Goal: Task Accomplishment & Management: Manage account settings

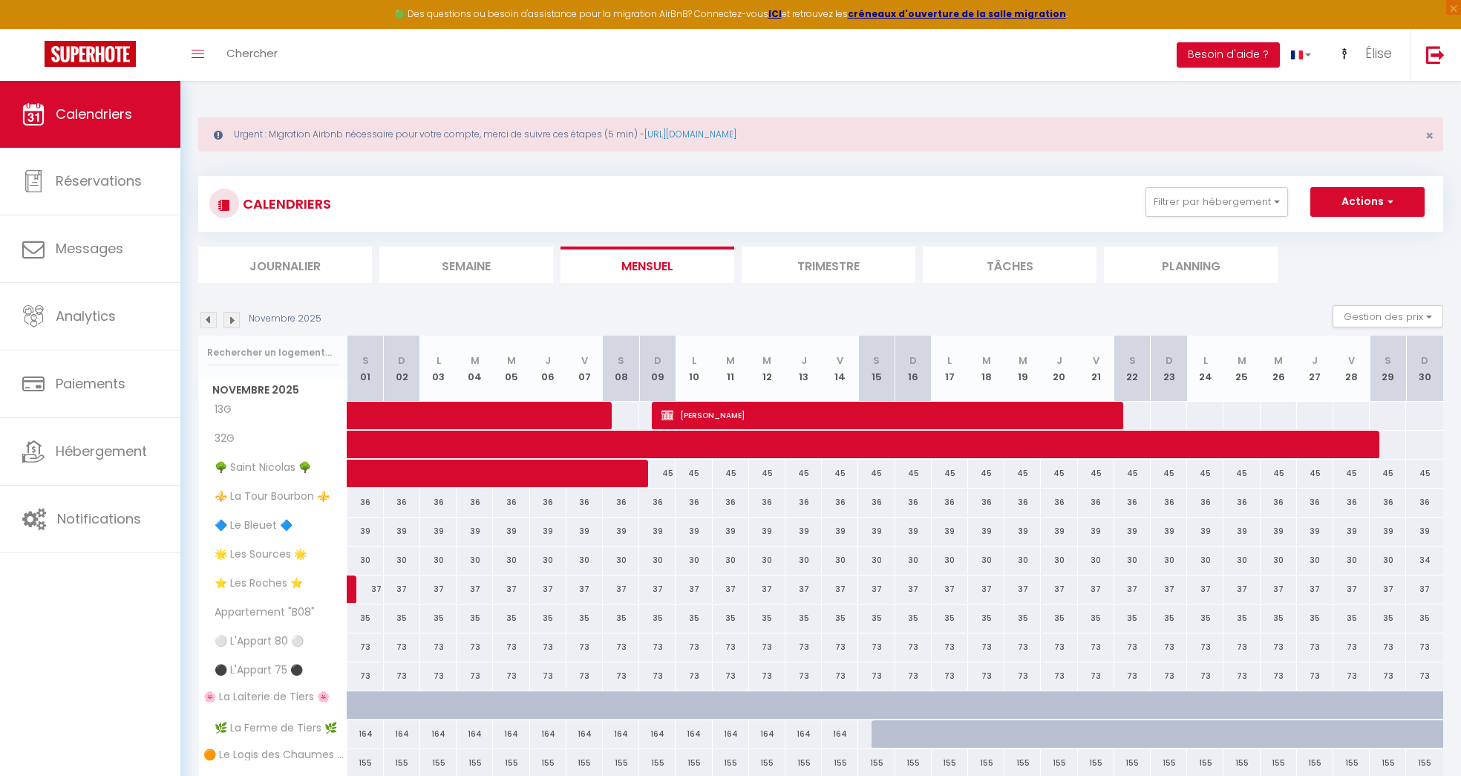
scroll to position [40, 0]
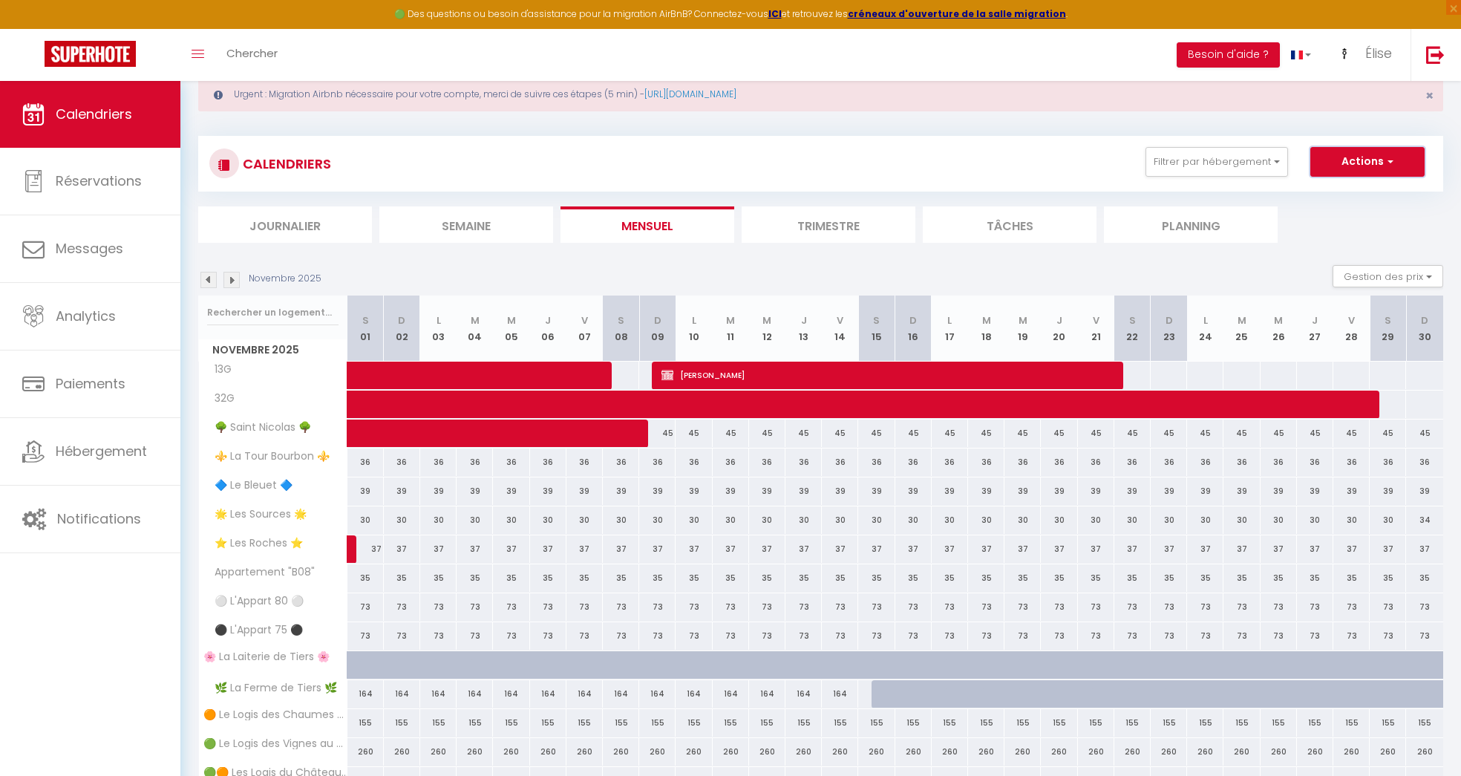
click at [1409, 160] on button "Actions" at bounding box center [1367, 162] width 114 height 30
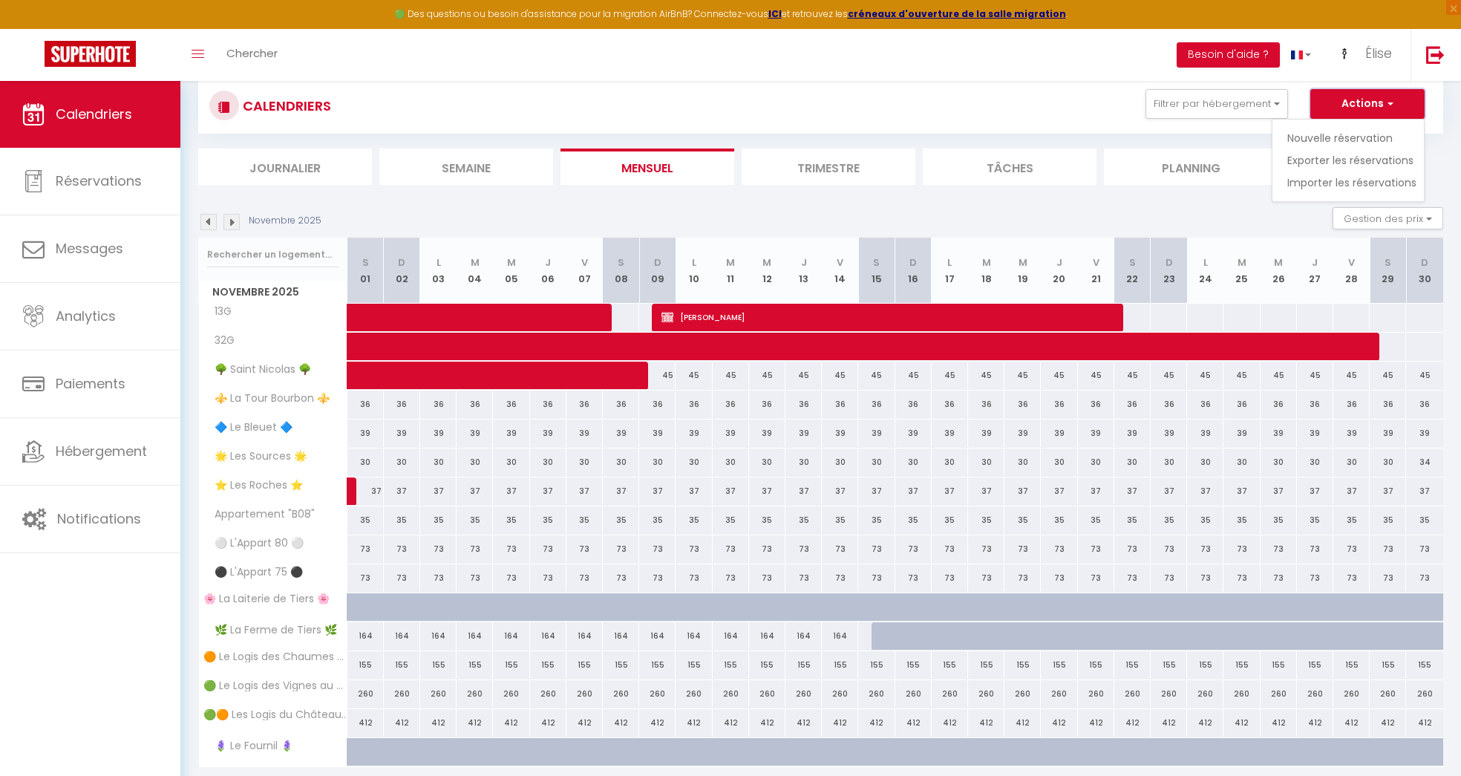
scroll to position [112, 0]
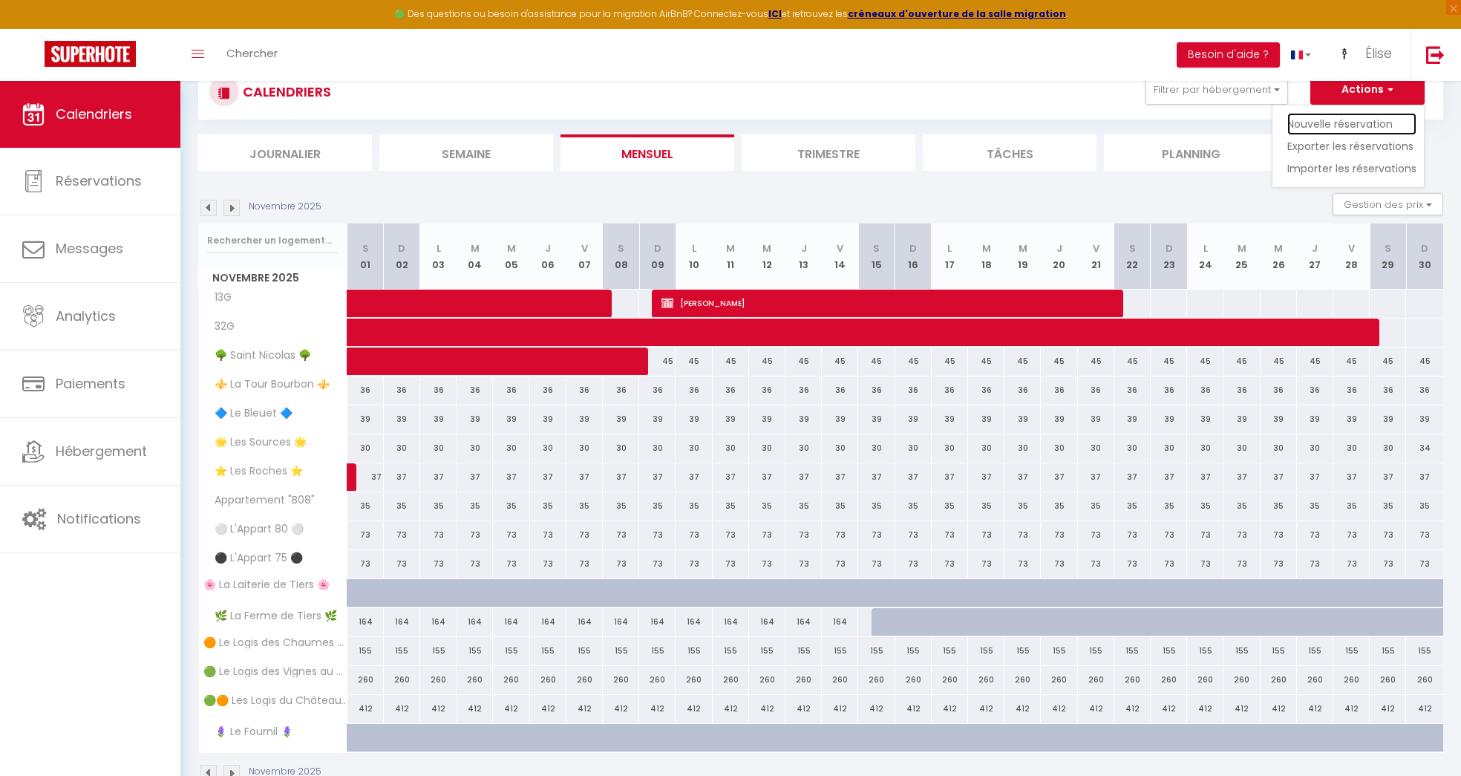
click at [1384, 118] on link "Nouvelle réservation" at bounding box center [1351, 124] width 129 height 22
select select
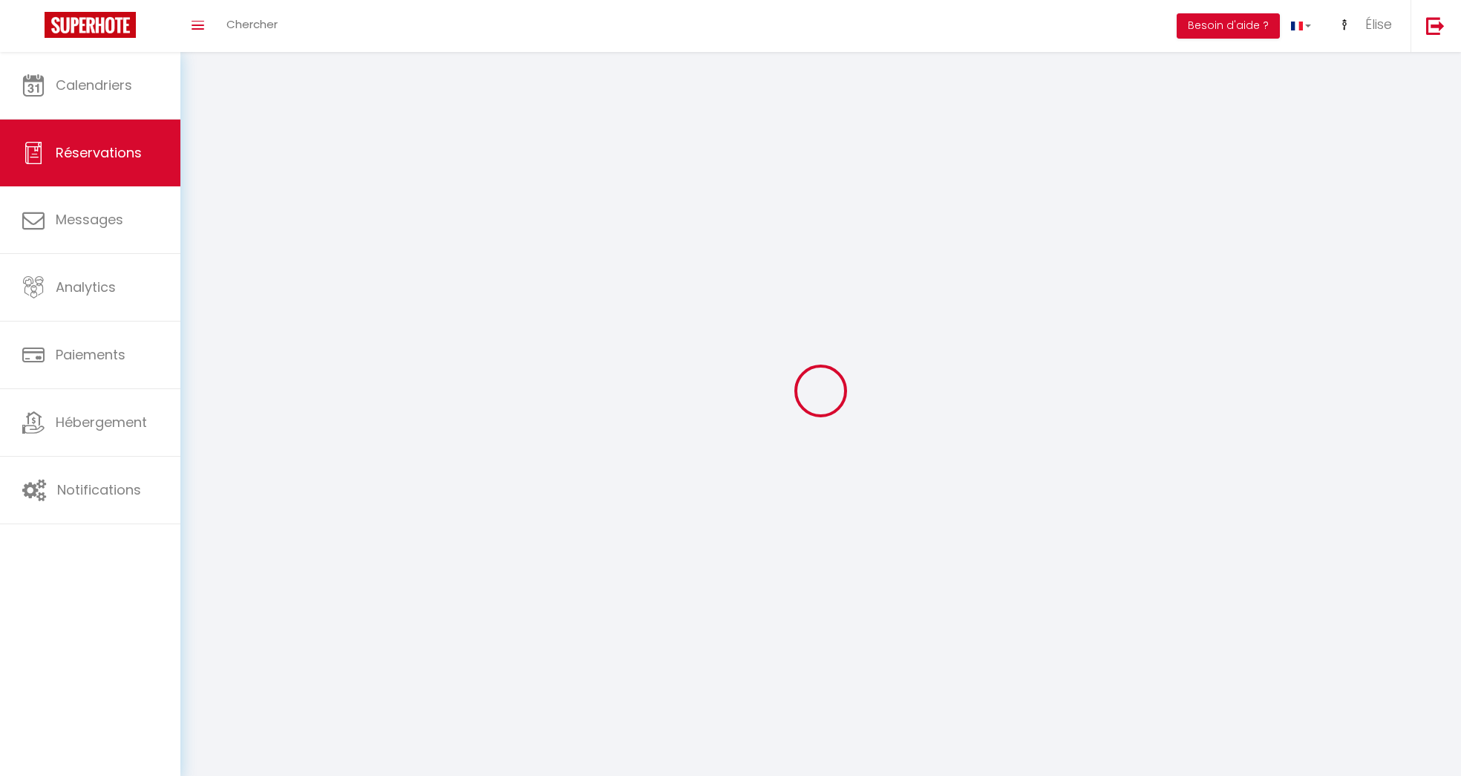
select select
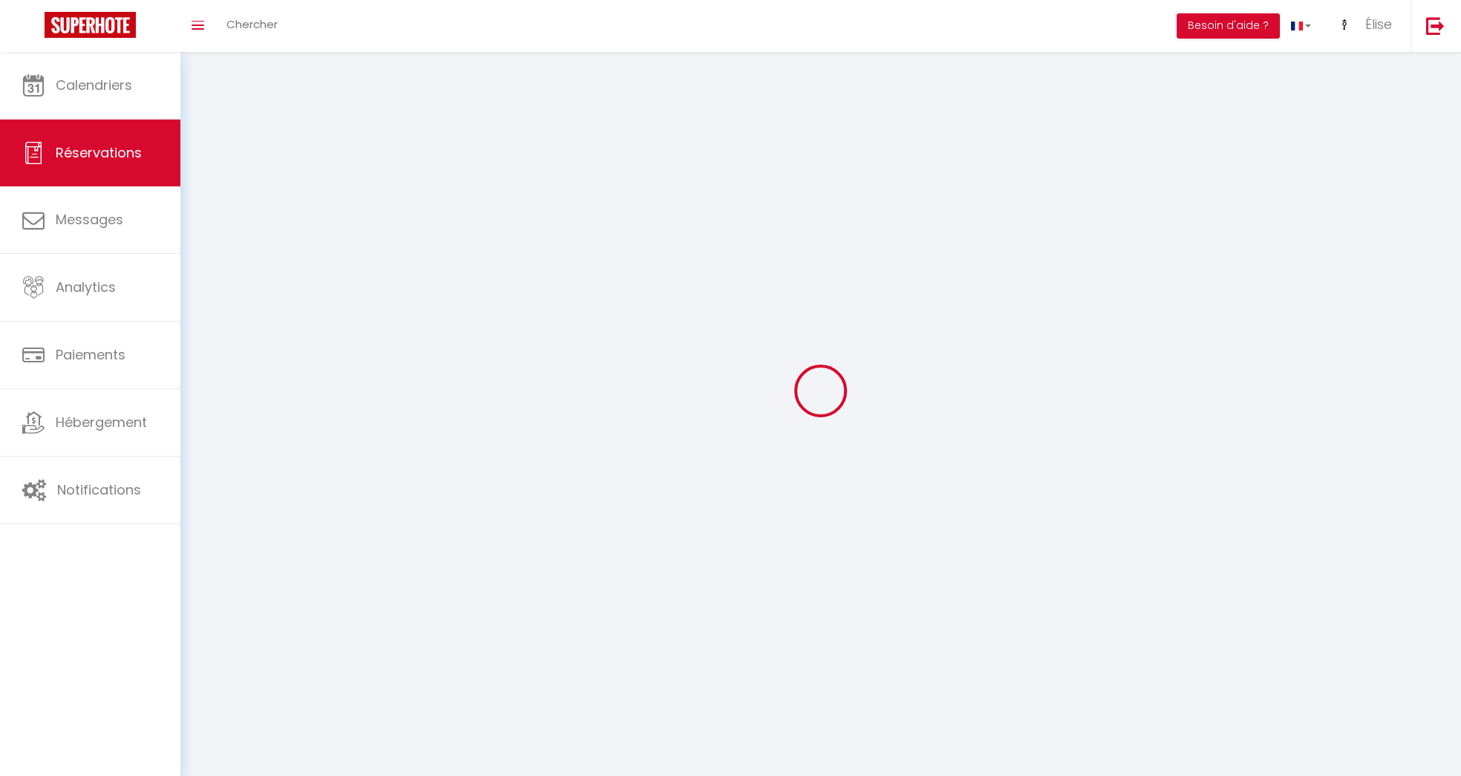
select select
checkbox input "false"
select select
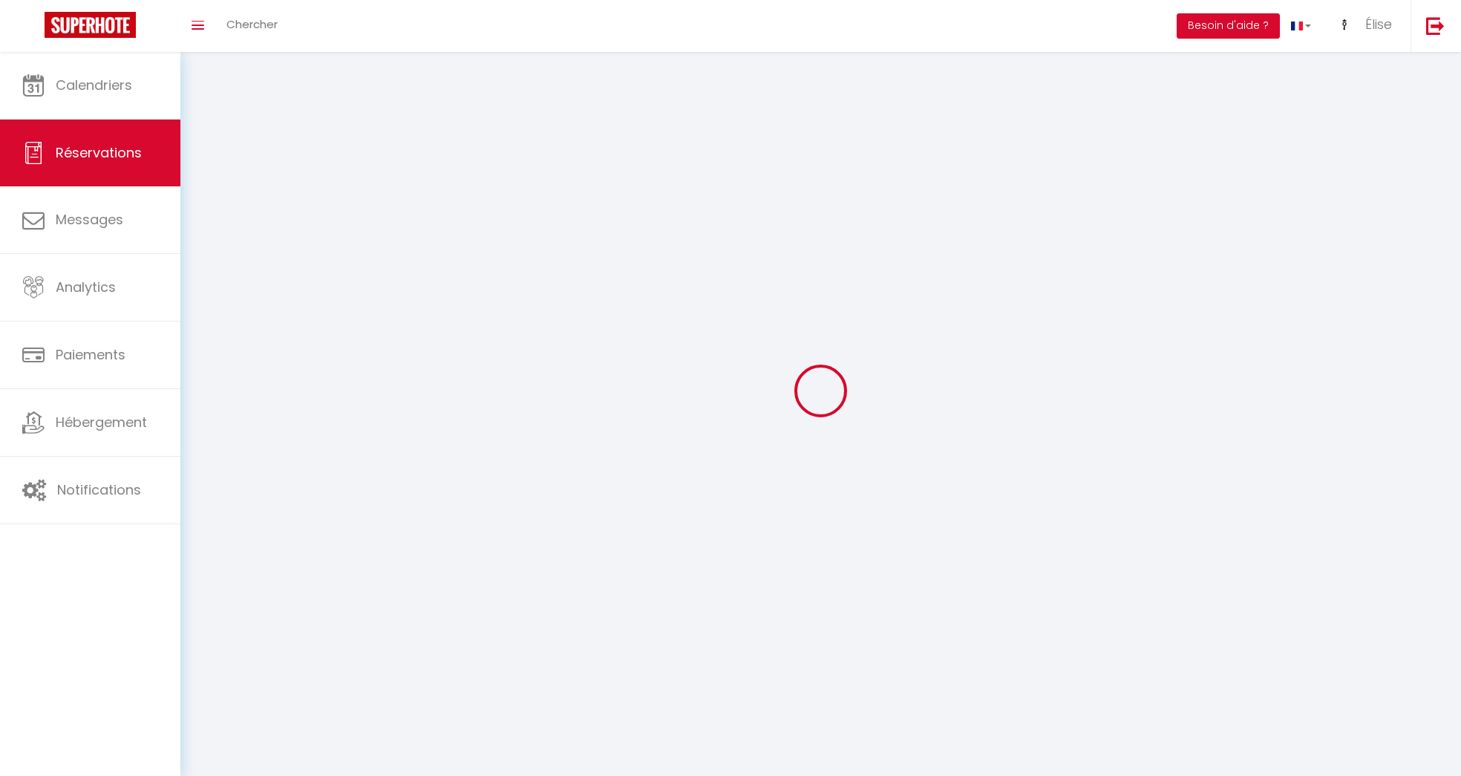
select select
checkbox input "false"
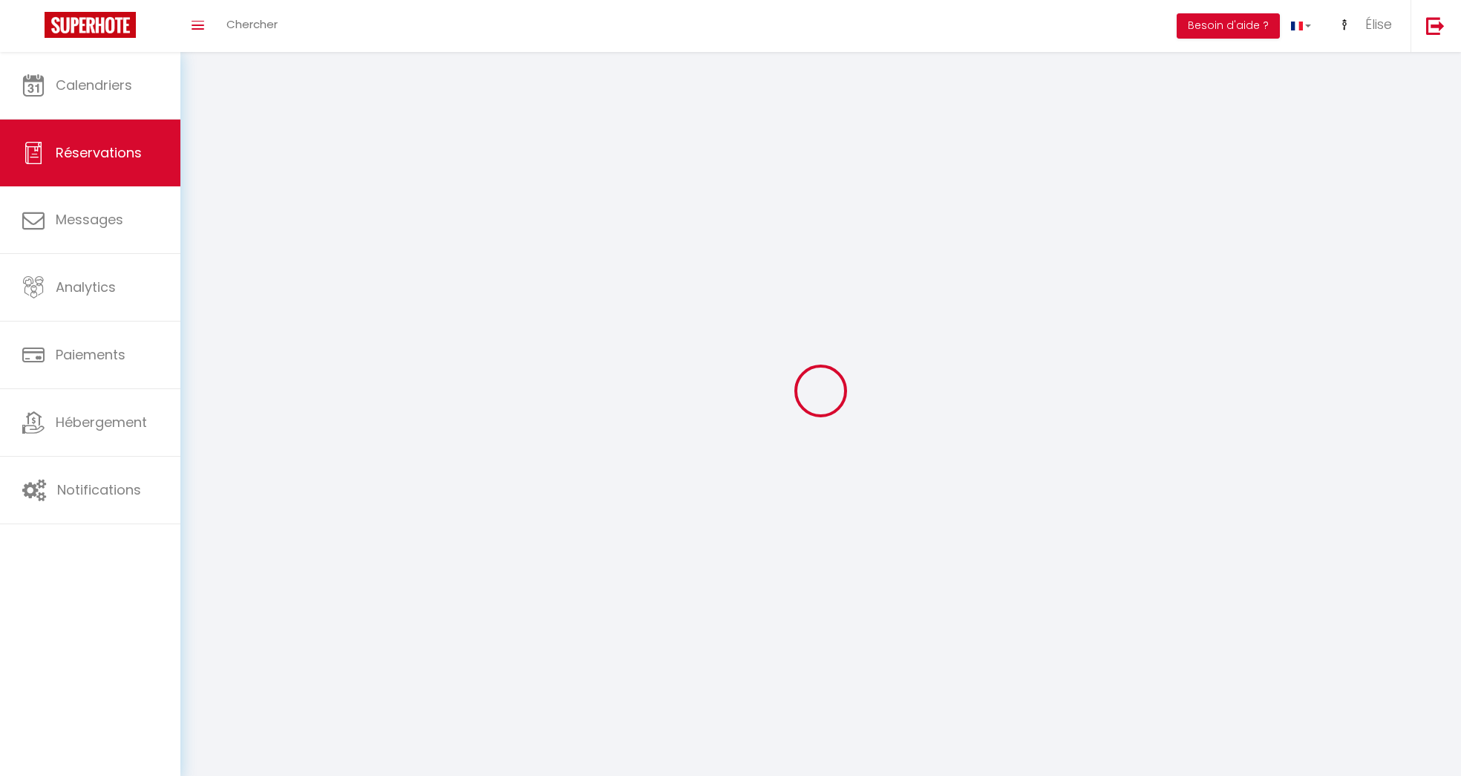
select select
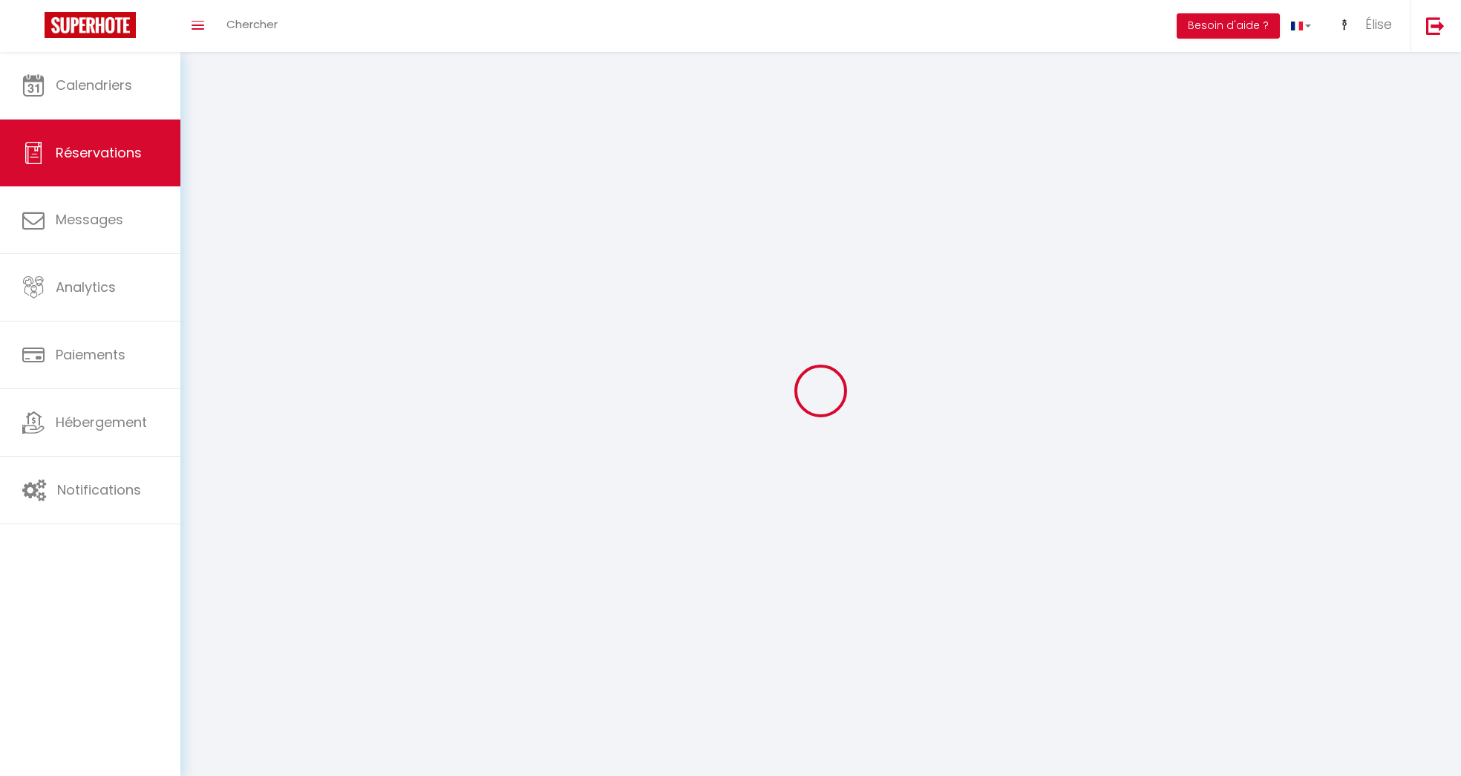
checkbox input "false"
select select
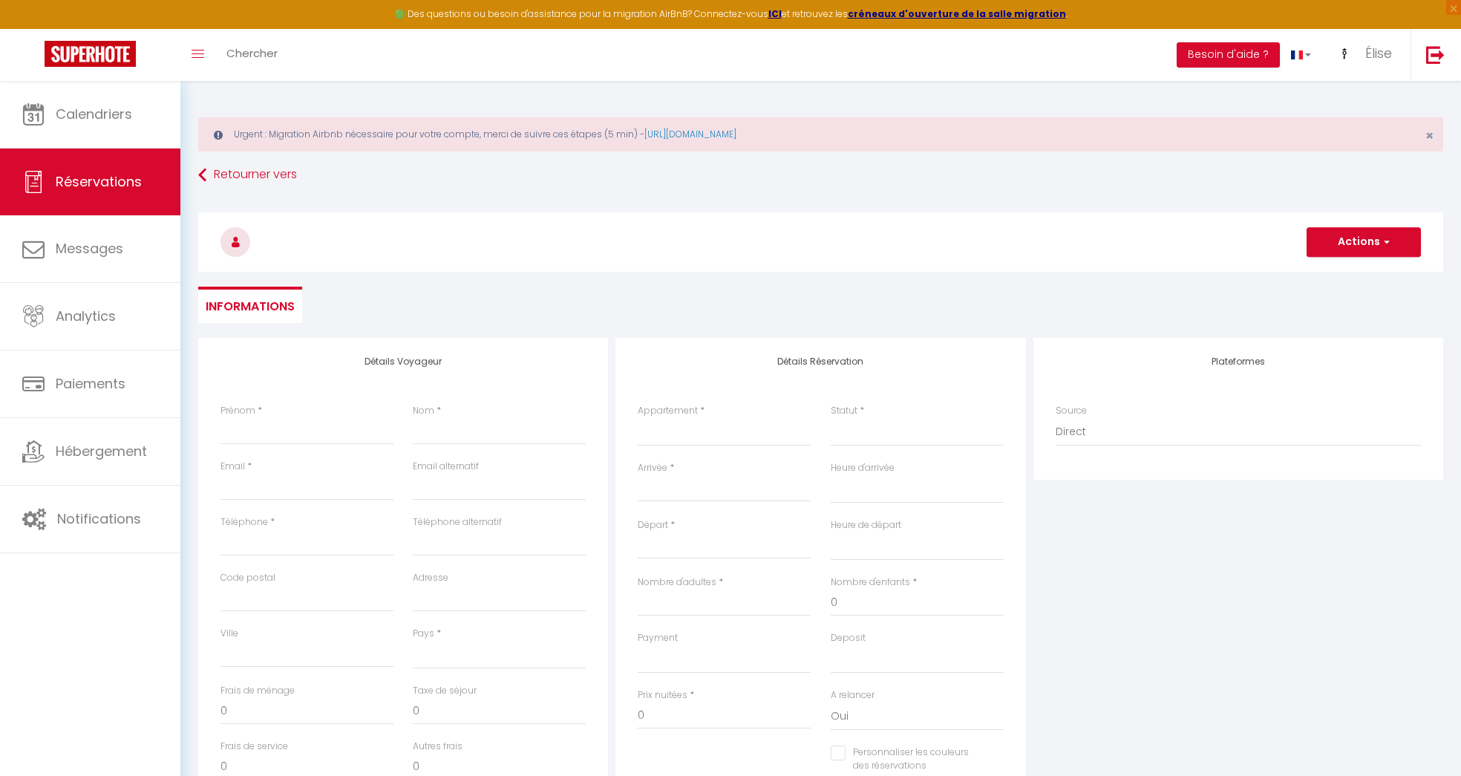
select select
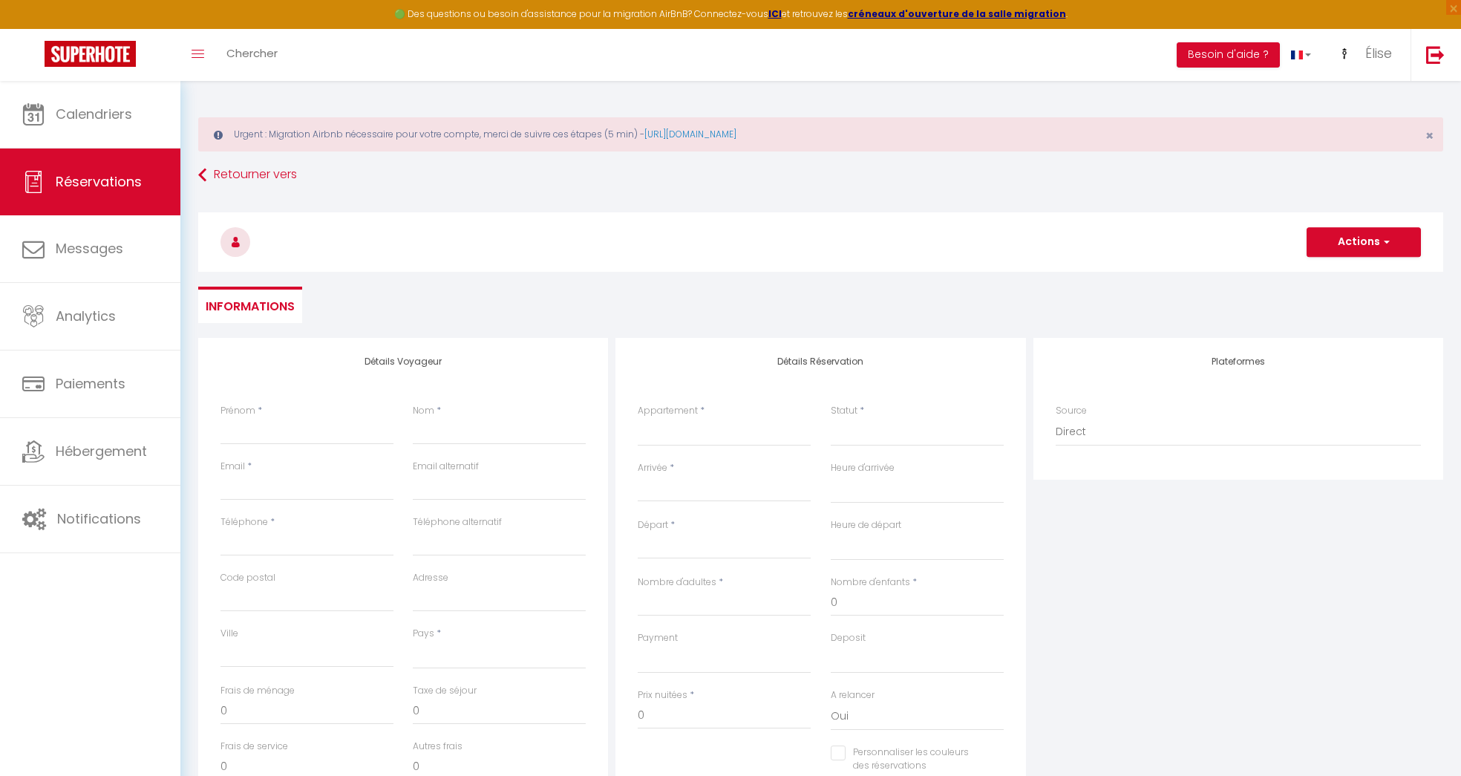
checkbox input "false"
select select
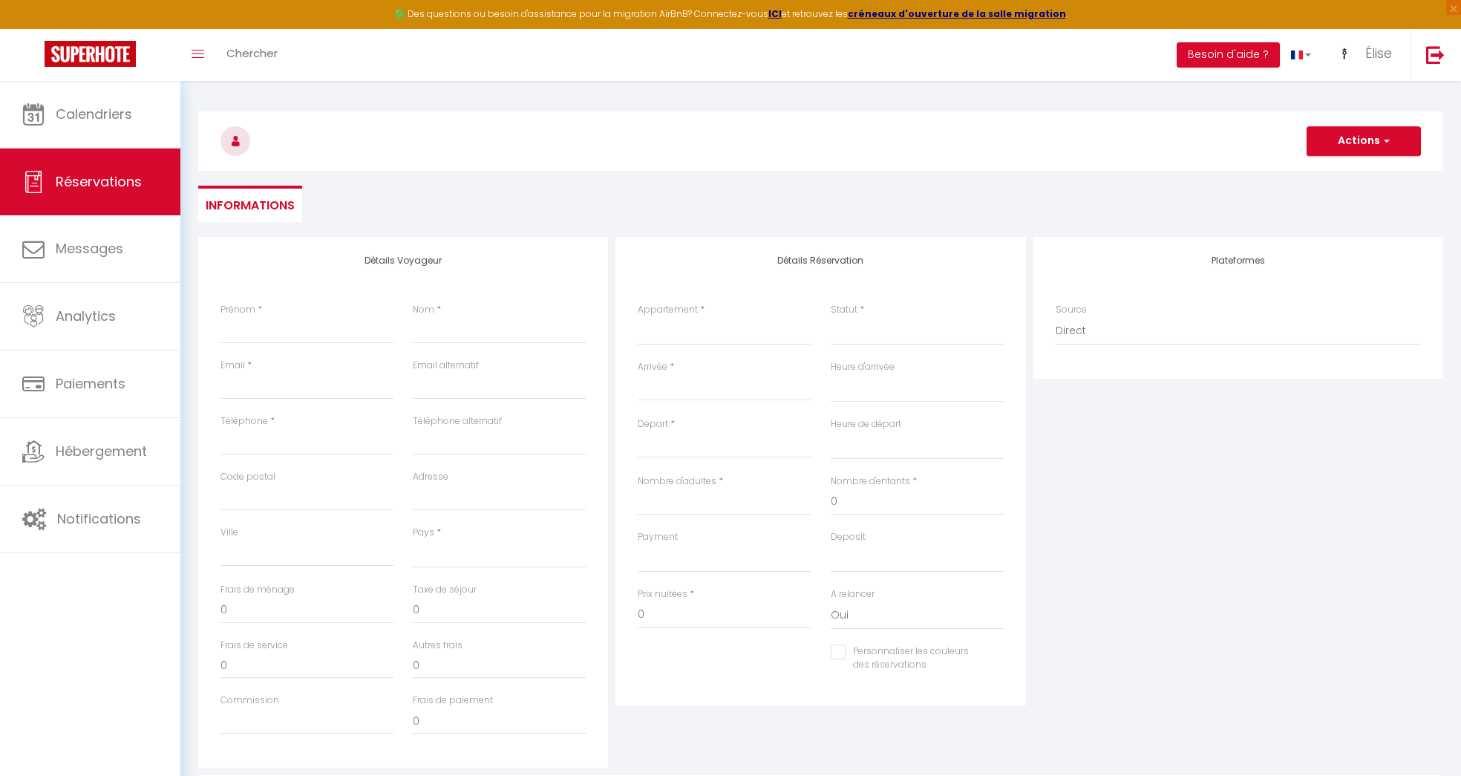
scroll to position [119, 0]
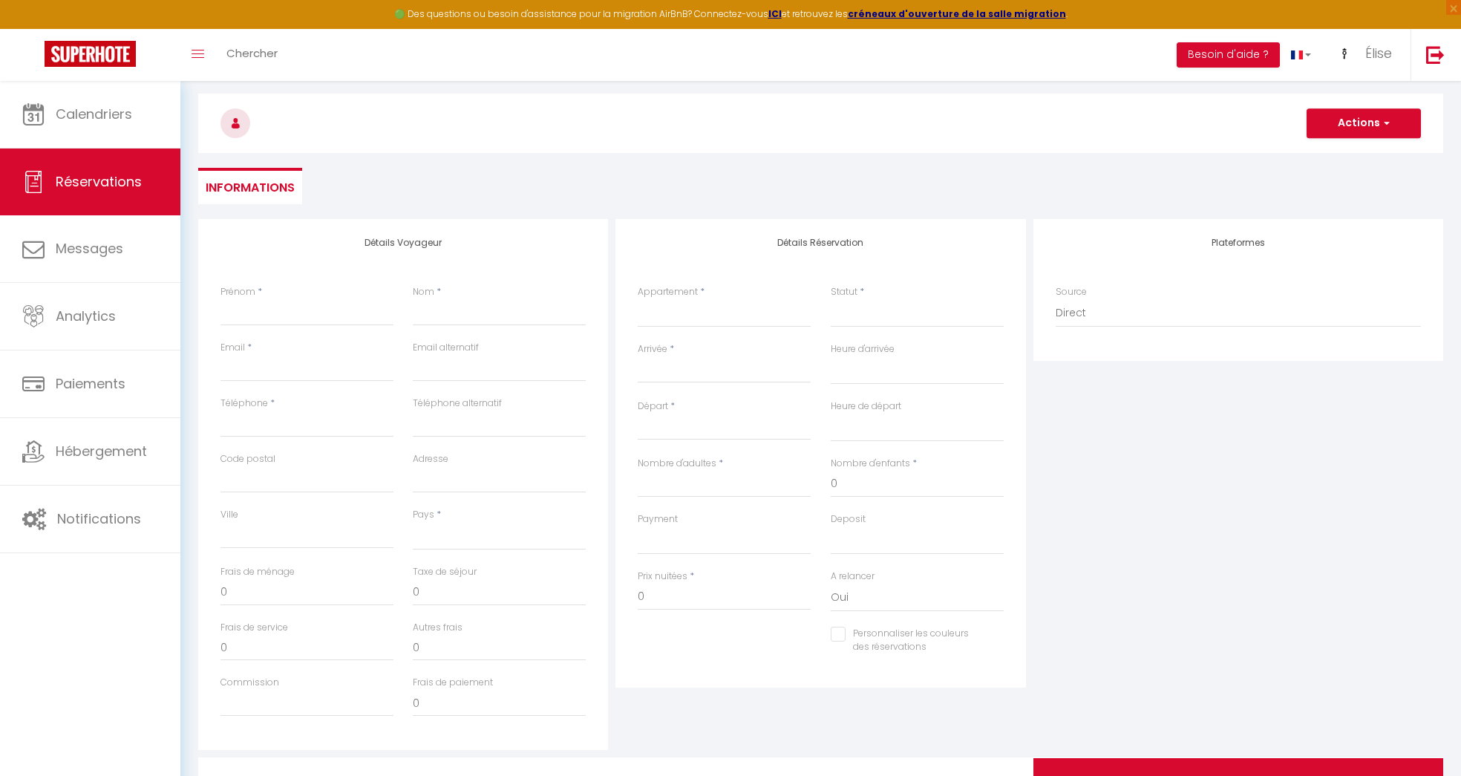
click at [747, 291] on div "Appartement * 13G 32G 🌳 Saint Nicolas 🌳 ⚜️ La Tour Bourbon ⚜️ 🔷 Le Bleuet 🔷 🌟 L…" at bounding box center [724, 306] width 173 height 42
click at [739, 304] on select "13G 32G 🌳 Saint Nicolas 🌳 ⚜️ La Tour Bourbon ⚜️ 🔷 Le Bleuet 🔷 🌟 Les Sources 🌟 ⭐…" at bounding box center [724, 313] width 173 height 28
select select "45454"
click at [638, 299] on select "13G 32G 🌳 Saint Nicolas 🌳 ⚜️ La Tour Bourbon ⚜️ 🔷 Le Bleuet 🔷 🌟 Les Sources 🌟 ⭐…" at bounding box center [724, 313] width 173 height 28
select select
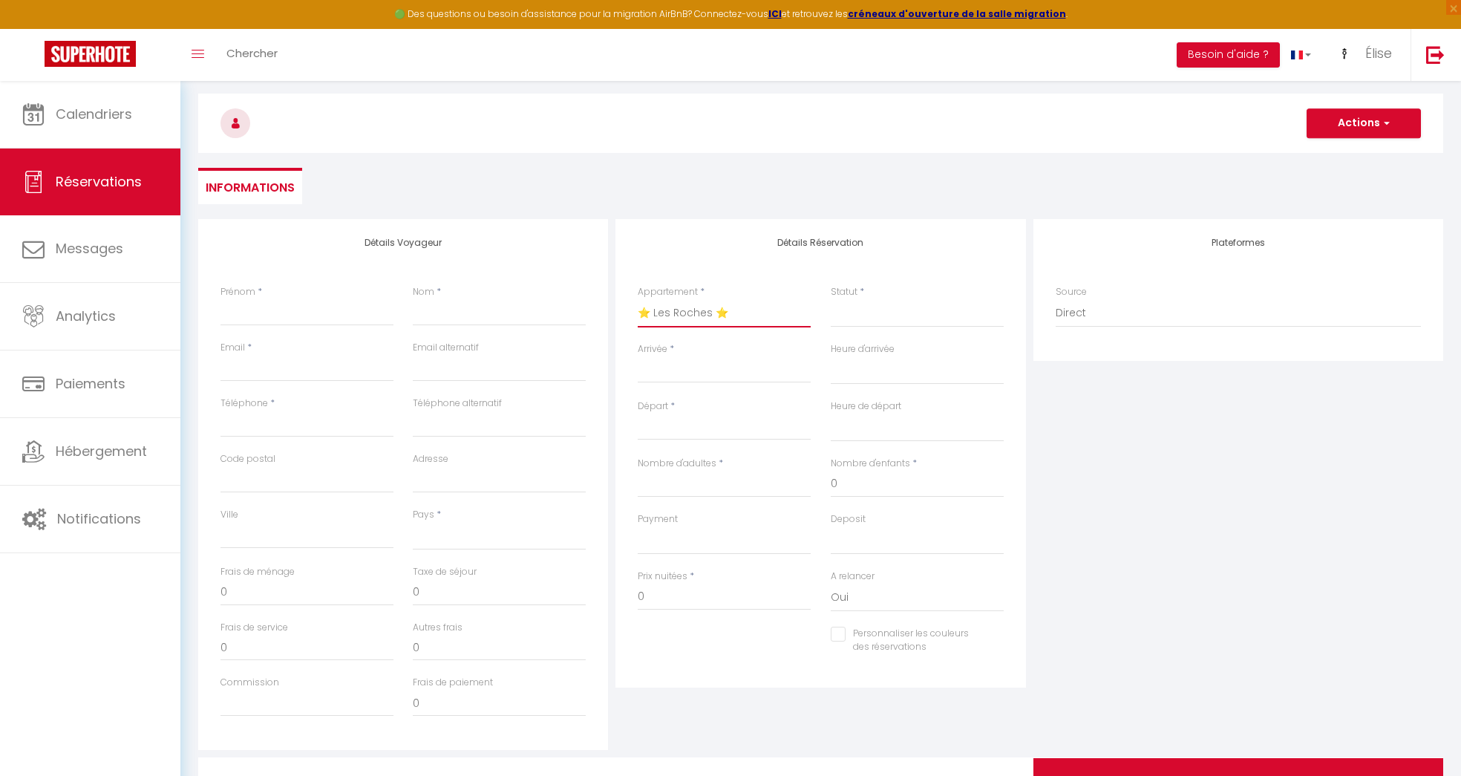
select select
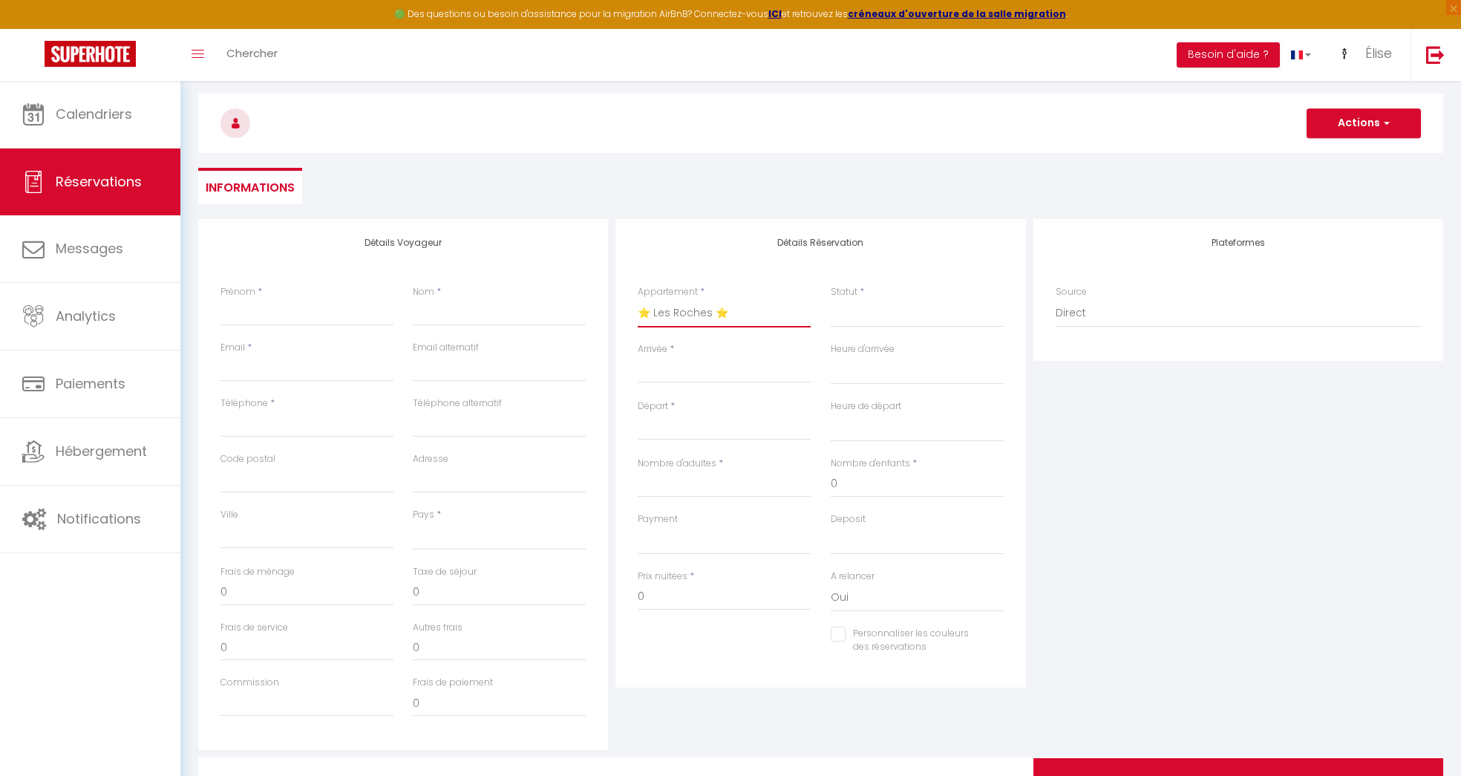
checkbox input "false"
select select
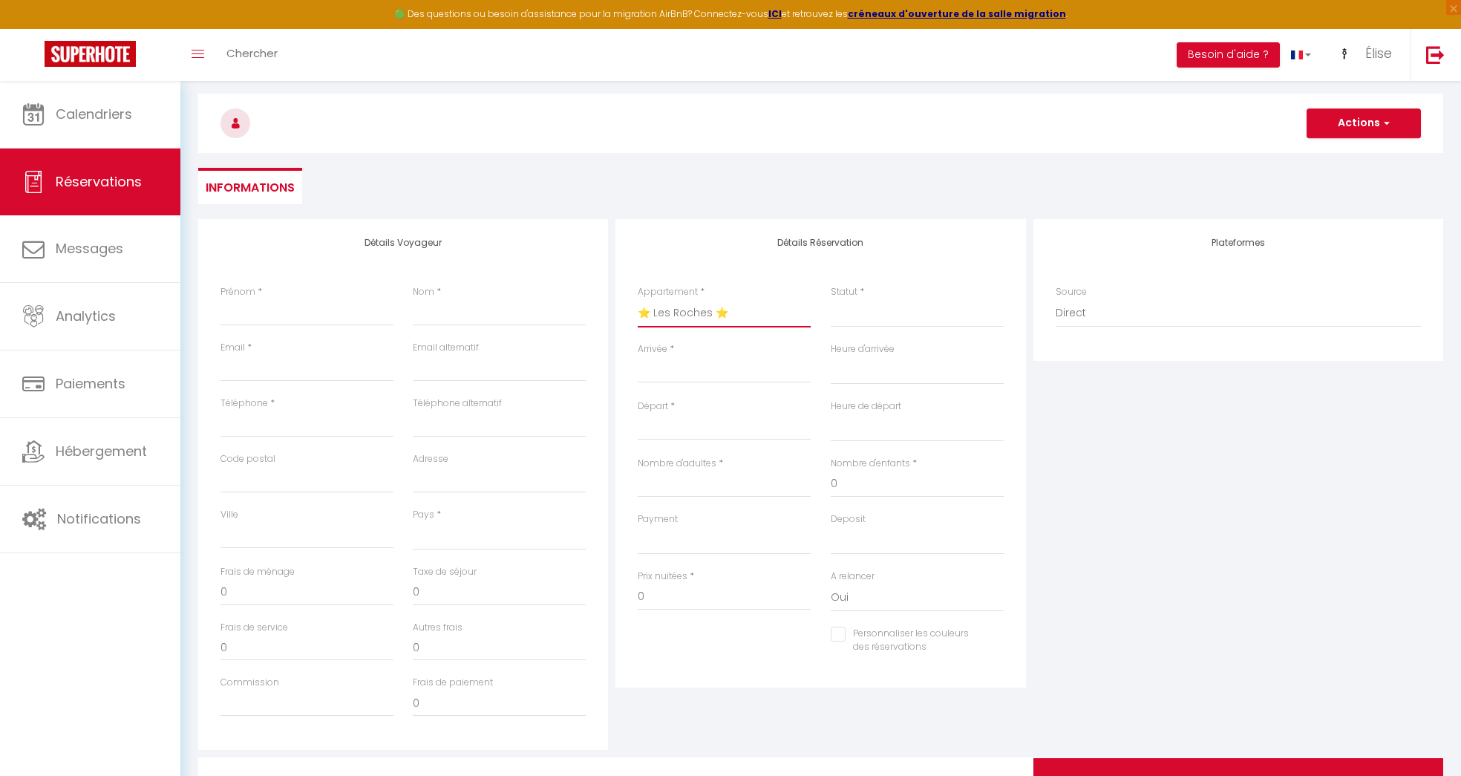
select select
checkbox input "false"
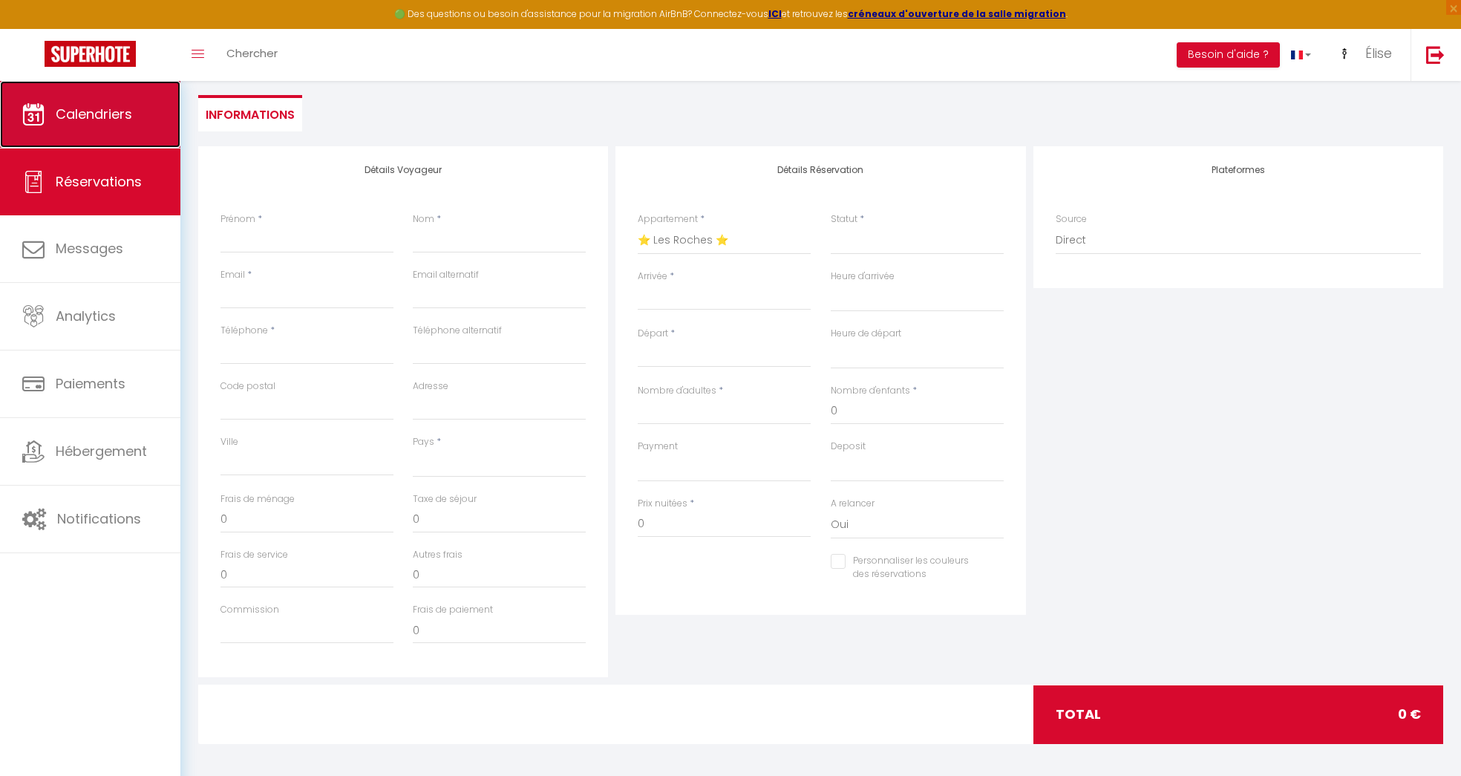
click at [70, 113] on span "Calendriers" at bounding box center [94, 114] width 76 height 19
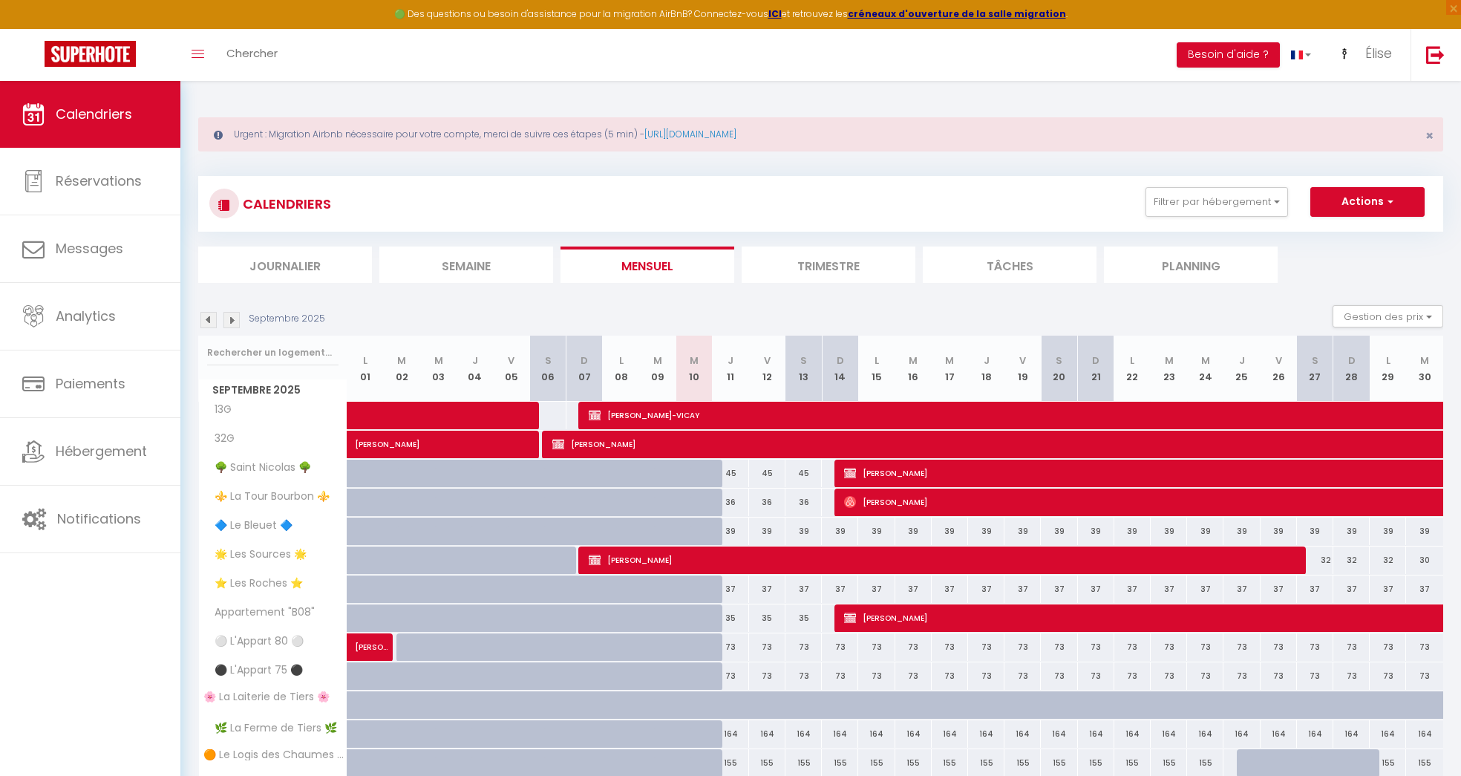
click at [236, 318] on img at bounding box center [231, 320] width 16 height 16
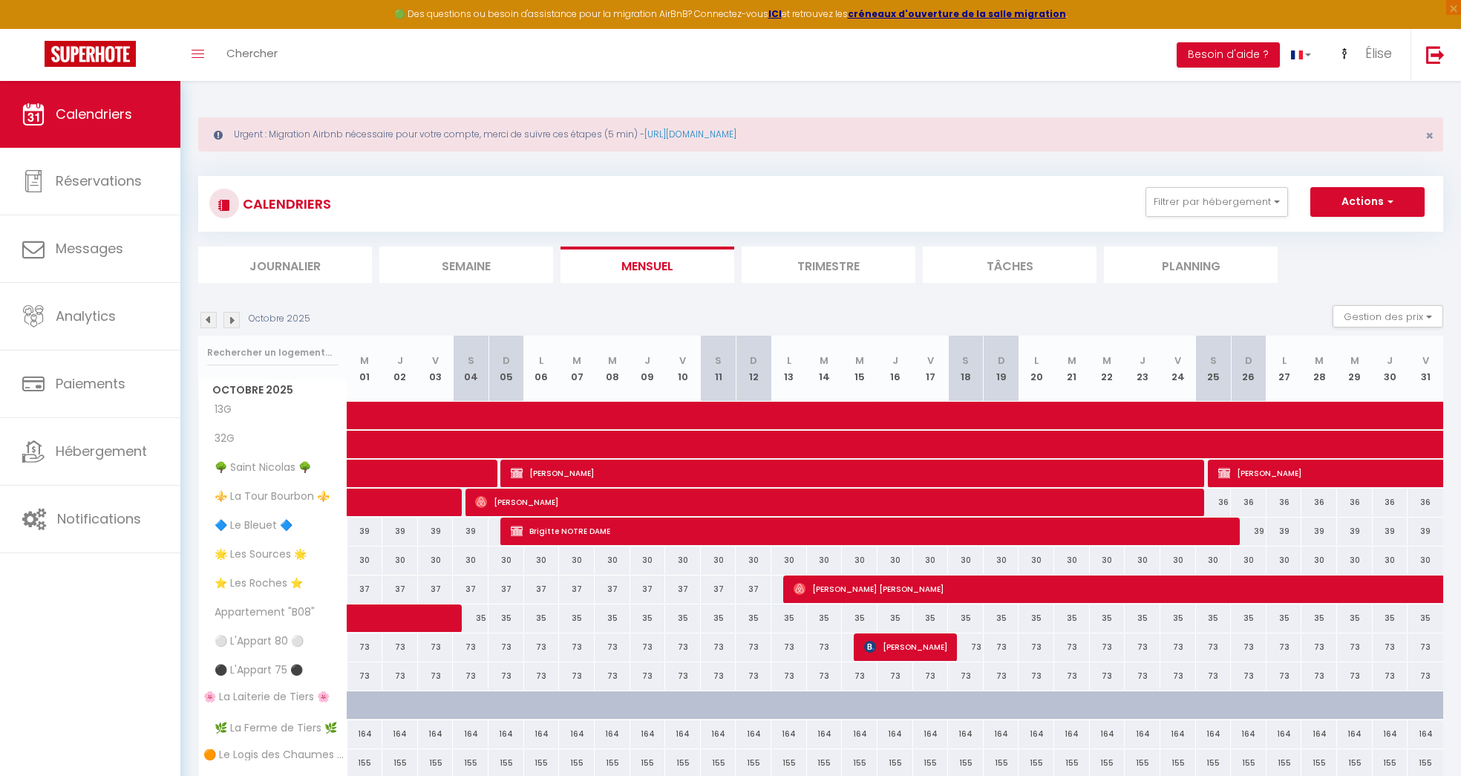
click at [236, 318] on img at bounding box center [231, 320] width 16 height 16
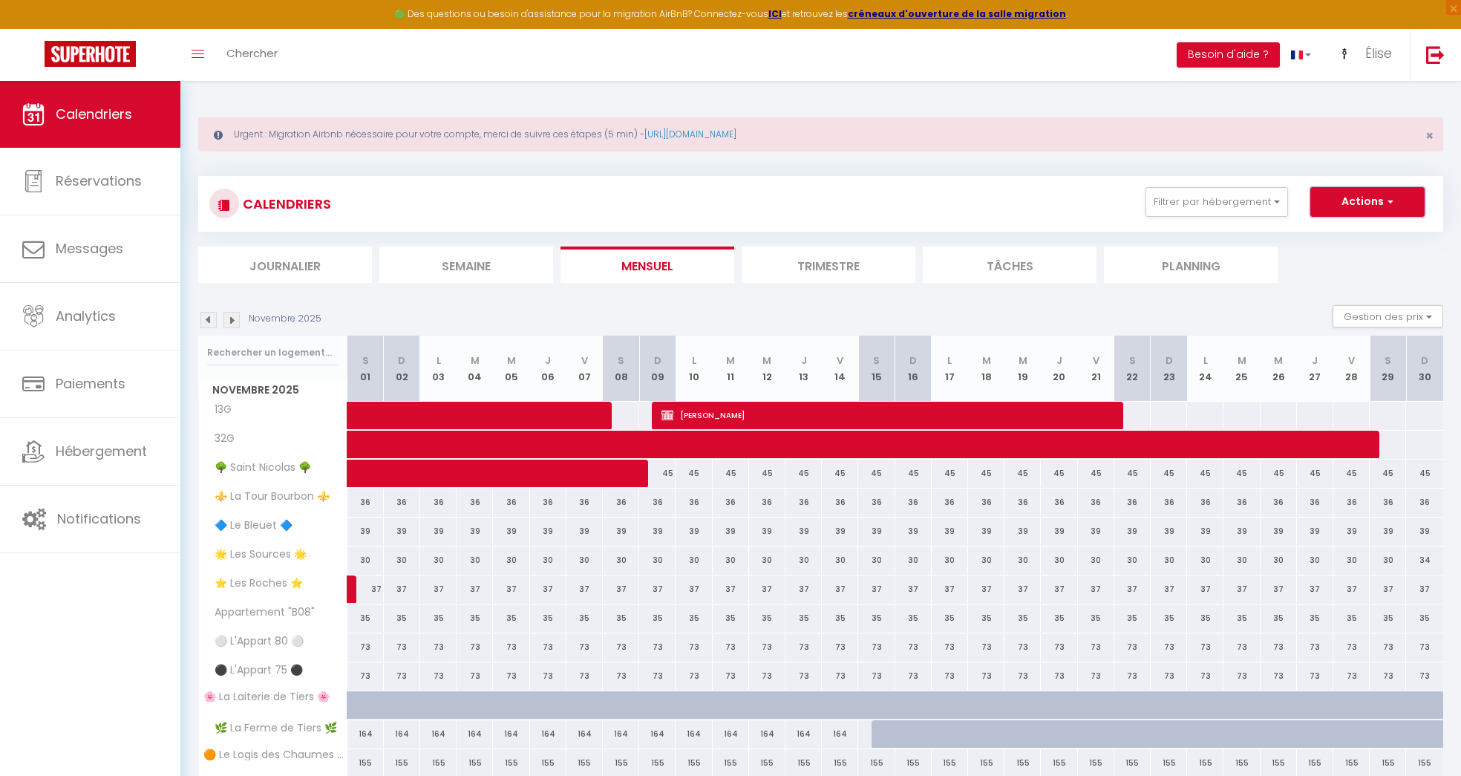
click at [1375, 197] on button "Actions" at bounding box center [1367, 202] width 114 height 30
click at [1340, 231] on link "Nouvelle réservation" at bounding box center [1351, 236] width 129 height 22
select select
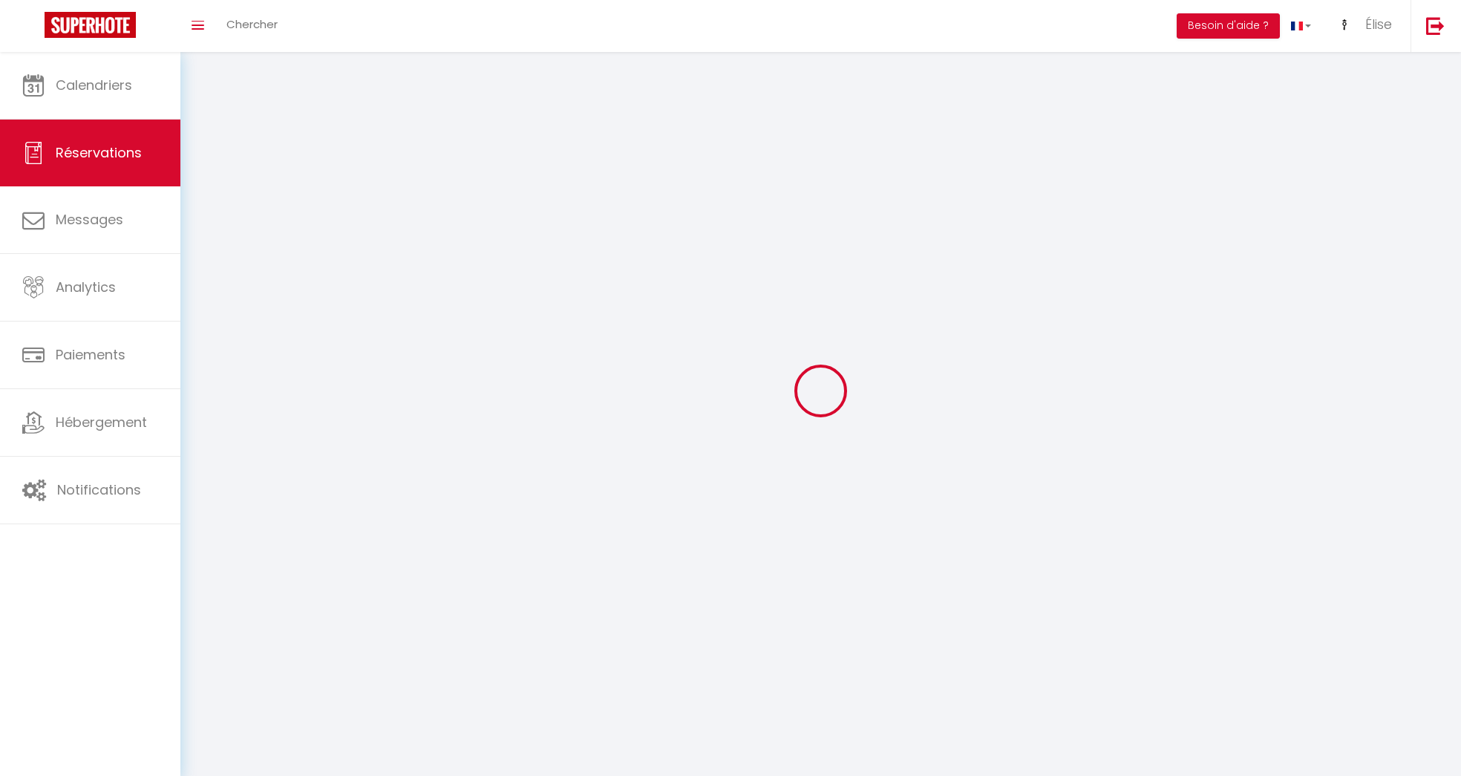
select select
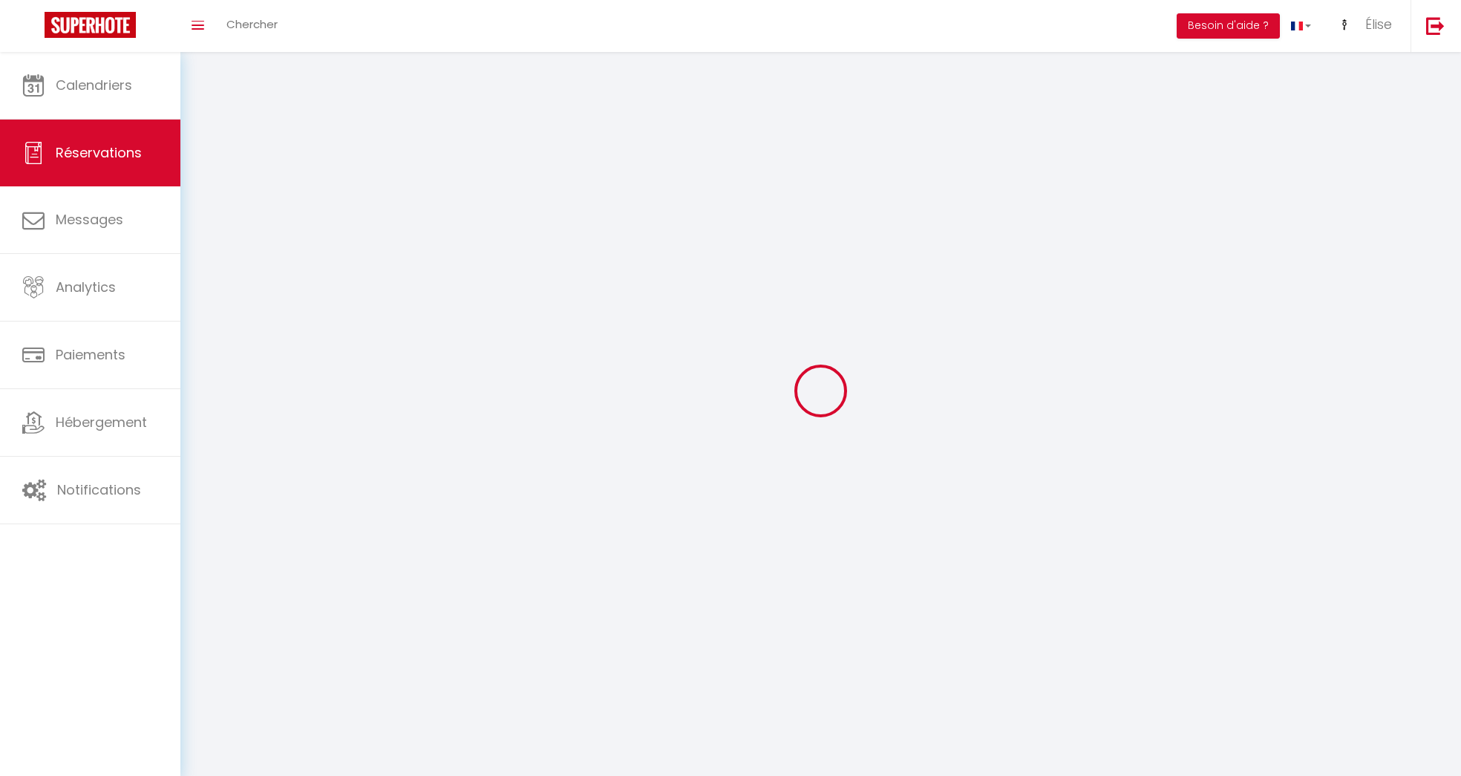
select select
checkbox input "false"
select select
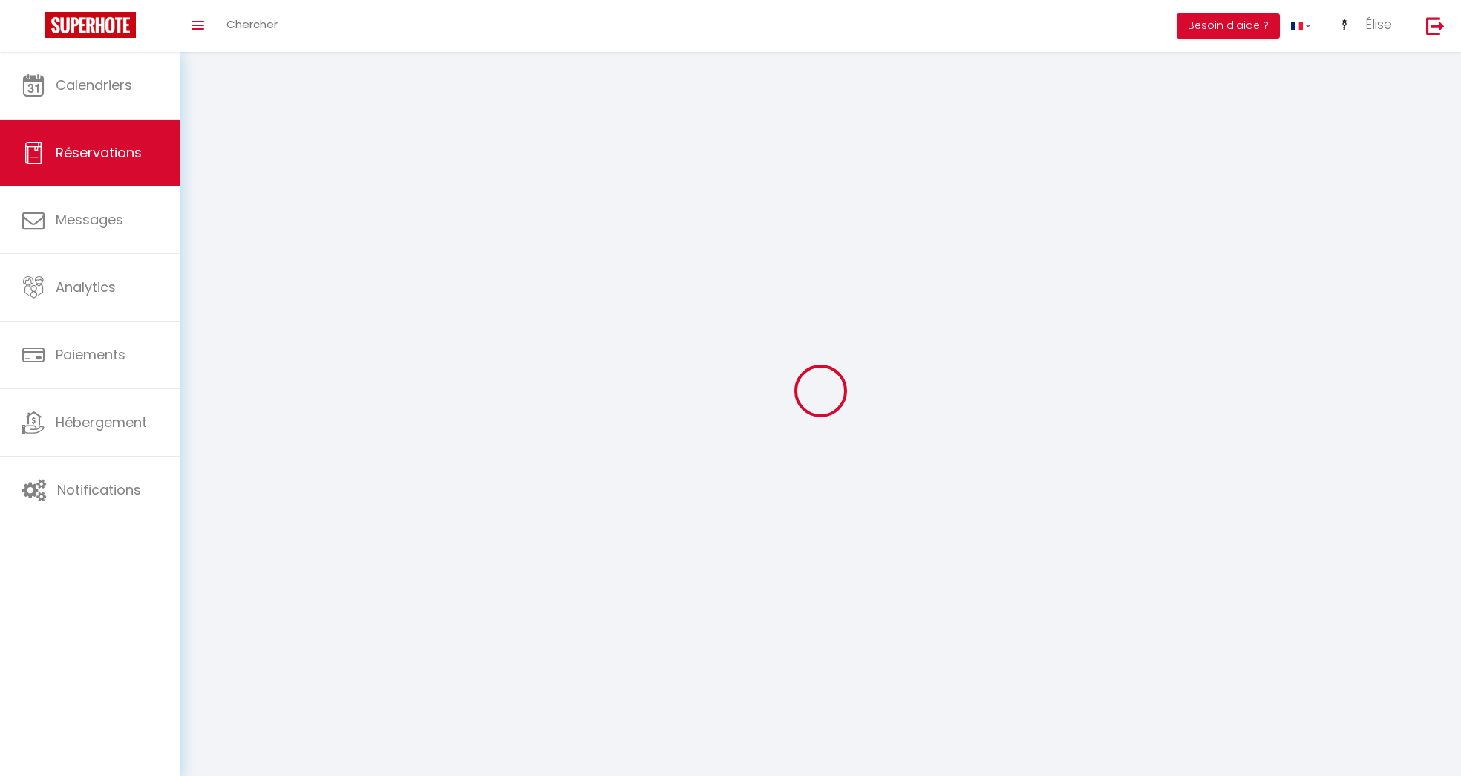
select select
checkbox input "false"
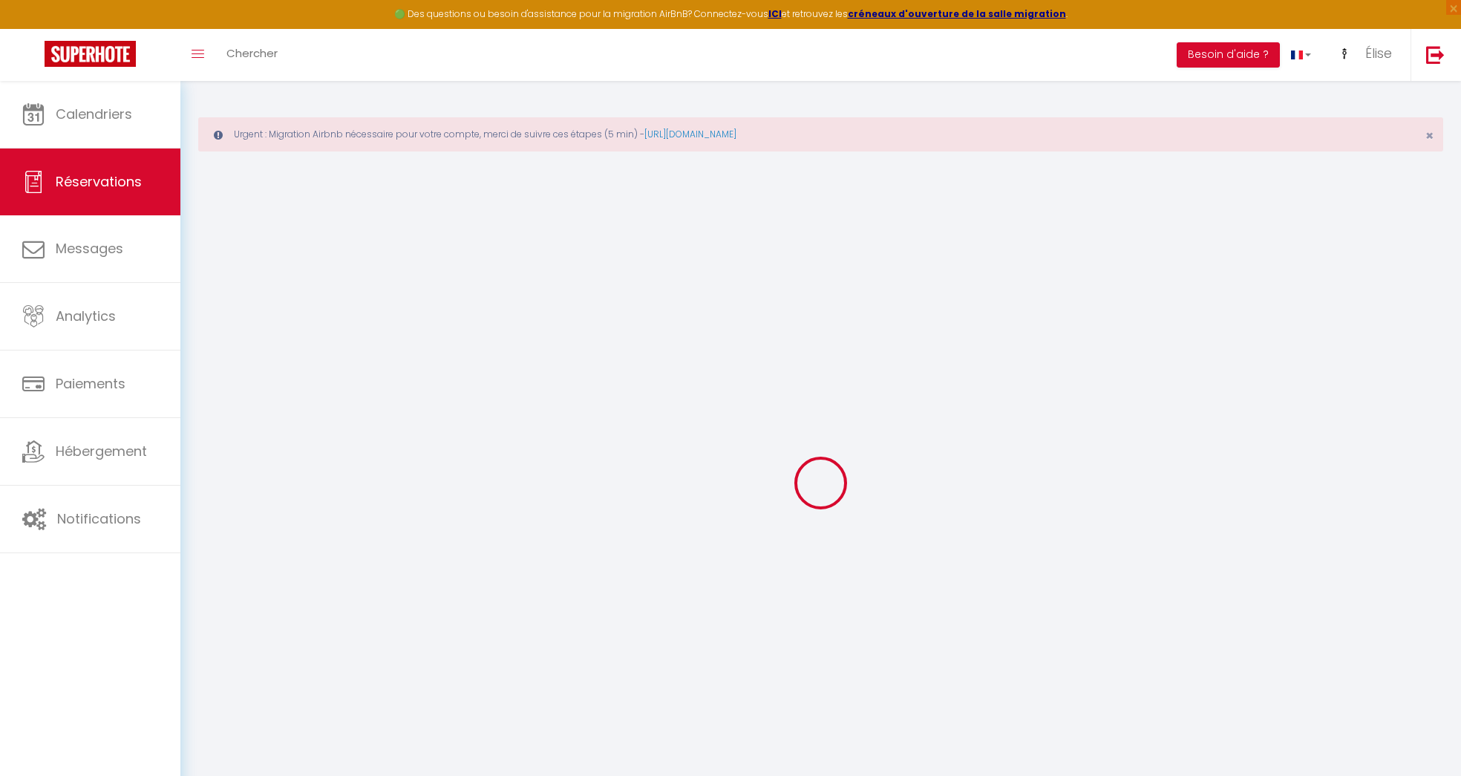
select select
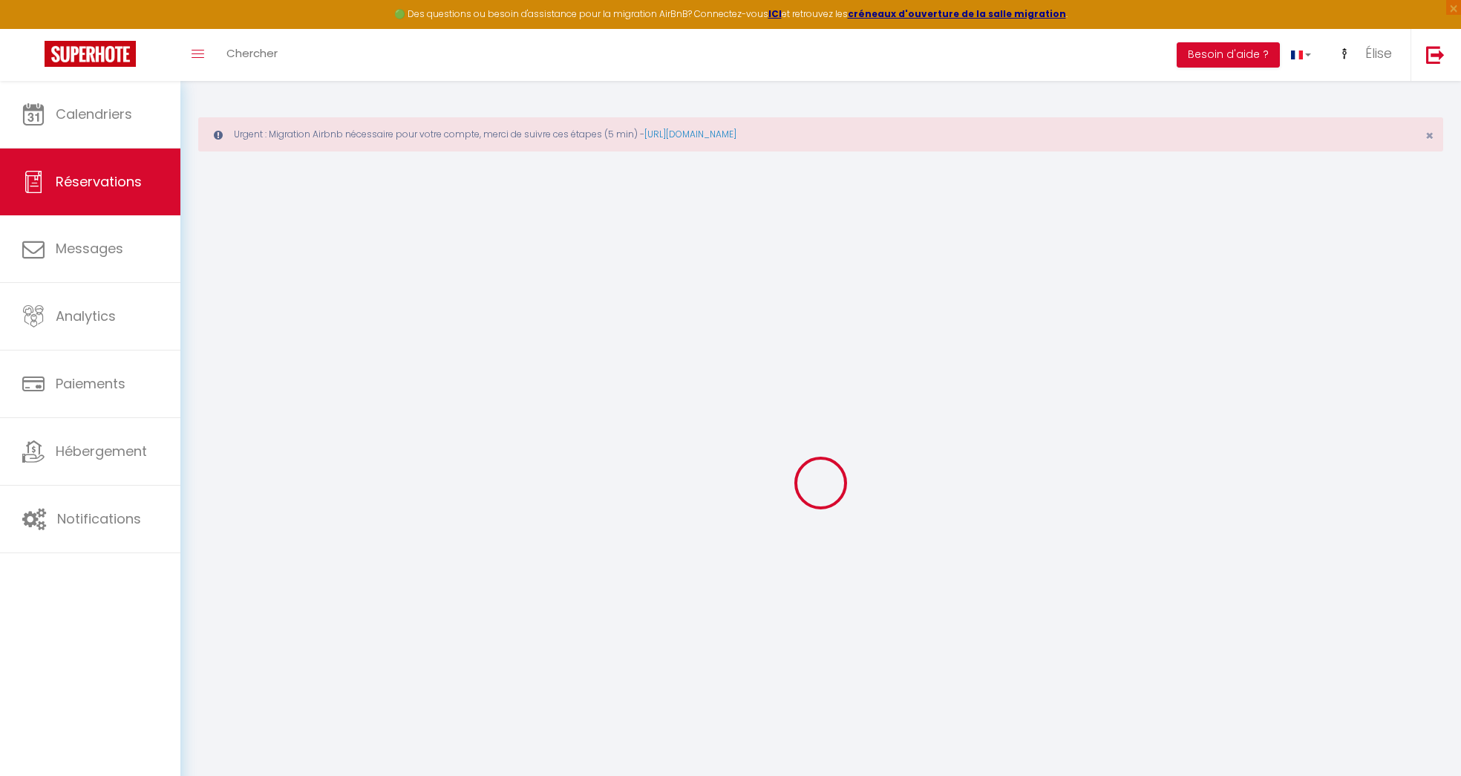
select select
checkbox input "false"
select select
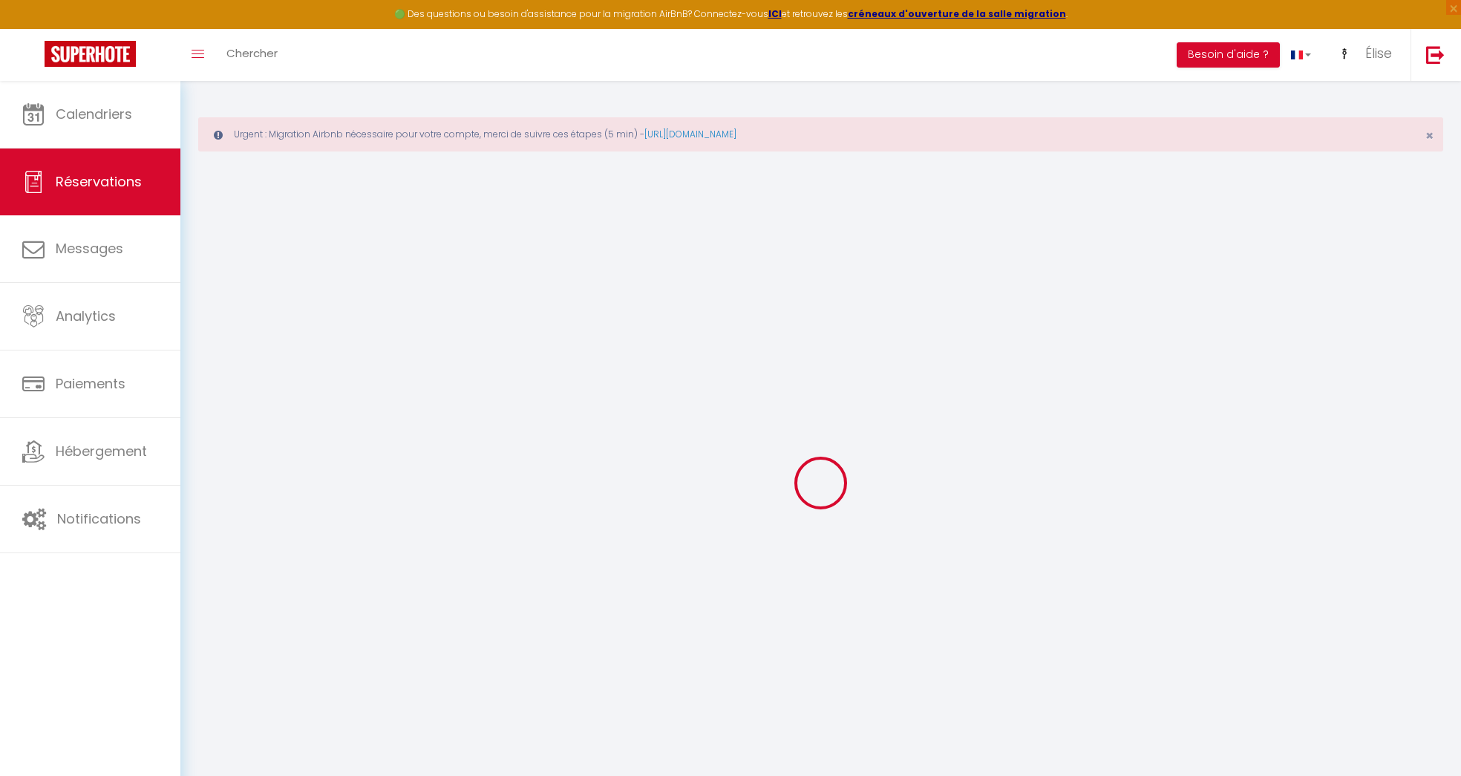
select select
checkbox input "false"
select select
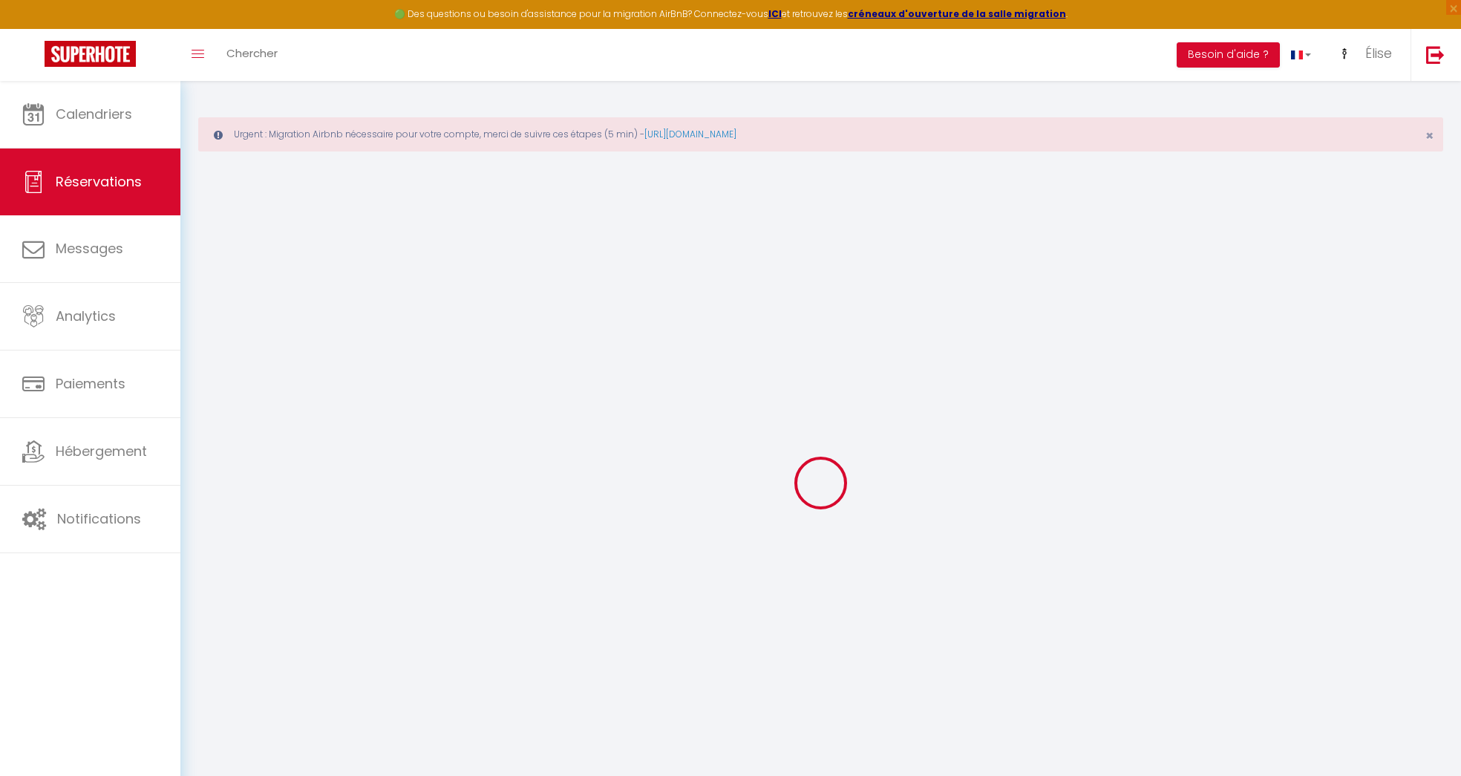
select select
checkbox input "false"
select select
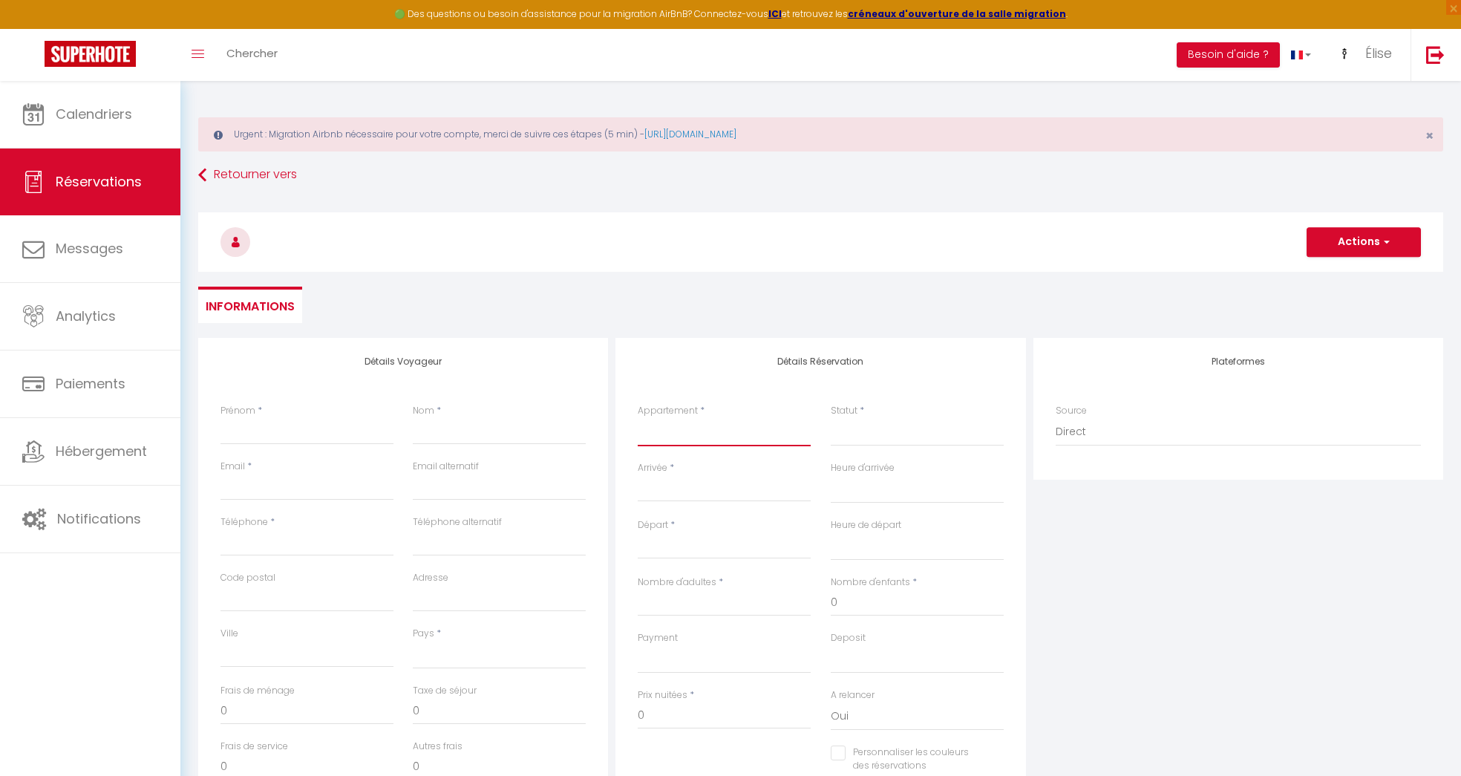
click at [706, 425] on select "13G 32G 🌳 Saint Nicolas 🌳 ⚜️ La Tour Bourbon ⚜️ 🔷 Le Bleuet 🔷 🌟 Les Sources 🌟 ⭐…" at bounding box center [724, 432] width 173 height 28
select select "60186"
click at [638, 418] on select "13G 32G 🌳 Saint Nicolas 🌳 ⚜️ La Tour Bourbon ⚜️ 🔷 Le Bleuet 🔷 🌟 Les Sources 🌟 ⭐…" at bounding box center [724, 432] width 173 height 28
select select
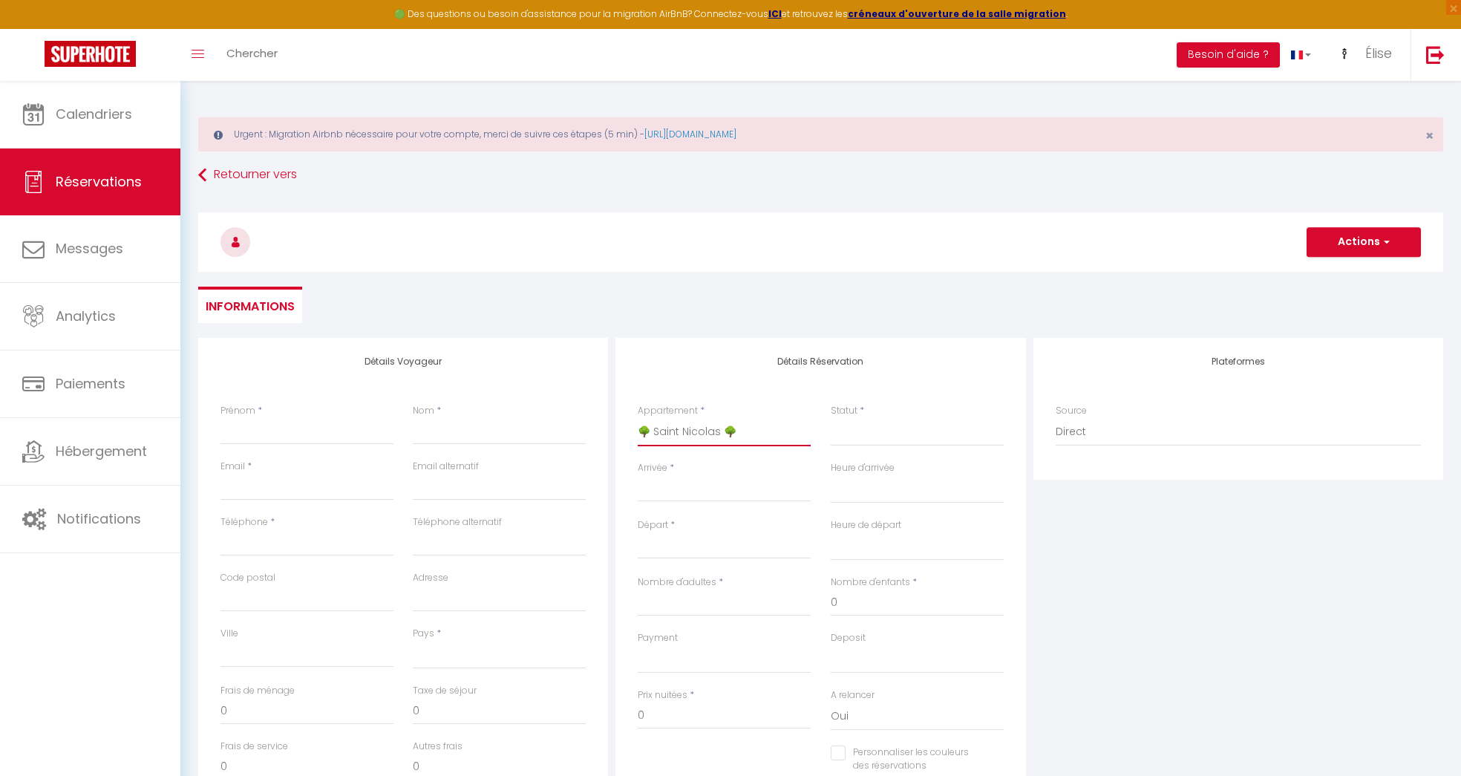
select select
checkbox input "false"
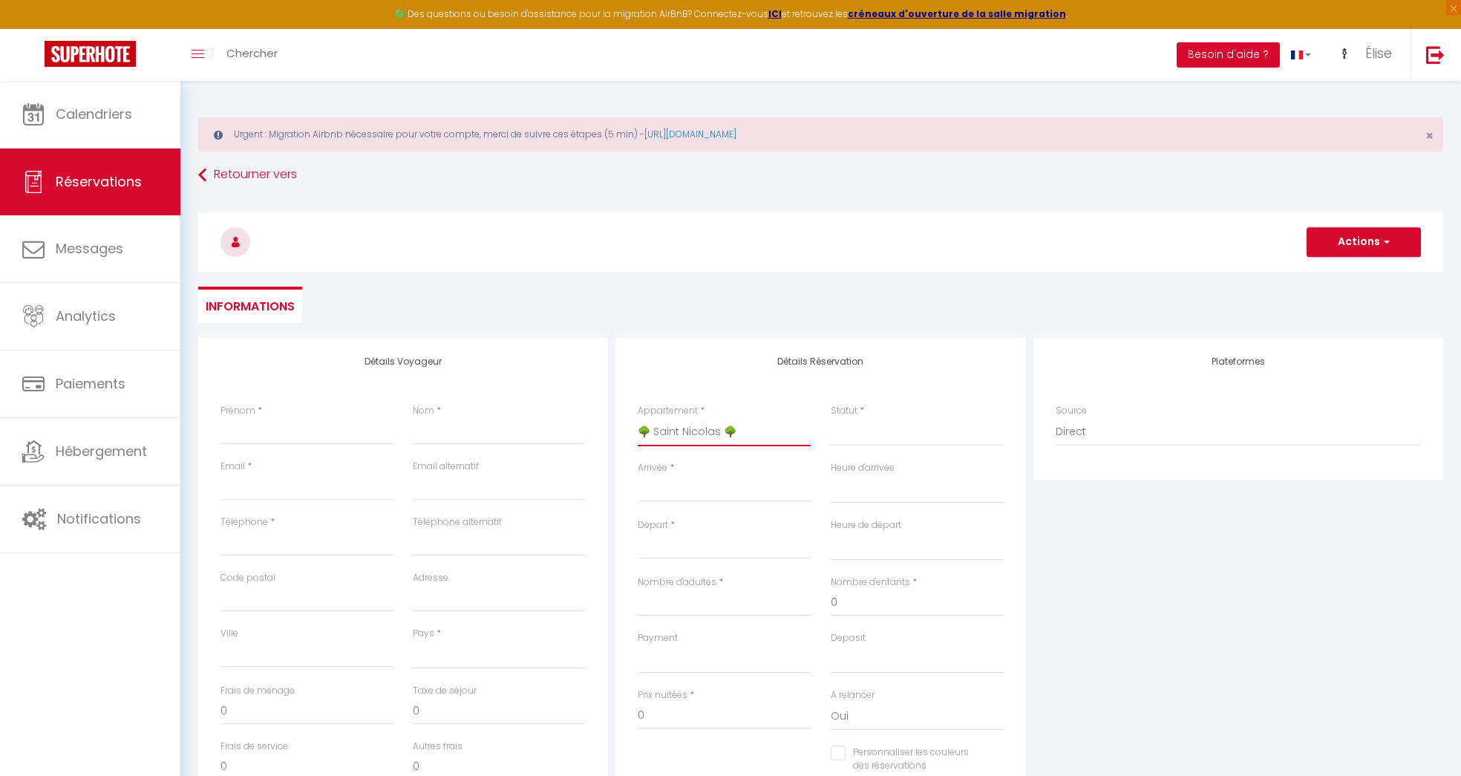
select select
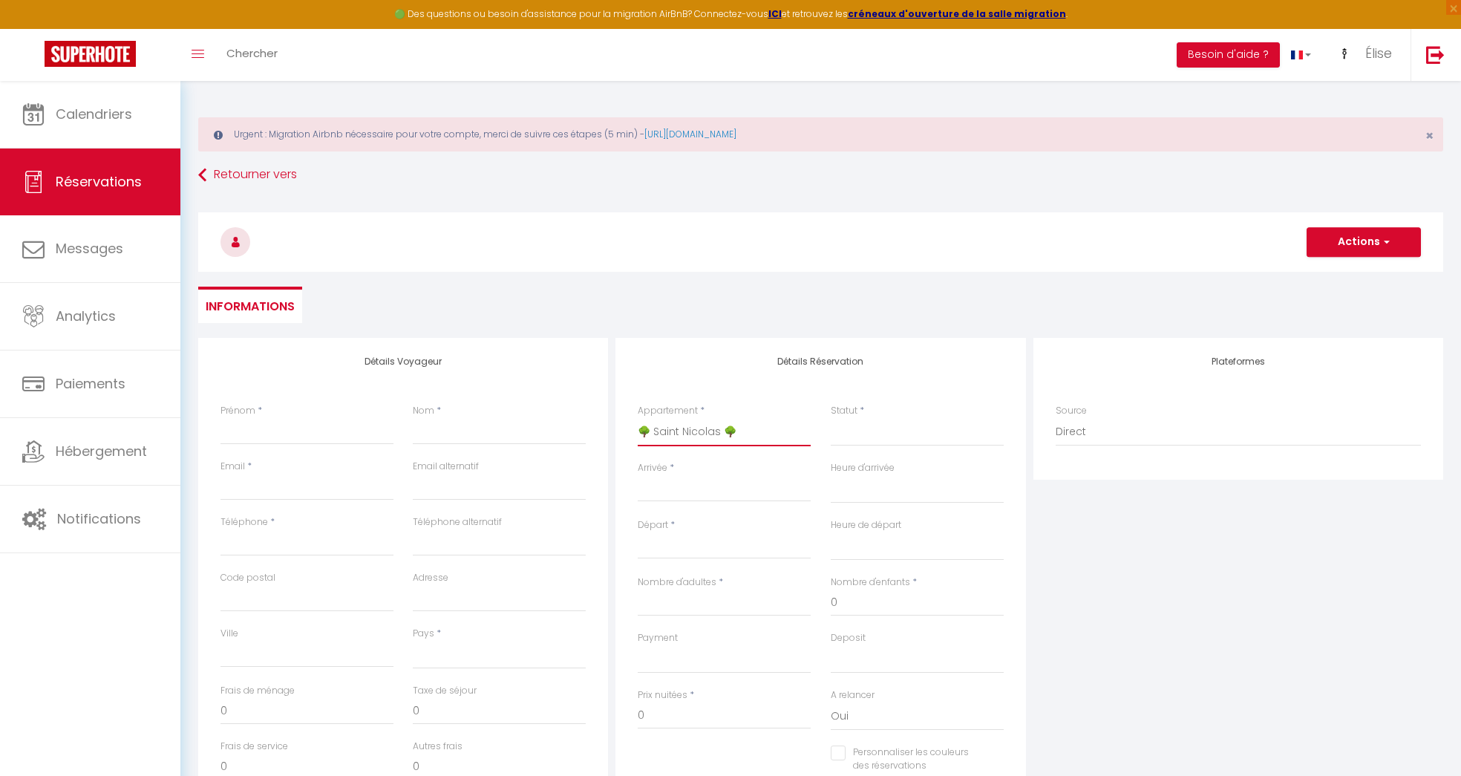
select select
checkbox input "false"
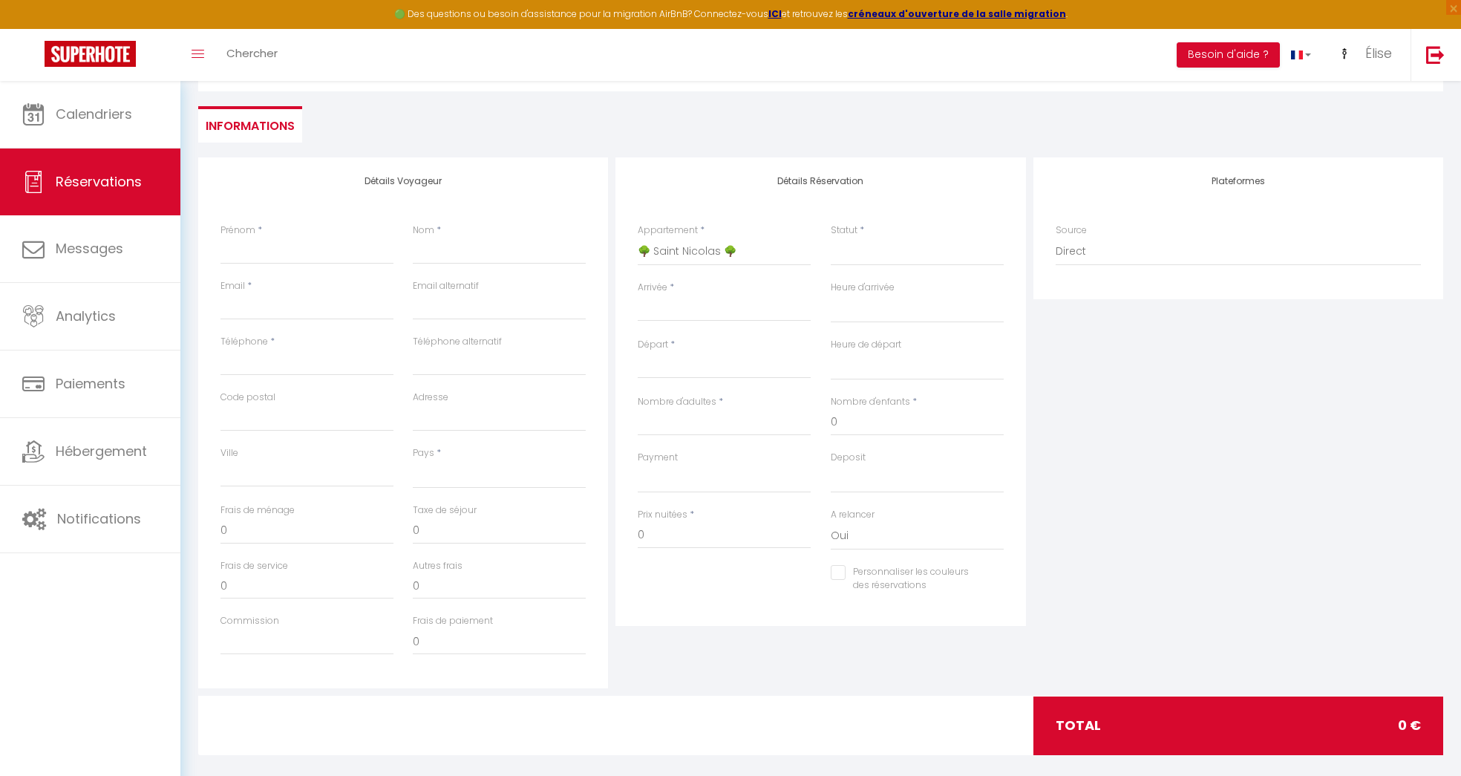
click at [718, 295] on div "< [DATE] > Dim Lun Mar Mer Jeu Ven Sam 1 2 3 4 5 6 7 8 9 10 11 12 13 14 15 16 1…" at bounding box center [724, 308] width 173 height 27
click at [717, 301] on input "Arrivée" at bounding box center [724, 309] width 173 height 19
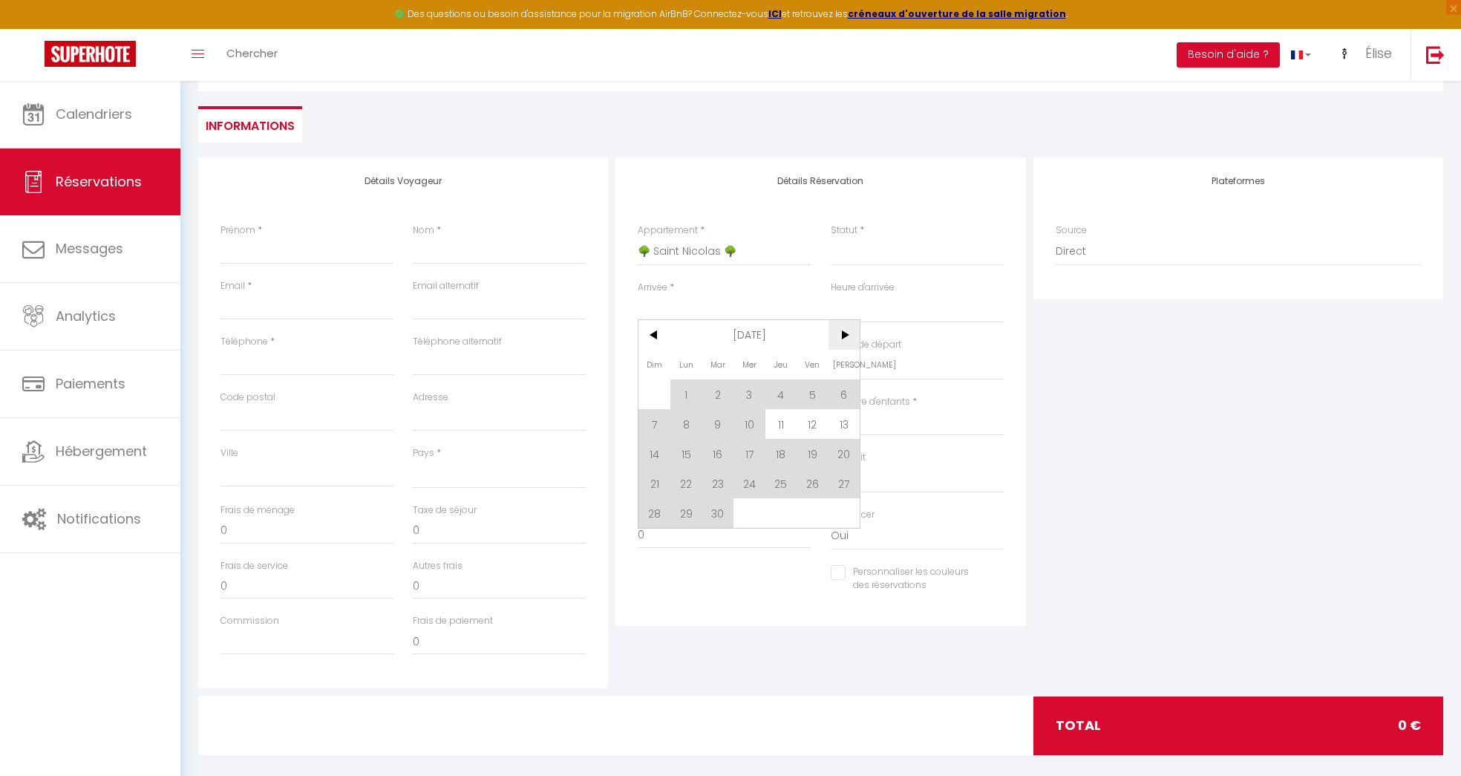
click at [844, 336] on span ">" at bounding box center [844, 335] width 32 height 30
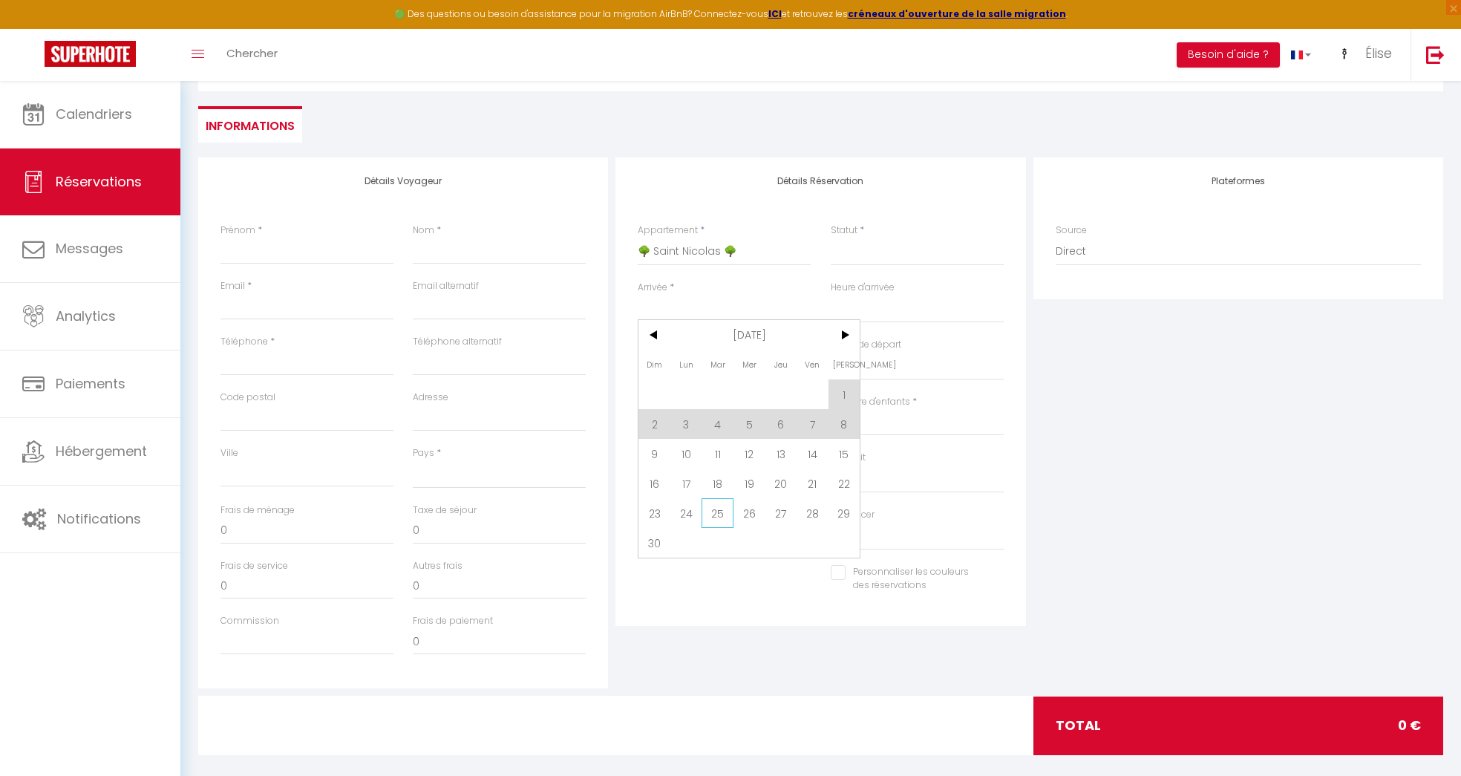
click at [719, 514] on span "25" at bounding box center [717, 513] width 32 height 30
select select
type input "[DATE] Novembre 2025"
select select
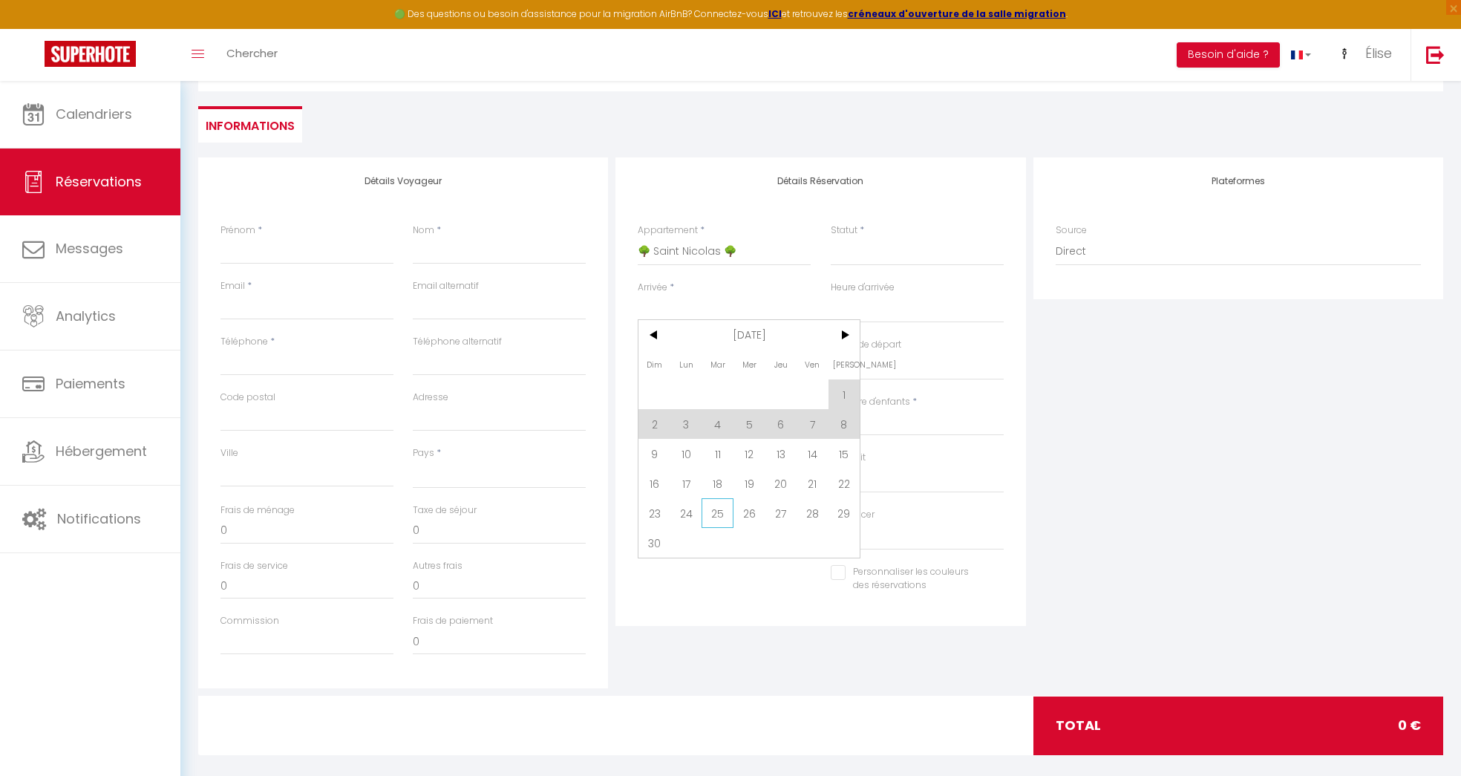
type input "Mer 26 Novembre 2025"
select select
checkbox input "false"
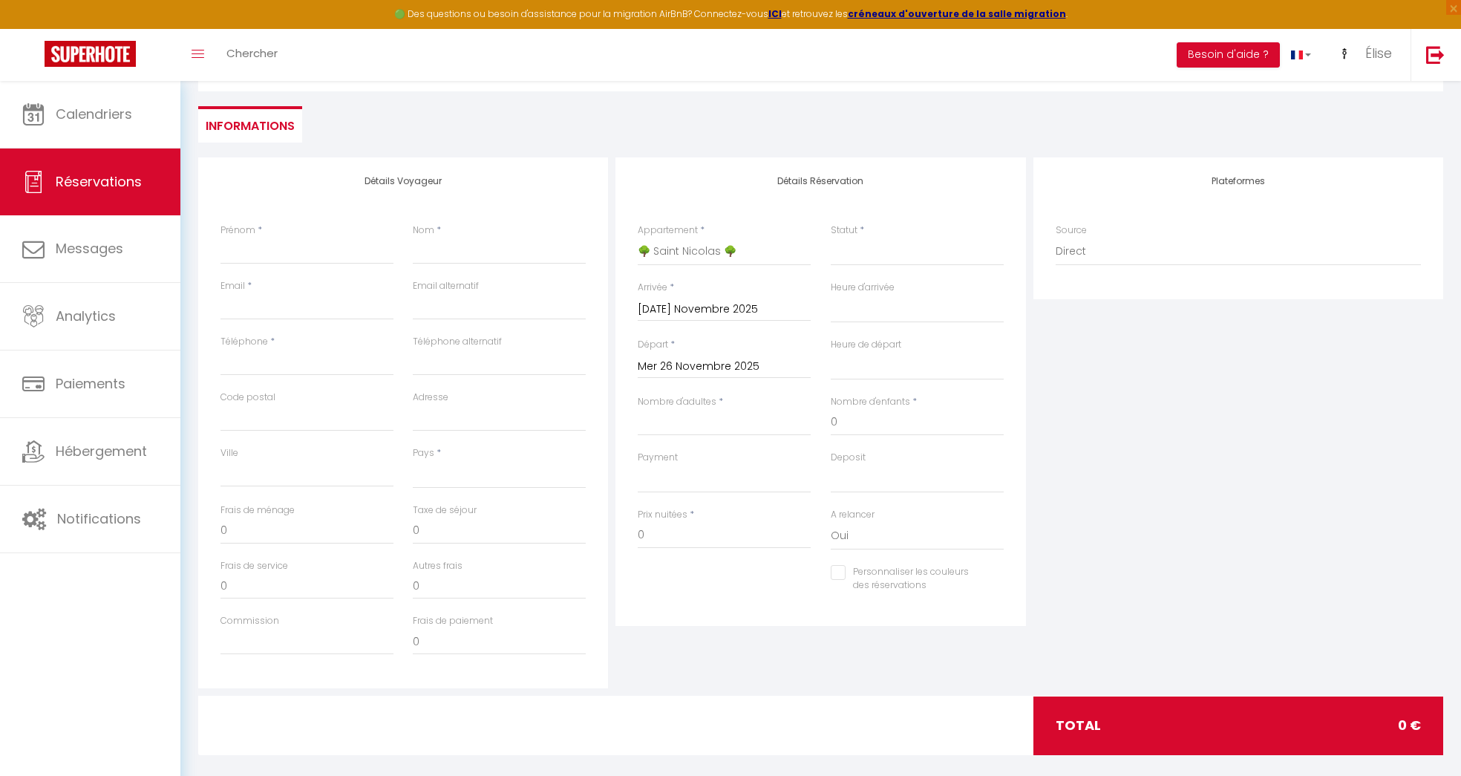
click at [731, 360] on input "Mer 26 Novembre 2025" at bounding box center [724, 366] width 173 height 19
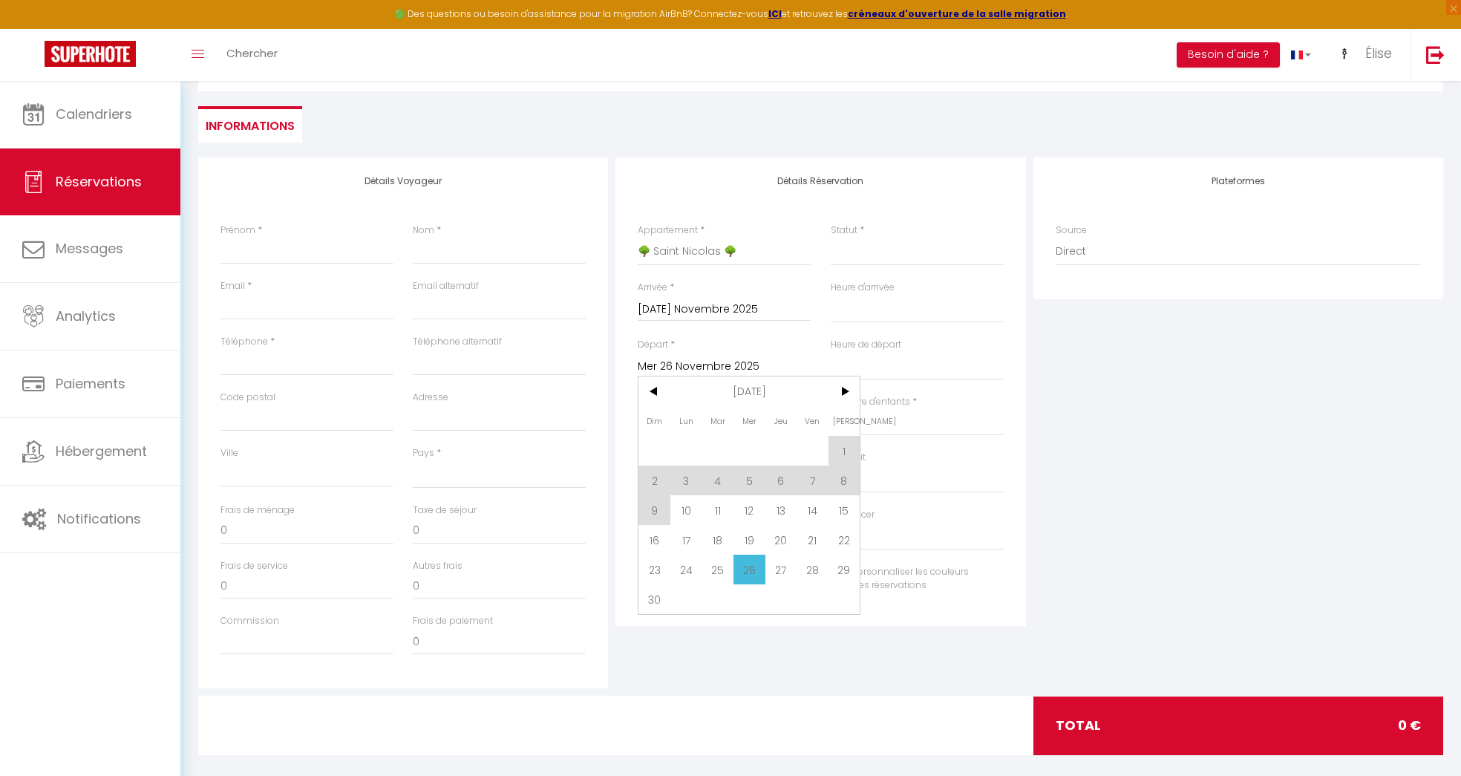
click at [736, 300] on input "[DATE] Novembre 2025" at bounding box center [724, 309] width 173 height 19
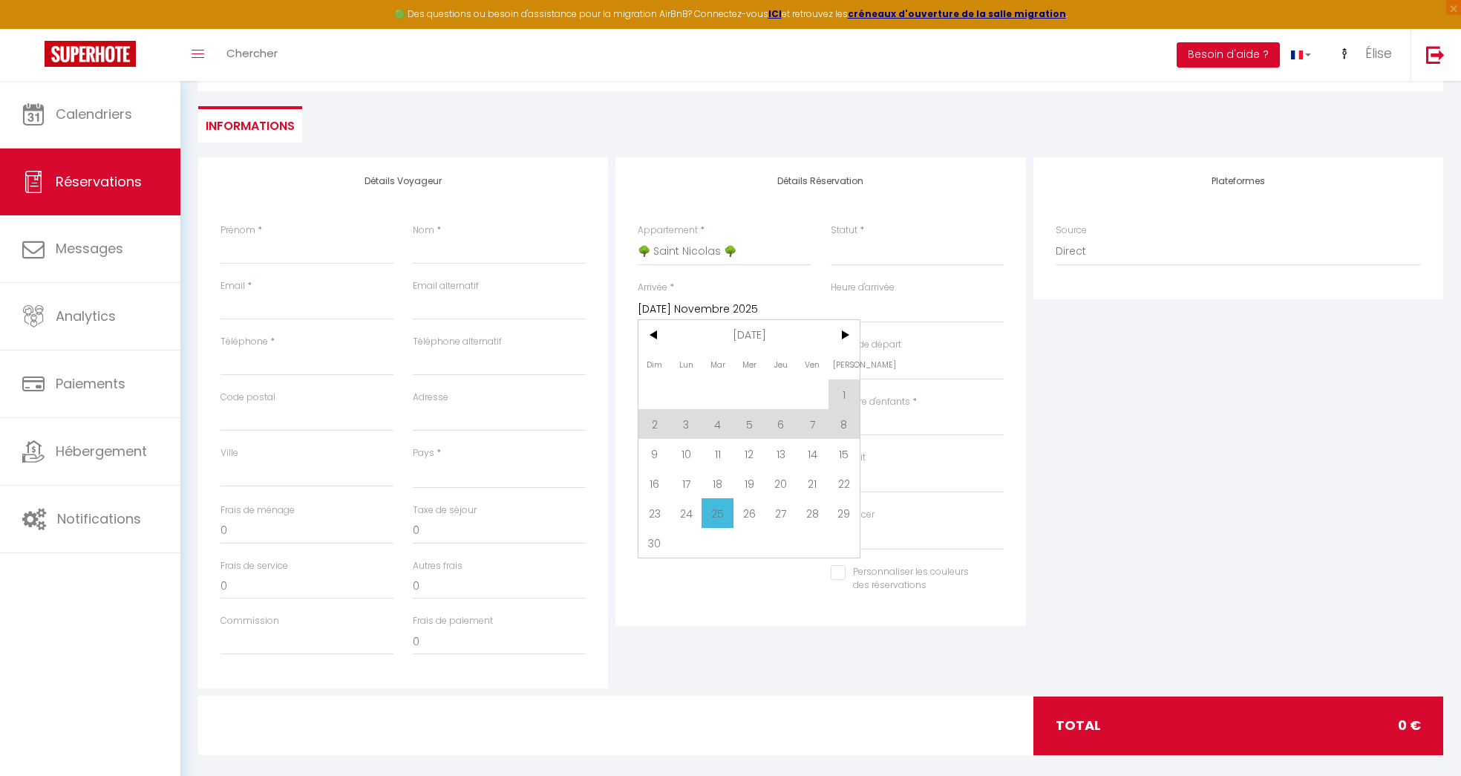
click at [759, 504] on span "26" at bounding box center [749, 513] width 32 height 30
select select
type input "Mer 26 Novembre 2025"
select select
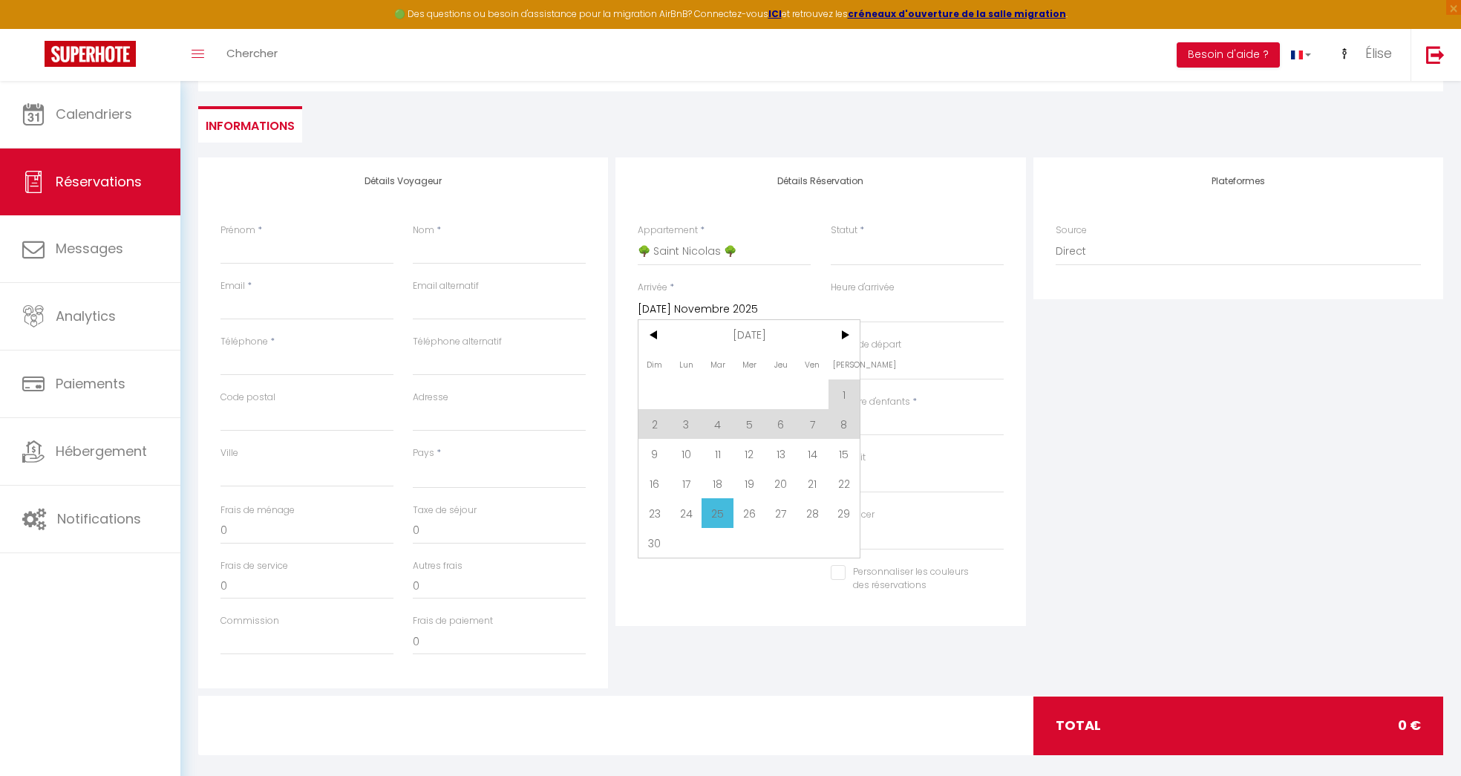
select select
checkbox input "false"
click at [761, 365] on input "Mer 26 Novembre 2025" at bounding box center [724, 366] width 173 height 19
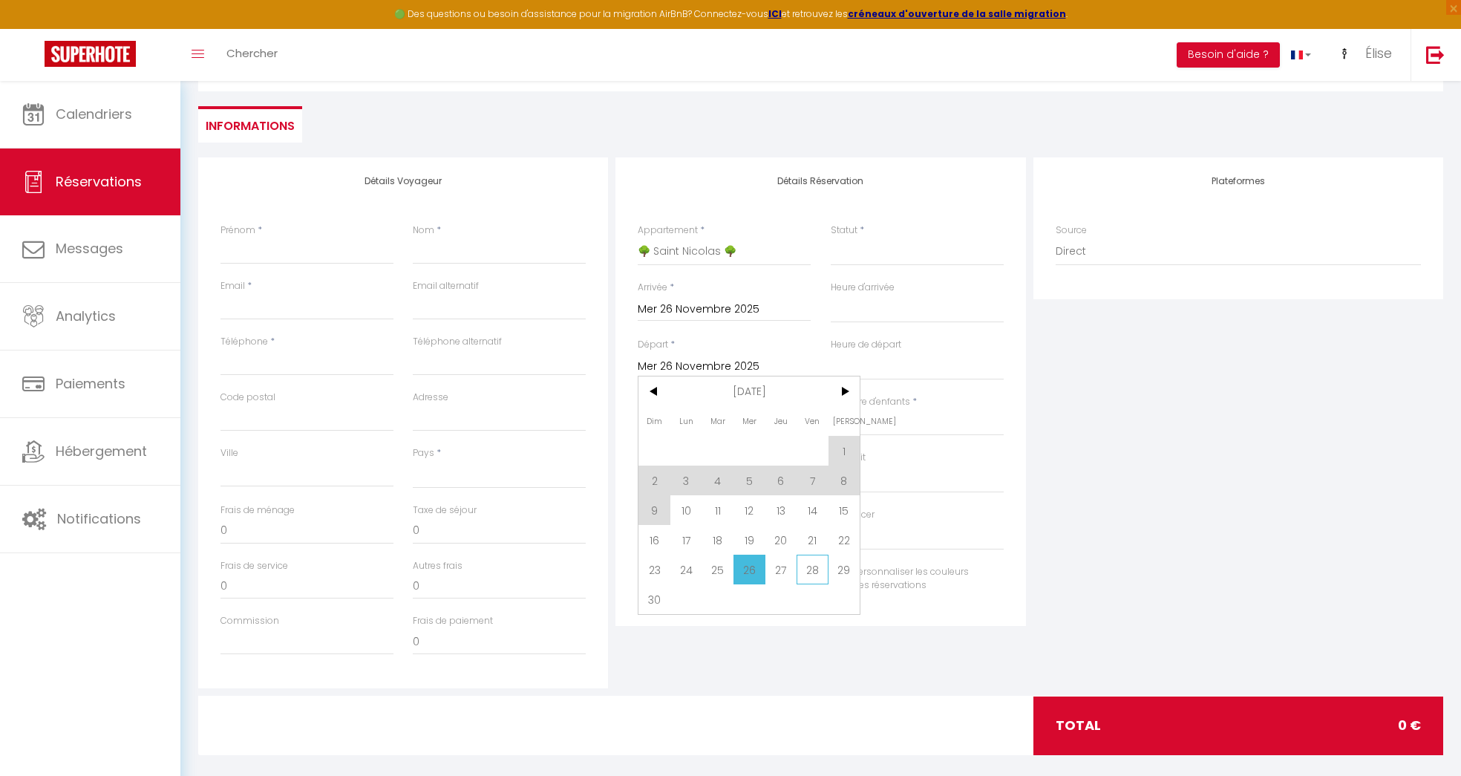
click at [808, 572] on span "28" at bounding box center [812, 569] width 32 height 30
select select
type input "Ven 28 Novembre 2025"
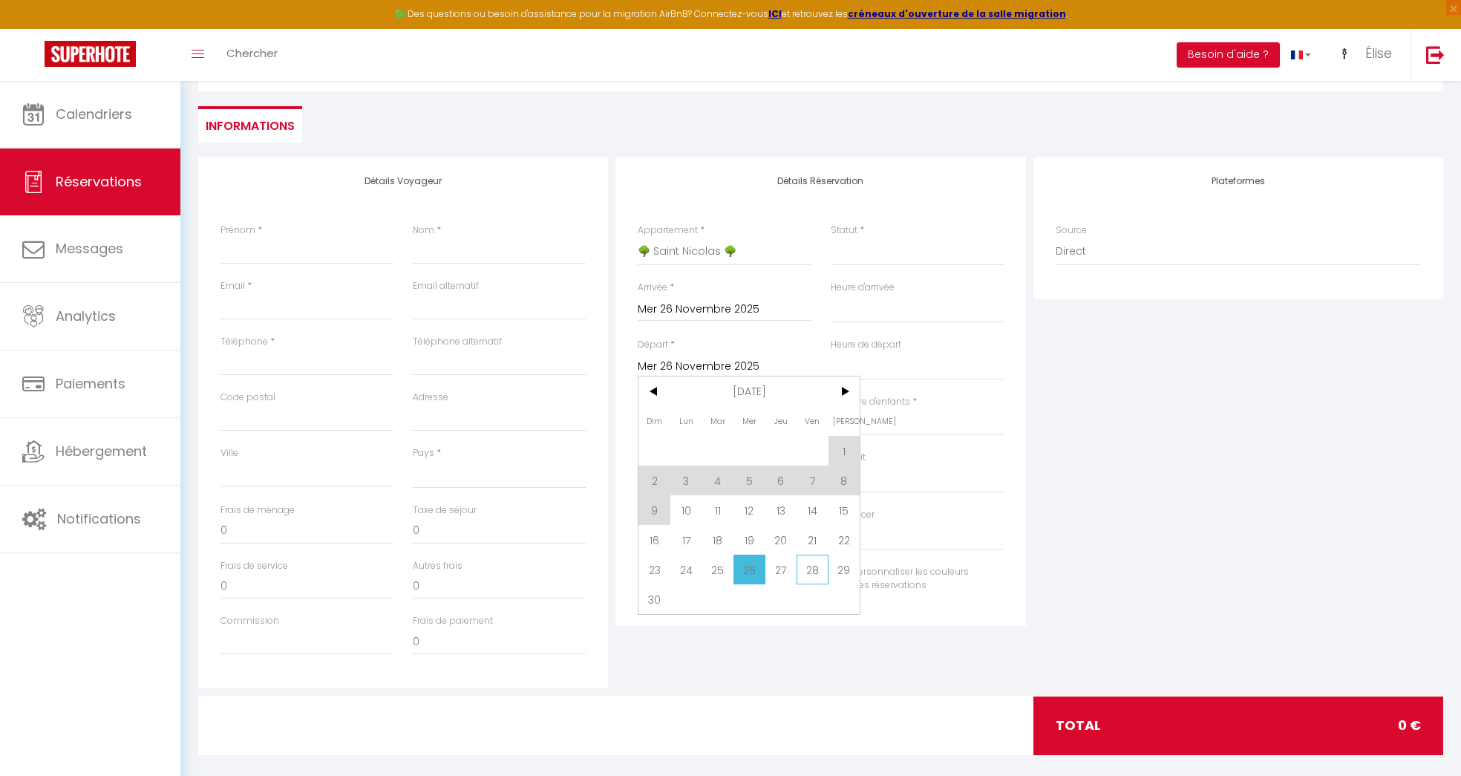
select select
checkbox input "false"
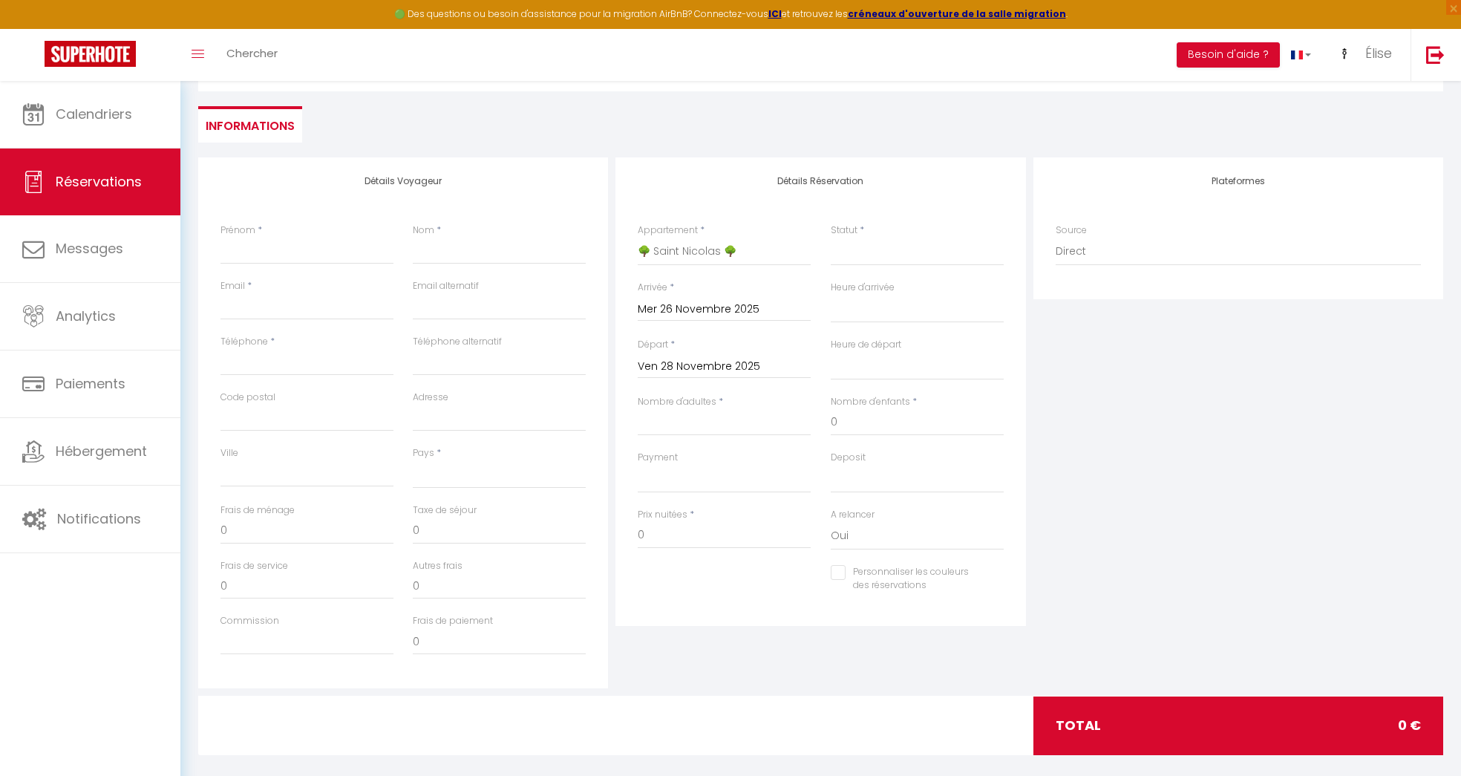
click at [750, 435] on div "Nombre d'adultes *" at bounding box center [724, 423] width 192 height 56
click at [742, 422] on input "Nombre d'adultes" at bounding box center [724, 422] width 173 height 27
type input "2"
select select
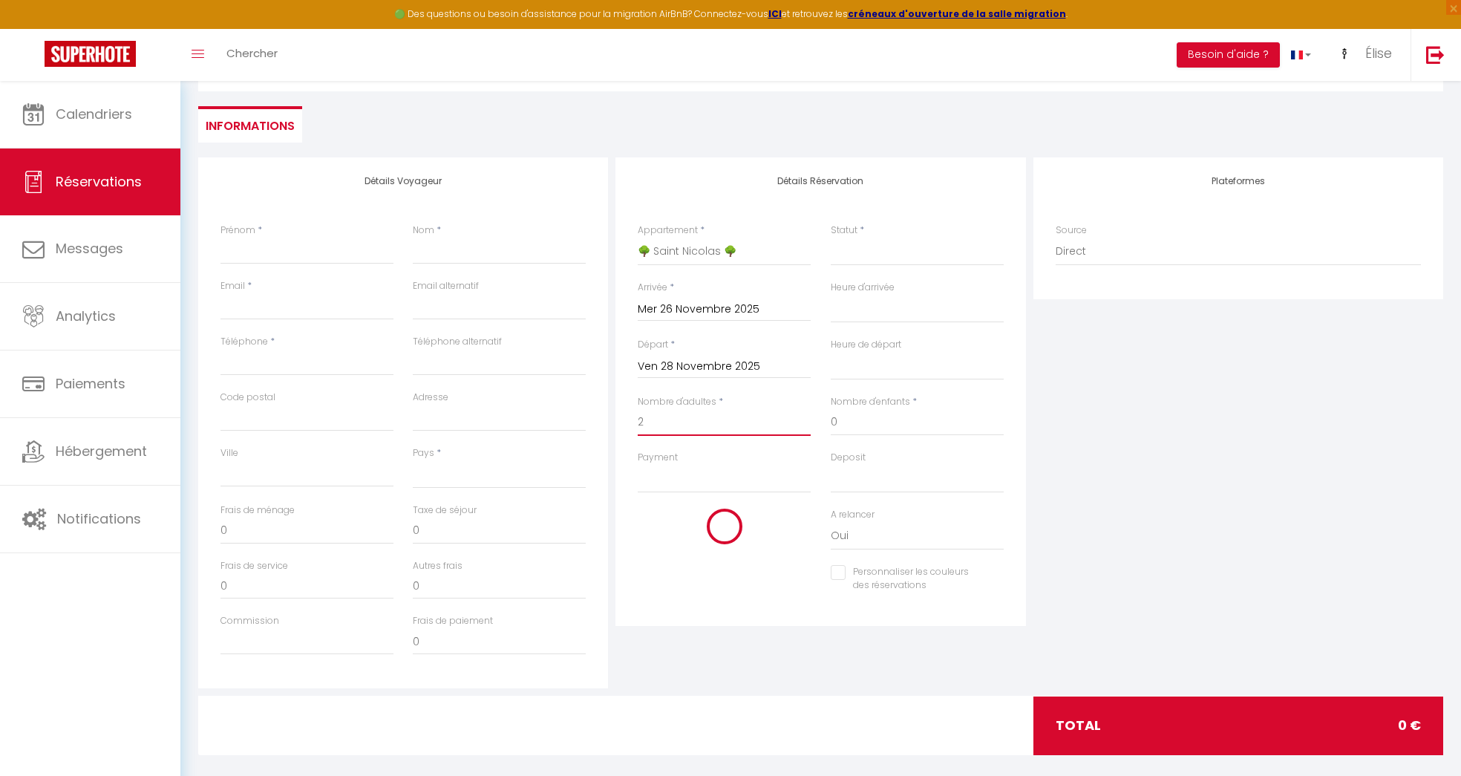
select select
checkbox input "false"
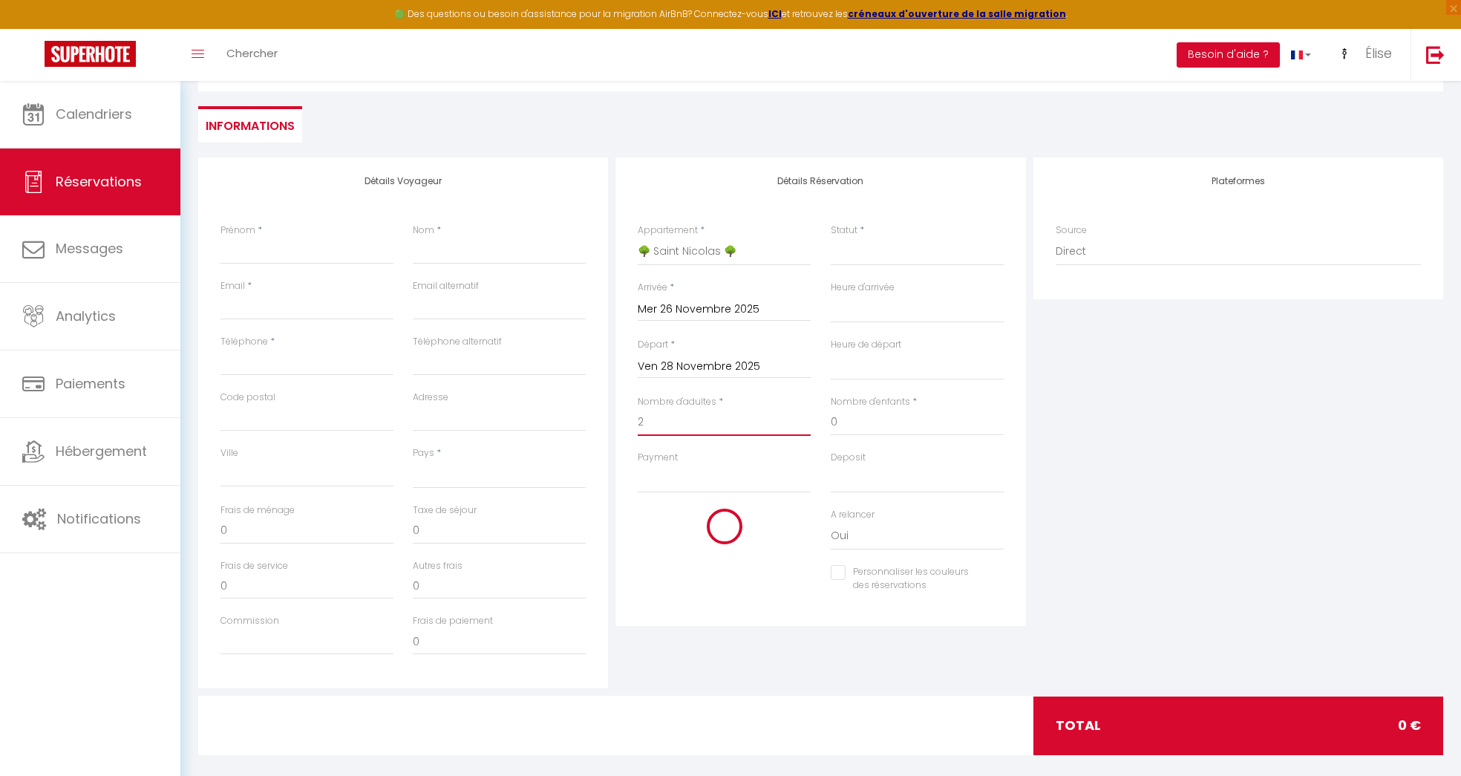
select select
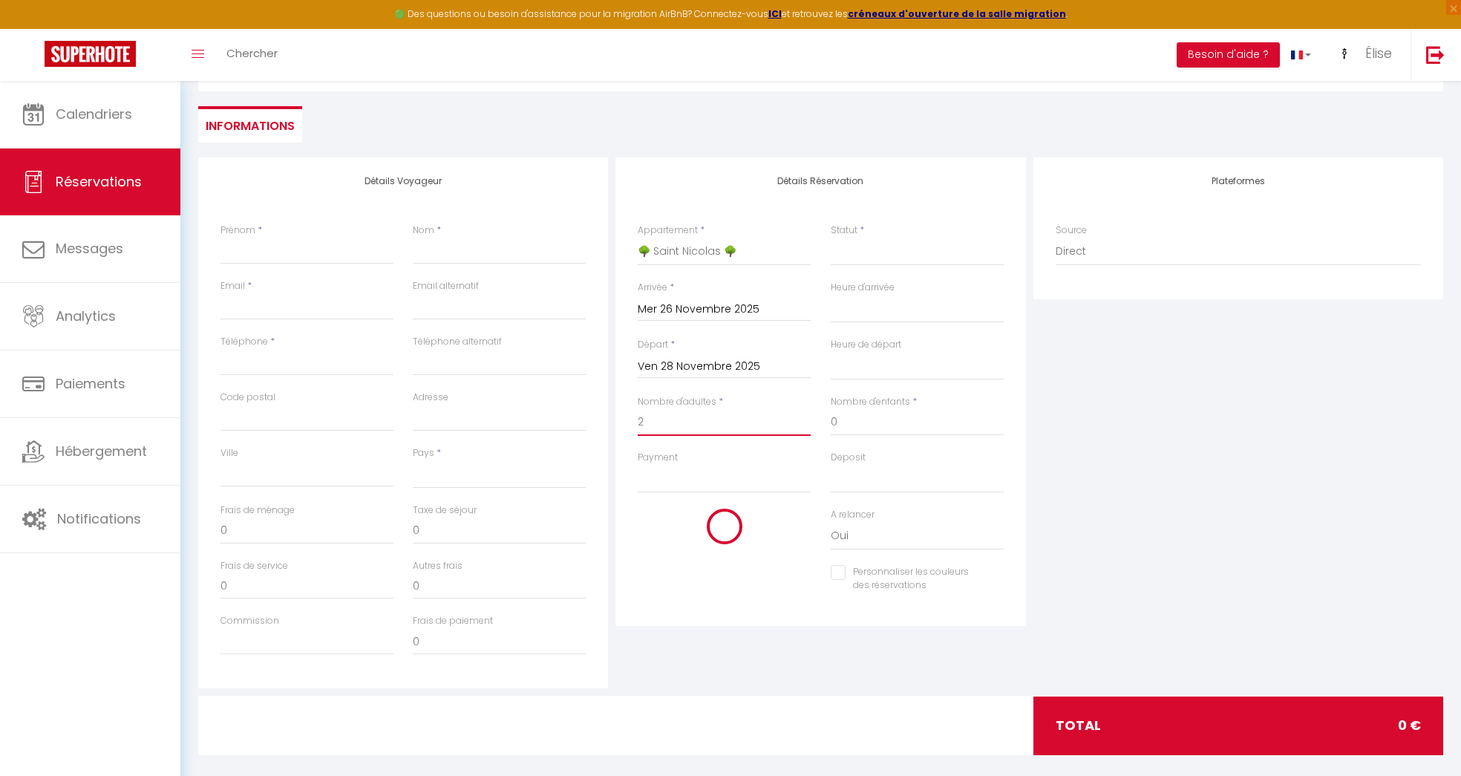
select select
checkbox input "false"
type input "2"
click at [728, 475] on select "OK KO" at bounding box center [724, 479] width 173 height 28
click at [939, 264] on select "Confirmé Non Confirmé [PERSON_NAME] par le voyageur No Show Request" at bounding box center [917, 252] width 173 height 28
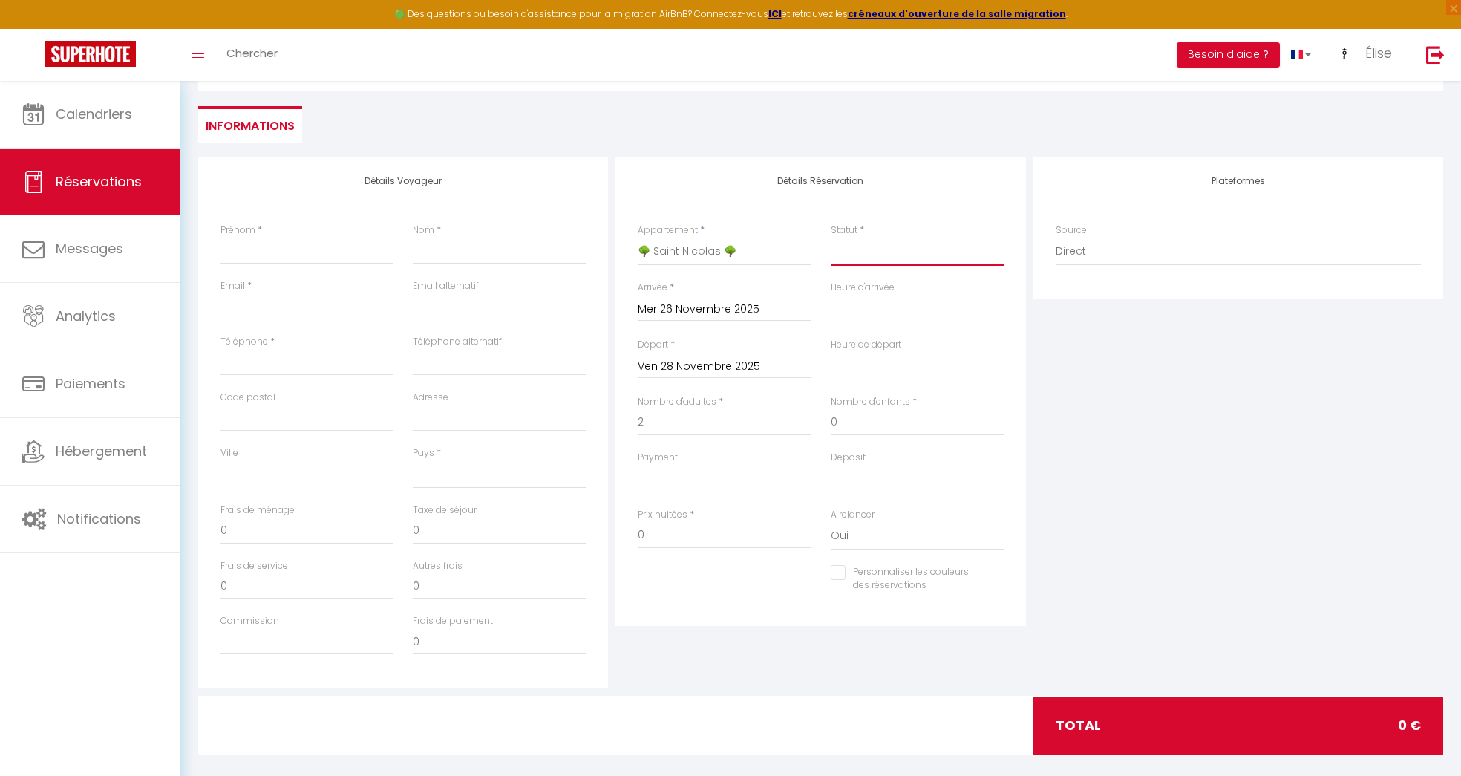
scroll to position [195, 0]
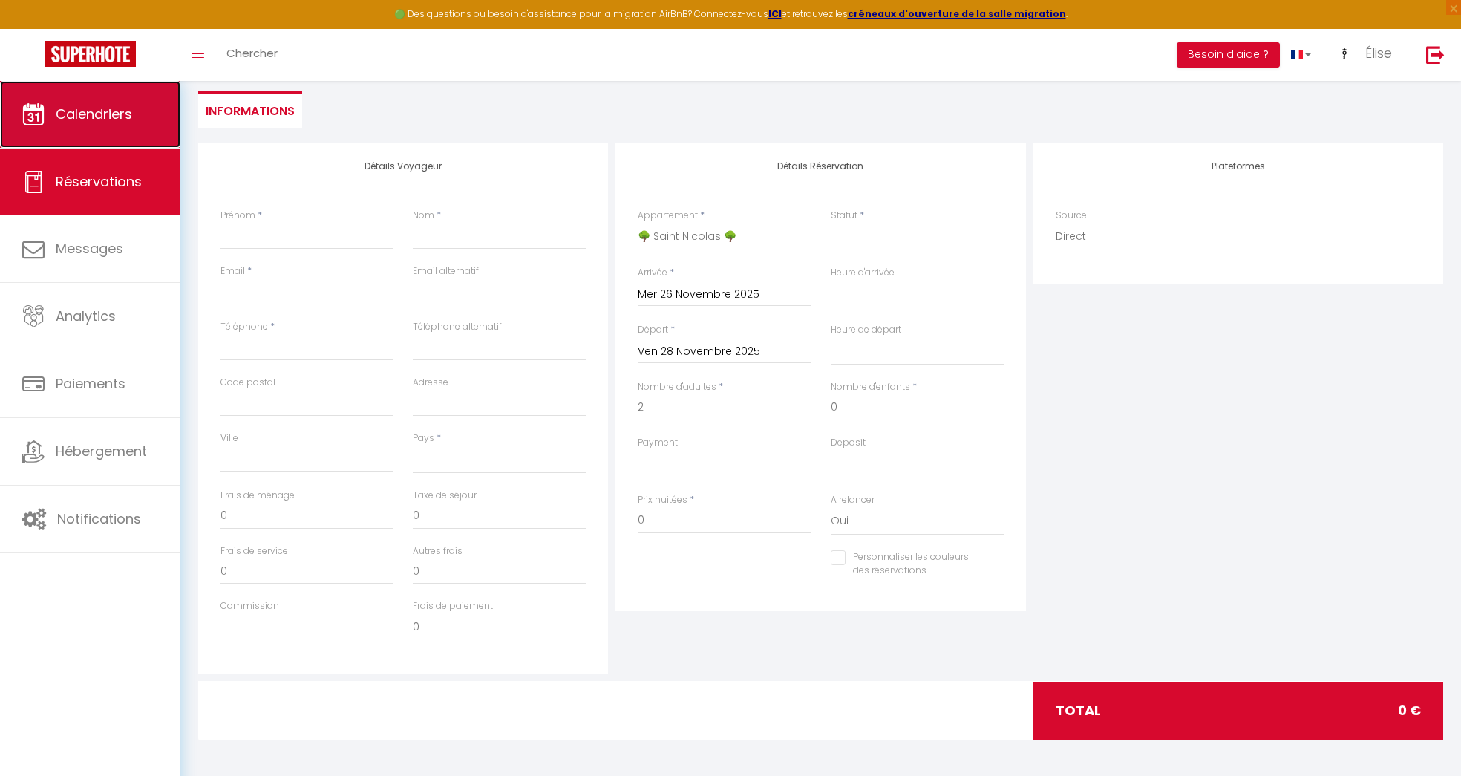
click at [65, 146] on link "Calendriers" at bounding box center [90, 114] width 180 height 67
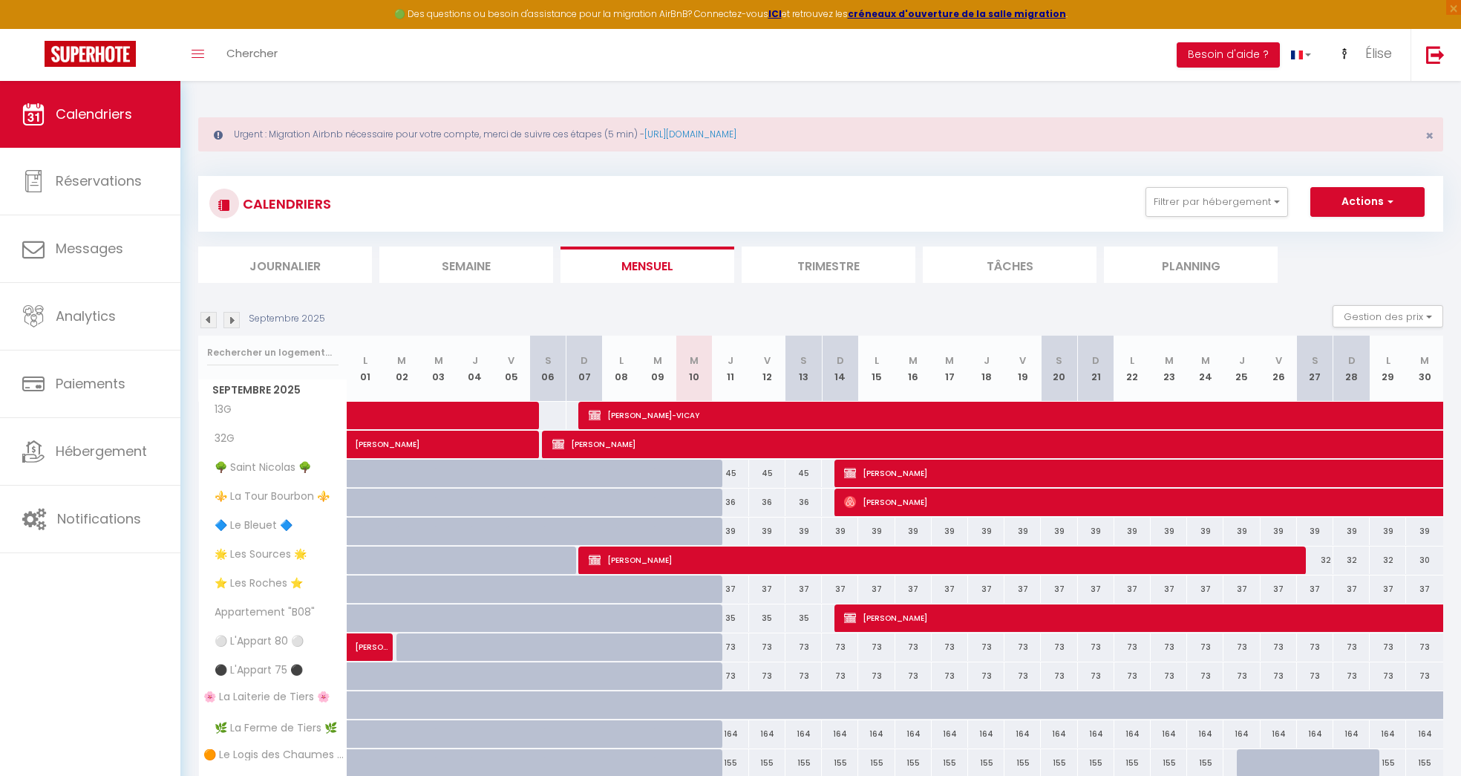
click at [235, 319] on img at bounding box center [231, 320] width 16 height 16
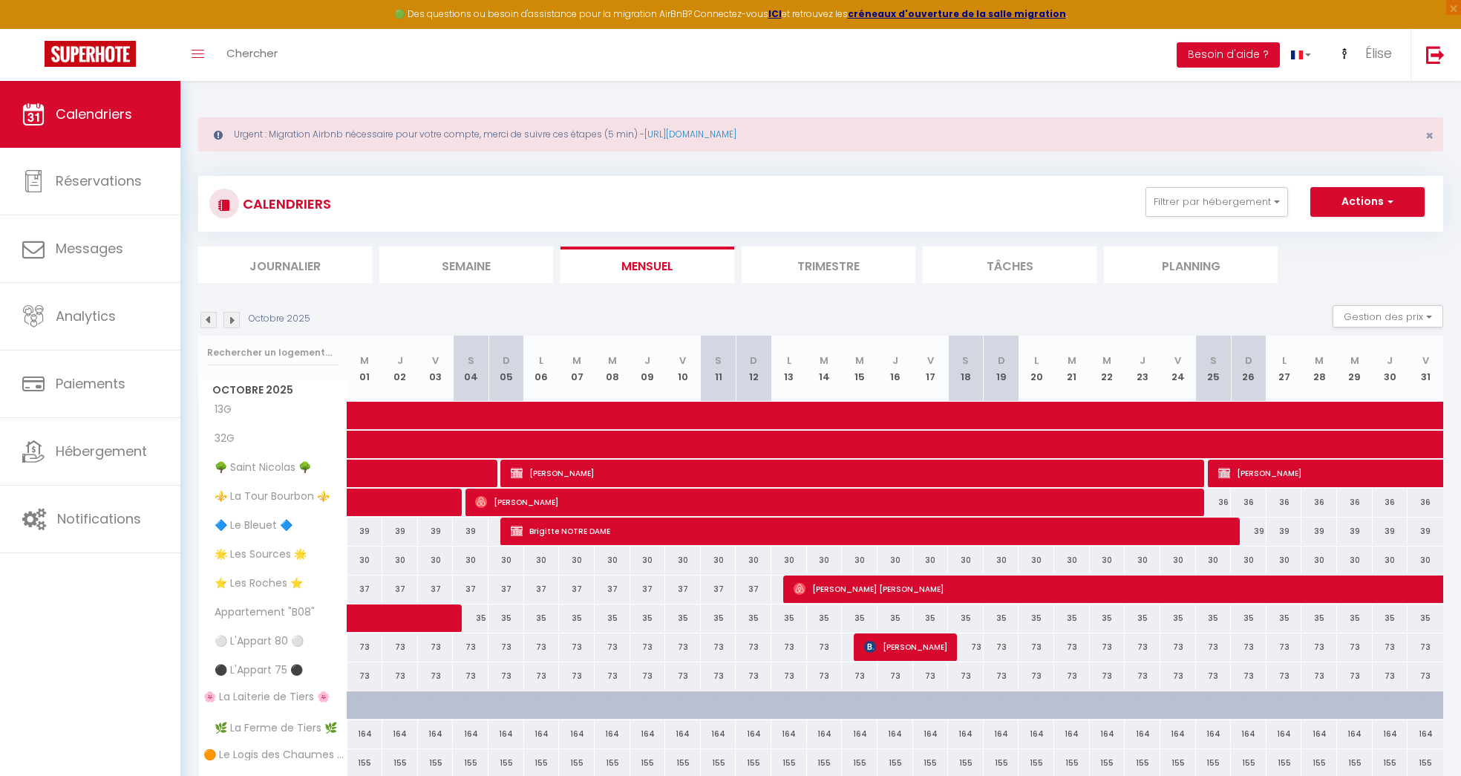
click at [235, 319] on img at bounding box center [231, 320] width 16 height 16
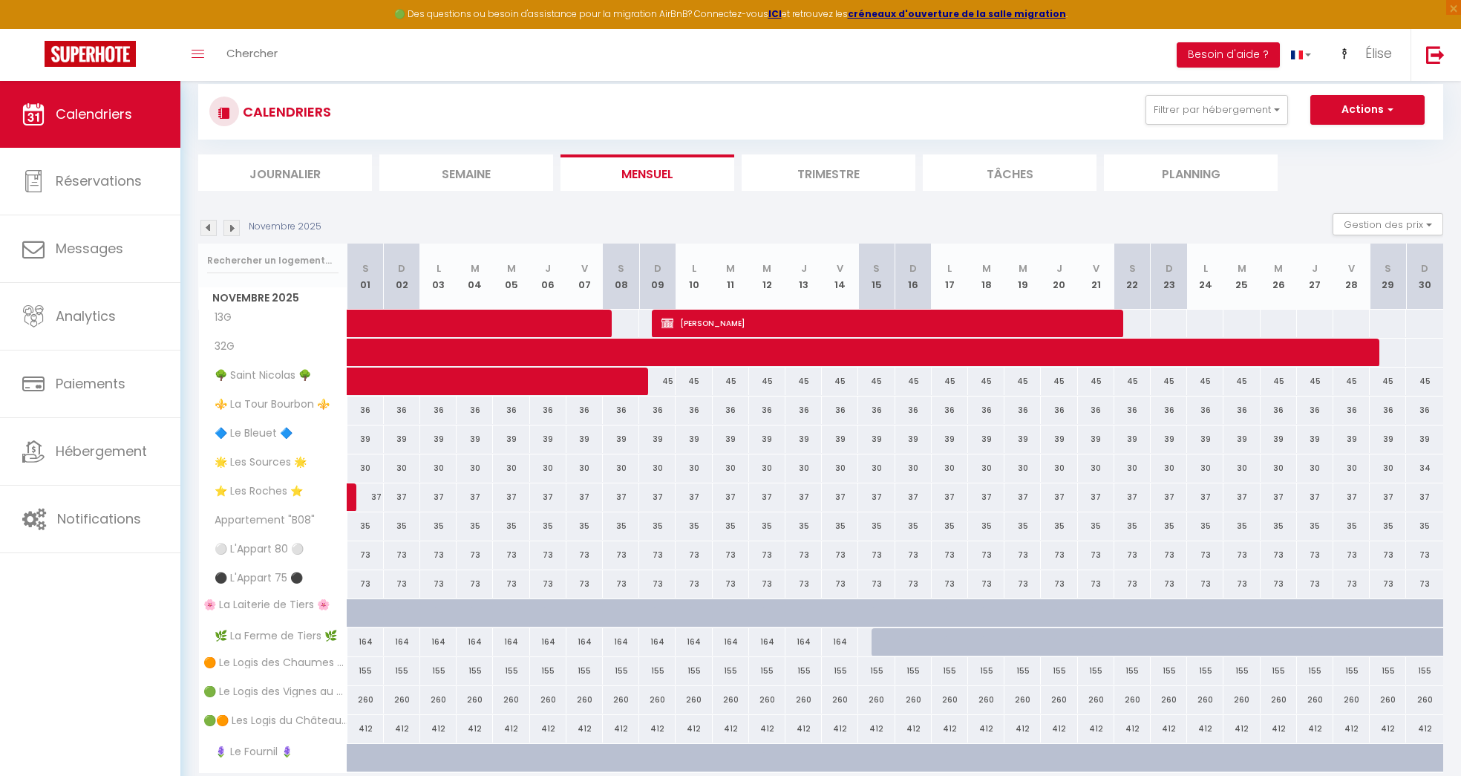
scroll to position [145, 0]
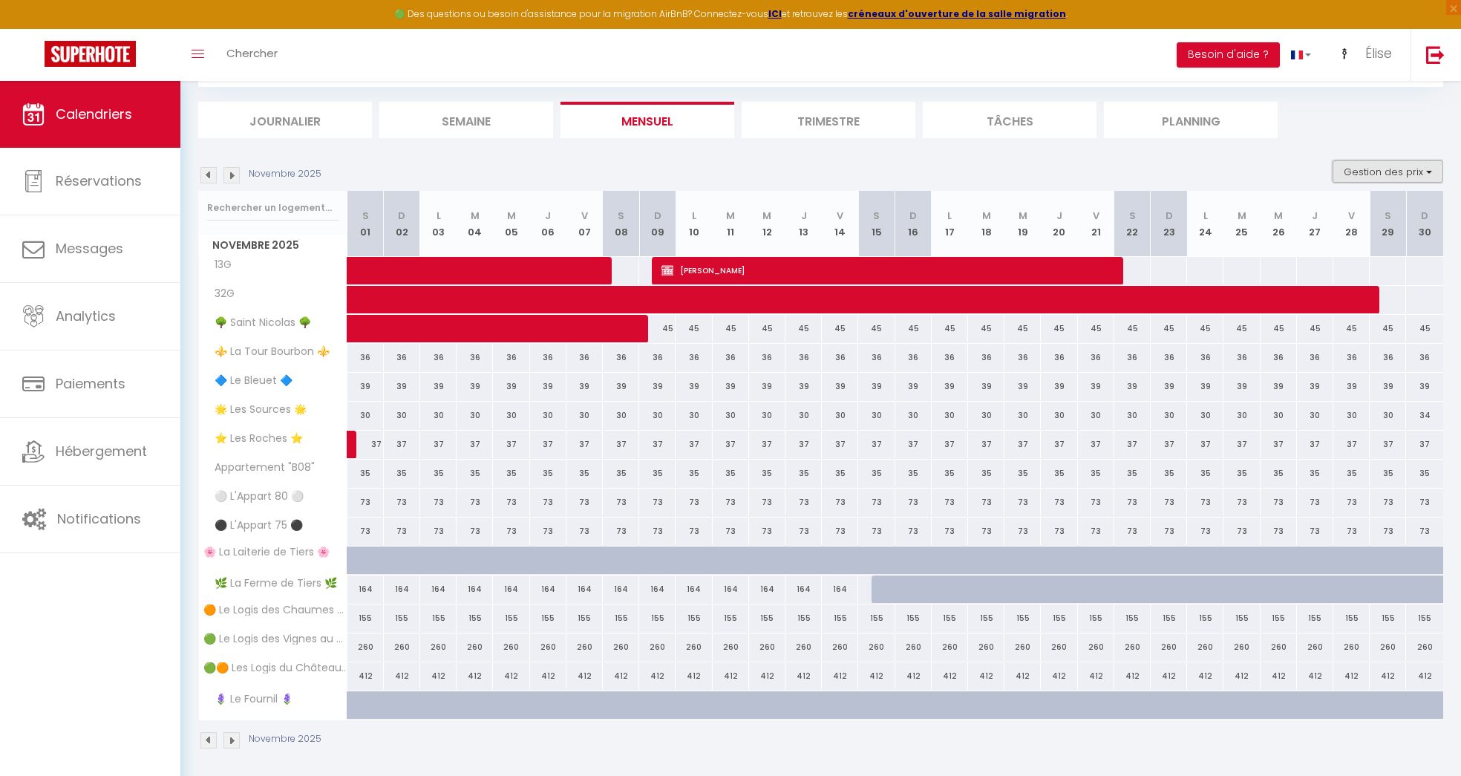
click at [1397, 172] on button "Gestion des prix" at bounding box center [1387, 171] width 111 height 22
click at [1335, 223] on span "Nb Nuits minimum" at bounding box center [1379, 219] width 96 height 15
click at [1335, 223] on input "Nb Nuits minimum" at bounding box center [1376, 217] width 134 height 15
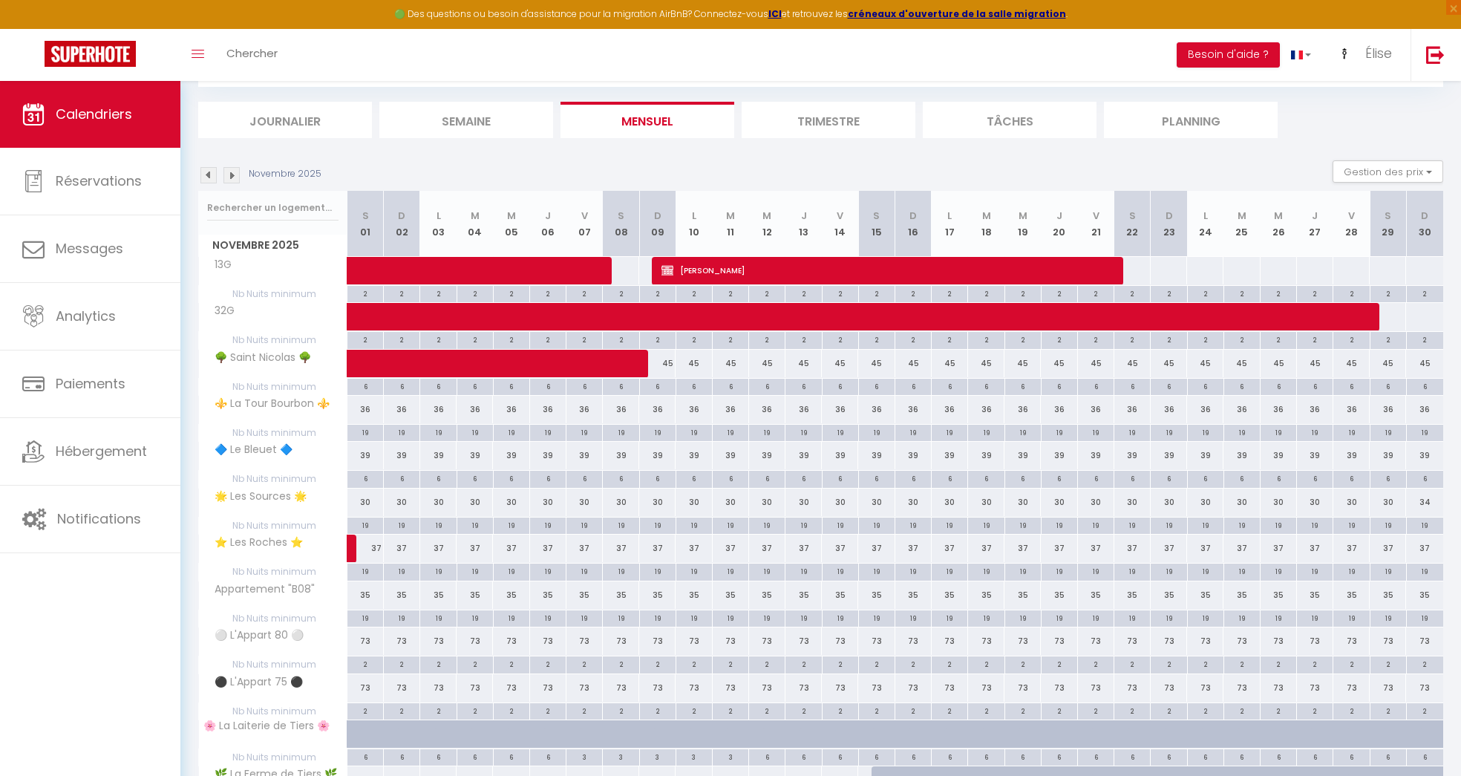
click at [1097, 385] on div "6" at bounding box center [1096, 386] width 36 height 14
type input "6"
type input "Ven 21 Novembre 2025"
type input "[PERSON_NAME] 22 Novembre 2025"
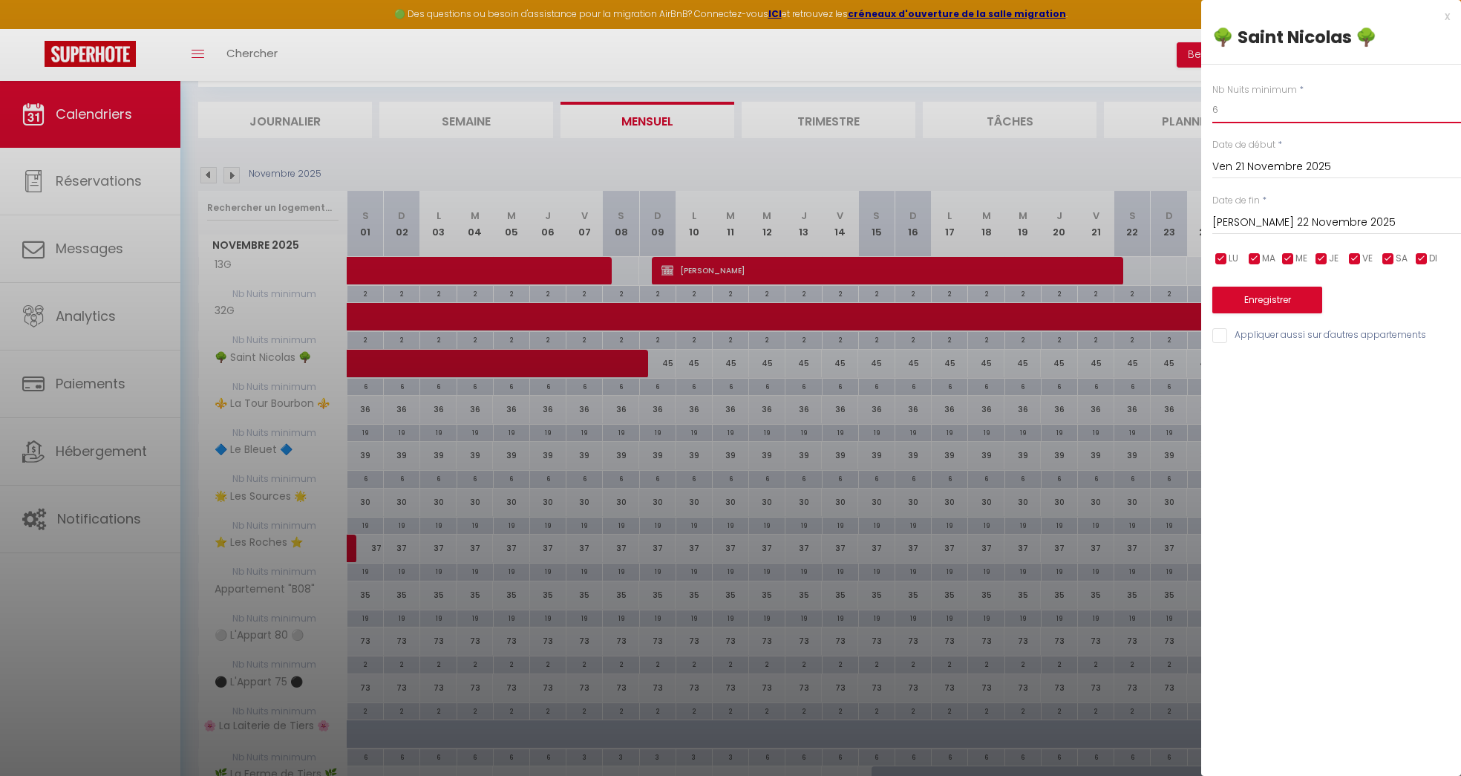
click at [1270, 108] on input "6" at bounding box center [1336, 109] width 249 height 27
type input "2"
click at [1286, 220] on input "[PERSON_NAME] 22 Novembre 2025" at bounding box center [1336, 222] width 249 height 19
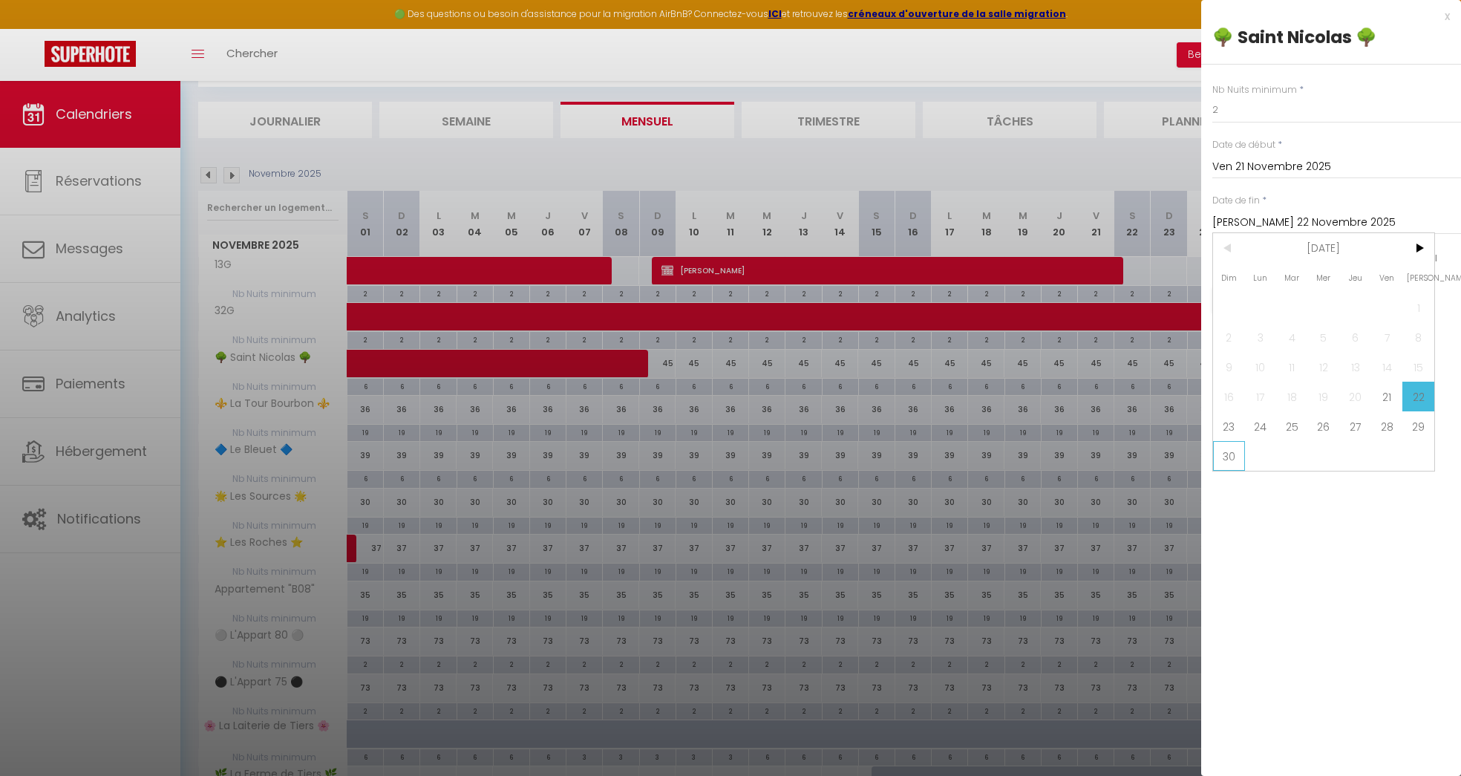
click at [1239, 443] on span "30" at bounding box center [1229, 456] width 32 height 30
type input "Dim 30 Novembre 2025"
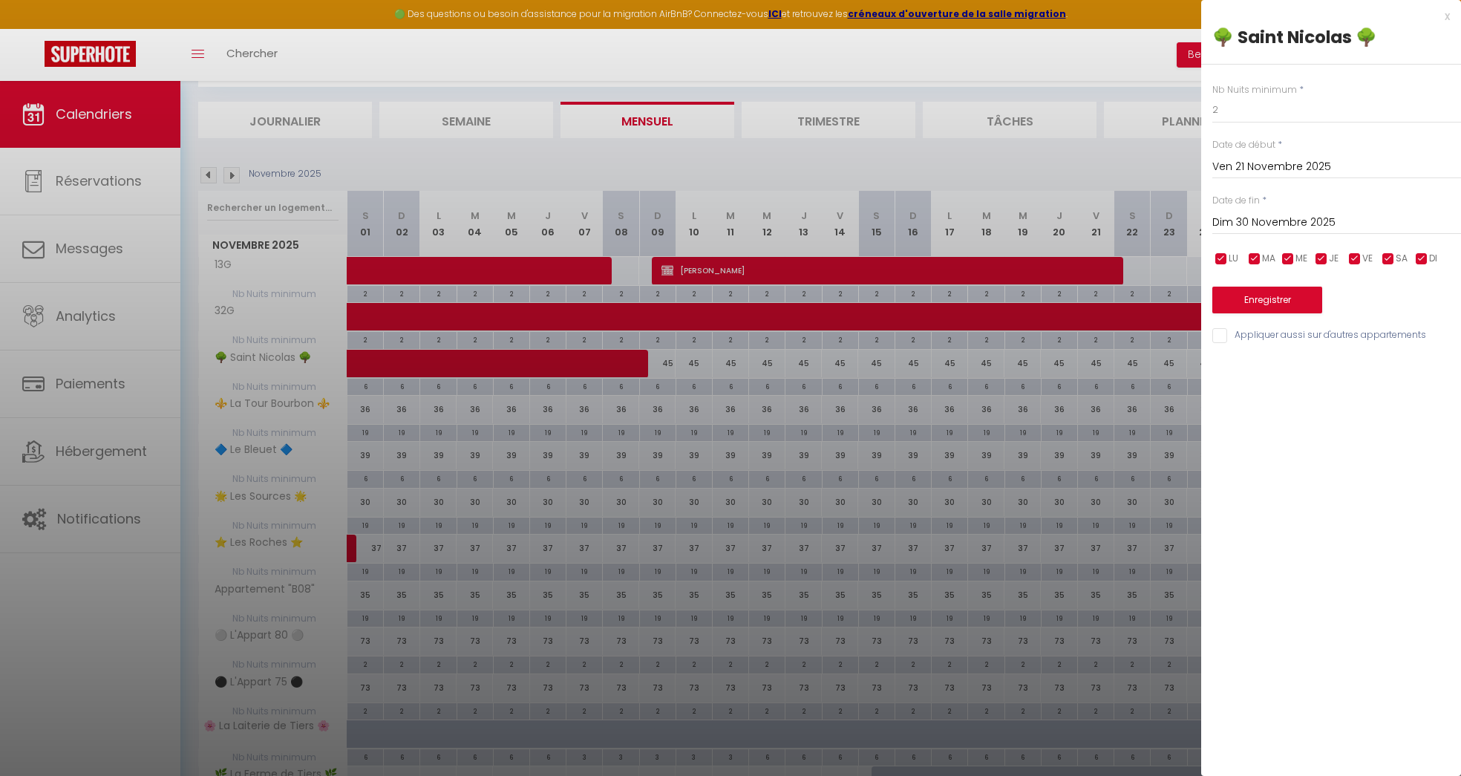
click at [1294, 286] on div "Enregistrer" at bounding box center [1336, 290] width 249 height 45
click at [1294, 292] on button "Enregistrer" at bounding box center [1267, 300] width 110 height 27
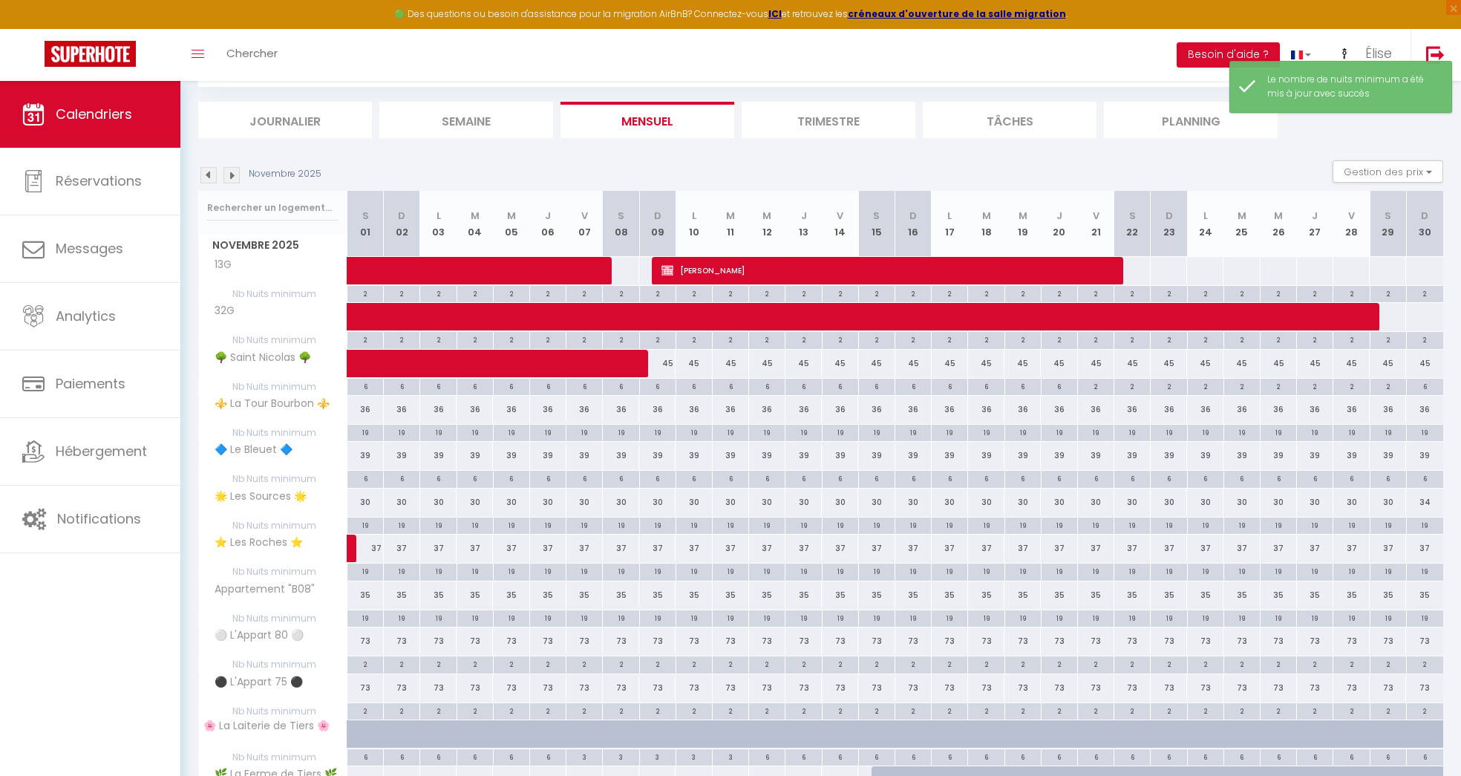
click at [1314, 169] on div "Novembre 2025 Gestion des prix Nb Nuits minimum Règles Disponibilité" at bounding box center [820, 175] width 1245 height 30
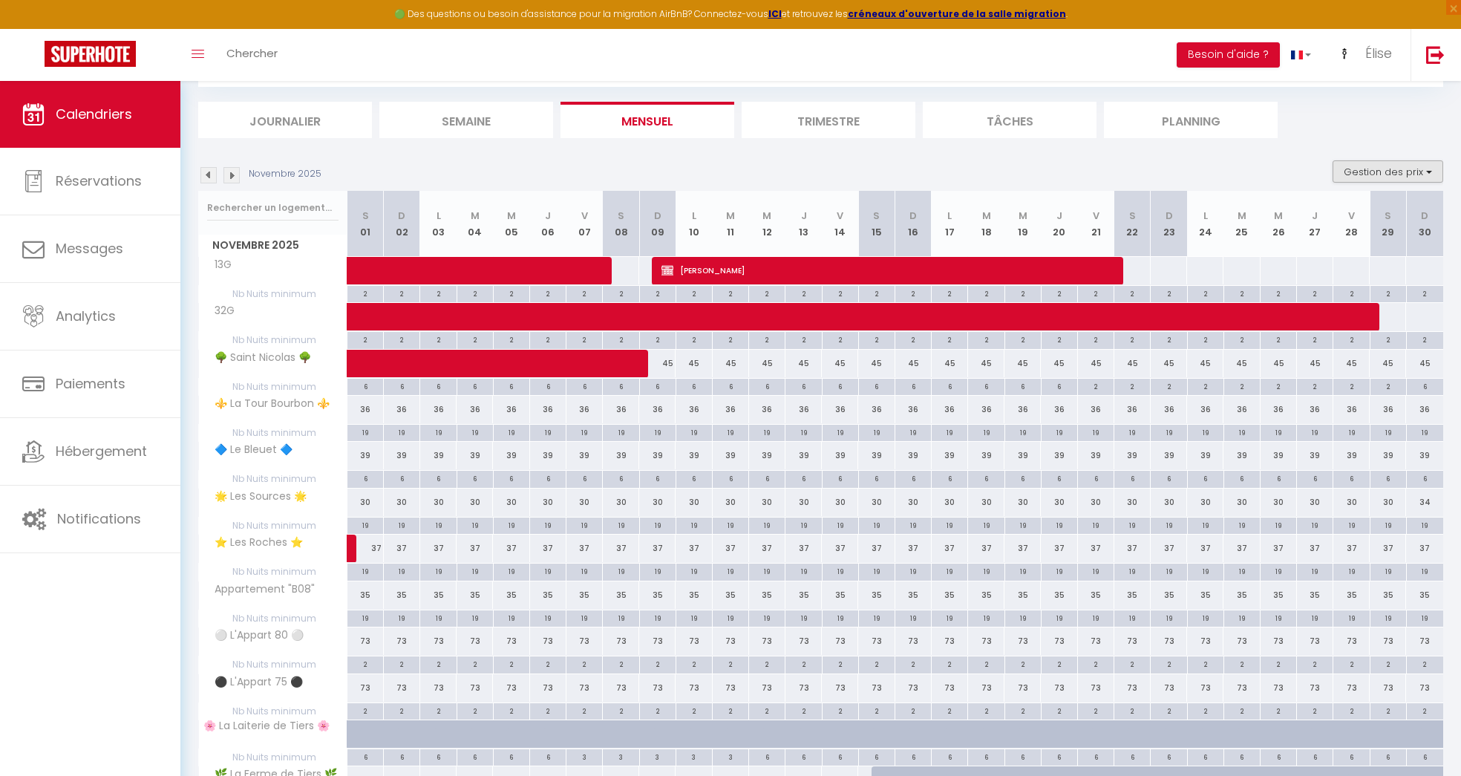
scroll to position [0, 0]
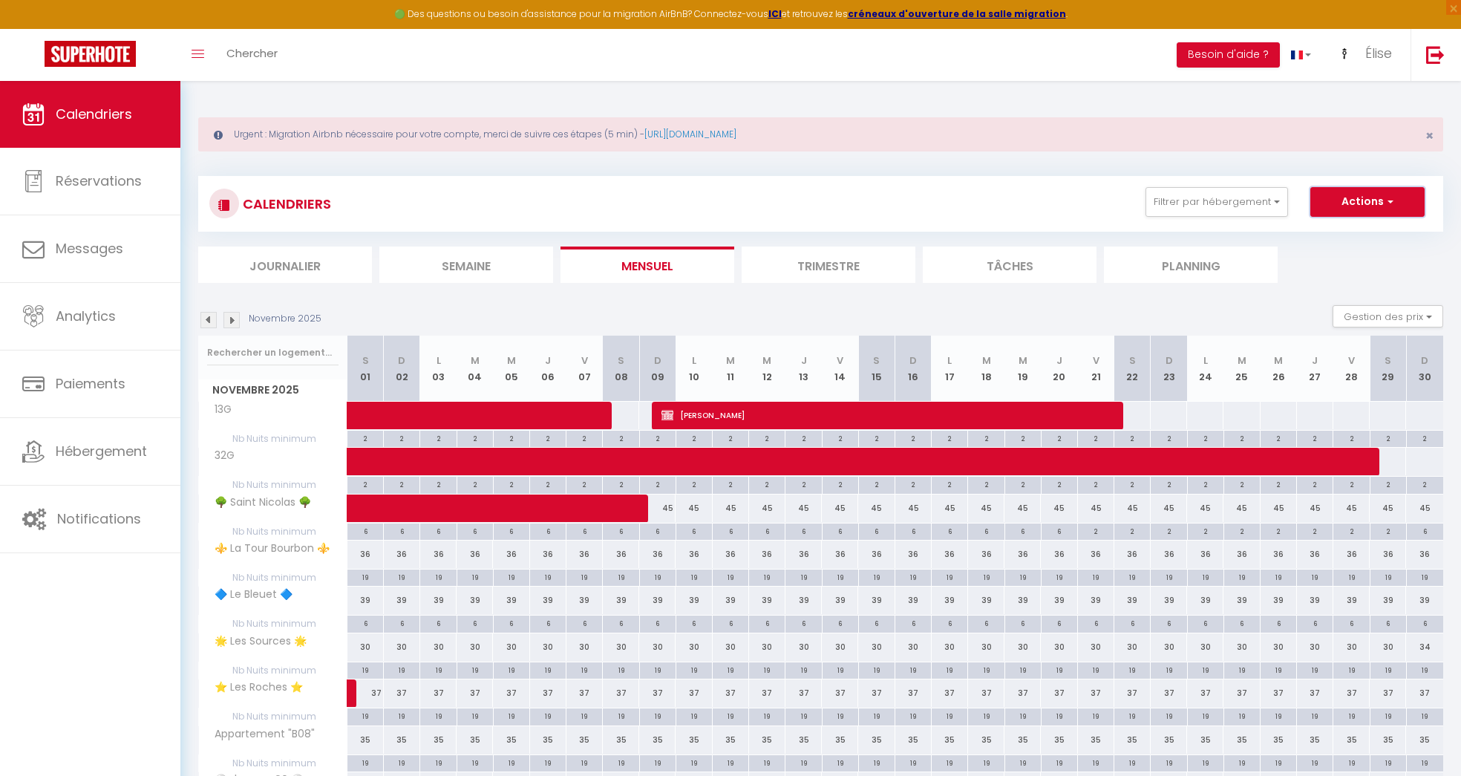
click at [1371, 203] on button "Actions" at bounding box center [1367, 202] width 114 height 30
click at [1313, 240] on link "Nouvelle réservation" at bounding box center [1351, 236] width 129 height 22
select select
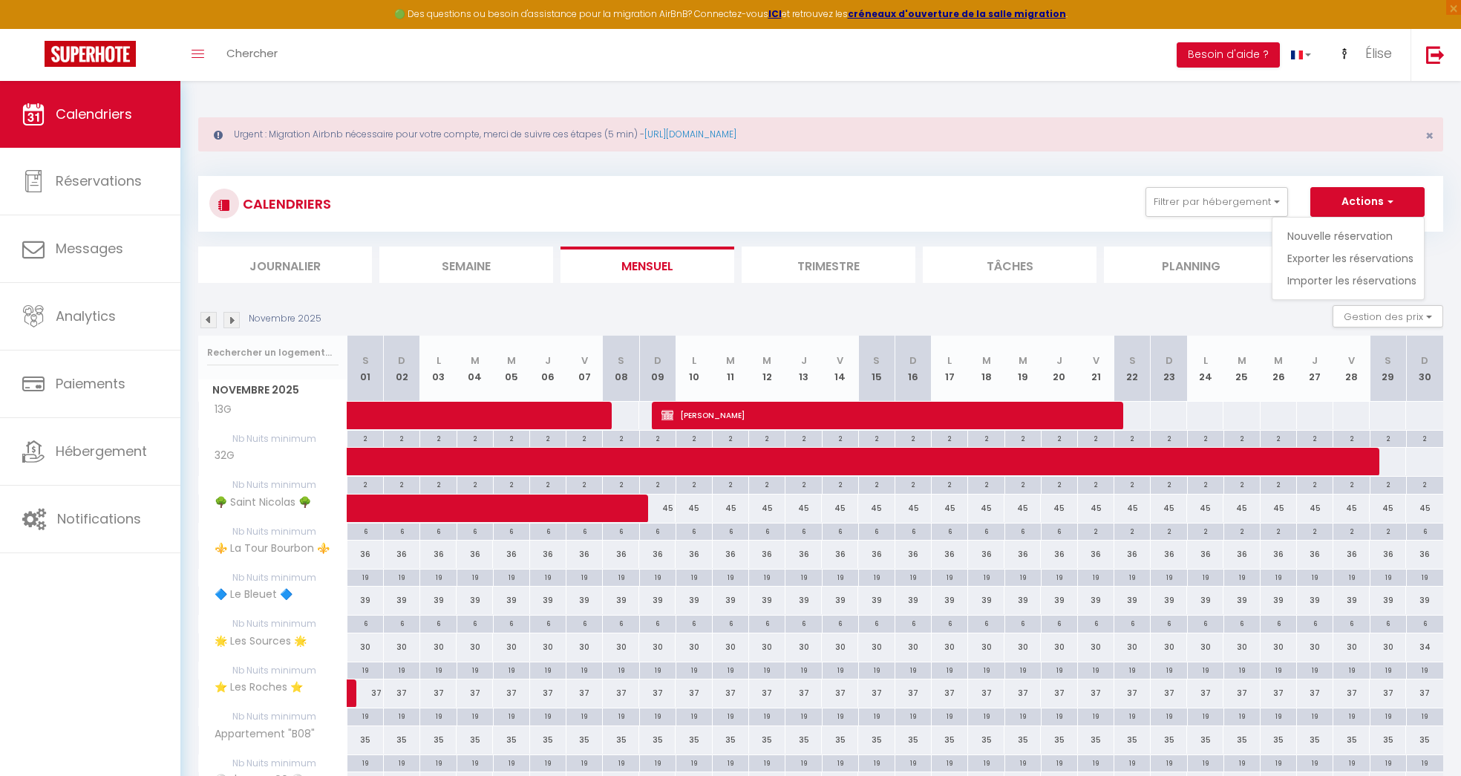
select select
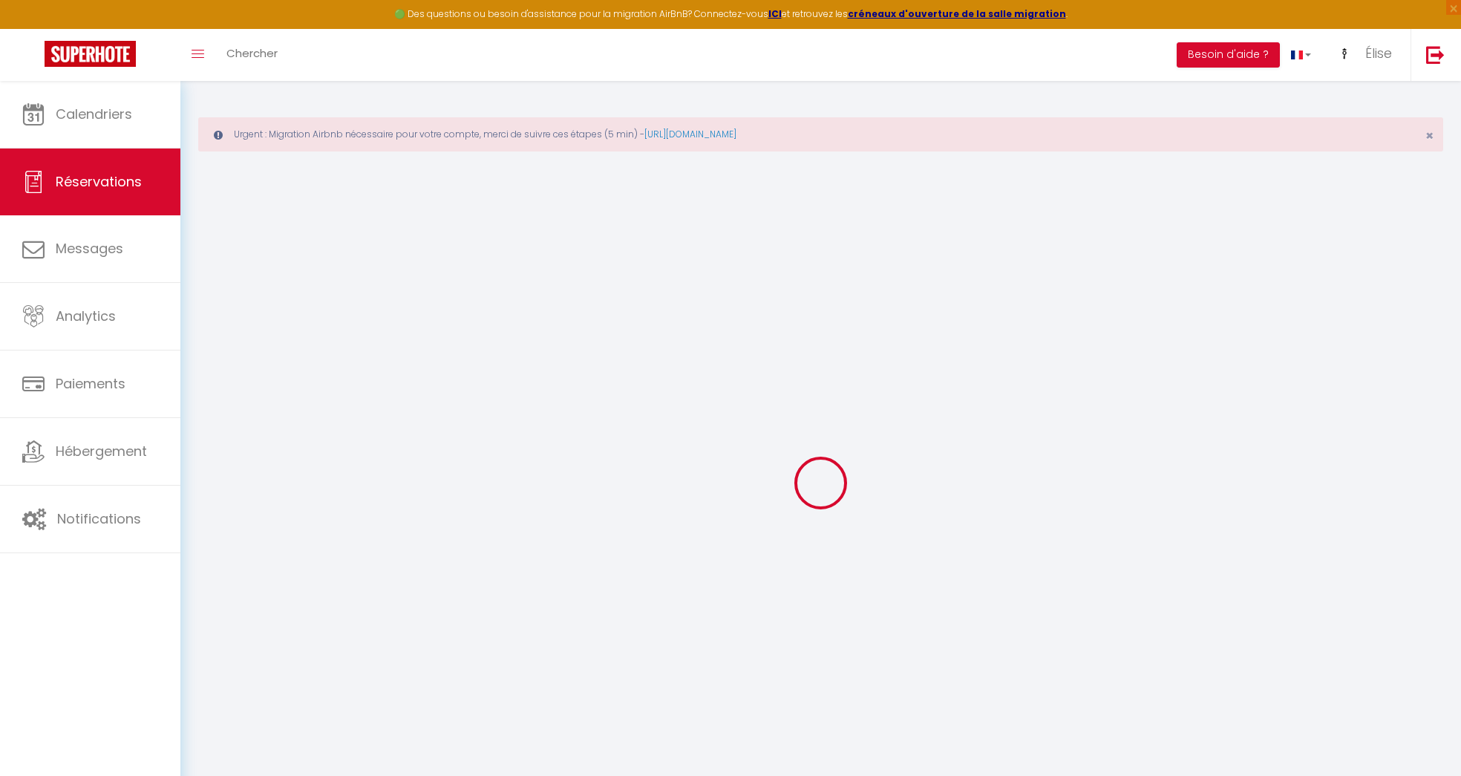
select select
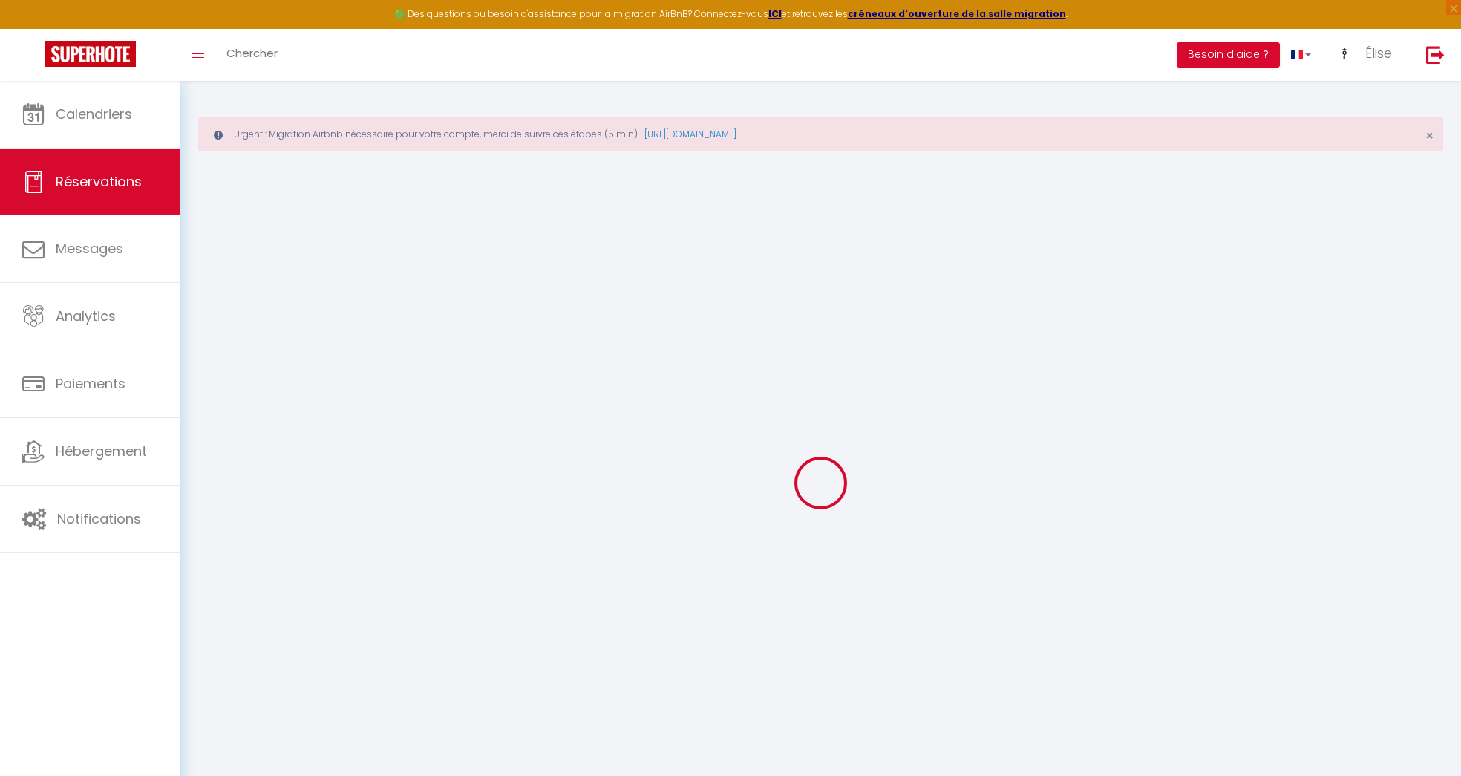
select select
checkbox input "false"
select select
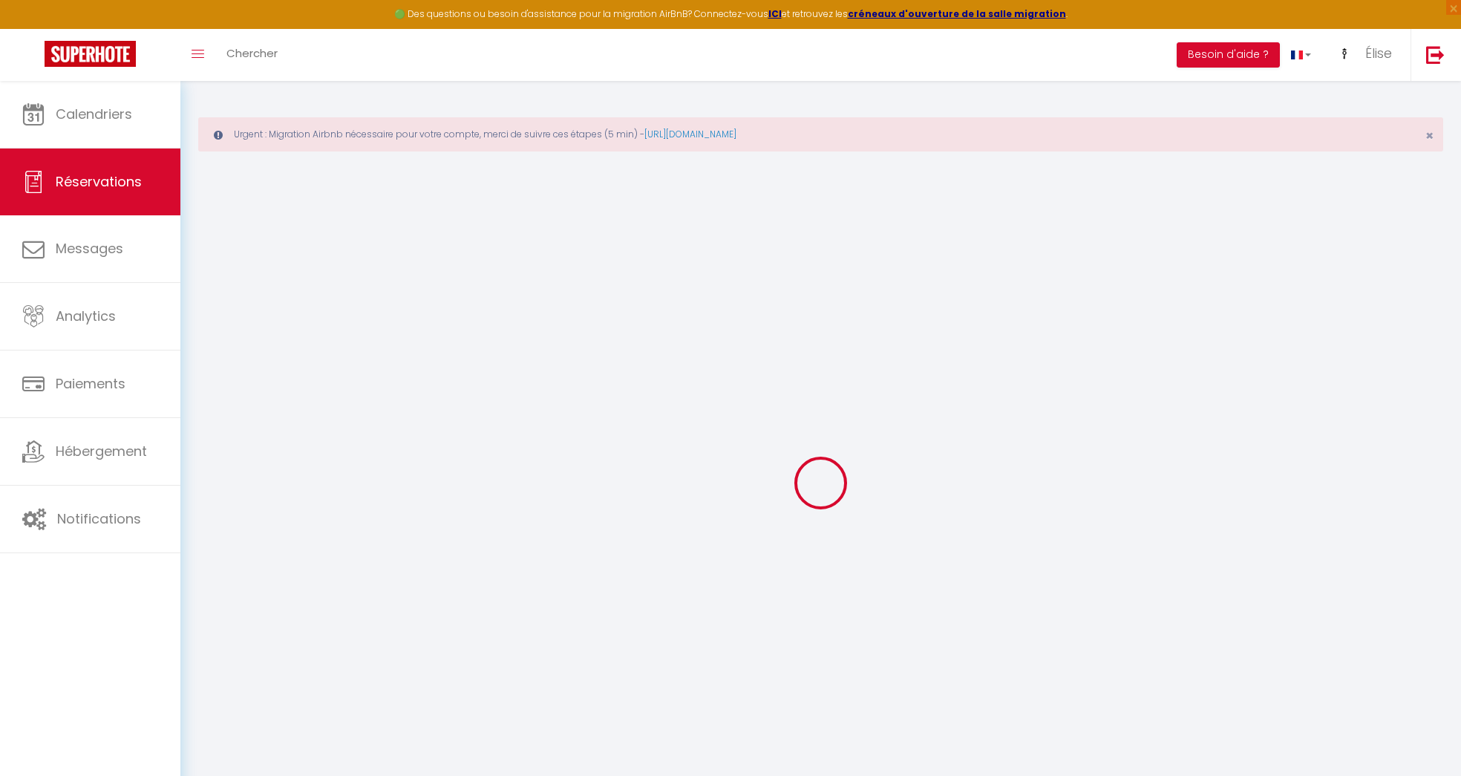
select select
checkbox input "false"
select select
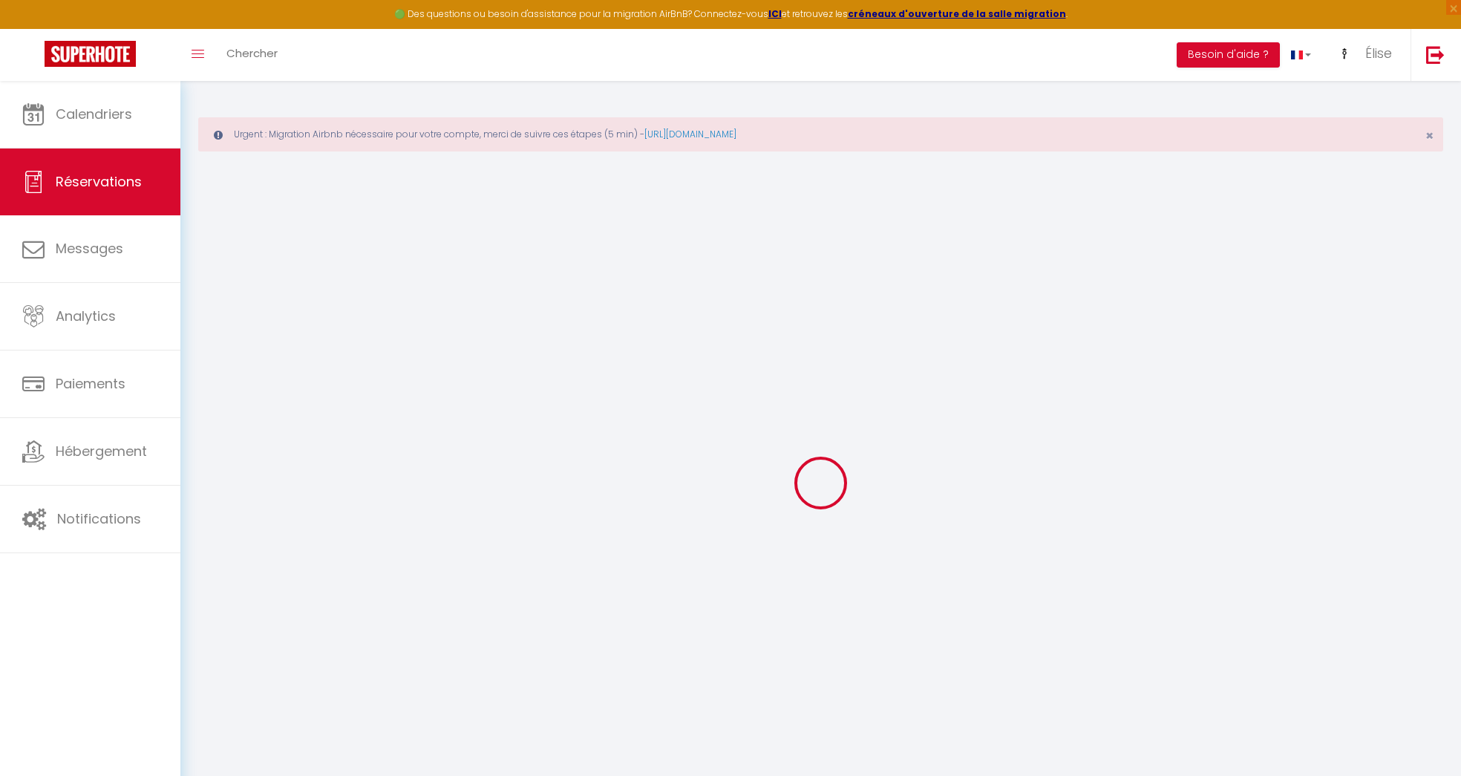
select select
checkbox input "false"
select select
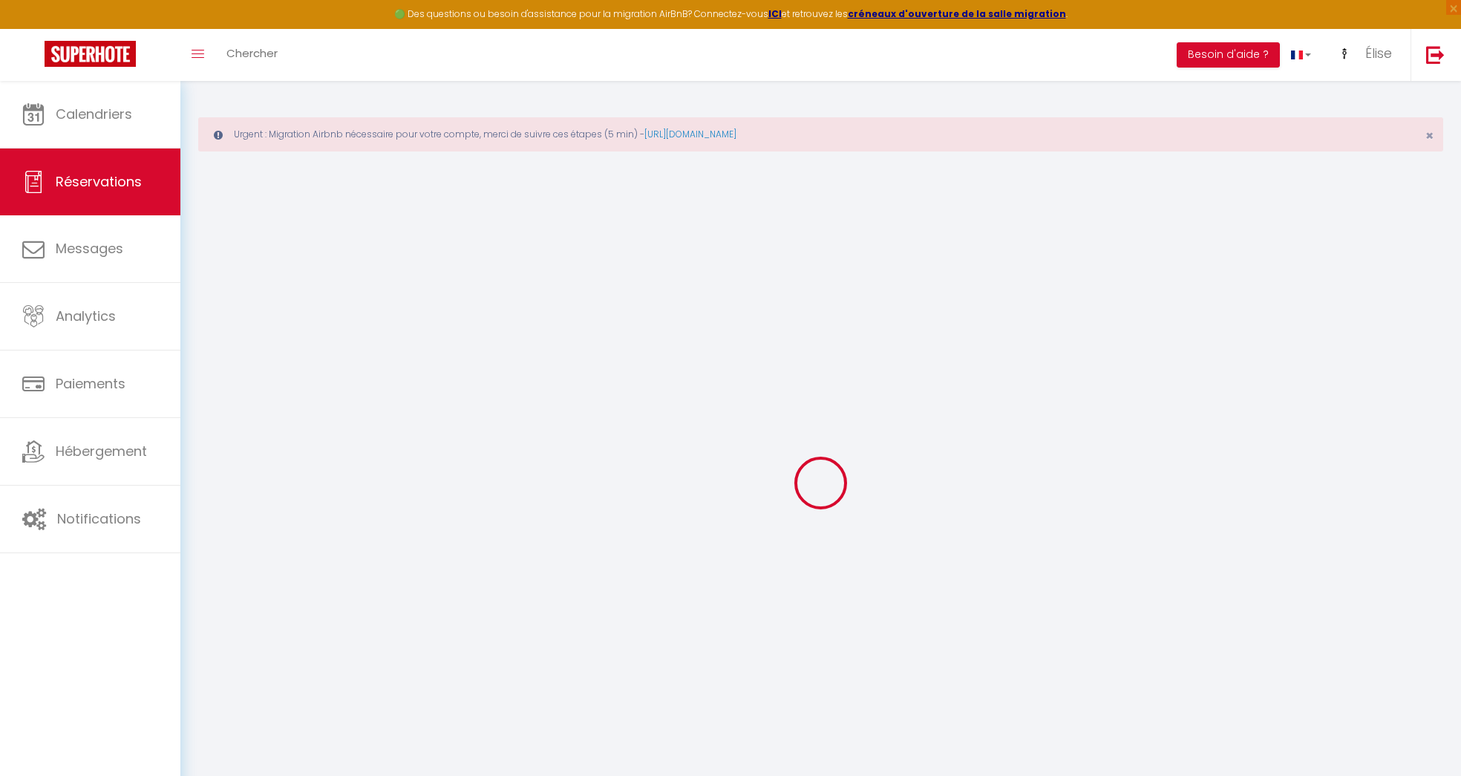
select select
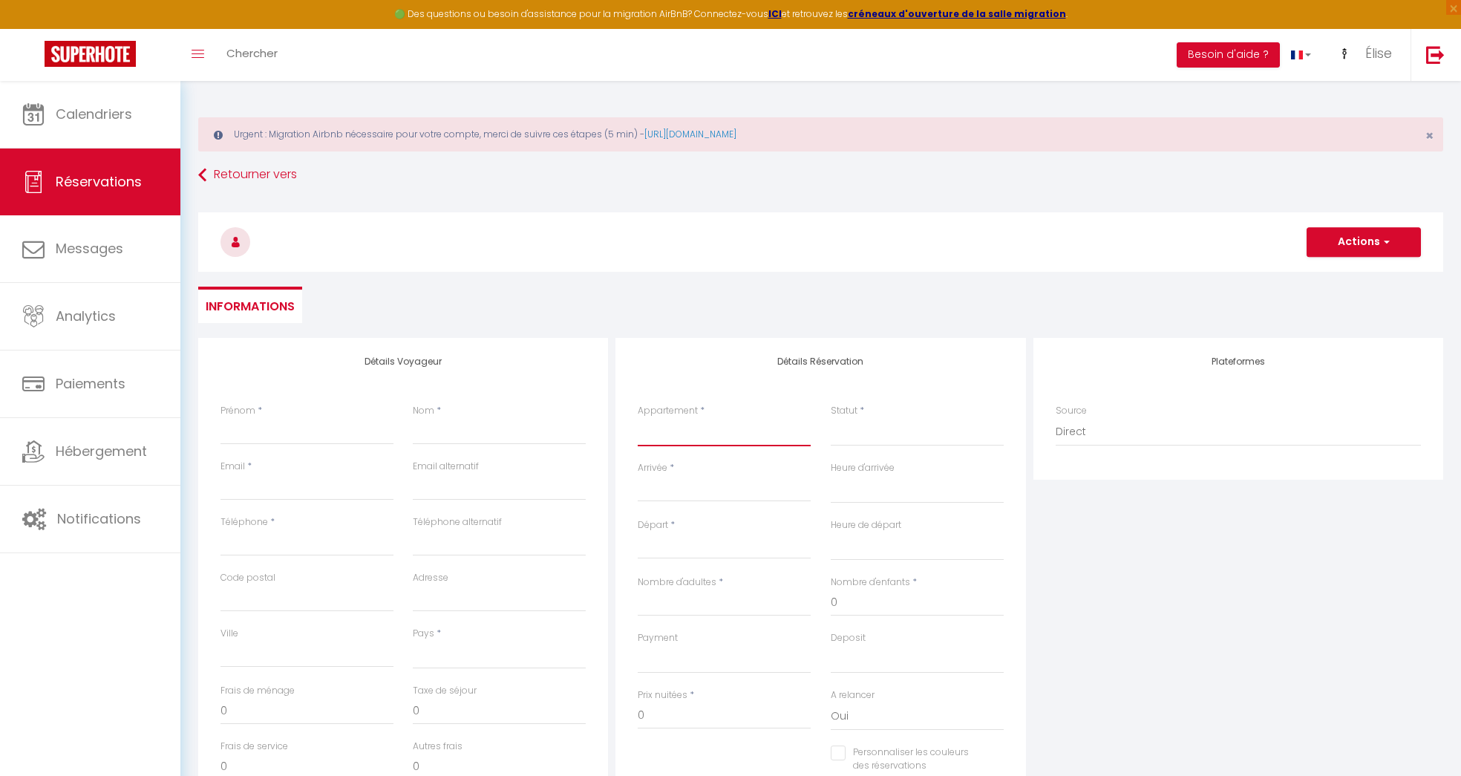
click at [729, 431] on select "13G 32G 🌳 Saint Nicolas 🌳 ⚜️ La Tour Bourbon ⚜️ 🔷 Le Bleuet 🔷 🌟 Les Sources 🌟 ⭐…" at bounding box center [724, 432] width 173 height 28
select select "60186"
click at [638, 418] on select "13G 32G 🌳 Saint Nicolas 🌳 ⚜️ La Tour Bourbon ⚜️ 🔷 Le Bleuet 🔷 🌟 Les Sources 🌟 ⭐…" at bounding box center [724, 432] width 173 height 28
select select
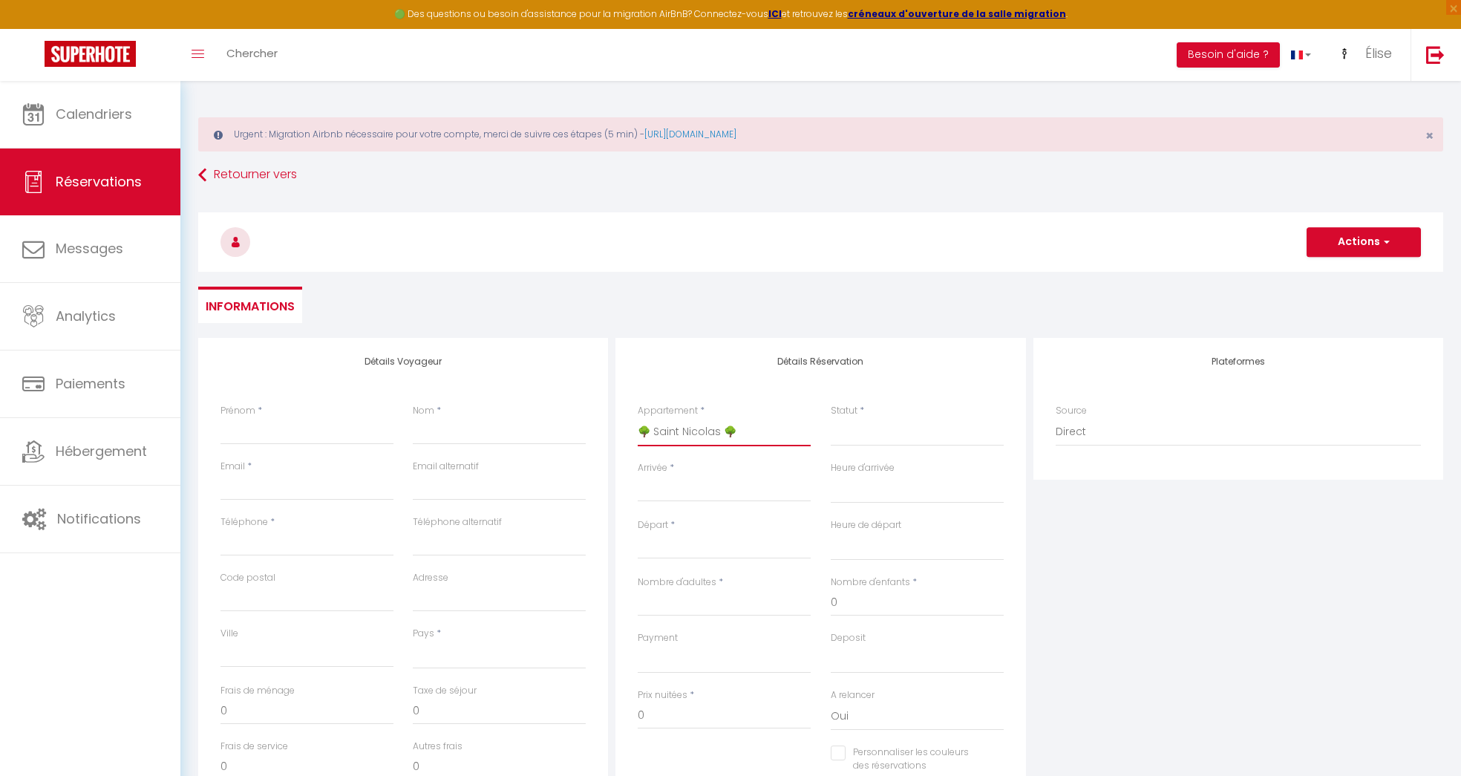
select select
checkbox input "false"
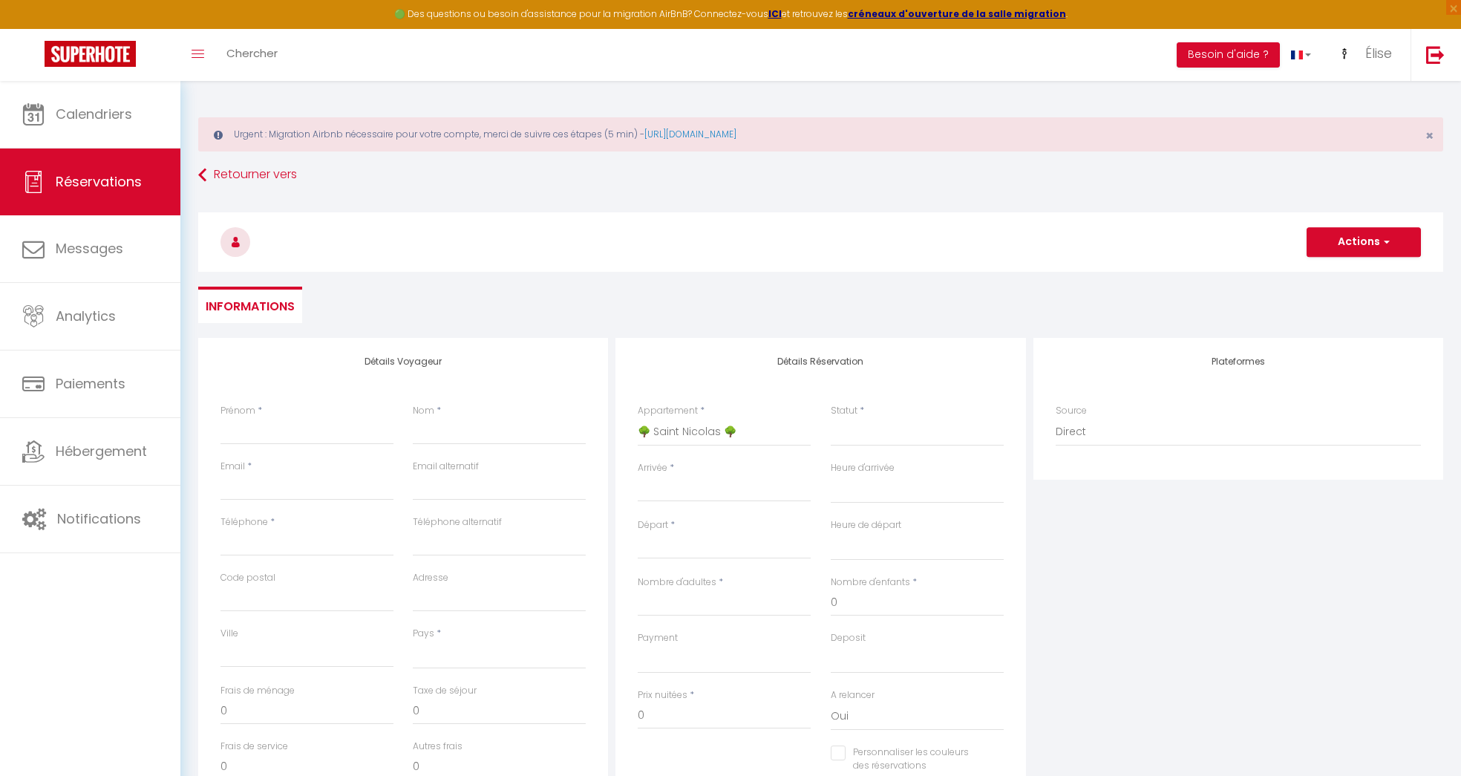
click at [714, 487] on input "Arrivée" at bounding box center [724, 489] width 173 height 19
select select
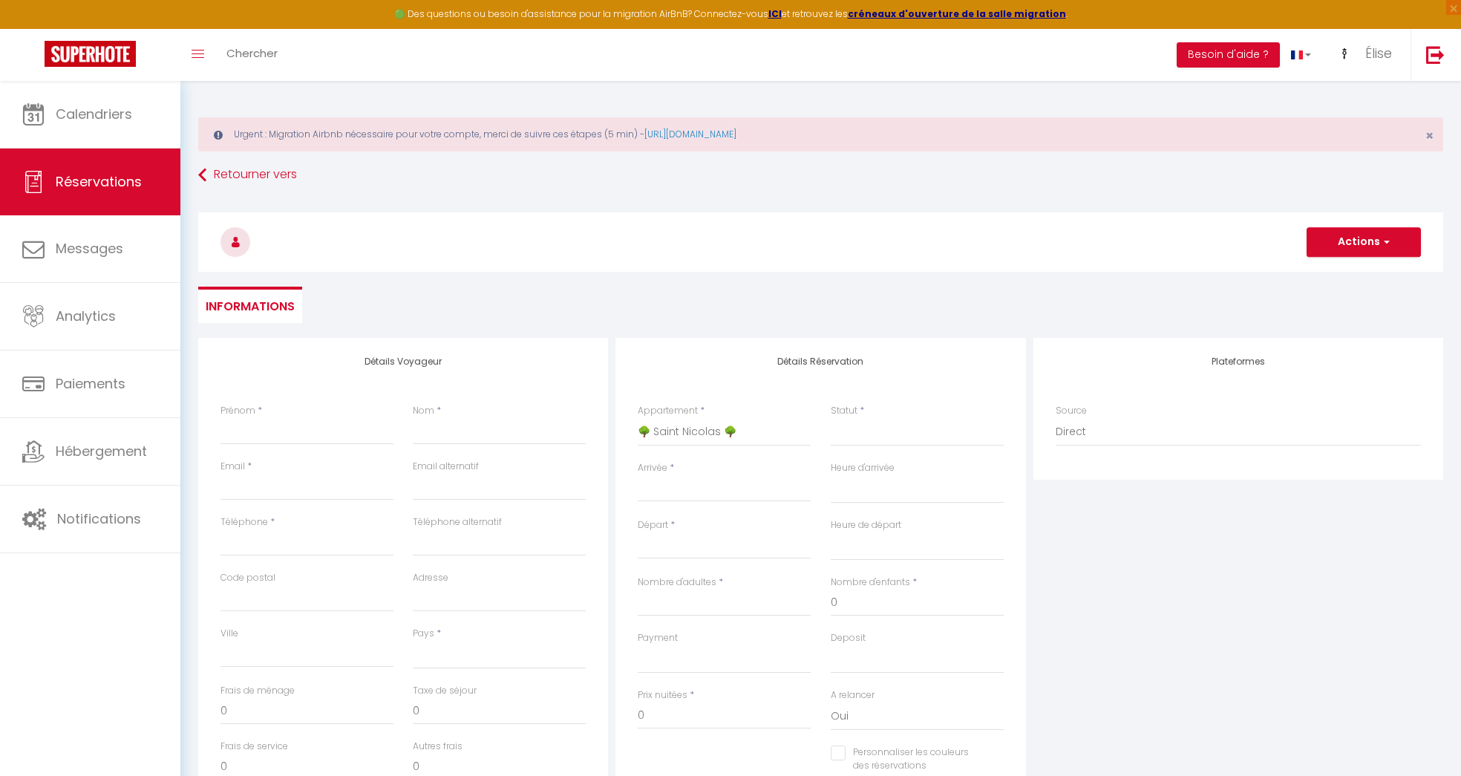
select select
checkbox input "false"
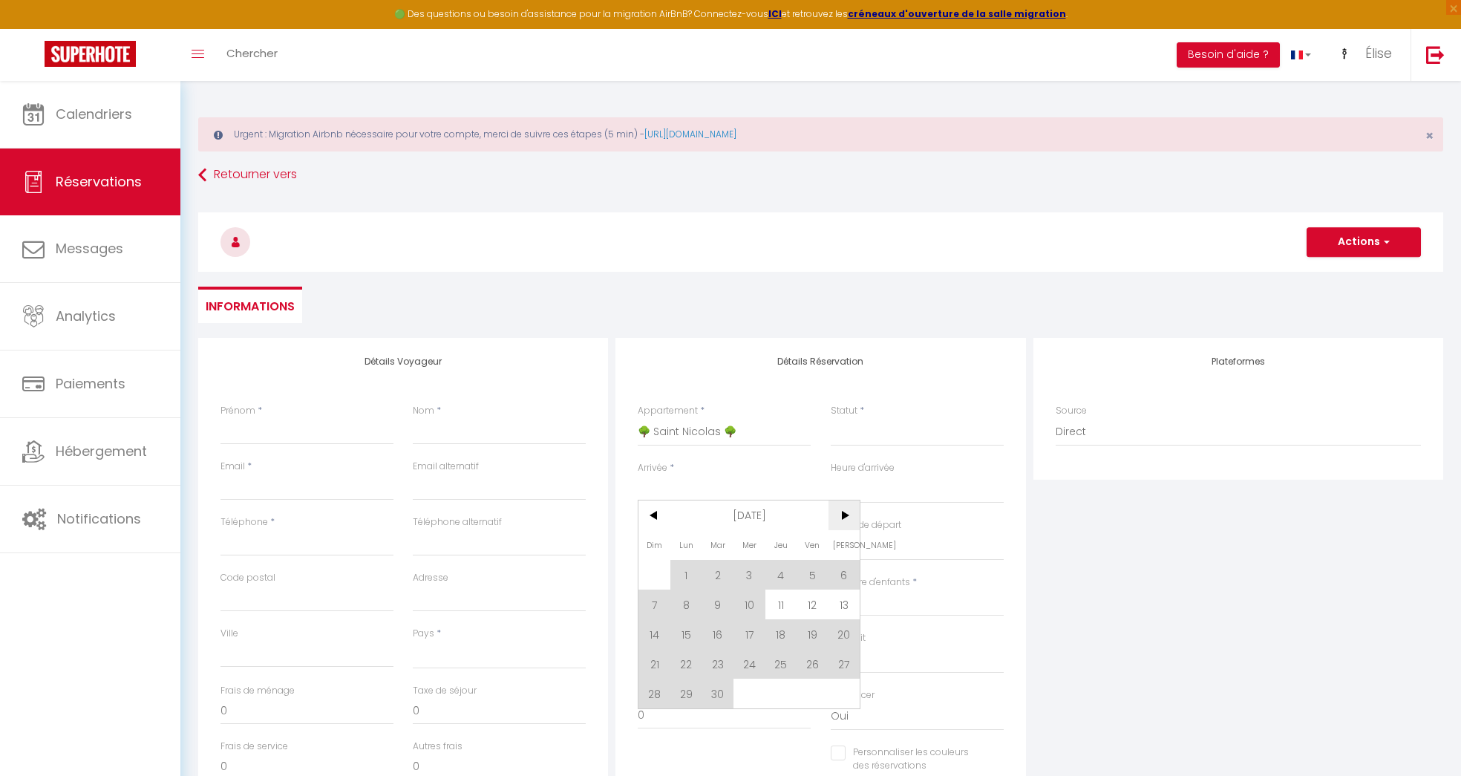
click at [842, 516] on span ">" at bounding box center [844, 515] width 32 height 30
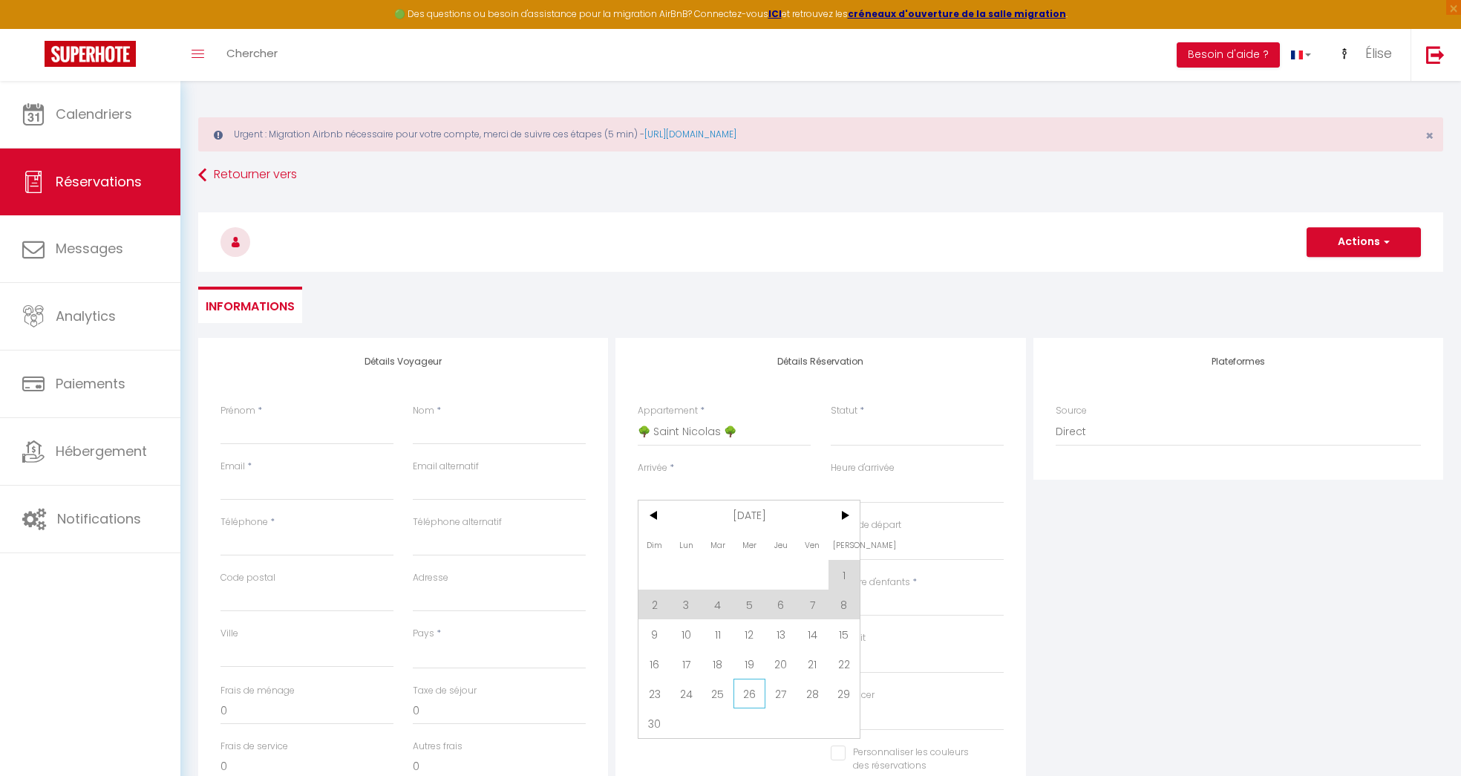
click at [747, 692] on span "26" at bounding box center [749, 693] width 32 height 30
select select
type input "Mer 26 Novembre 2025"
select select
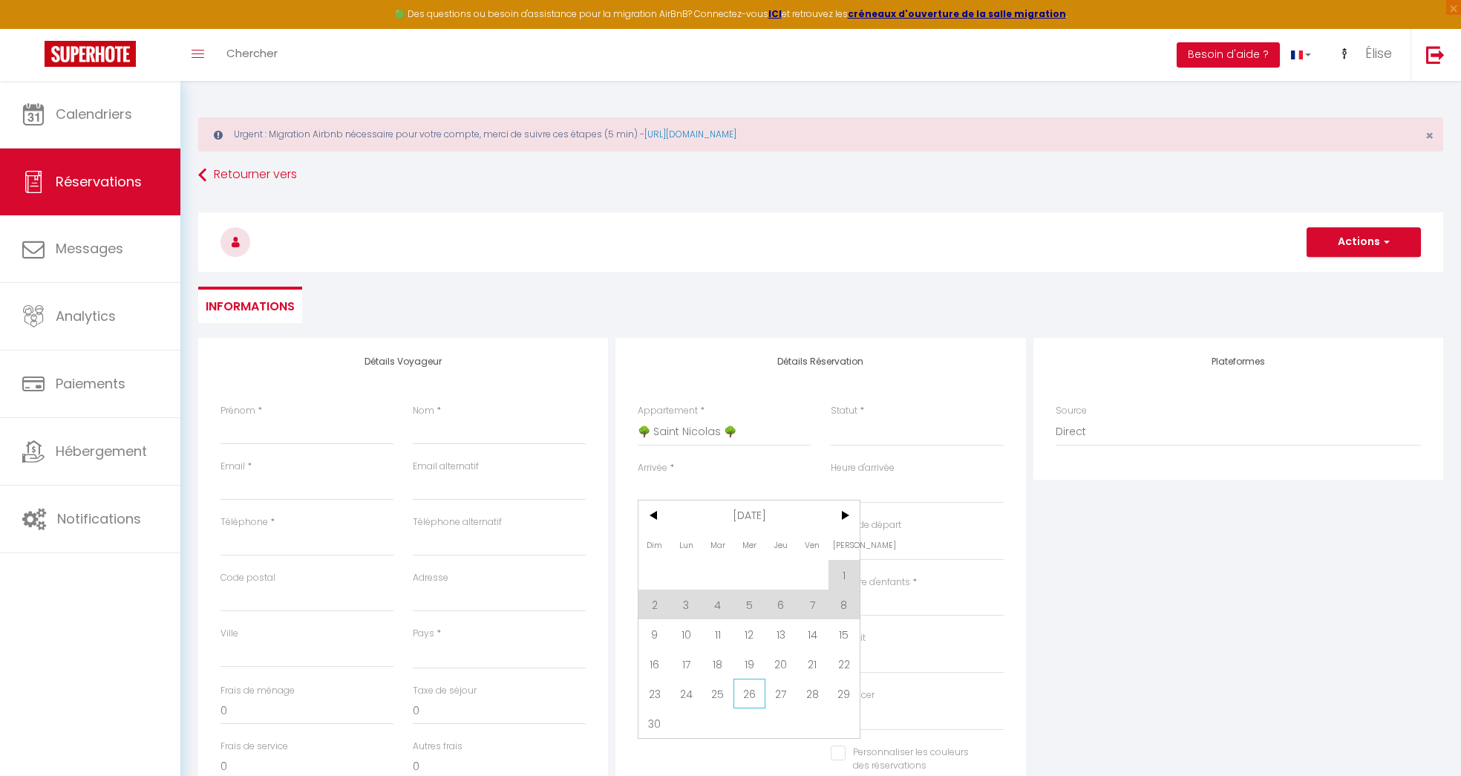
type input "Jeu 27 Novembre 2025"
select select
checkbox input "false"
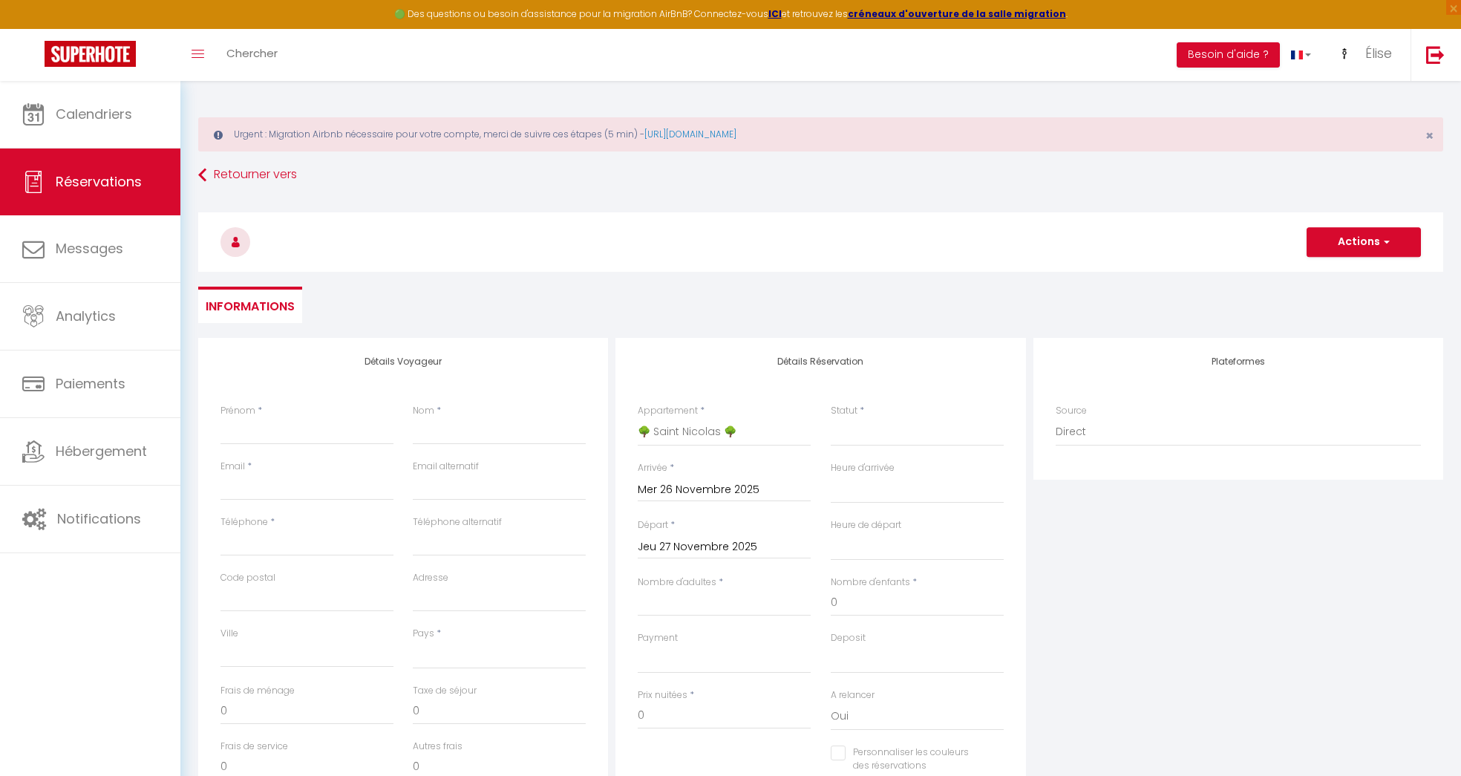
click at [707, 546] on input "Jeu 27 Novembre 2025" at bounding box center [724, 546] width 173 height 19
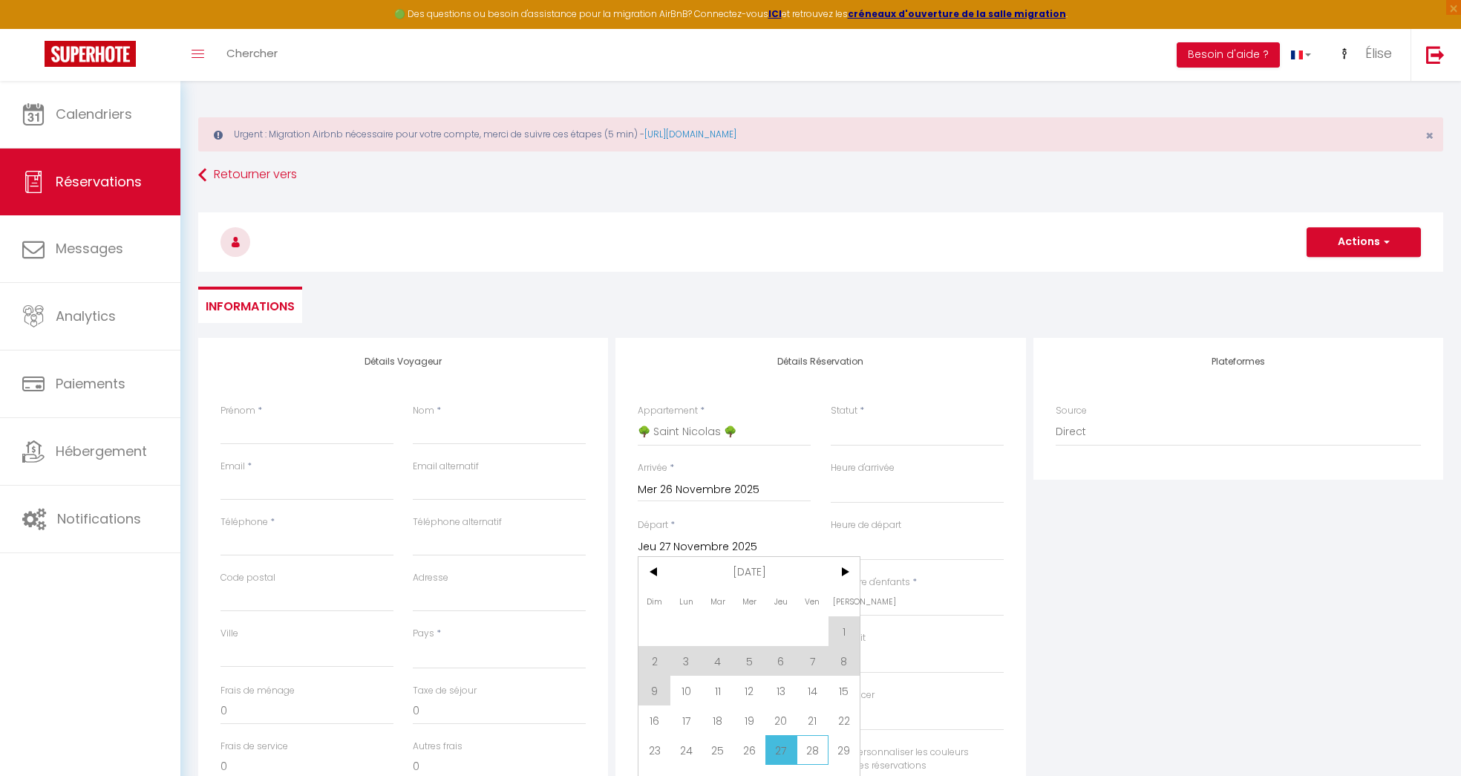
click at [822, 755] on span "28" at bounding box center [812, 750] width 32 height 30
select select
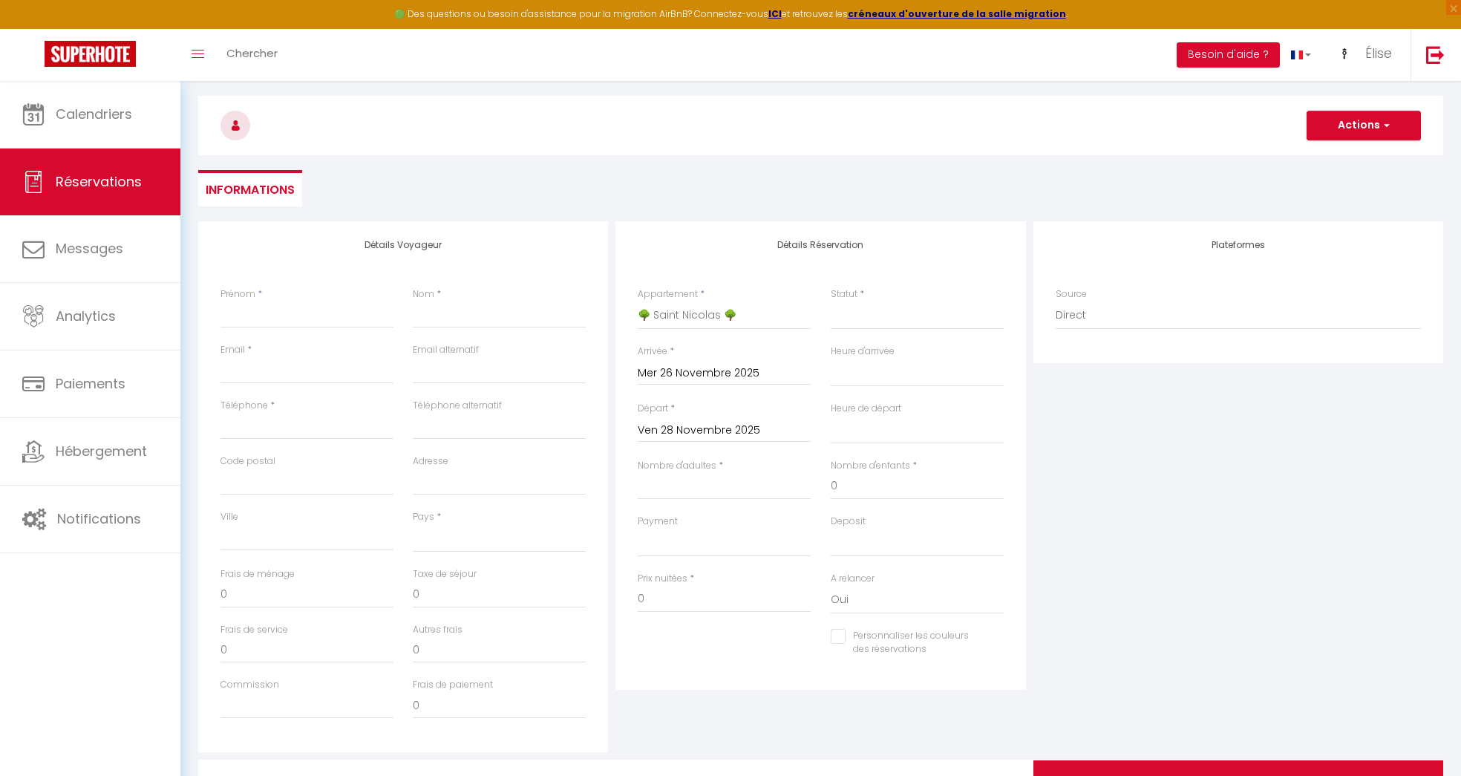
scroll to position [143, 0]
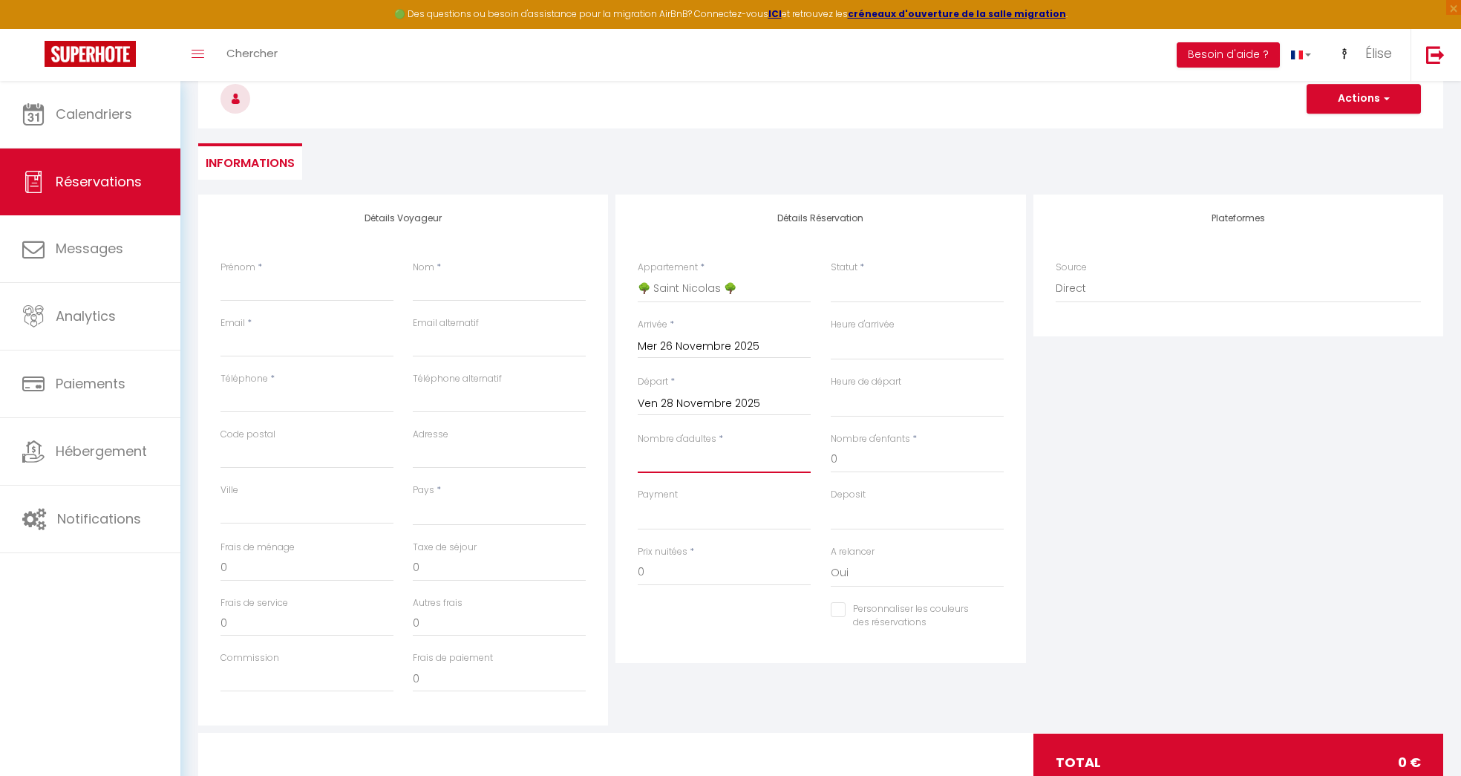
click at [769, 456] on input "Nombre d'adultes" at bounding box center [724, 459] width 173 height 27
click at [984, 126] on h3 at bounding box center [820, 98] width 1245 height 59
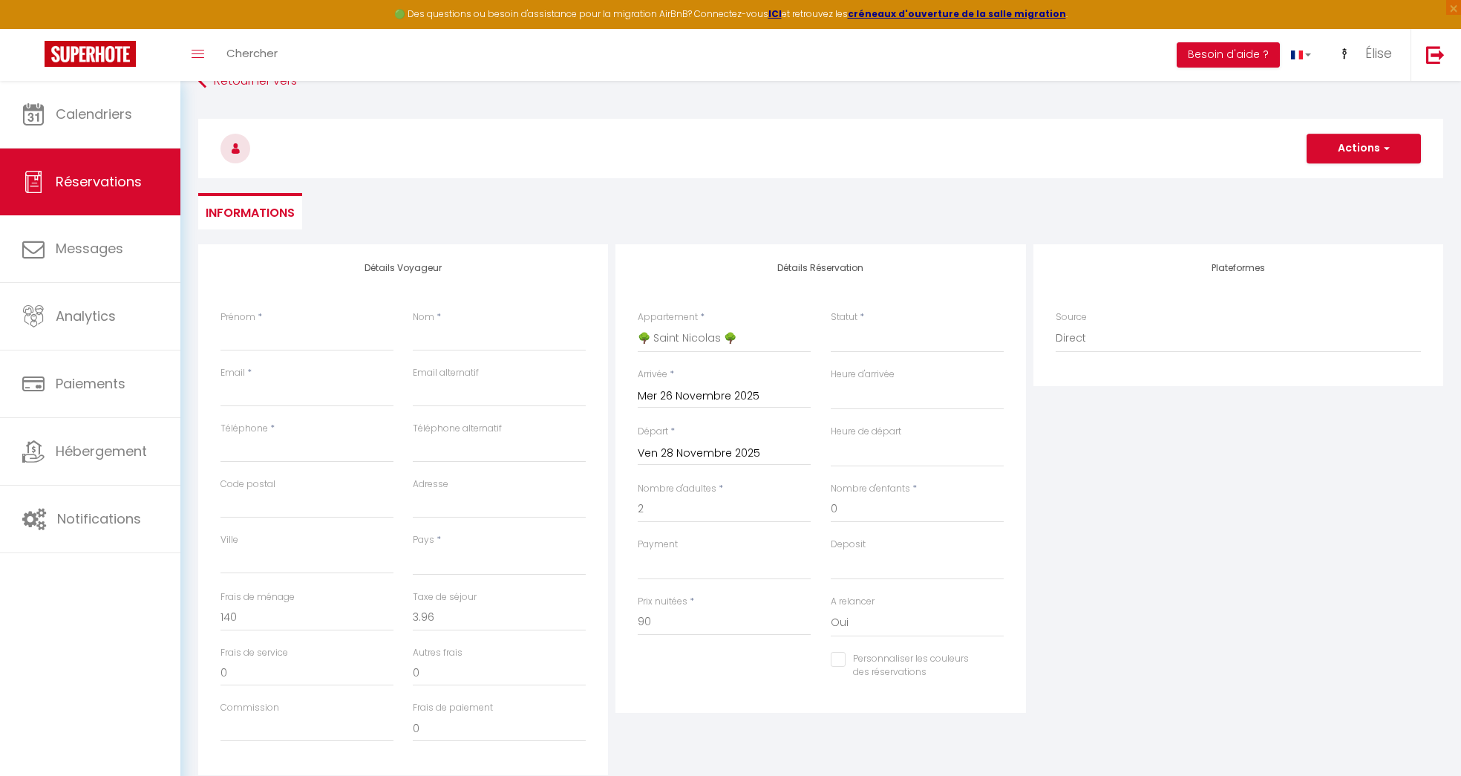
scroll to position [195, 0]
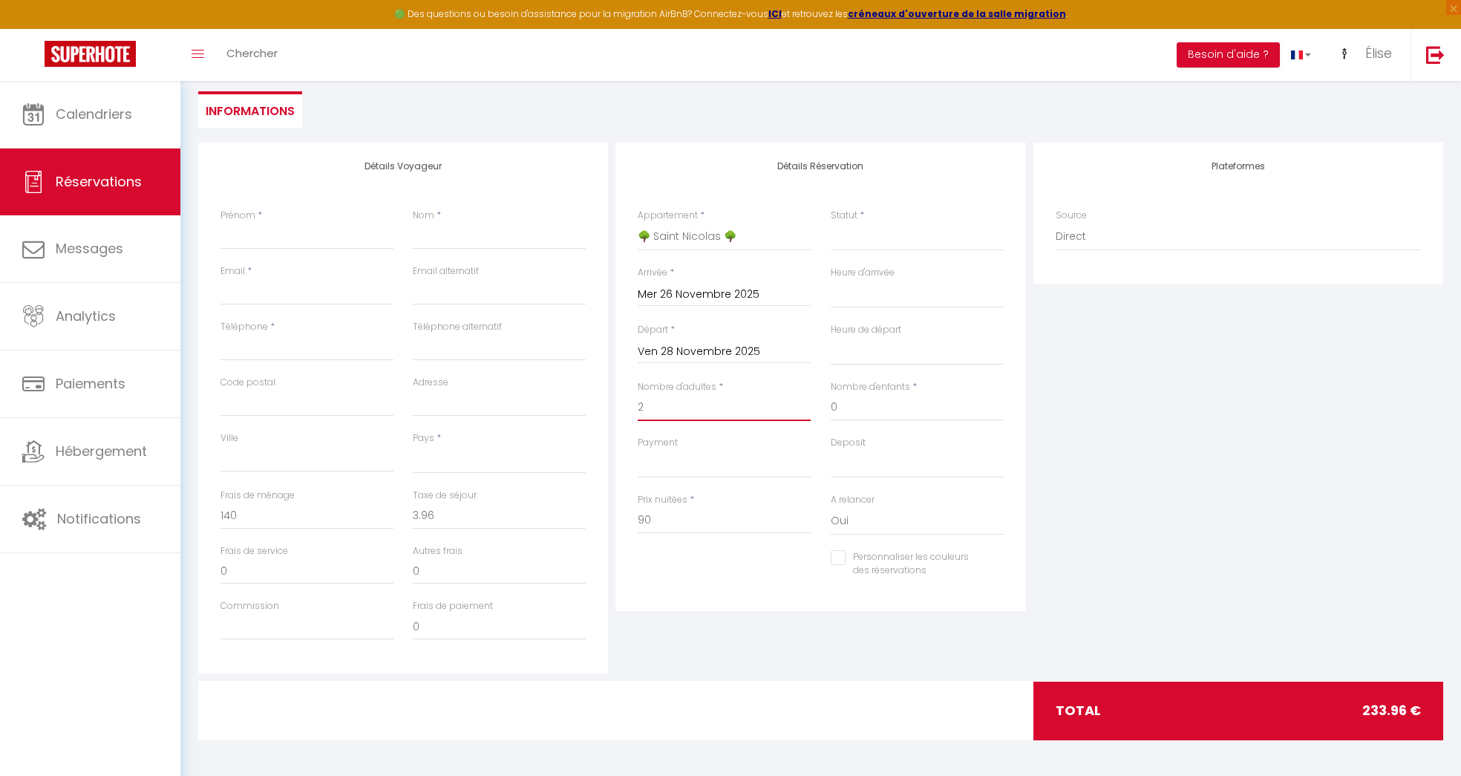
click at [707, 405] on input "2" at bounding box center [724, 407] width 173 height 27
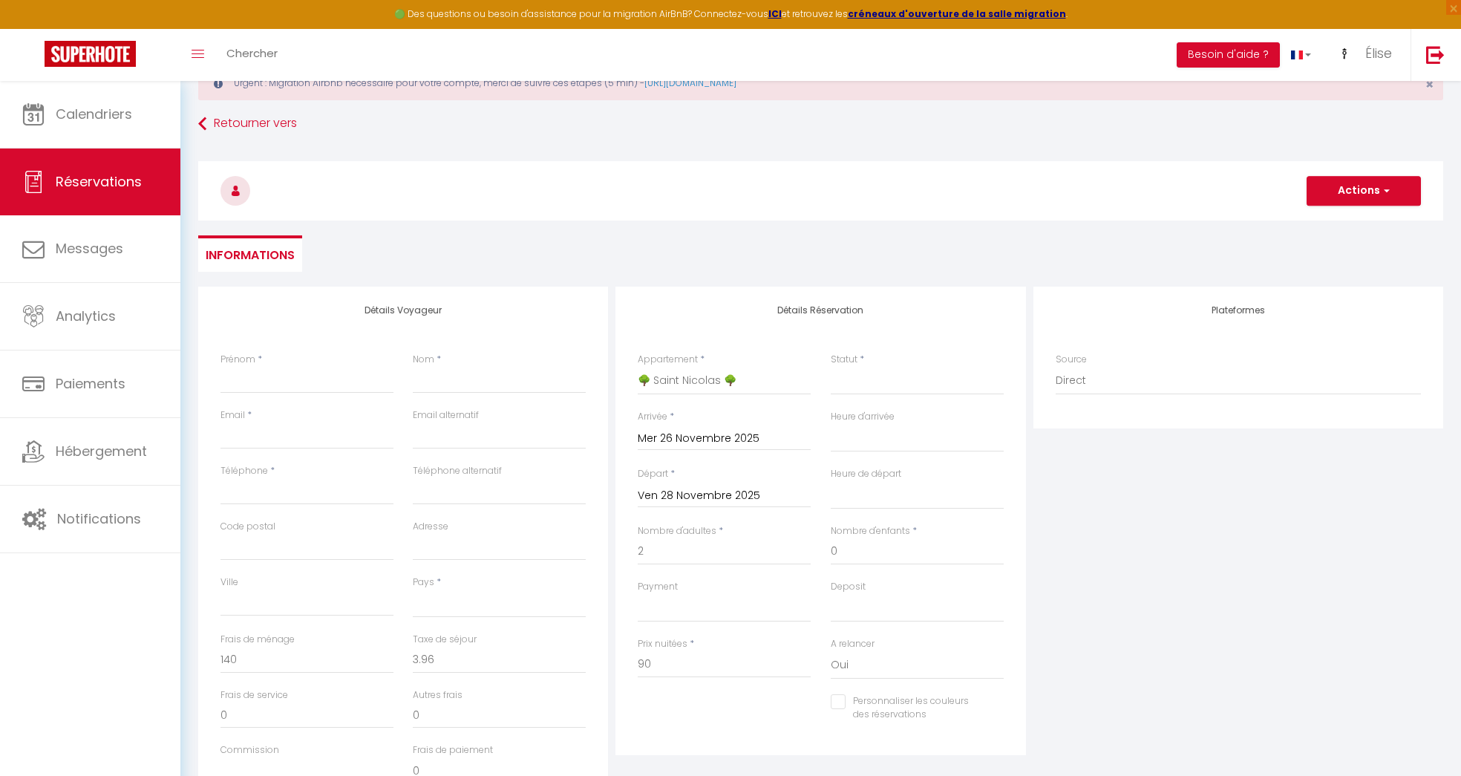
scroll to position [38, 0]
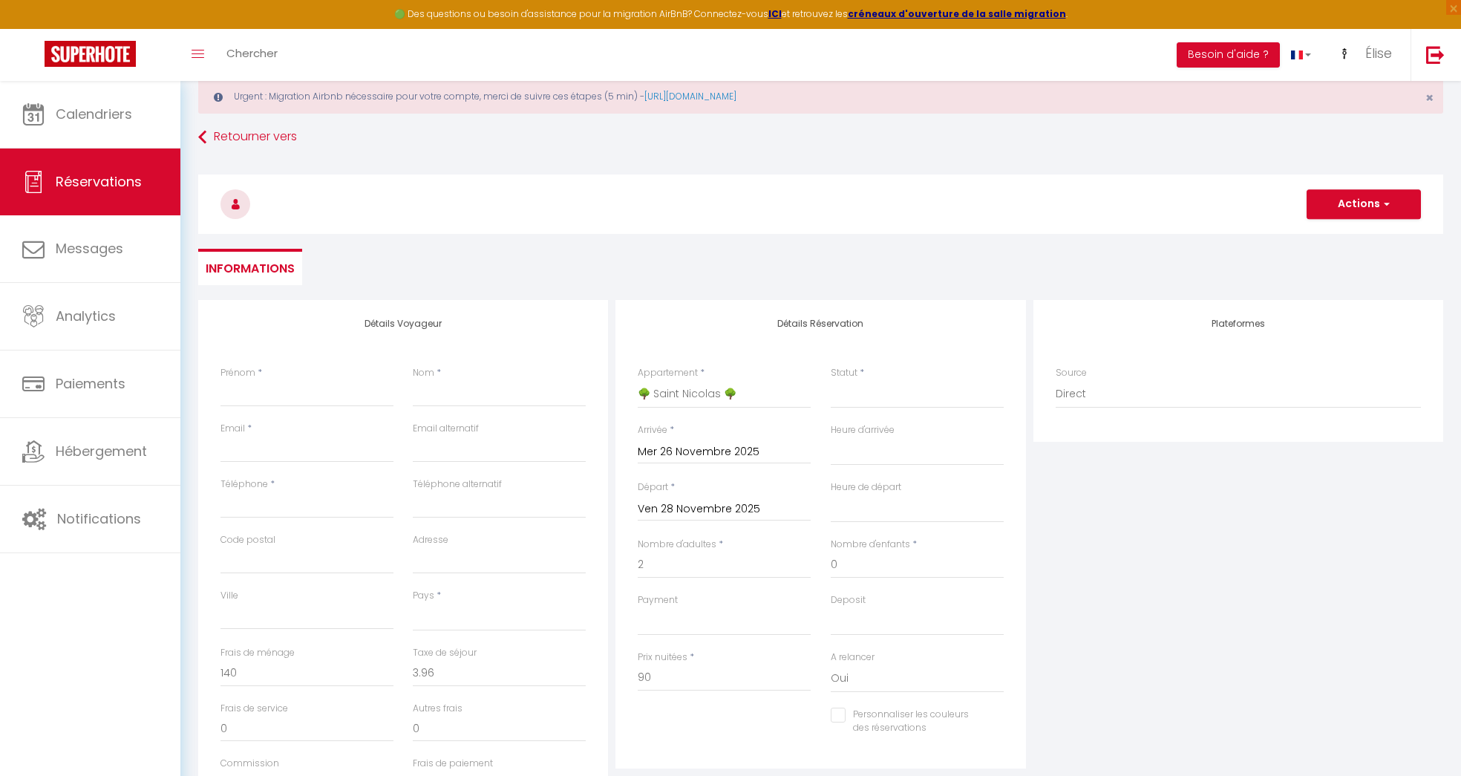
click at [294, 410] on div "Prénom *" at bounding box center [307, 394] width 192 height 56
click at [294, 370] on div "Prénom *" at bounding box center [306, 386] width 173 height 41
click at [284, 388] on input "Prénom" at bounding box center [306, 393] width 173 height 27
click at [287, 440] on input "Email client" at bounding box center [306, 449] width 173 height 27
click at [464, 393] on input "Nom" at bounding box center [499, 393] width 173 height 27
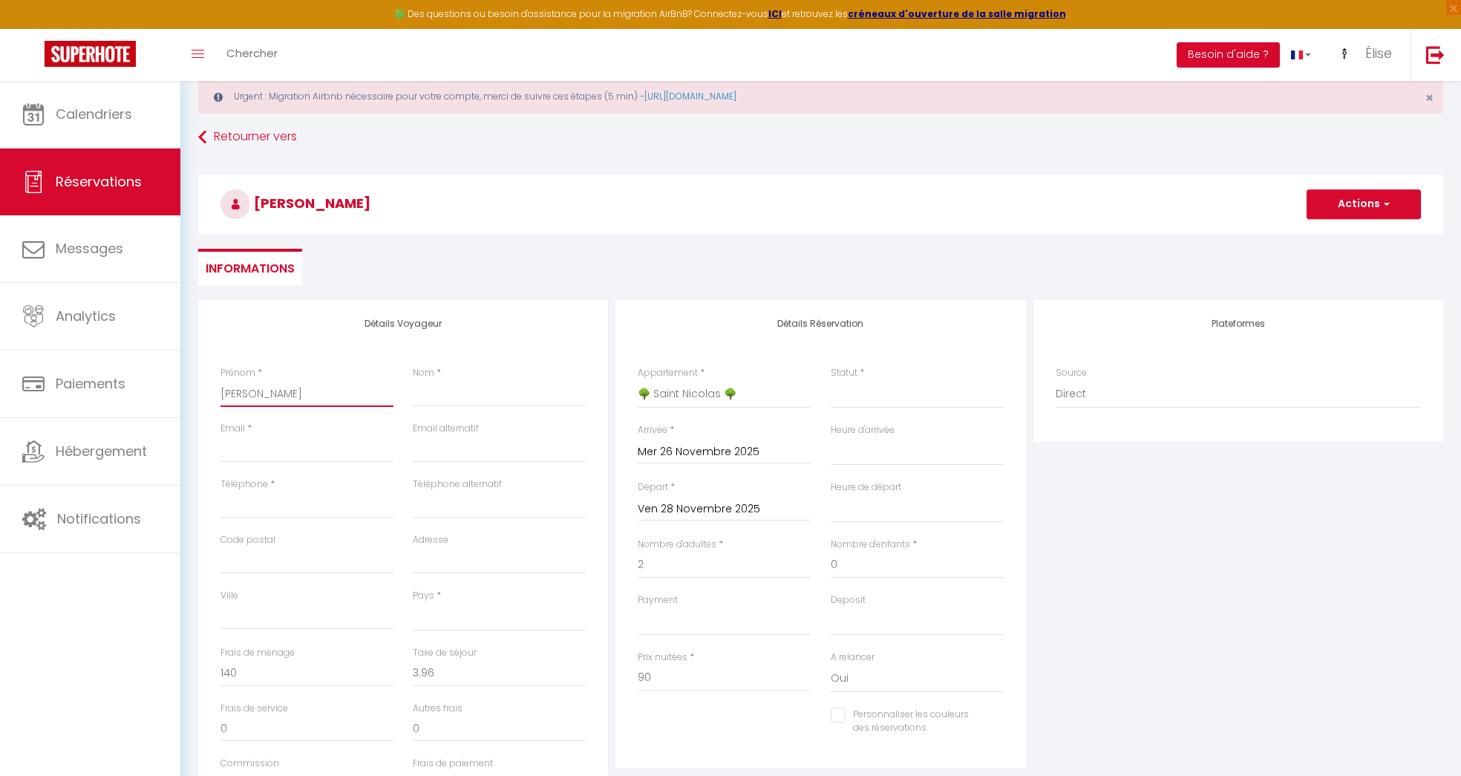
click at [327, 395] on input "[PERSON_NAME]" at bounding box center [306, 393] width 173 height 27
click at [426, 397] on input "Nom" at bounding box center [499, 393] width 173 height 27
click at [340, 388] on input "[PERSON_NAME]" at bounding box center [306, 393] width 173 height 27
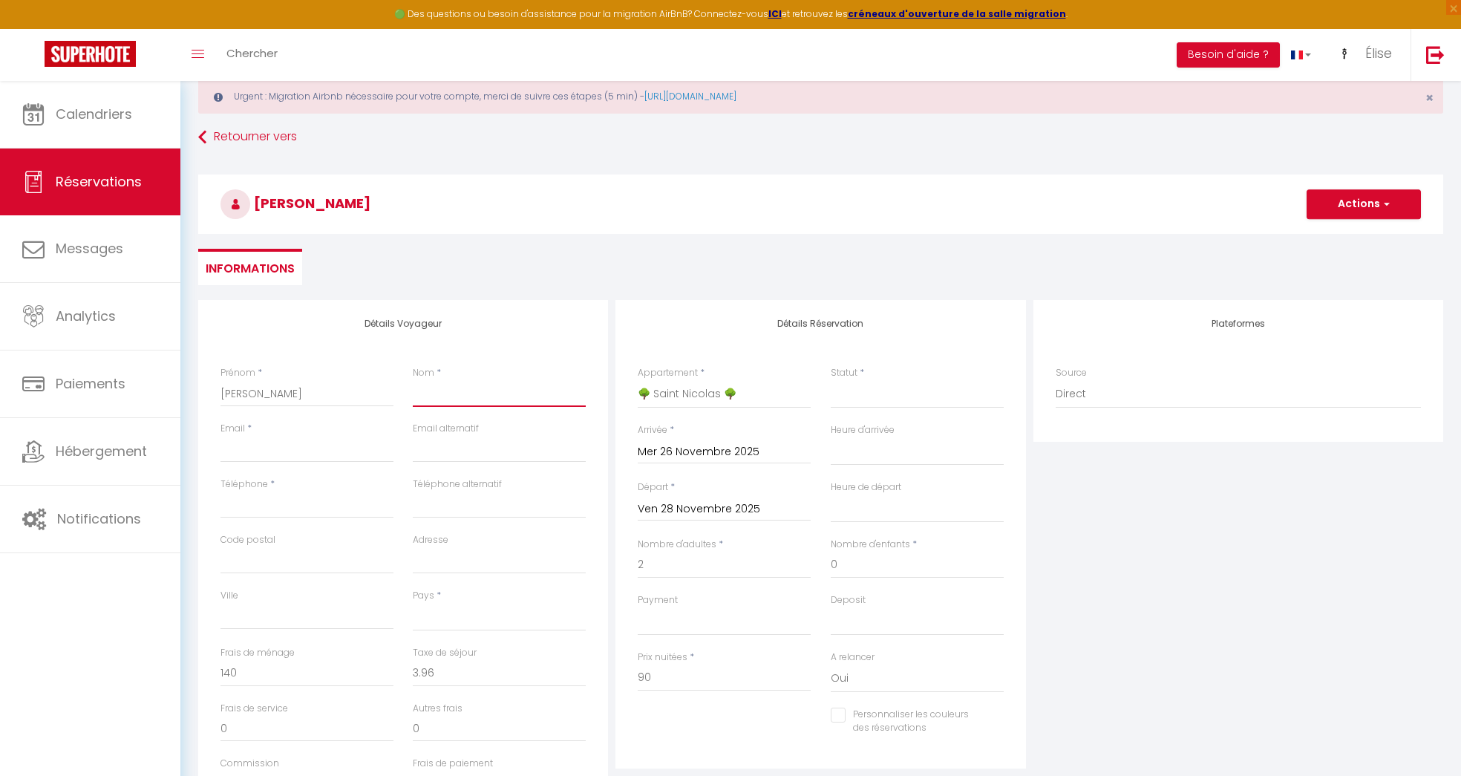
click at [485, 394] on input "Nom" at bounding box center [499, 393] width 173 height 27
click at [307, 387] on input "[PERSON_NAME]" at bounding box center [306, 393] width 173 height 27
click at [508, 399] on input "Nom" at bounding box center [499, 393] width 173 height 27
click at [350, 427] on div "Email *" at bounding box center [306, 442] width 173 height 41
click at [341, 451] on input "Email client" at bounding box center [306, 449] width 173 height 27
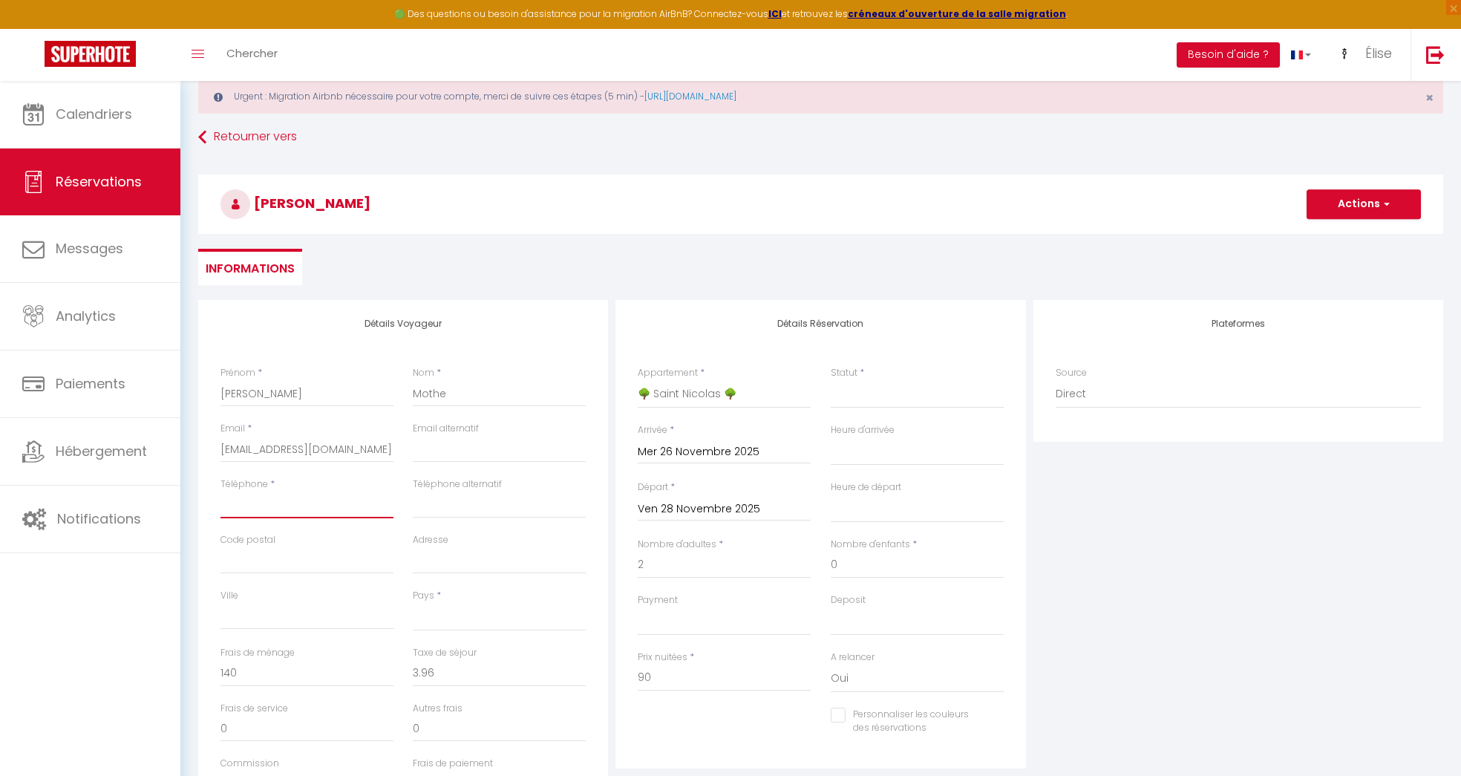
click at [321, 501] on input "Téléphone" at bounding box center [306, 504] width 173 height 27
click at [299, 547] on input "Code postal" at bounding box center [306, 560] width 173 height 27
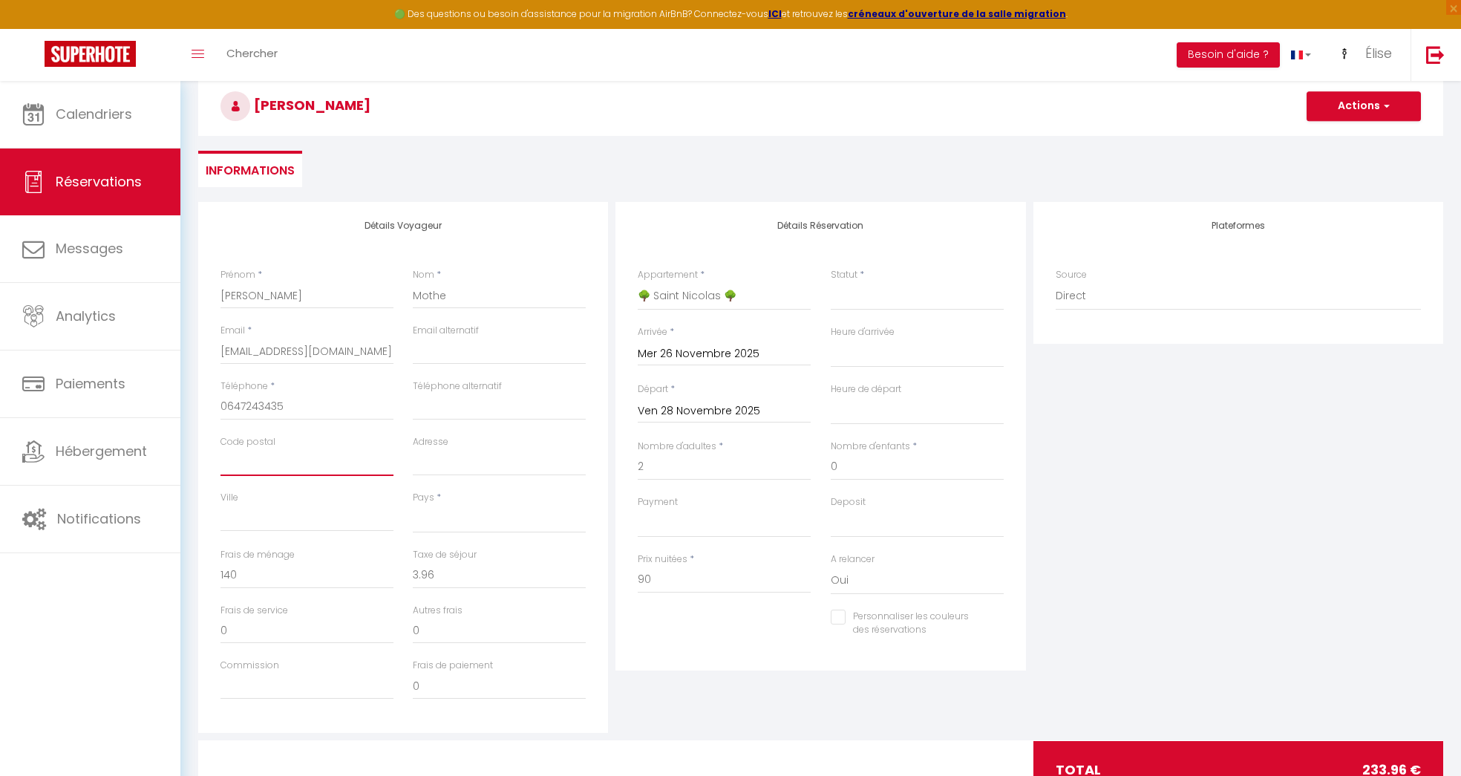
scroll to position [151, 0]
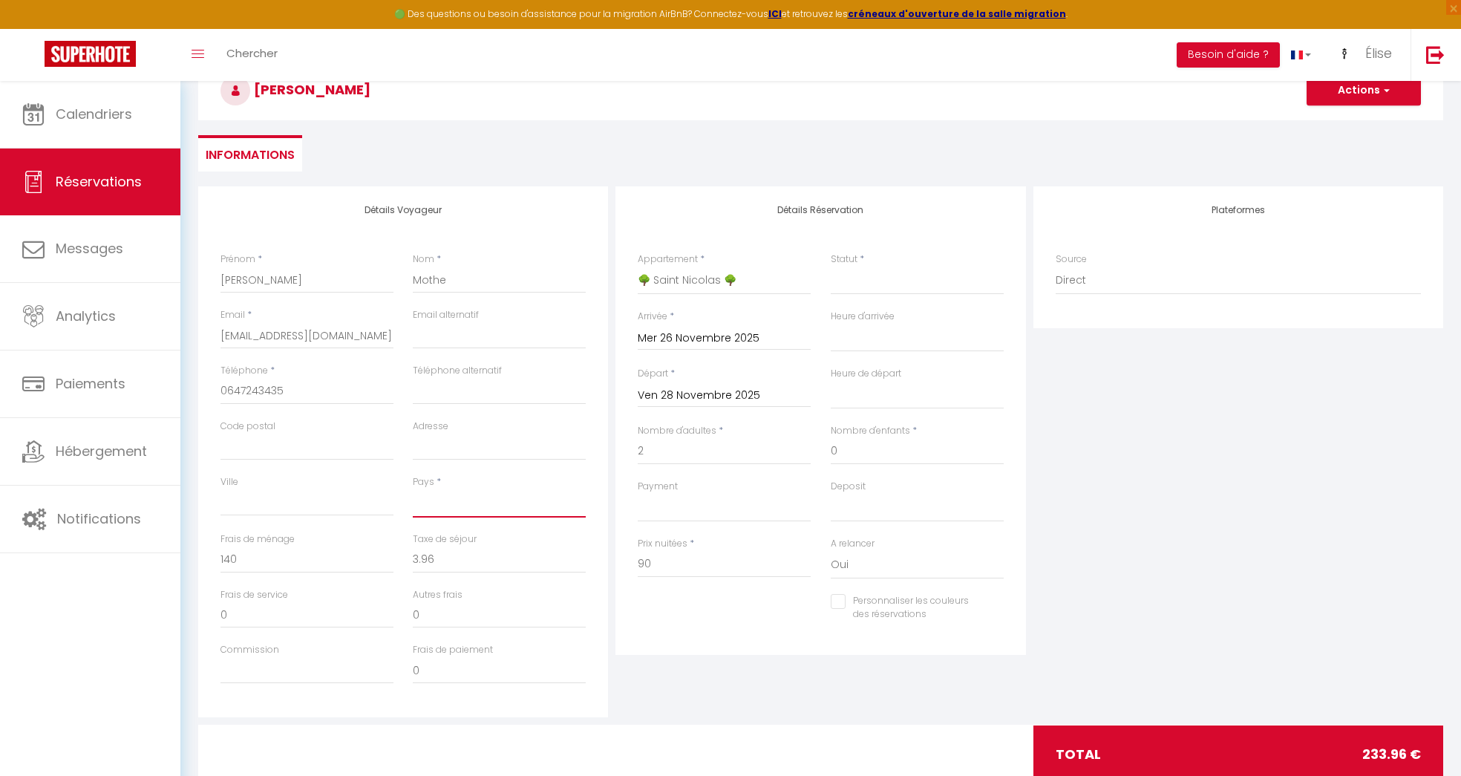
click at [442, 508] on select "[GEOGRAPHIC_DATA] [GEOGRAPHIC_DATA] [GEOGRAPHIC_DATA] [GEOGRAPHIC_DATA] [GEOGRA…" at bounding box center [499, 503] width 173 height 28
click at [413, 489] on select "[GEOGRAPHIC_DATA] [GEOGRAPHIC_DATA] [GEOGRAPHIC_DATA] [GEOGRAPHIC_DATA] [GEOGRA…" at bounding box center [499, 503] width 173 height 28
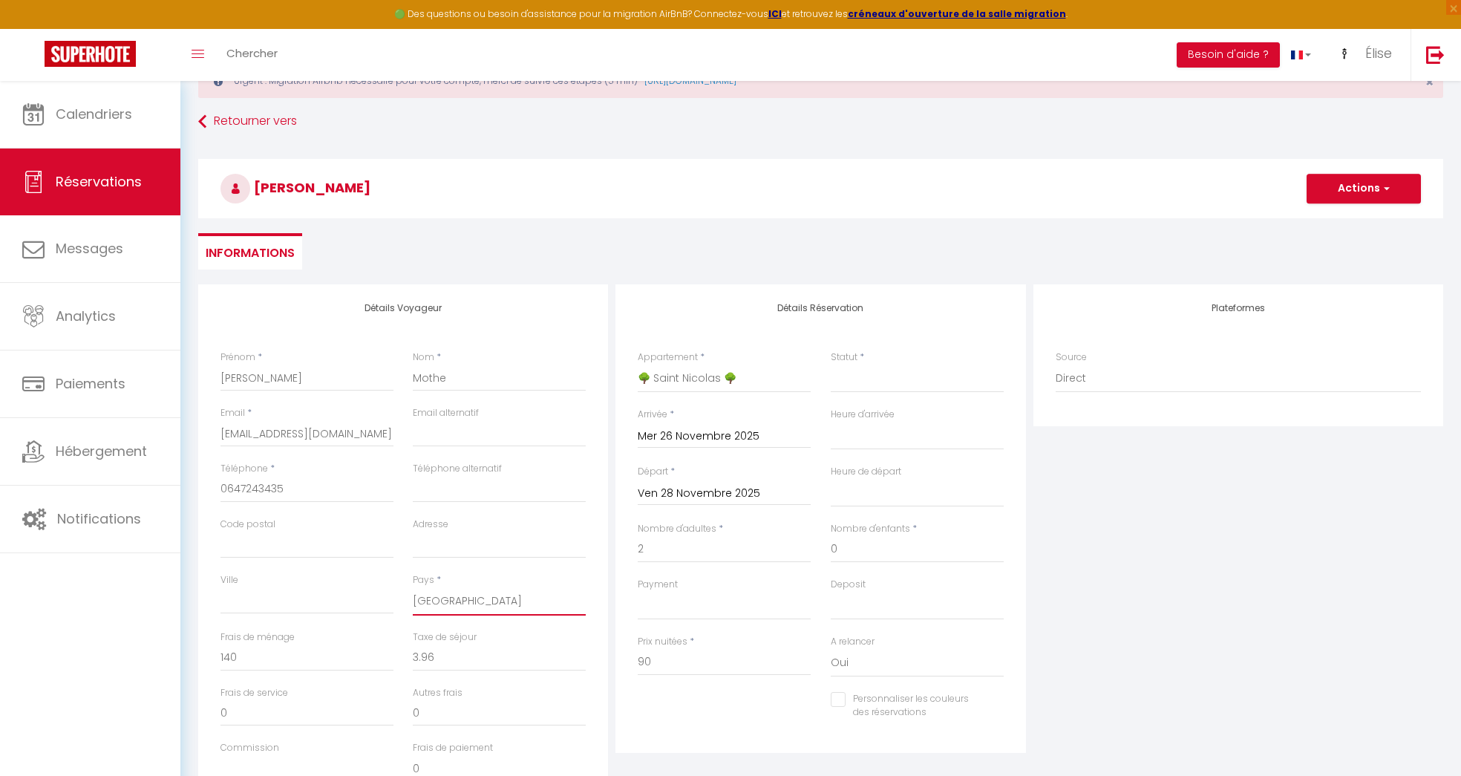
scroll to position [59, 0]
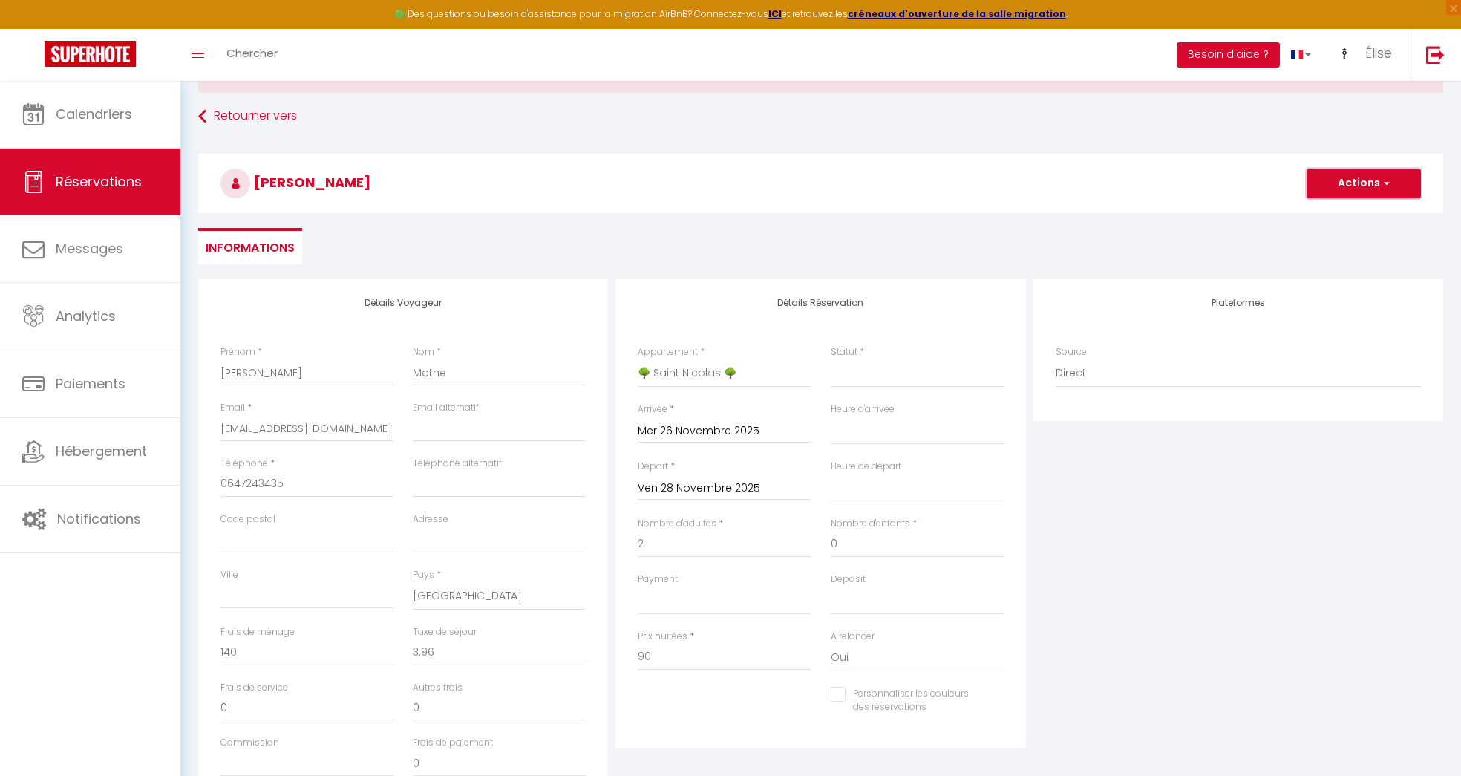
click at [1384, 186] on span "button" at bounding box center [1384, 183] width 9 height 13
click at [1328, 215] on link "Enregistrer" at bounding box center [1348, 215] width 117 height 19
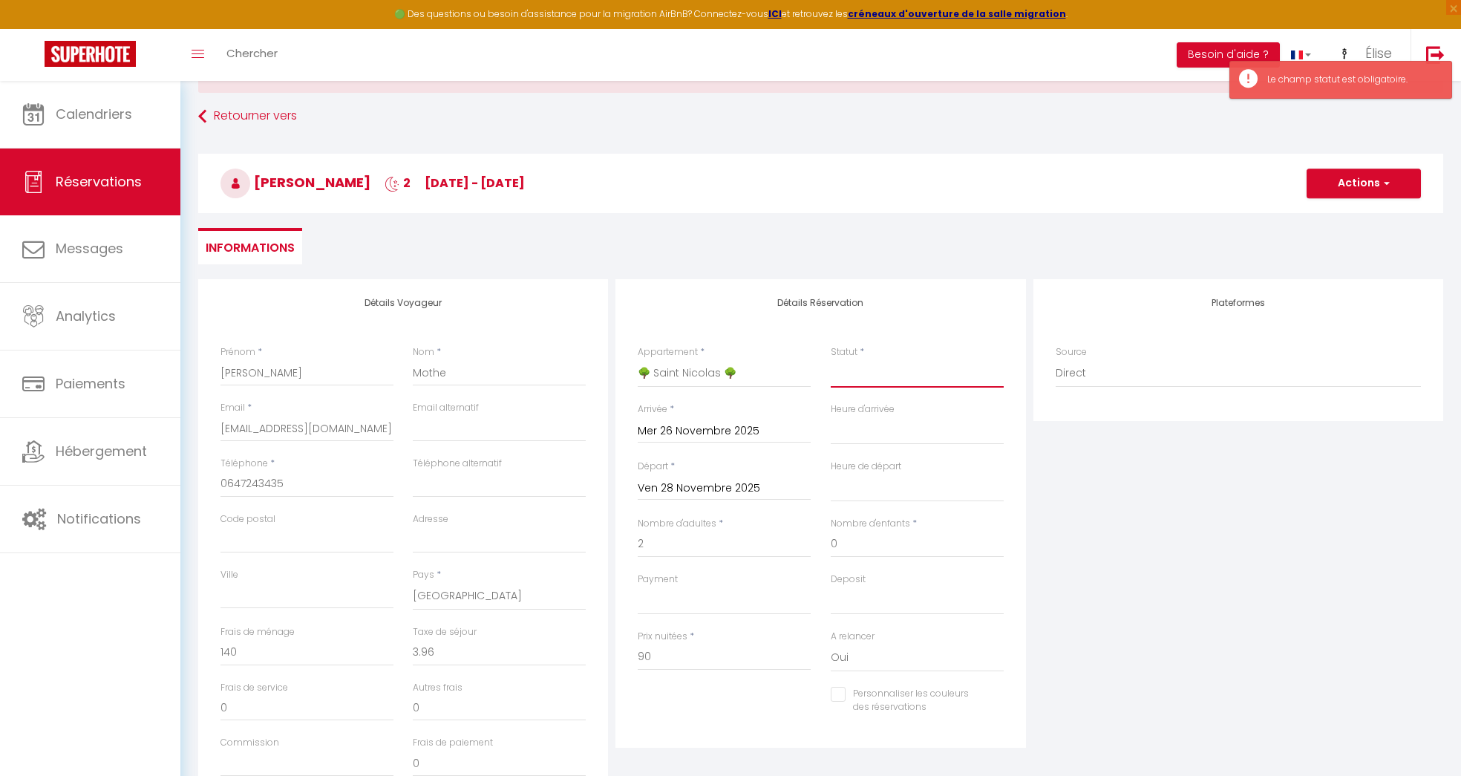
click at [871, 364] on select "Confirmé Non Confirmé [PERSON_NAME] par le voyageur No Show Request" at bounding box center [917, 373] width 173 height 28
click at [831, 359] on select "Confirmé Non Confirmé [PERSON_NAME] par le voyageur No Show Request" at bounding box center [917, 373] width 173 height 28
click at [1378, 187] on button "Actions" at bounding box center [1363, 184] width 114 height 30
click at [1333, 215] on link "Enregistrer" at bounding box center [1348, 215] width 117 height 19
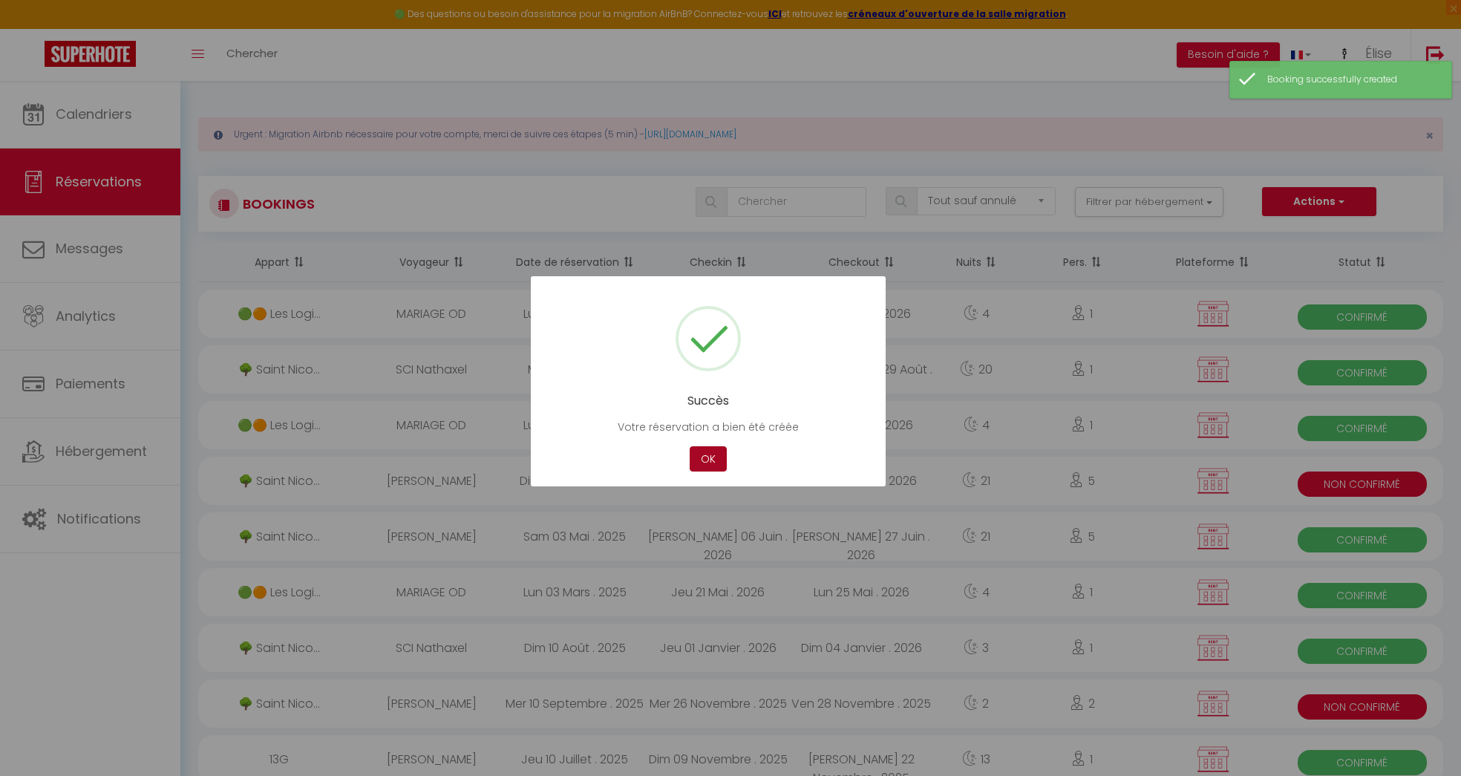
click at [708, 455] on button "OK" at bounding box center [708, 459] width 37 height 26
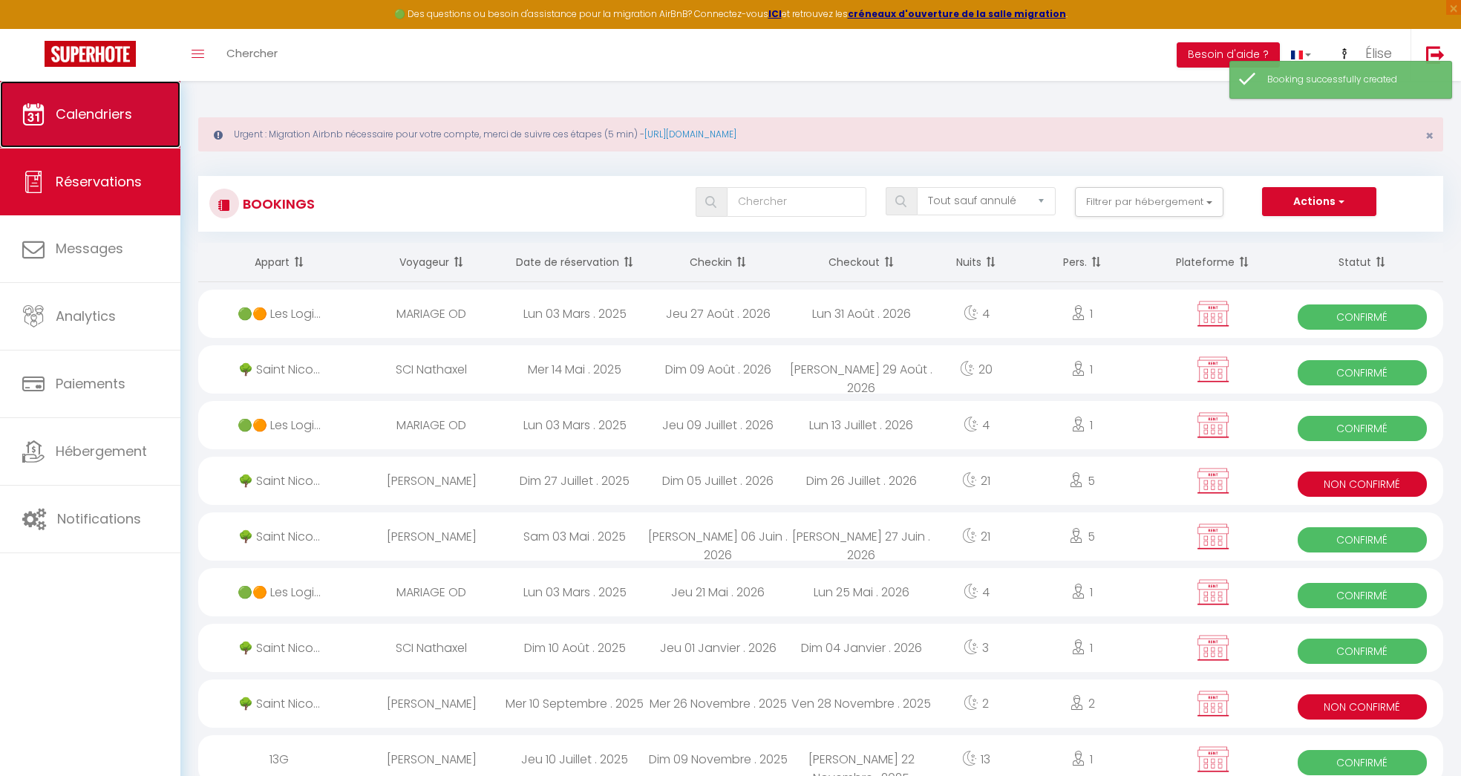
click at [120, 128] on link "Calendriers" at bounding box center [90, 114] width 180 height 67
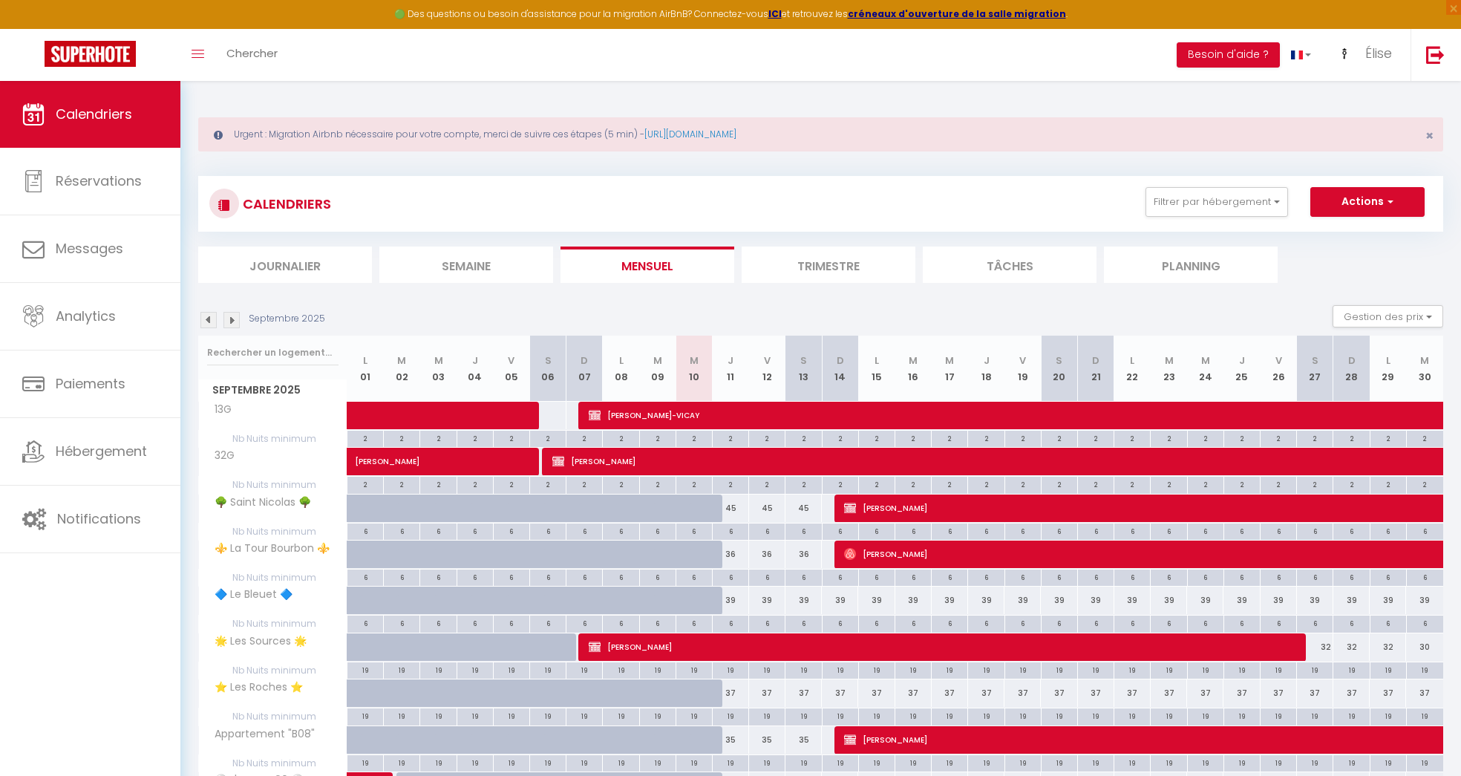
click at [234, 318] on img at bounding box center [231, 320] width 16 height 16
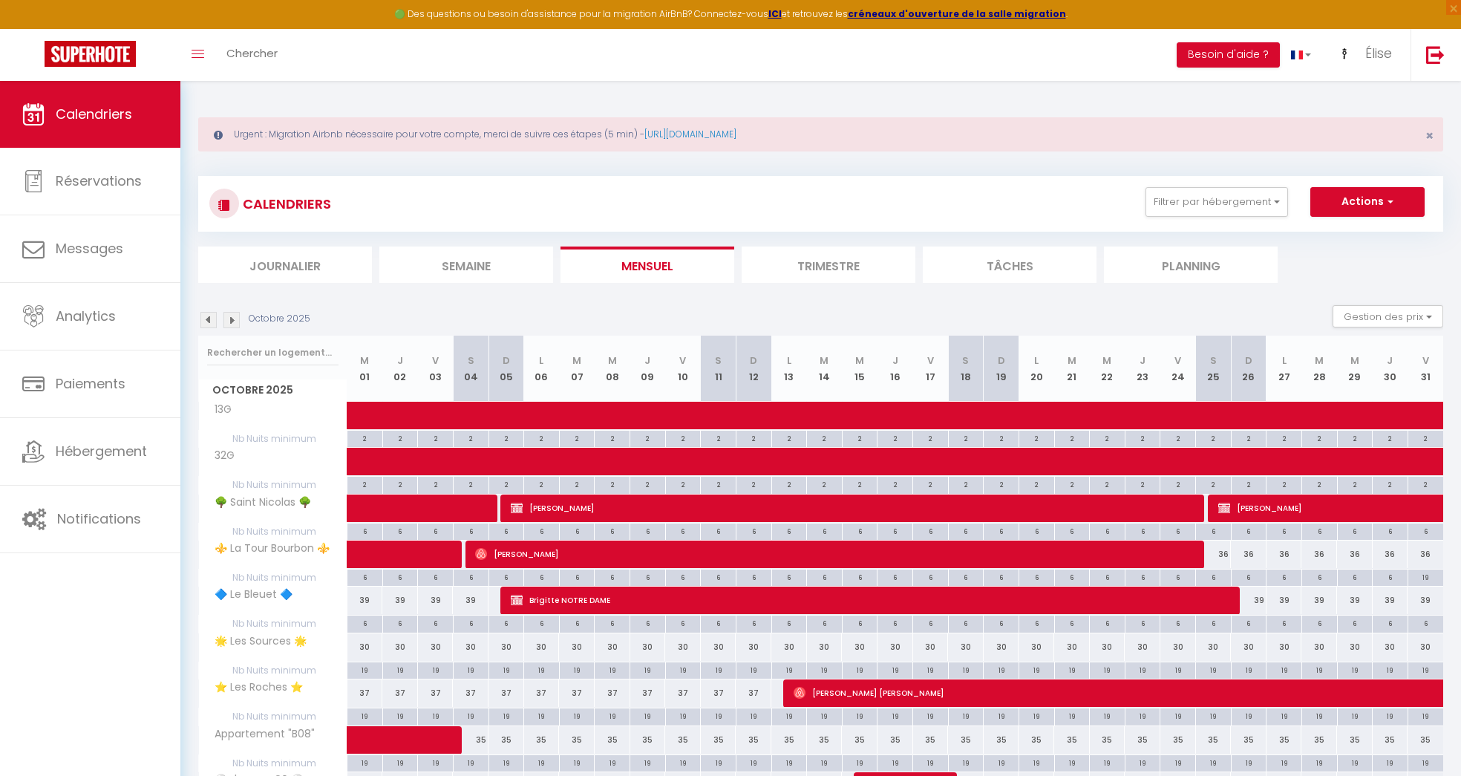
click at [234, 318] on img at bounding box center [231, 320] width 16 height 16
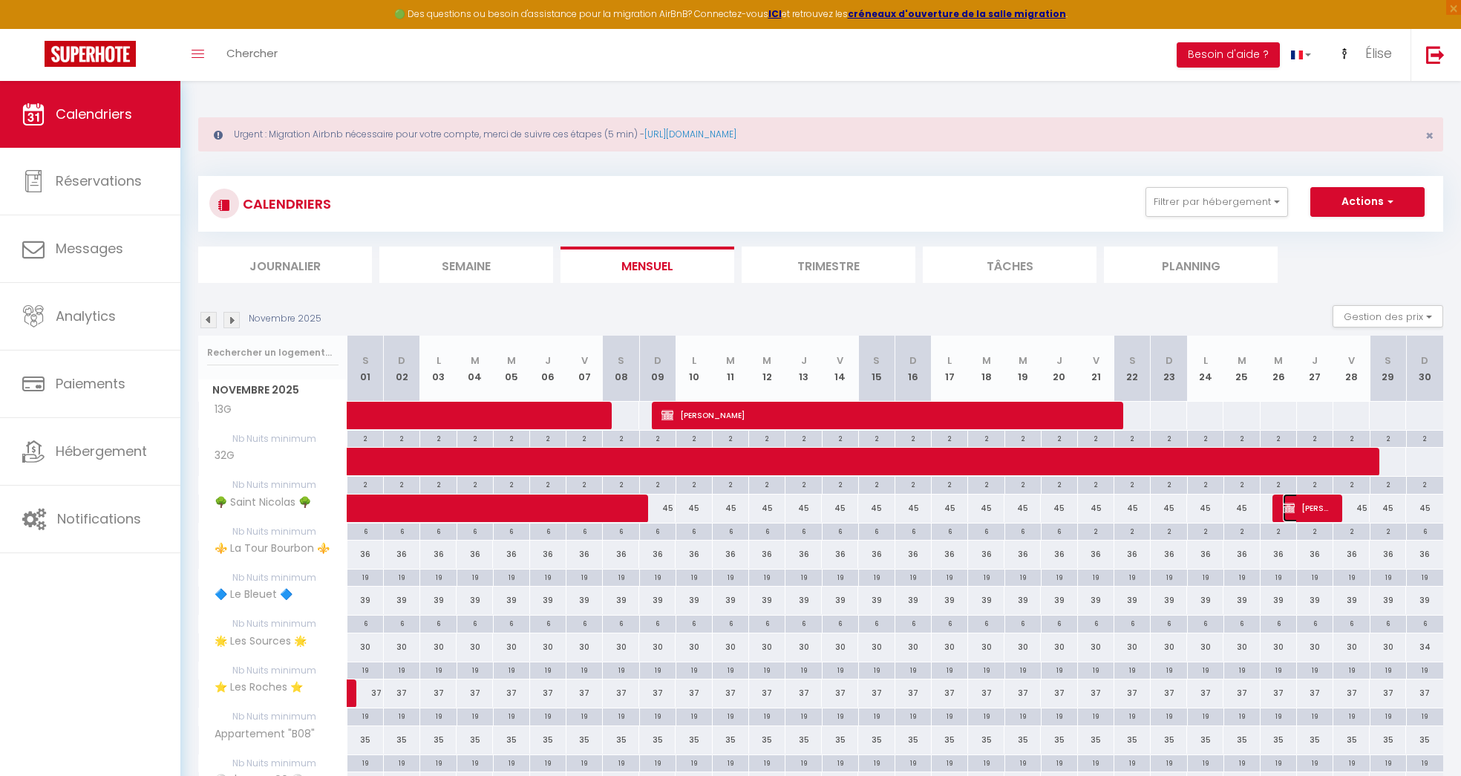
click at [1326, 508] on span "[PERSON_NAME]" at bounding box center [1307, 508] width 48 height 28
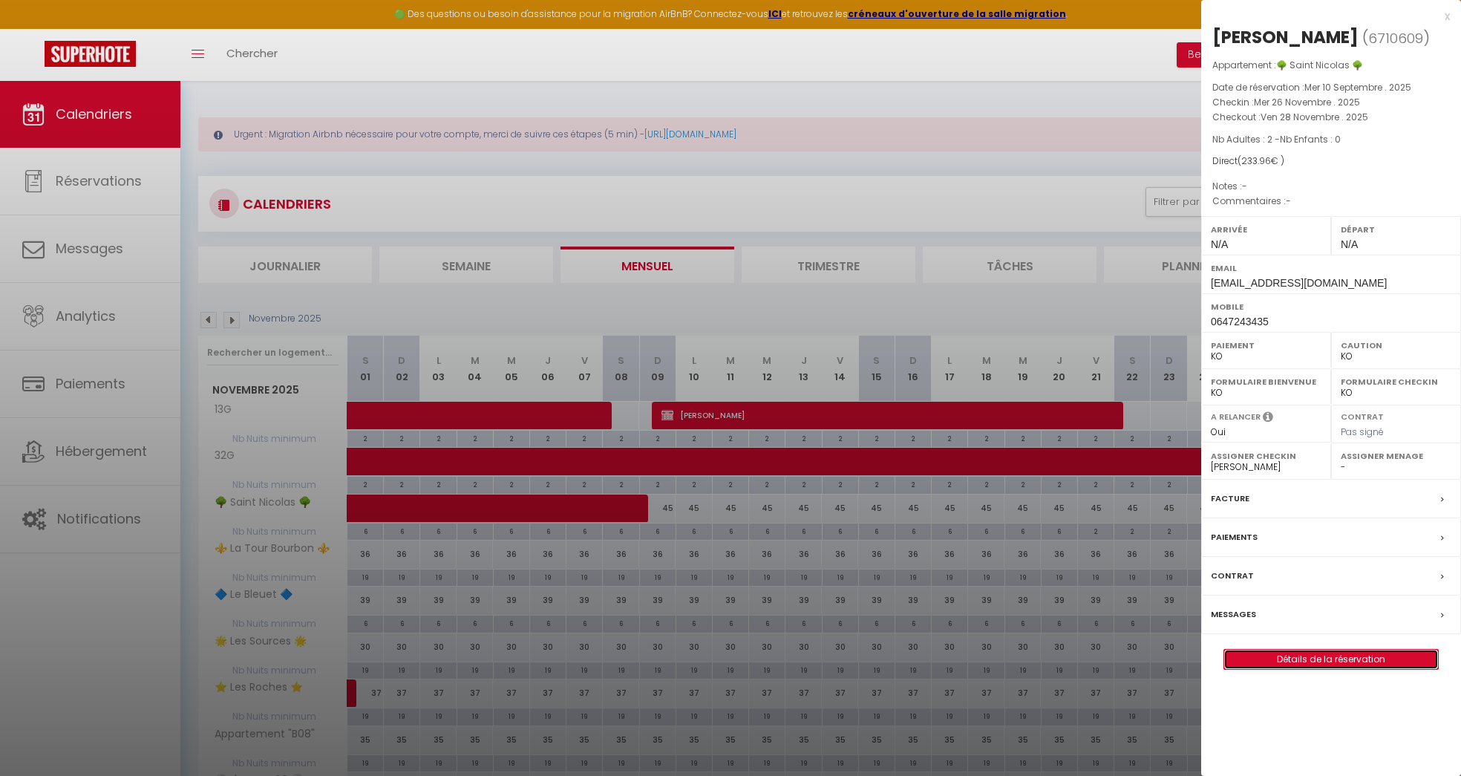
click at [1319, 657] on link "Détails de la réservation" at bounding box center [1331, 659] width 214 height 19
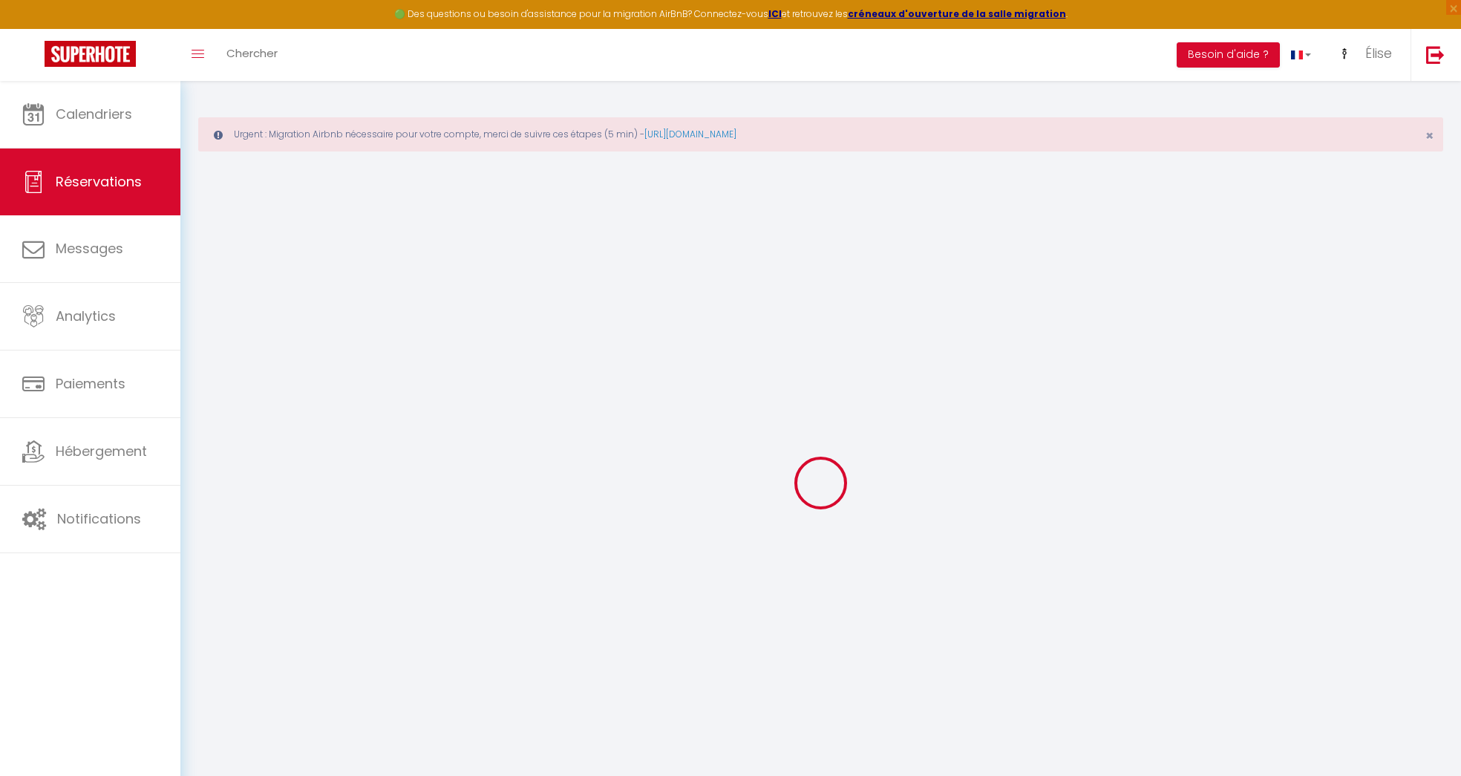
scroll to position [80, 0]
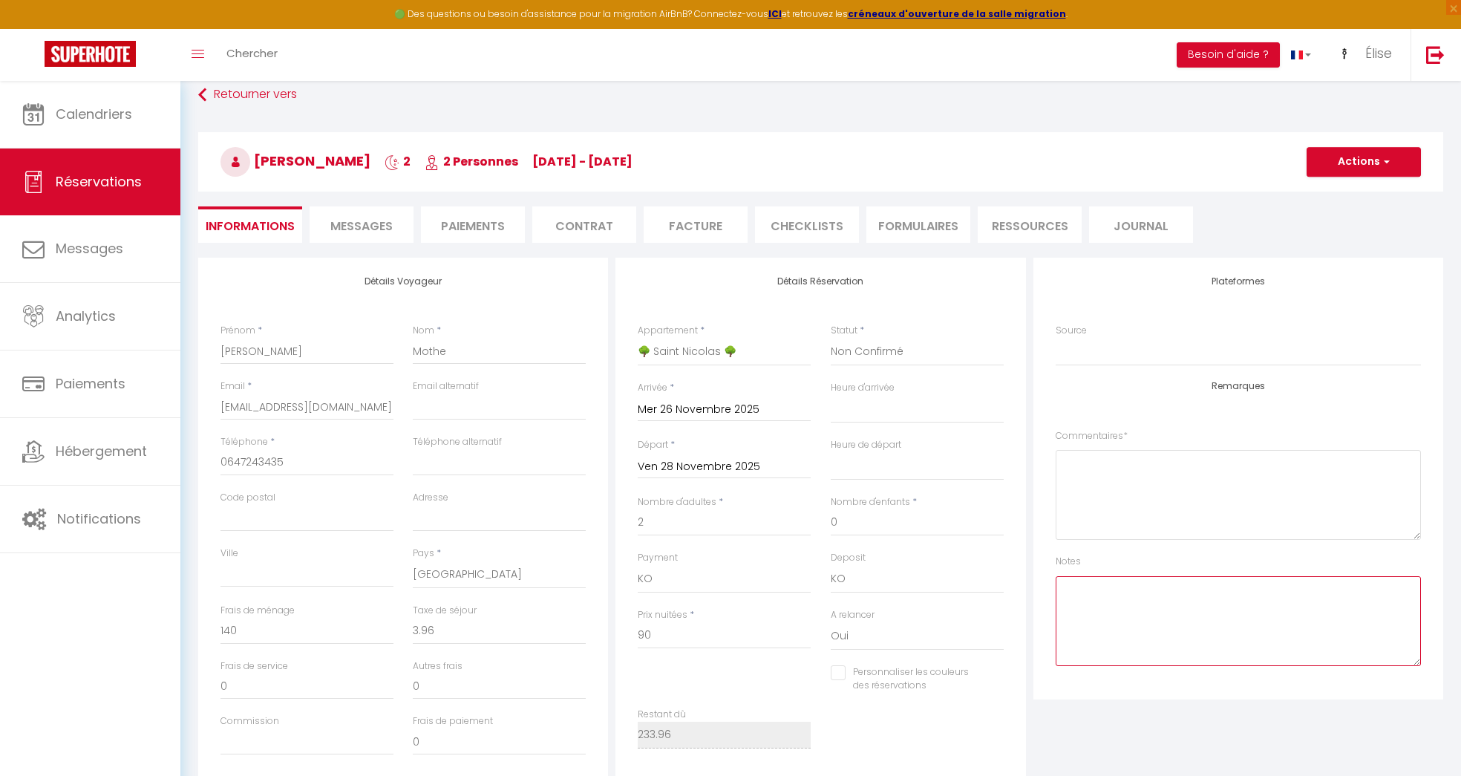
click at [1127, 597] on textarea at bounding box center [1238, 621] width 365 height 90
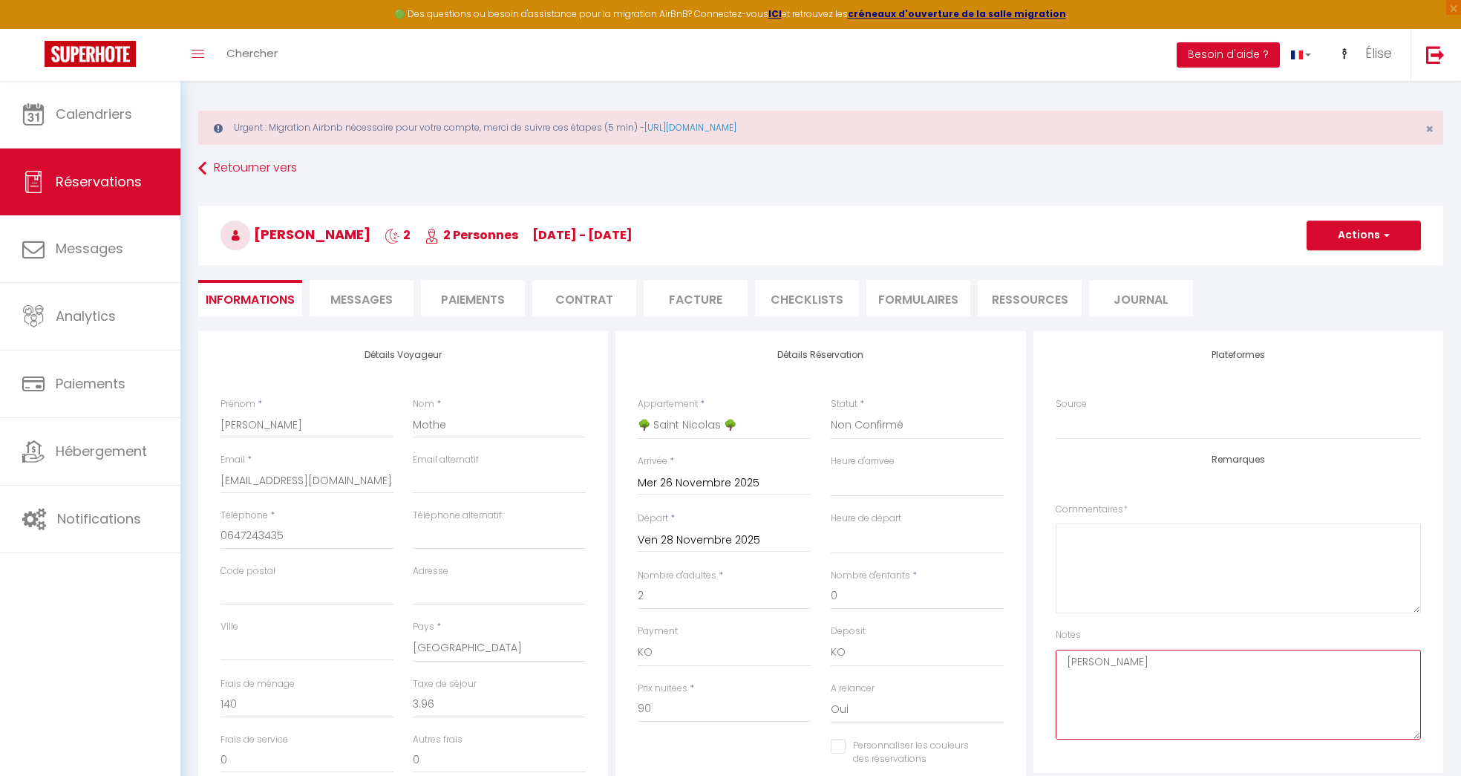
scroll to position [0, 0]
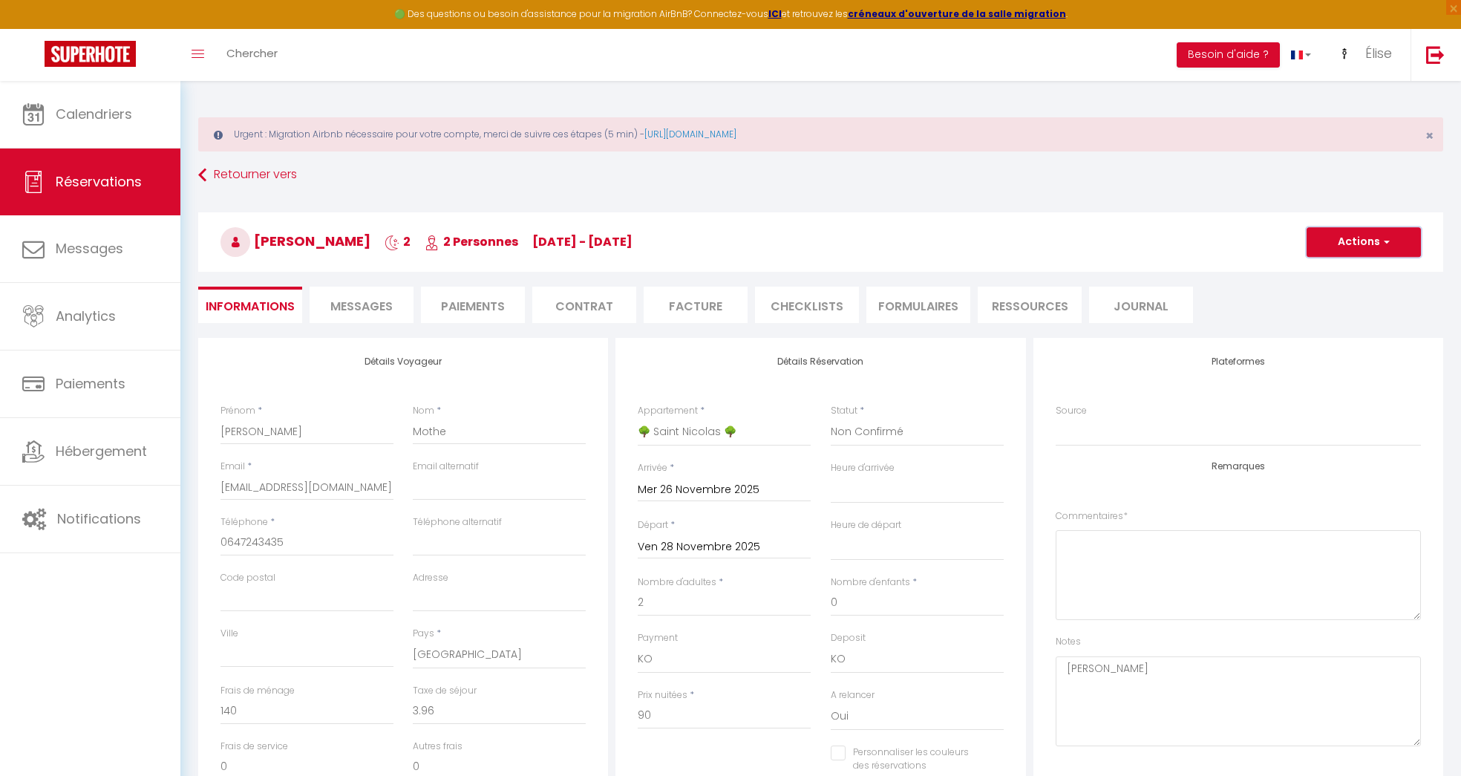
click at [1332, 247] on button "Actions" at bounding box center [1363, 242] width 114 height 30
click at [1321, 266] on link "Enregistrer" at bounding box center [1348, 274] width 117 height 19
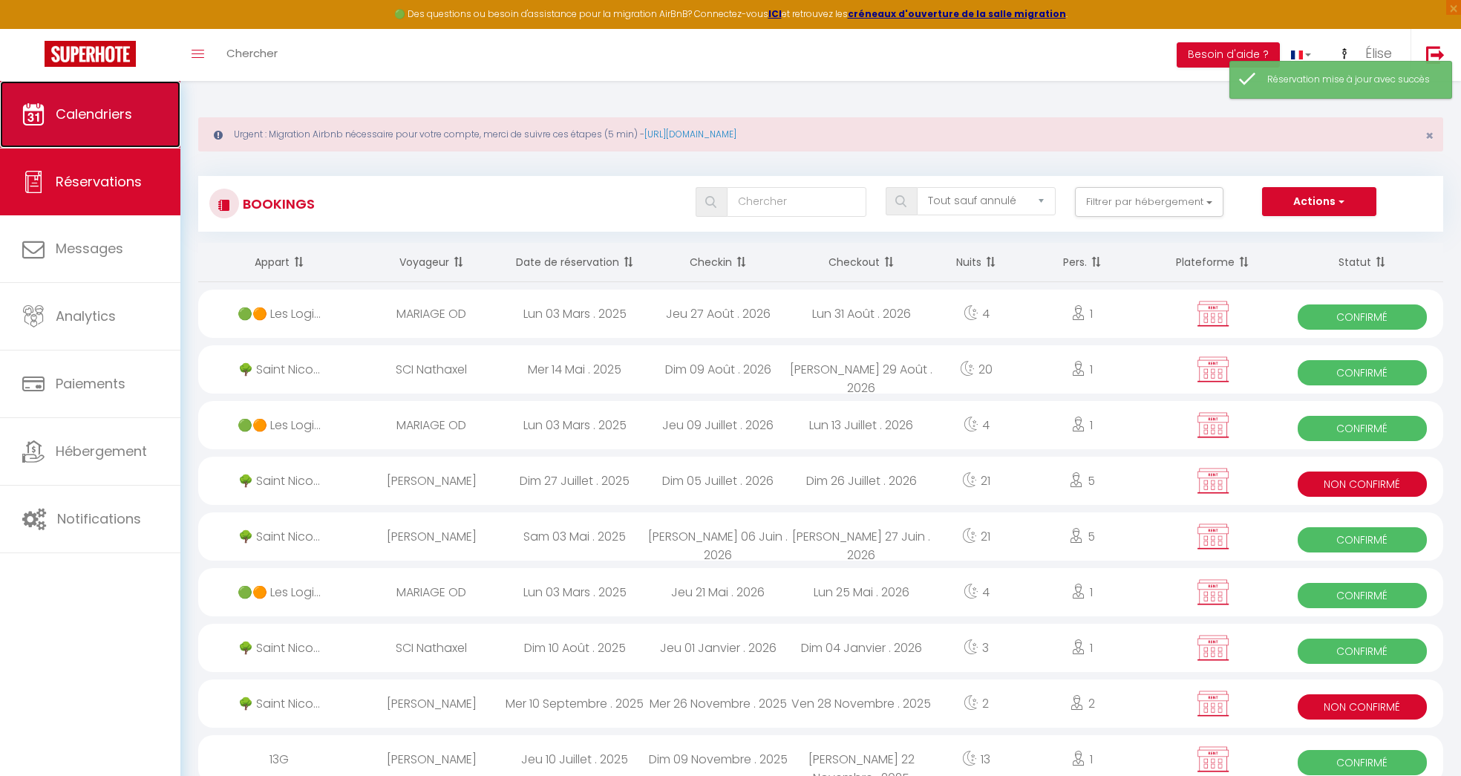
click at [82, 111] on span "Calendriers" at bounding box center [94, 114] width 76 height 19
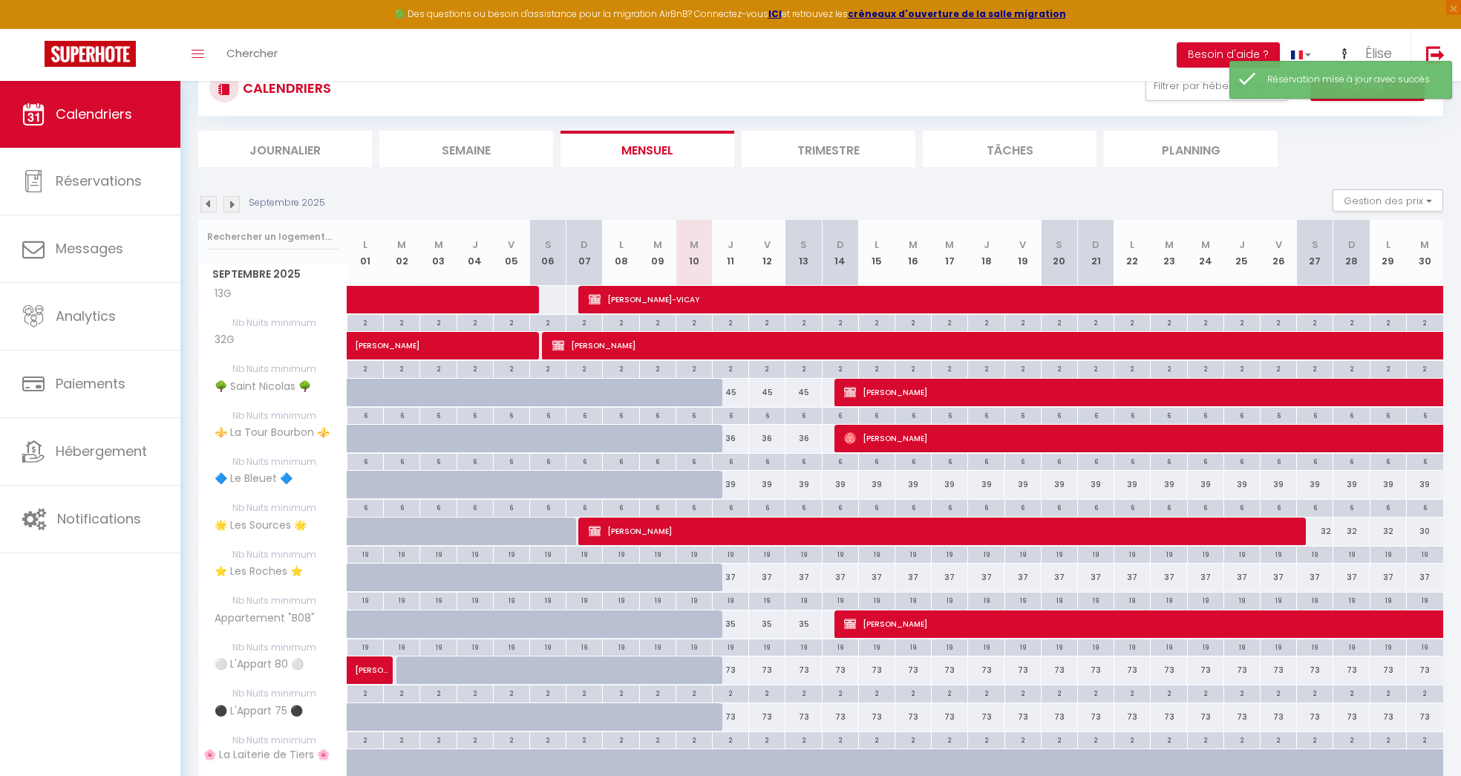
scroll to position [183, 0]
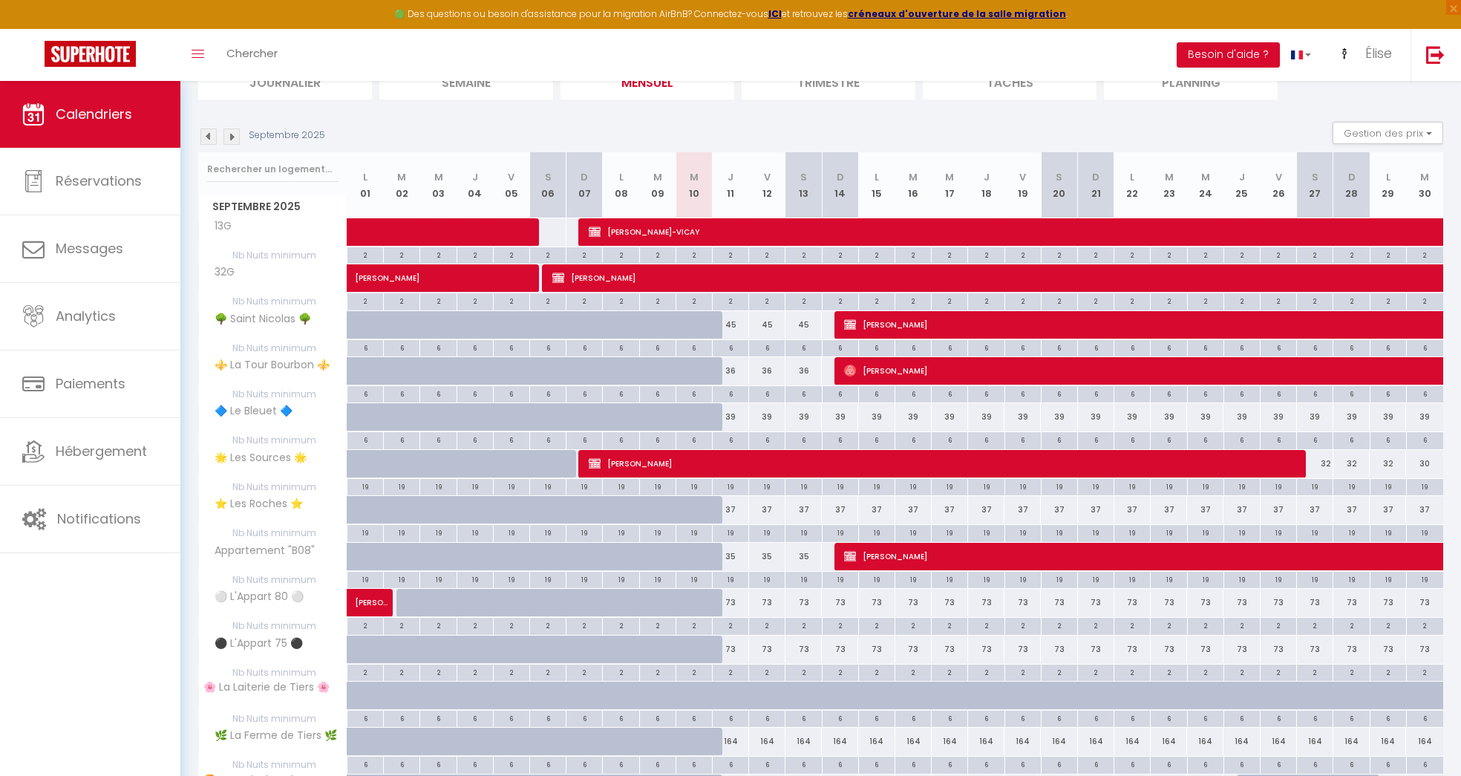
click at [230, 140] on img at bounding box center [231, 136] width 16 height 16
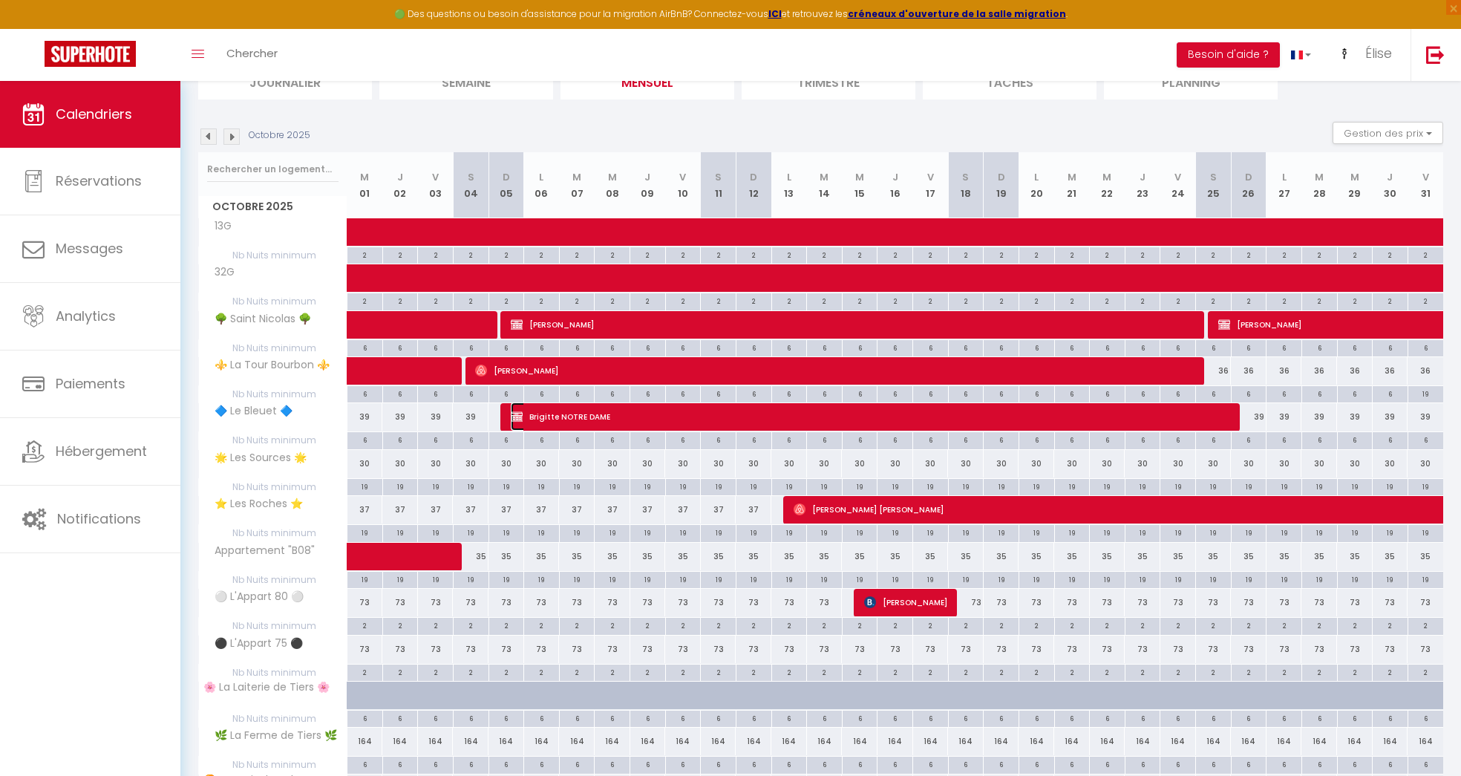
click at [636, 416] on span "Brigitte NOTRE DAME" at bounding box center [873, 416] width 724 height 28
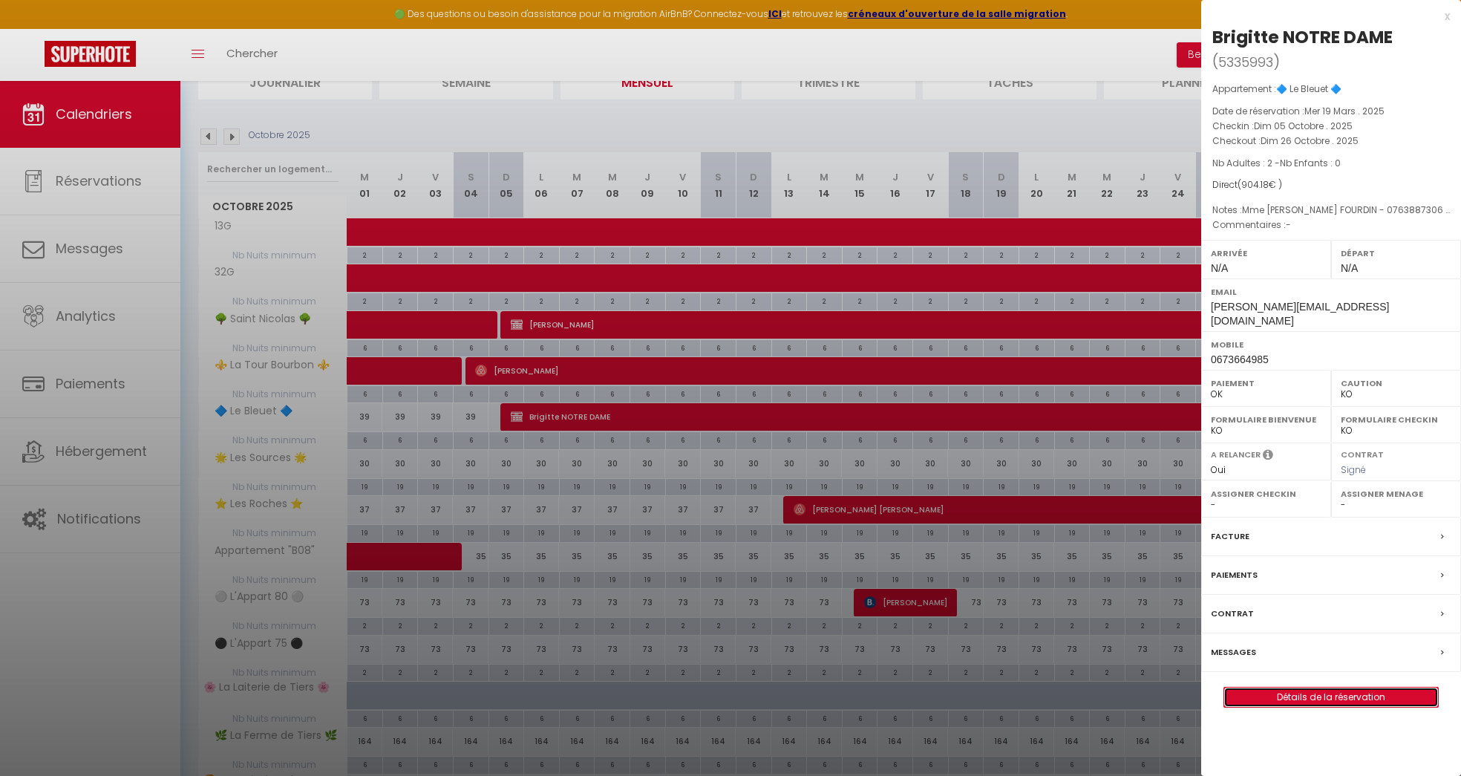
click at [1262, 687] on link "Détails de la réservation" at bounding box center [1331, 696] width 214 height 19
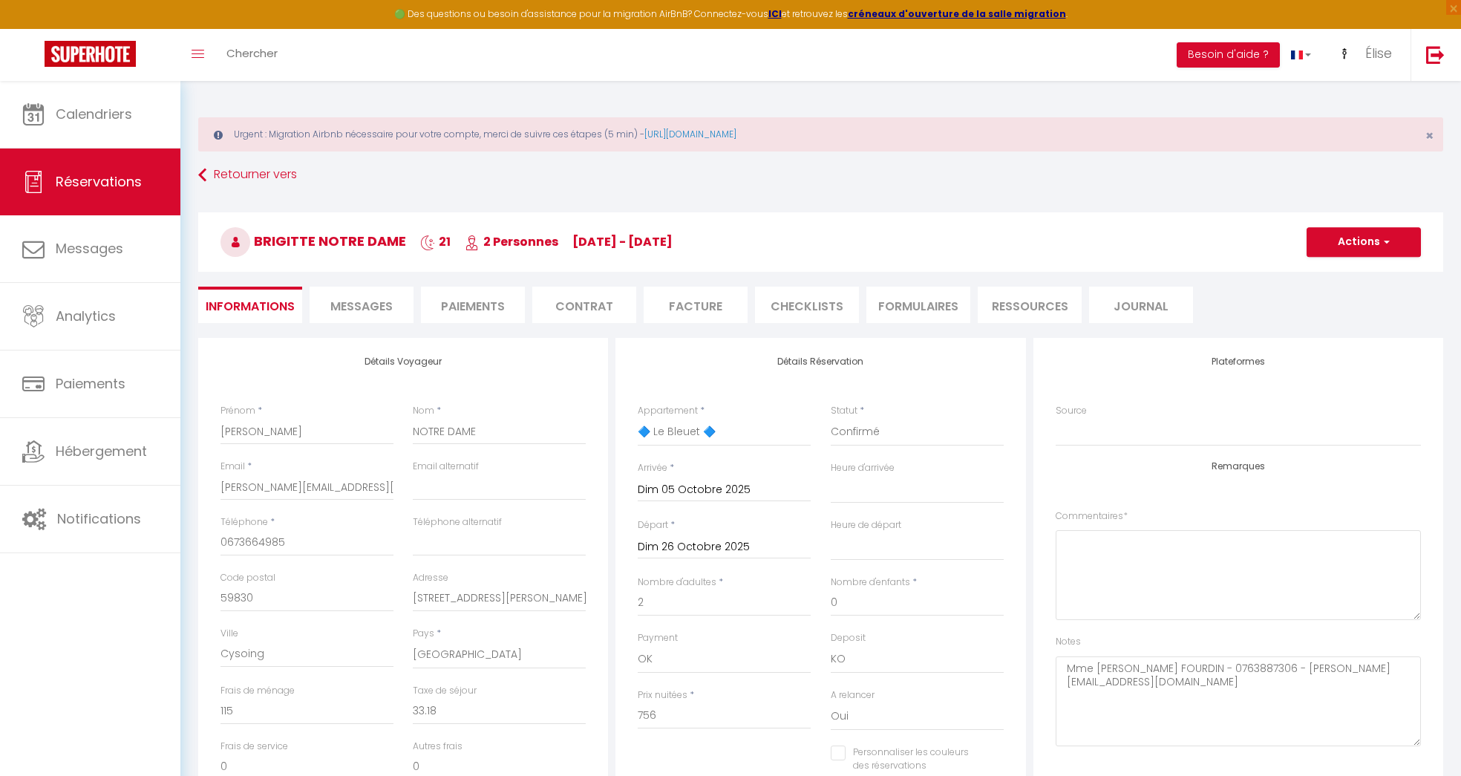
click at [678, 302] on li "Facture" at bounding box center [696, 305] width 104 height 36
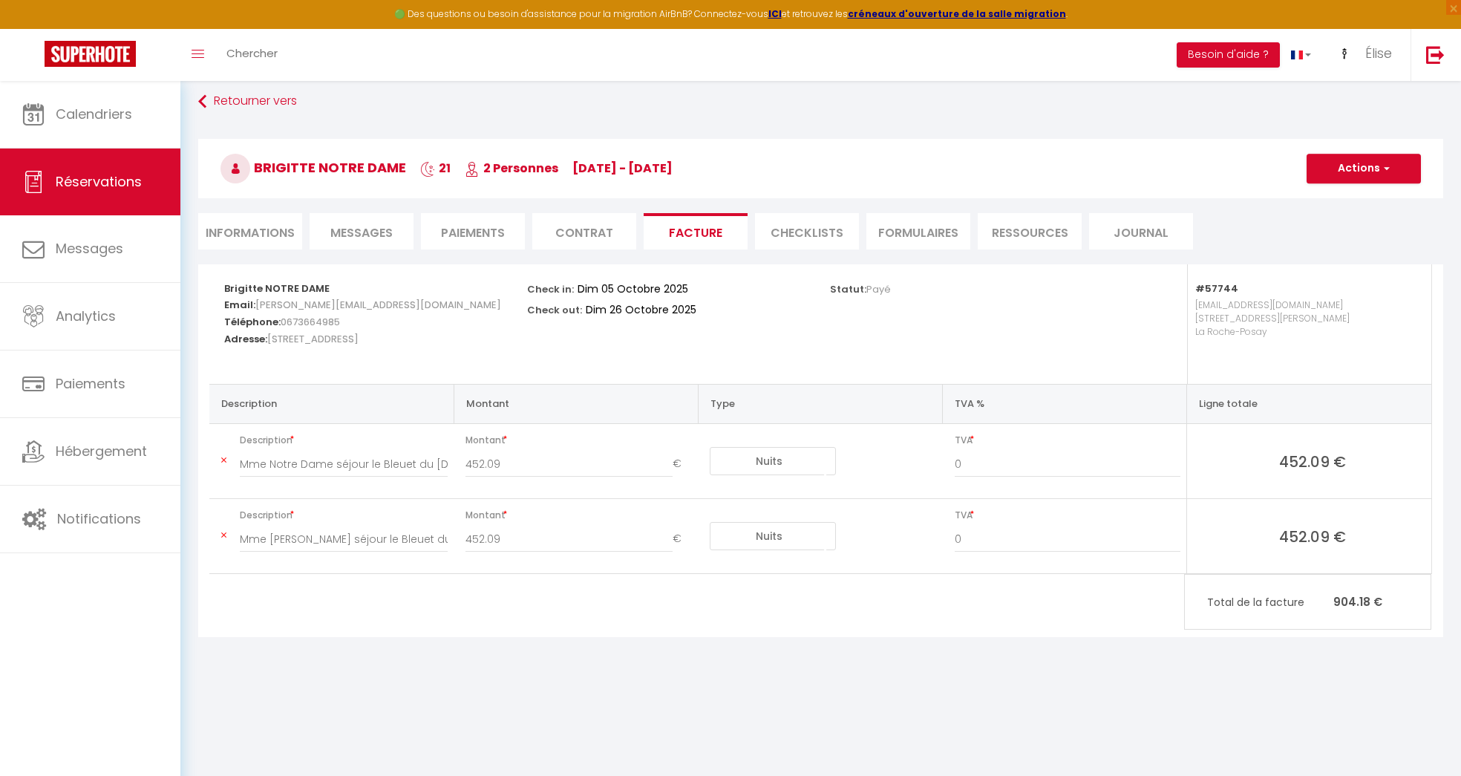
scroll to position [76, 0]
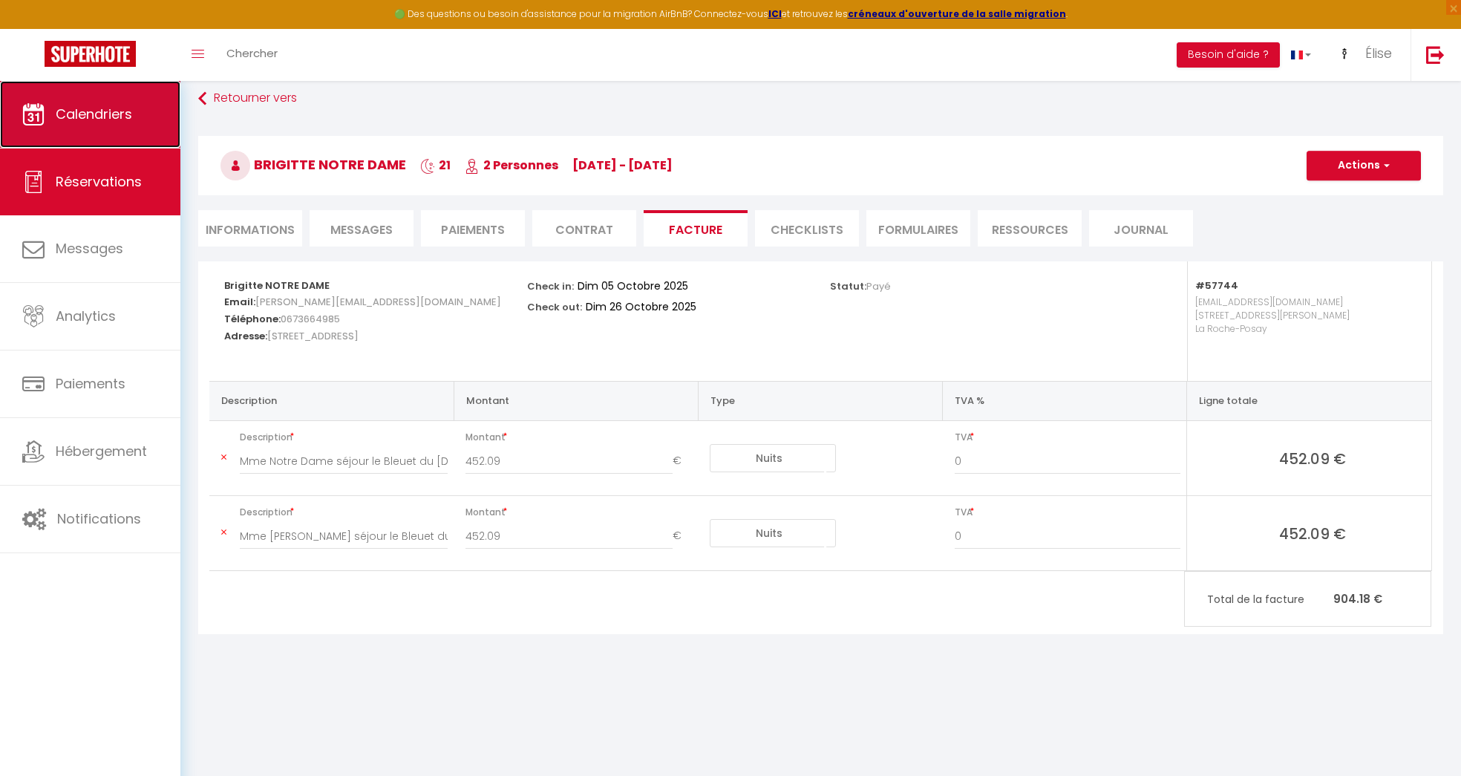
click at [121, 122] on span "Calendriers" at bounding box center [94, 114] width 76 height 19
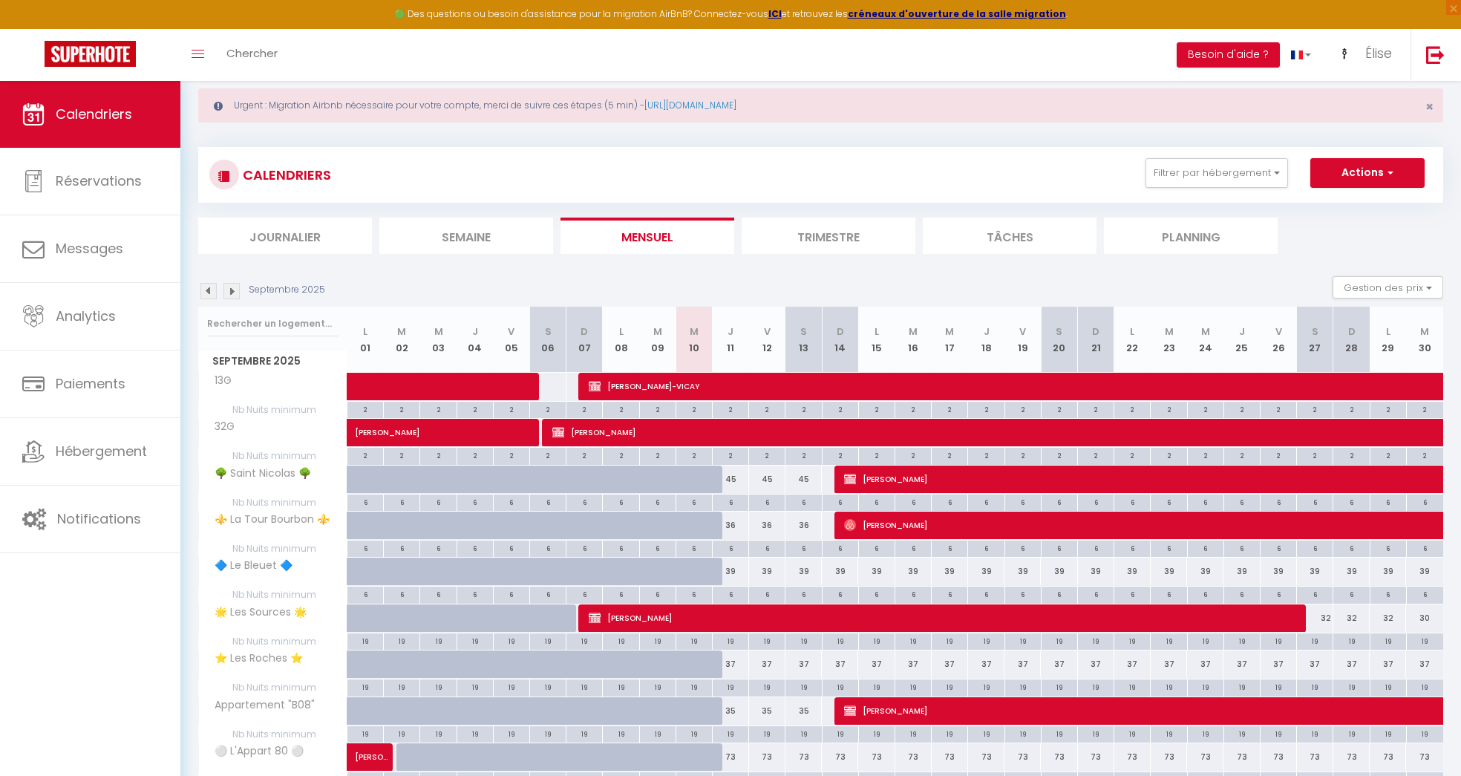
scroll to position [45, 0]
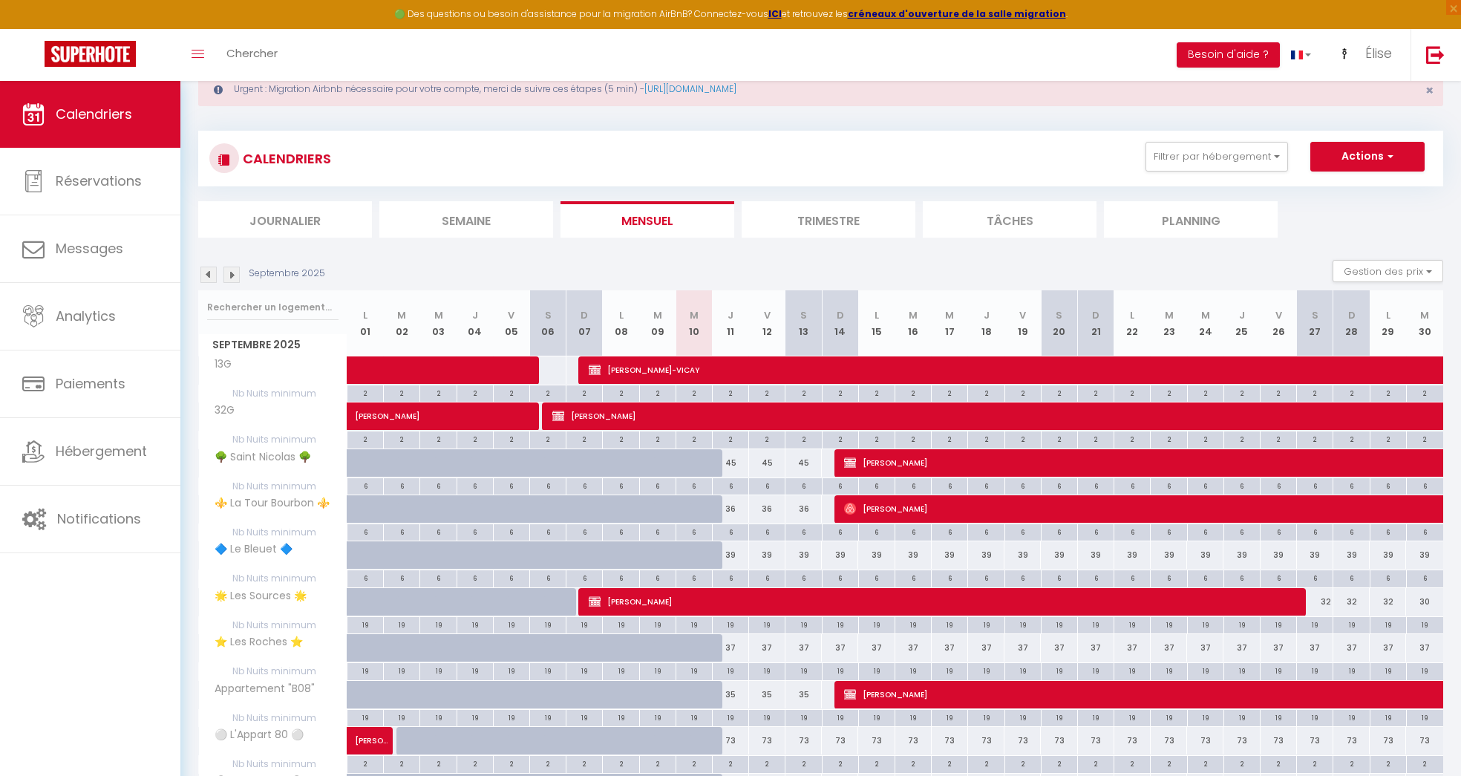
click at [239, 273] on img at bounding box center [231, 274] width 16 height 16
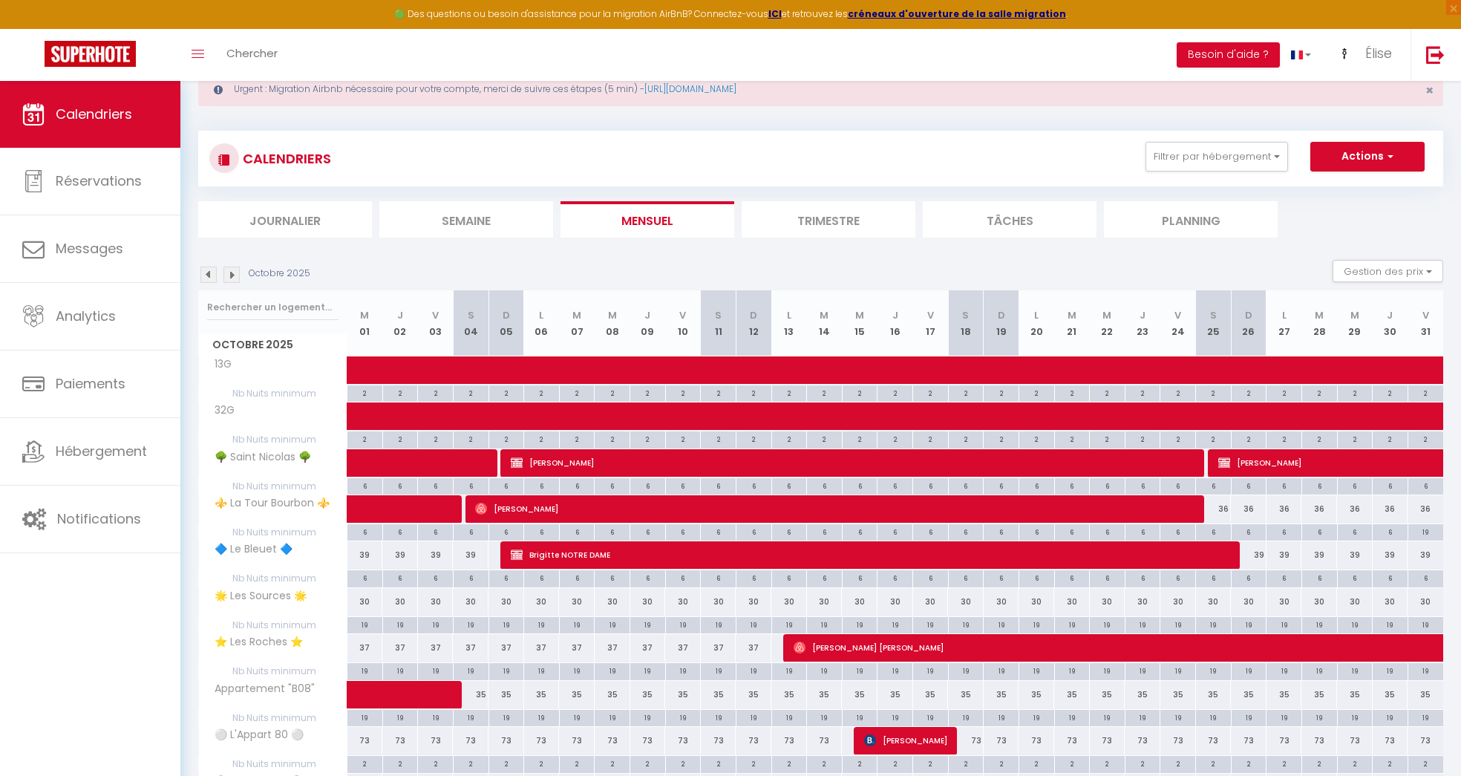
click at [239, 273] on img at bounding box center [231, 274] width 16 height 16
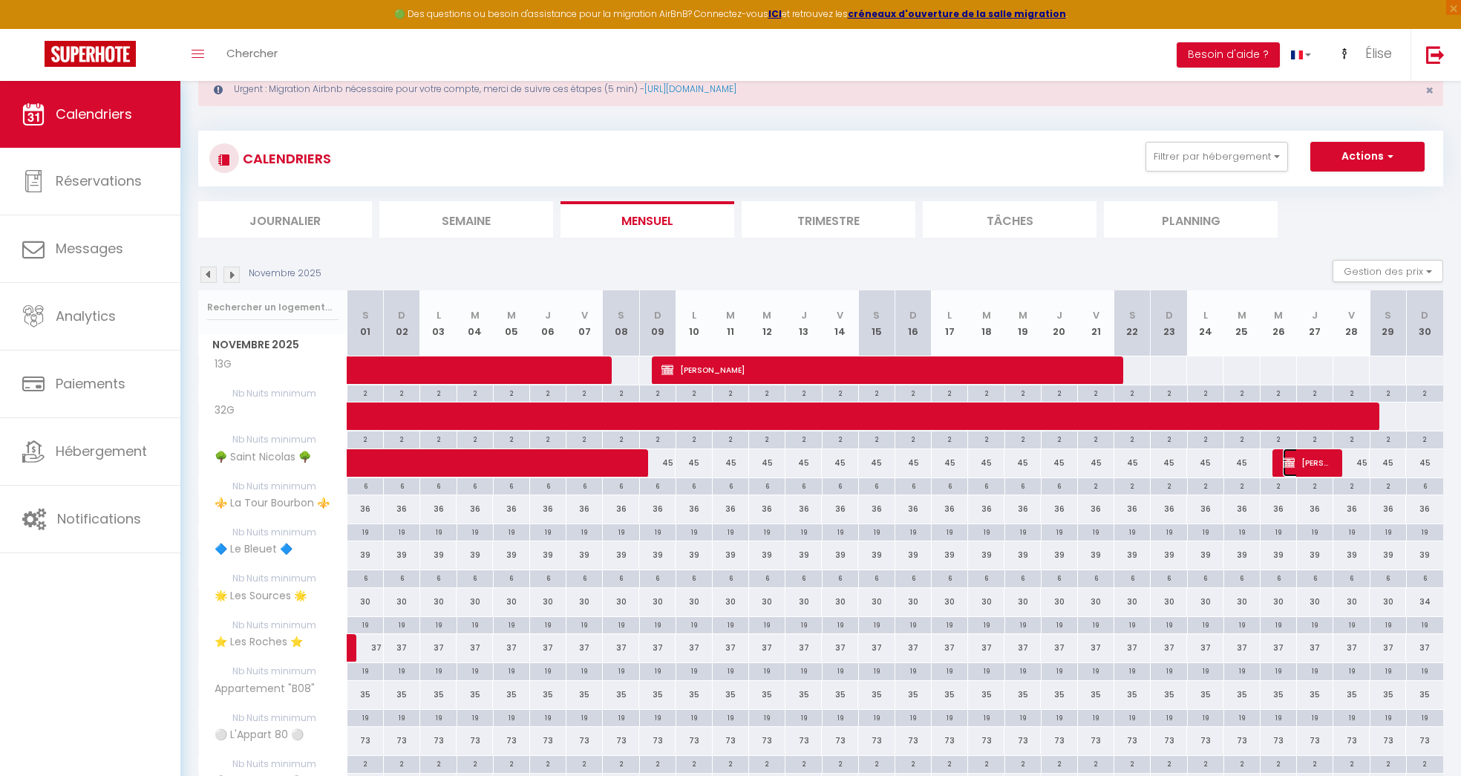
click at [1303, 459] on span "[PERSON_NAME]" at bounding box center [1307, 462] width 48 height 28
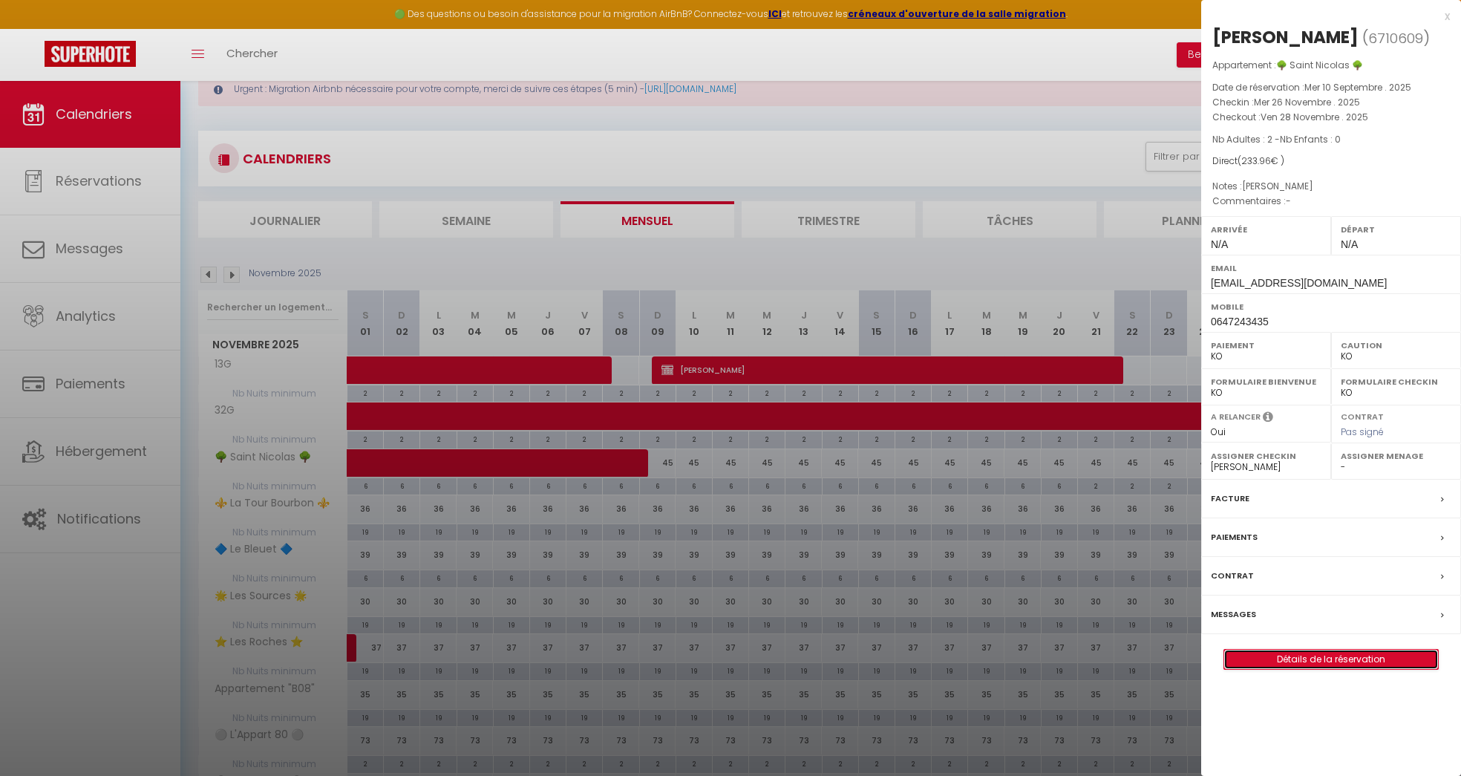
click at [1266, 653] on link "Détails de la réservation" at bounding box center [1331, 659] width 214 height 19
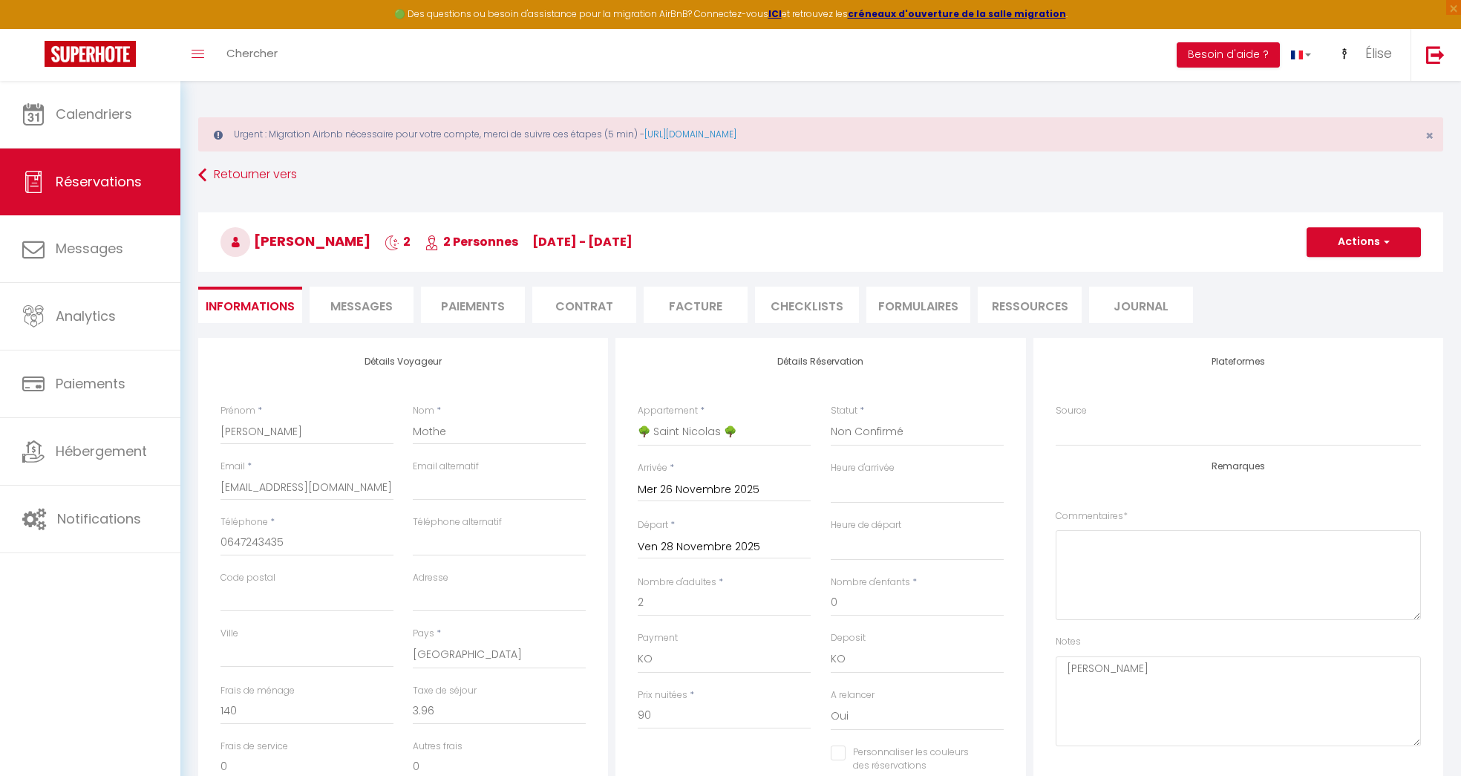
click at [486, 289] on li "Paiements" at bounding box center [473, 305] width 104 height 36
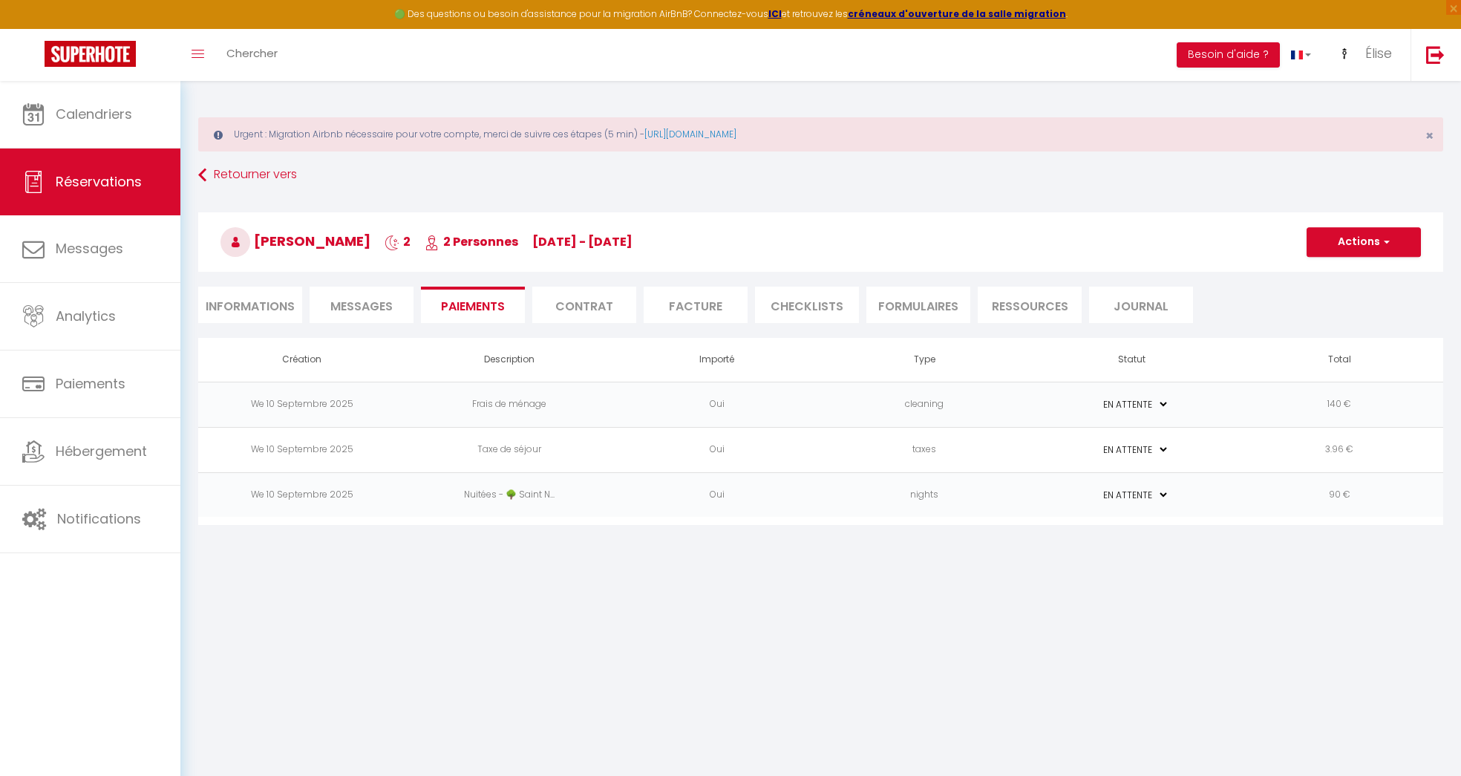
click at [1326, 400] on td "140 €" at bounding box center [1340, 404] width 208 height 45
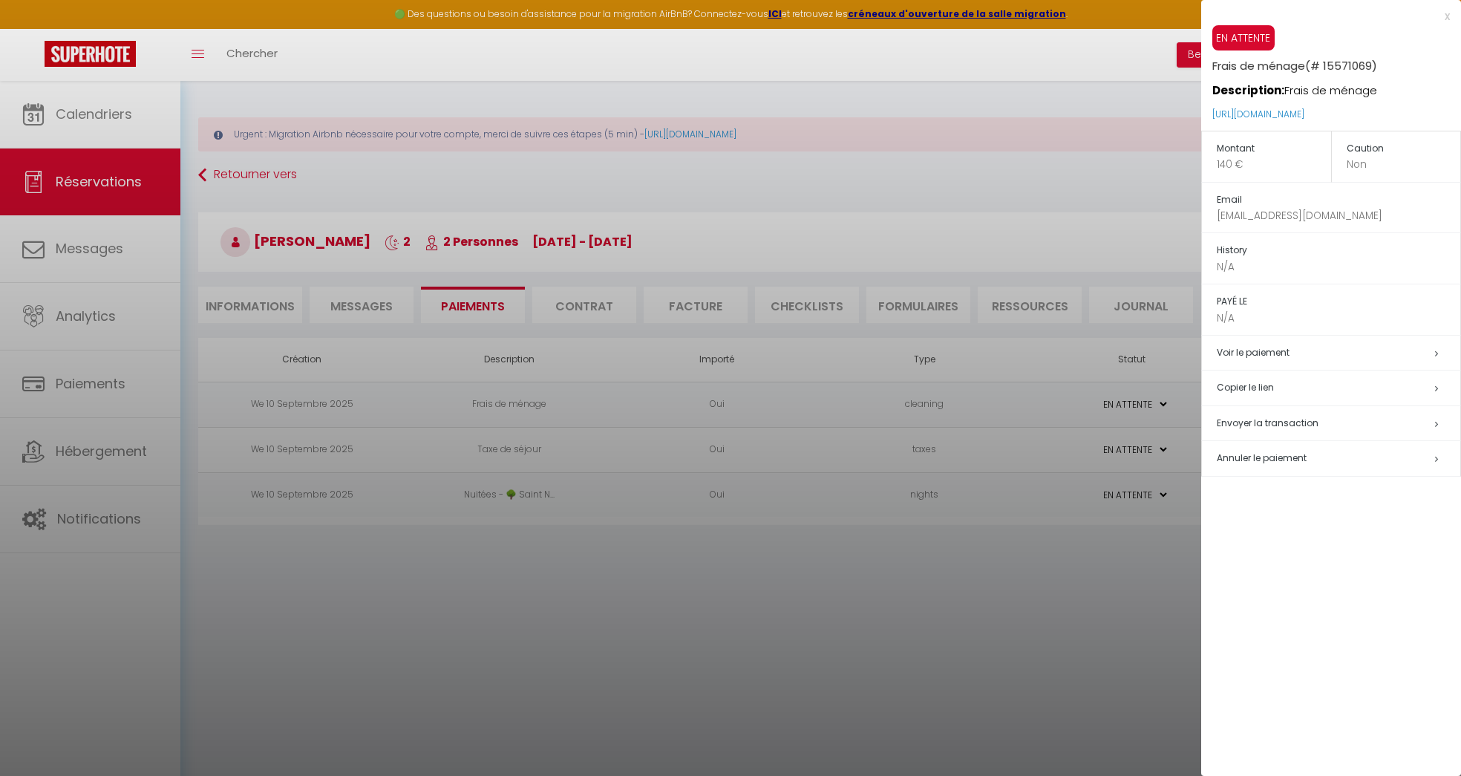
click at [1277, 451] on span "Annuler le paiement" at bounding box center [1262, 457] width 90 height 13
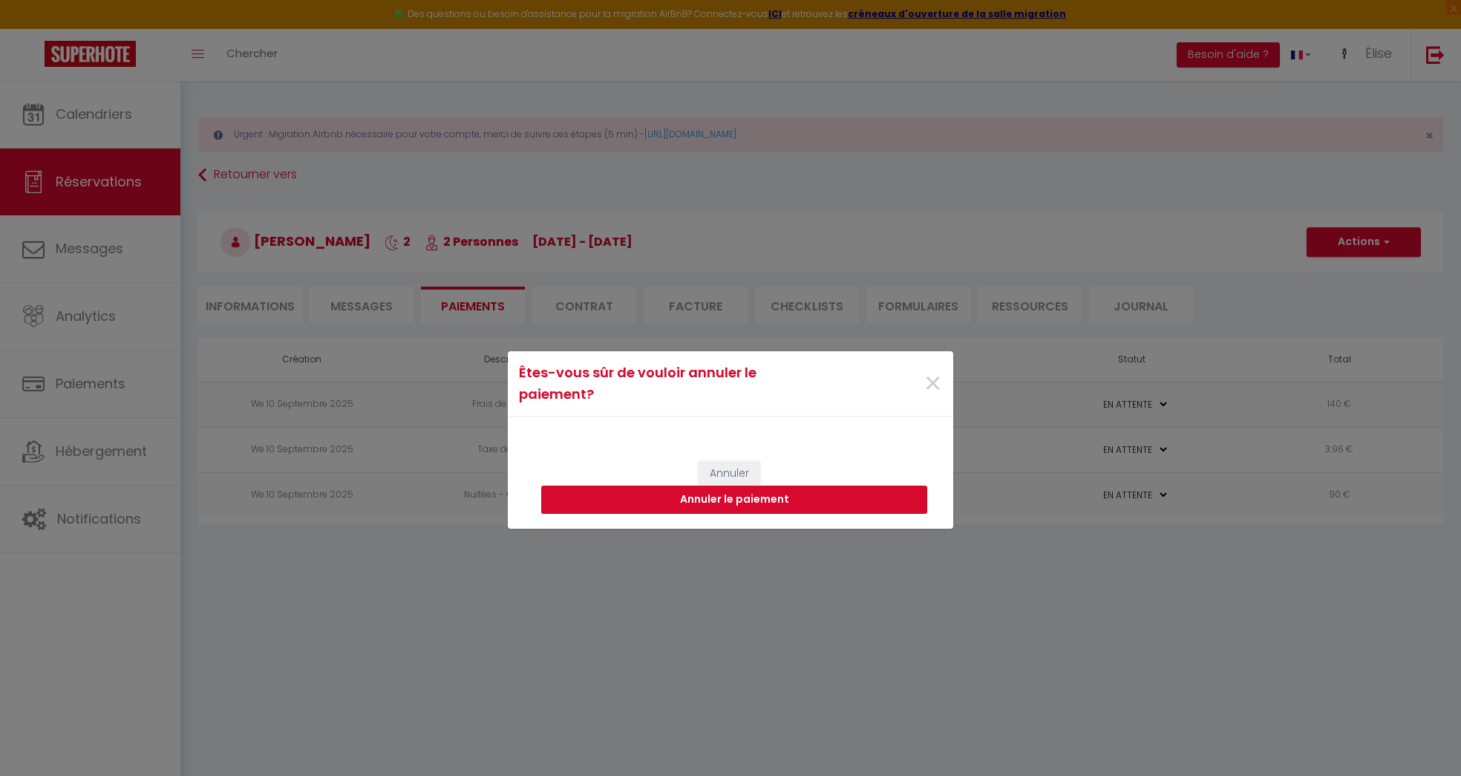
click at [862, 496] on button "Annuler le paiement" at bounding box center [734, 499] width 386 height 28
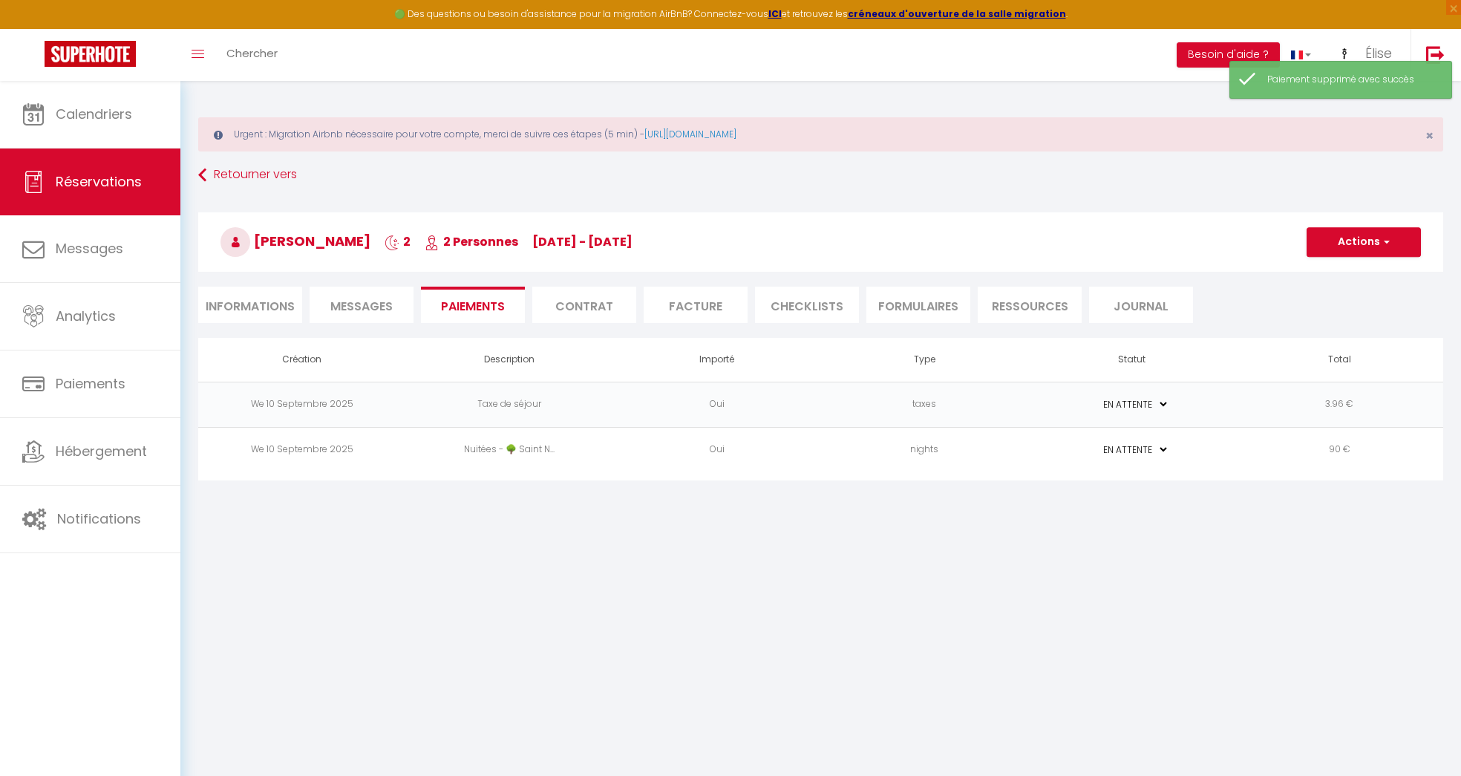
click at [1302, 399] on td "3.96 €" at bounding box center [1340, 404] width 208 height 45
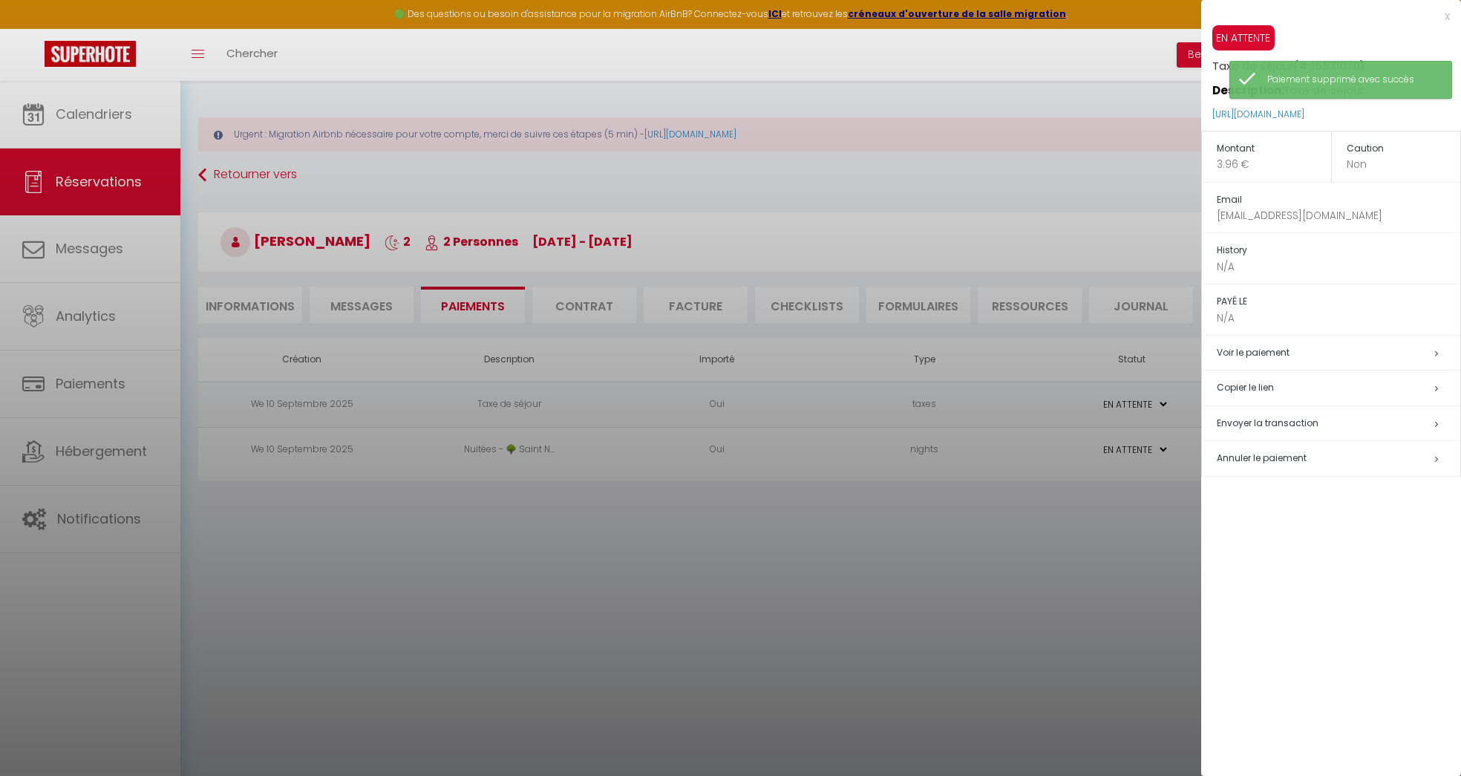
click at [1258, 456] on span "Annuler le paiement" at bounding box center [1262, 457] width 90 height 13
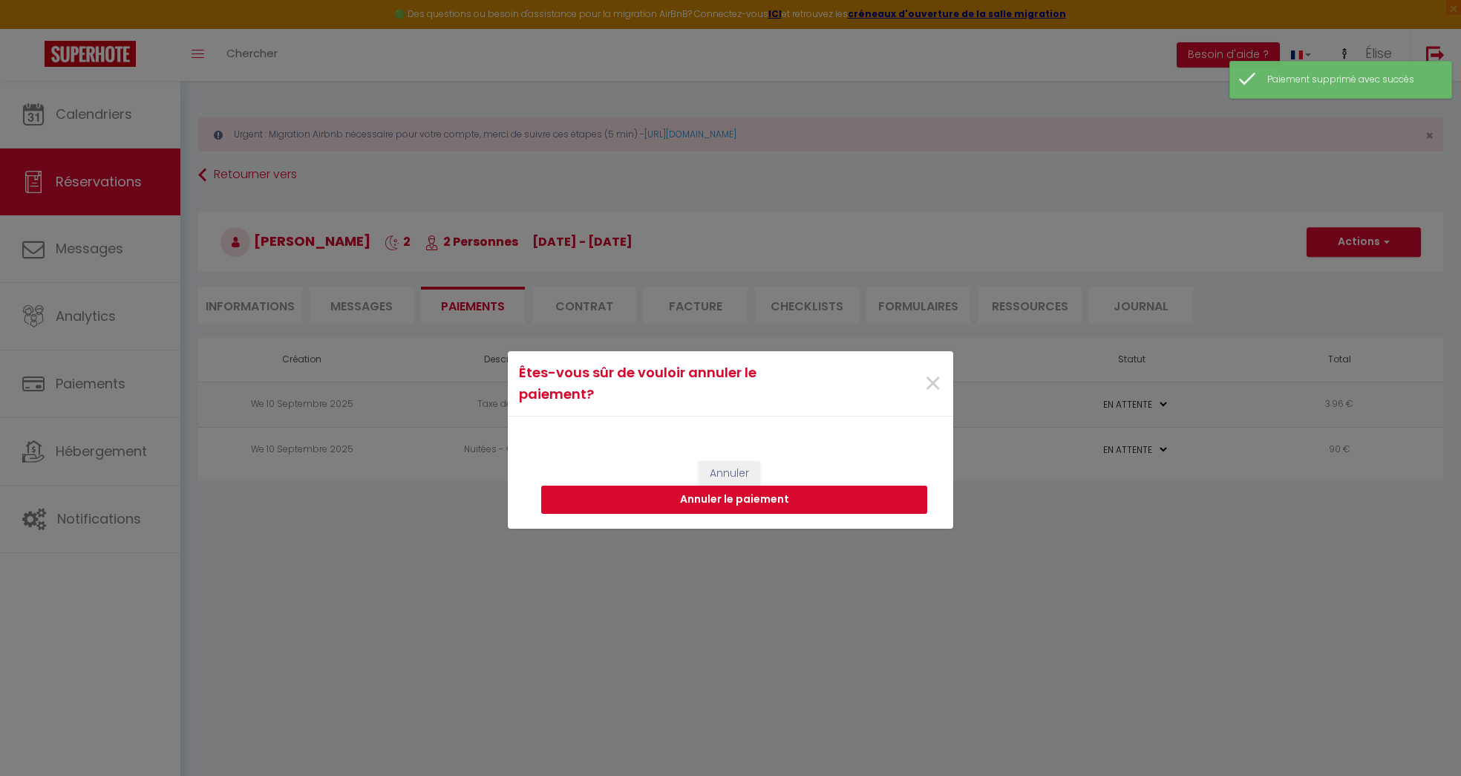
click at [845, 499] on button "Annuler le paiement" at bounding box center [734, 499] width 386 height 28
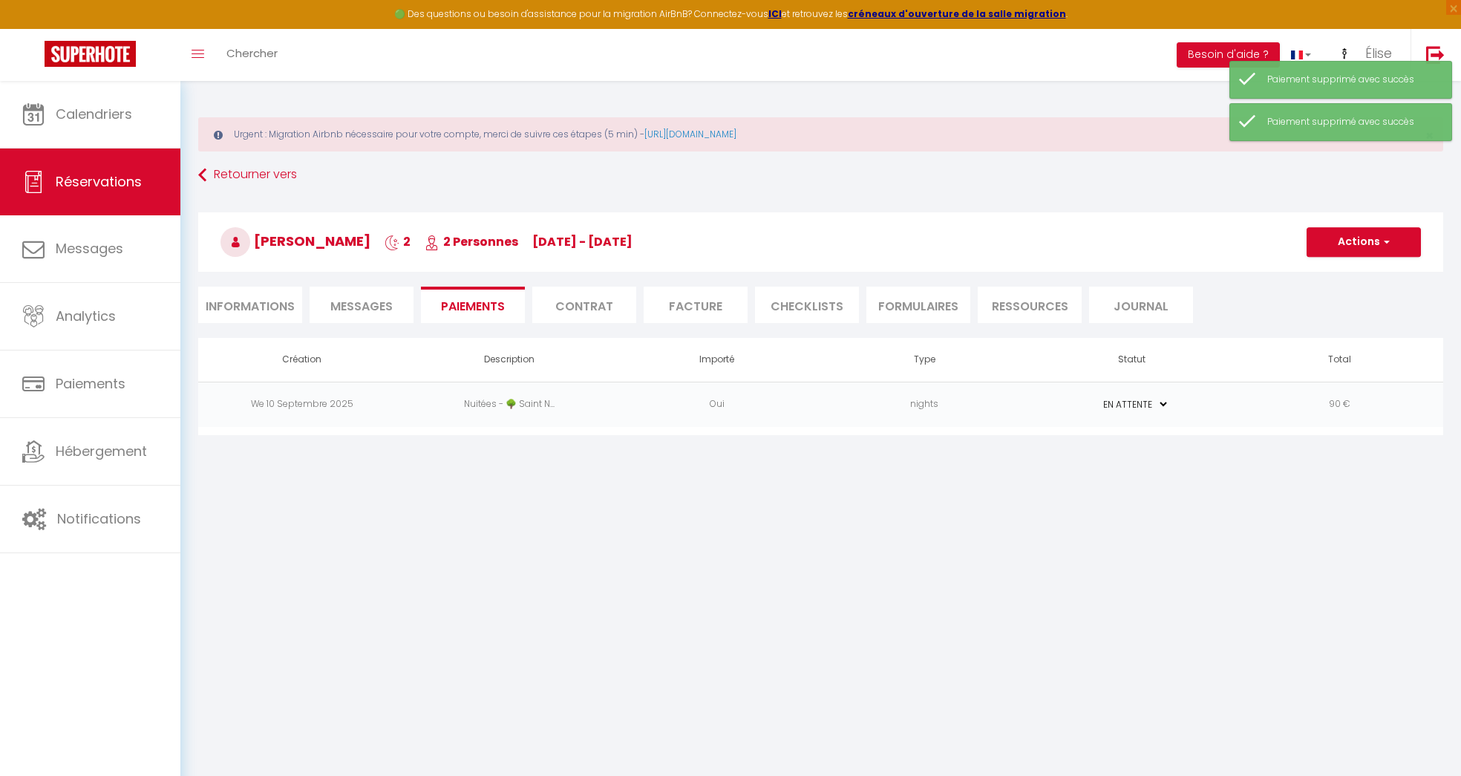
click at [1294, 408] on td "90 €" at bounding box center [1340, 404] width 208 height 45
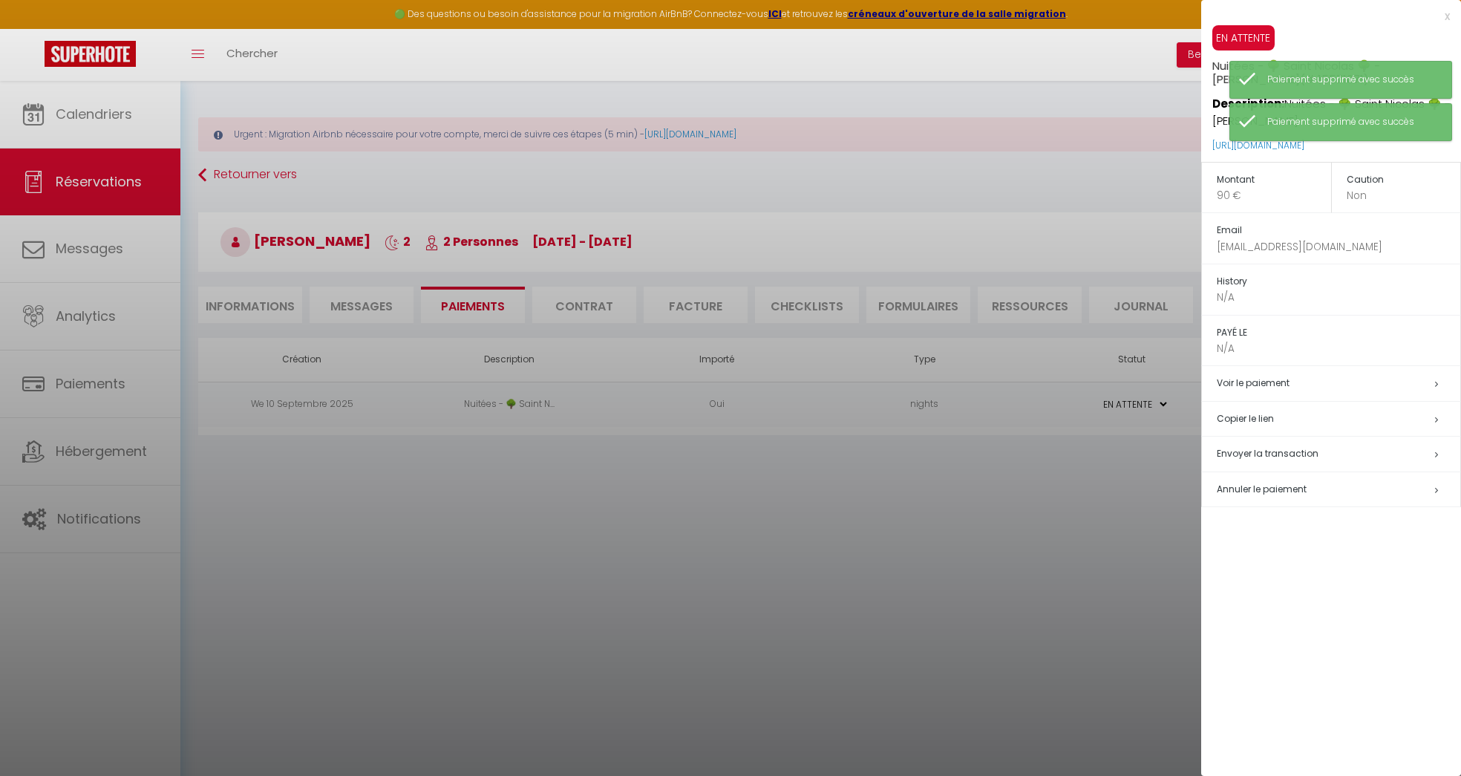
click at [1255, 487] on span "Annuler le paiement" at bounding box center [1262, 488] width 90 height 13
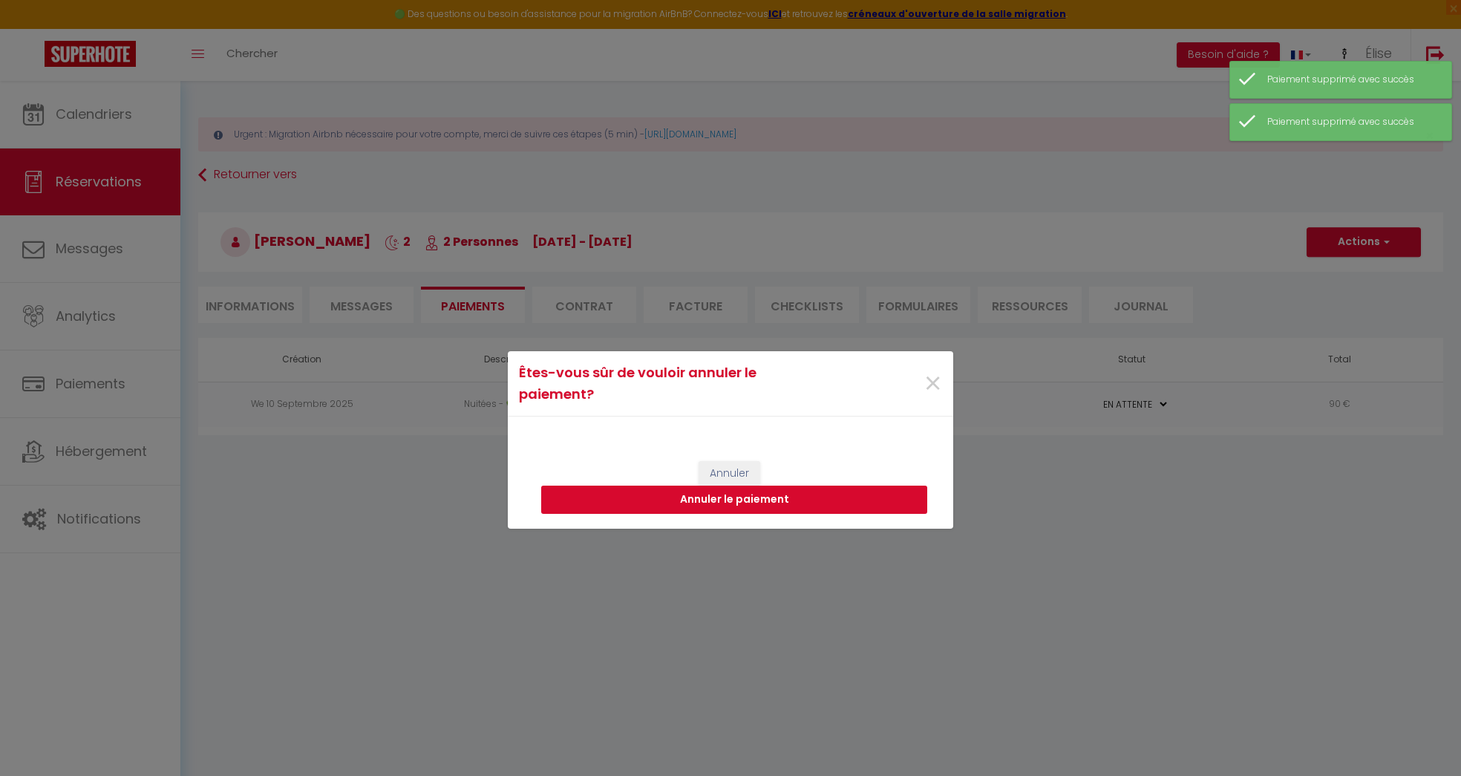
click at [841, 501] on button "Annuler le paiement" at bounding box center [734, 499] width 386 height 28
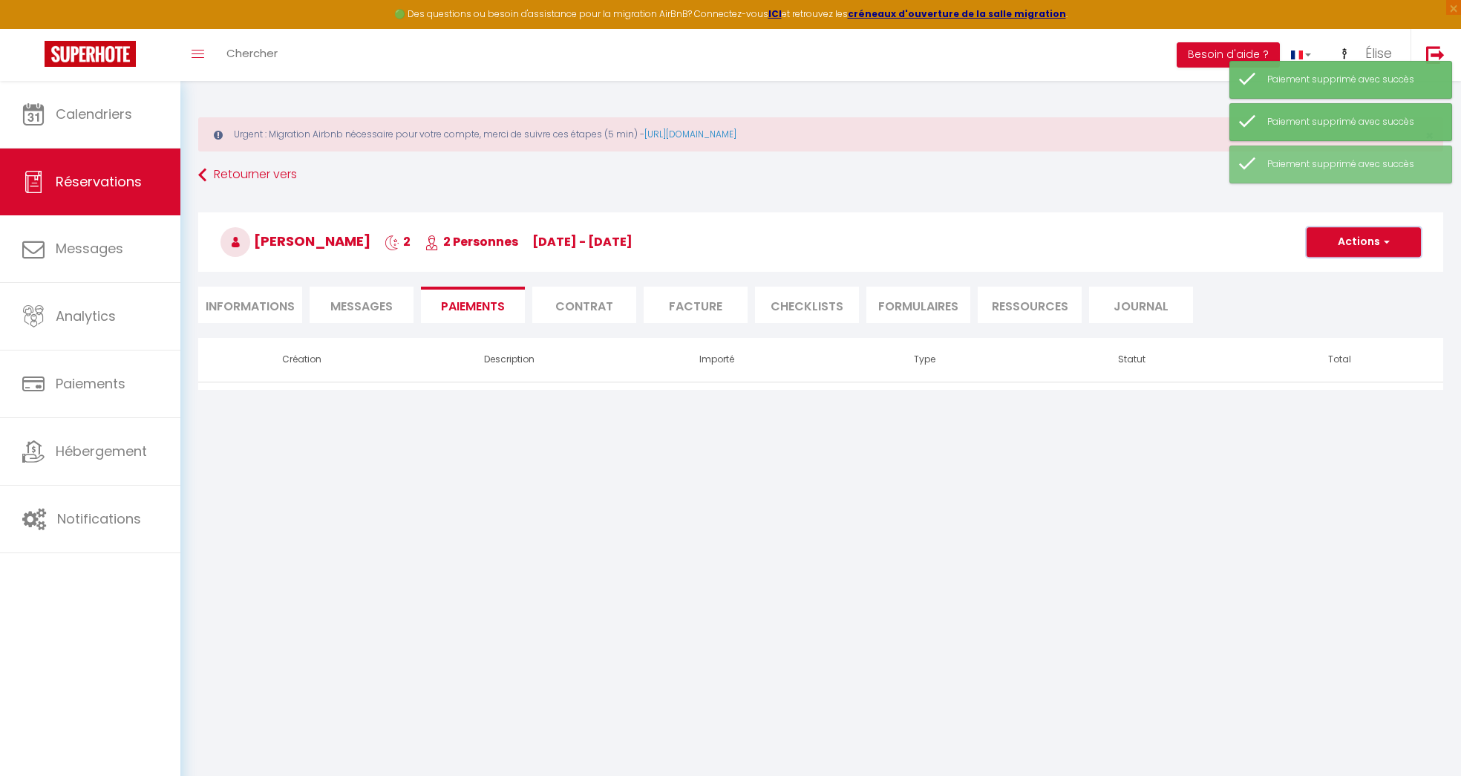
click at [1416, 235] on button "Actions" at bounding box center [1363, 242] width 114 height 30
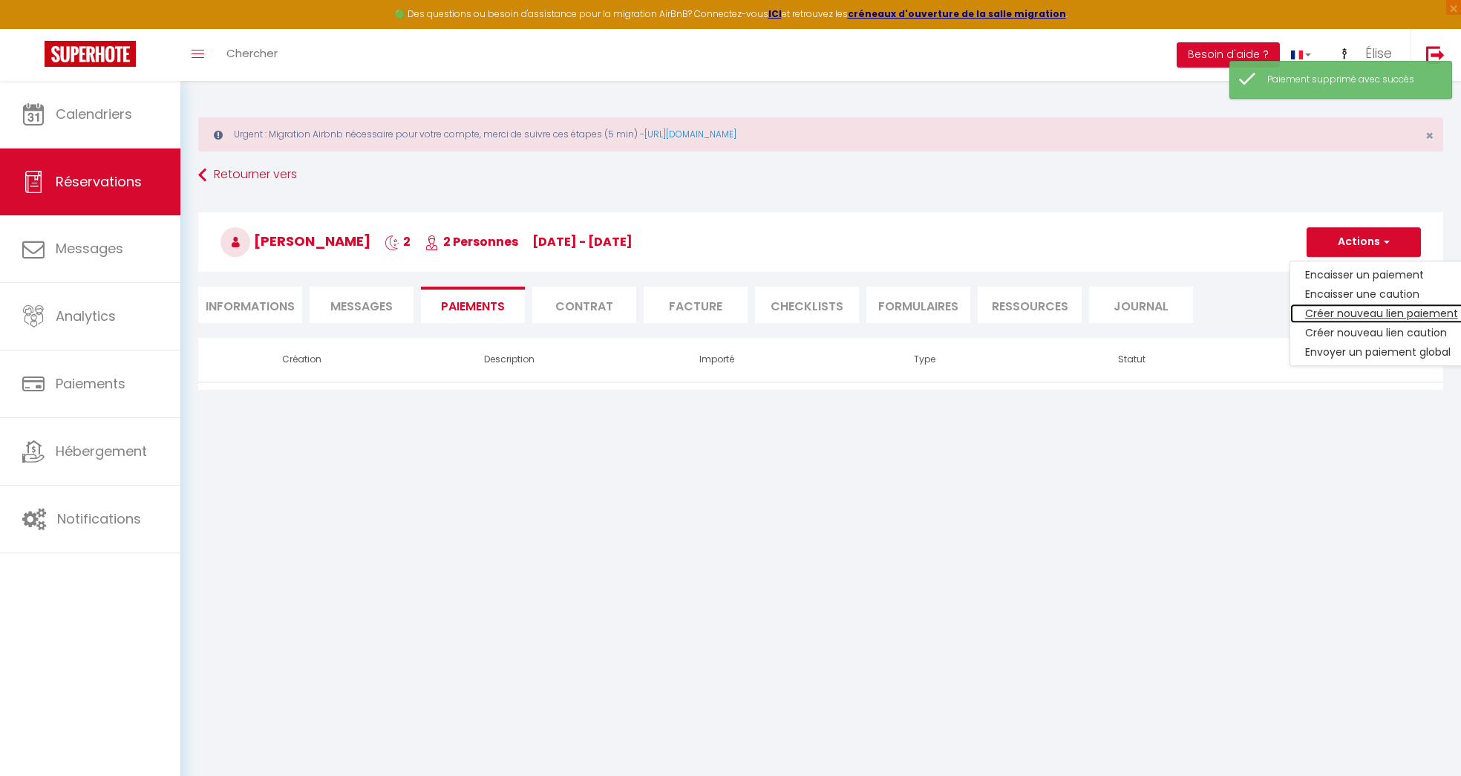
click at [1361, 315] on link "Créer nouveau lien paiement" at bounding box center [1381, 313] width 183 height 19
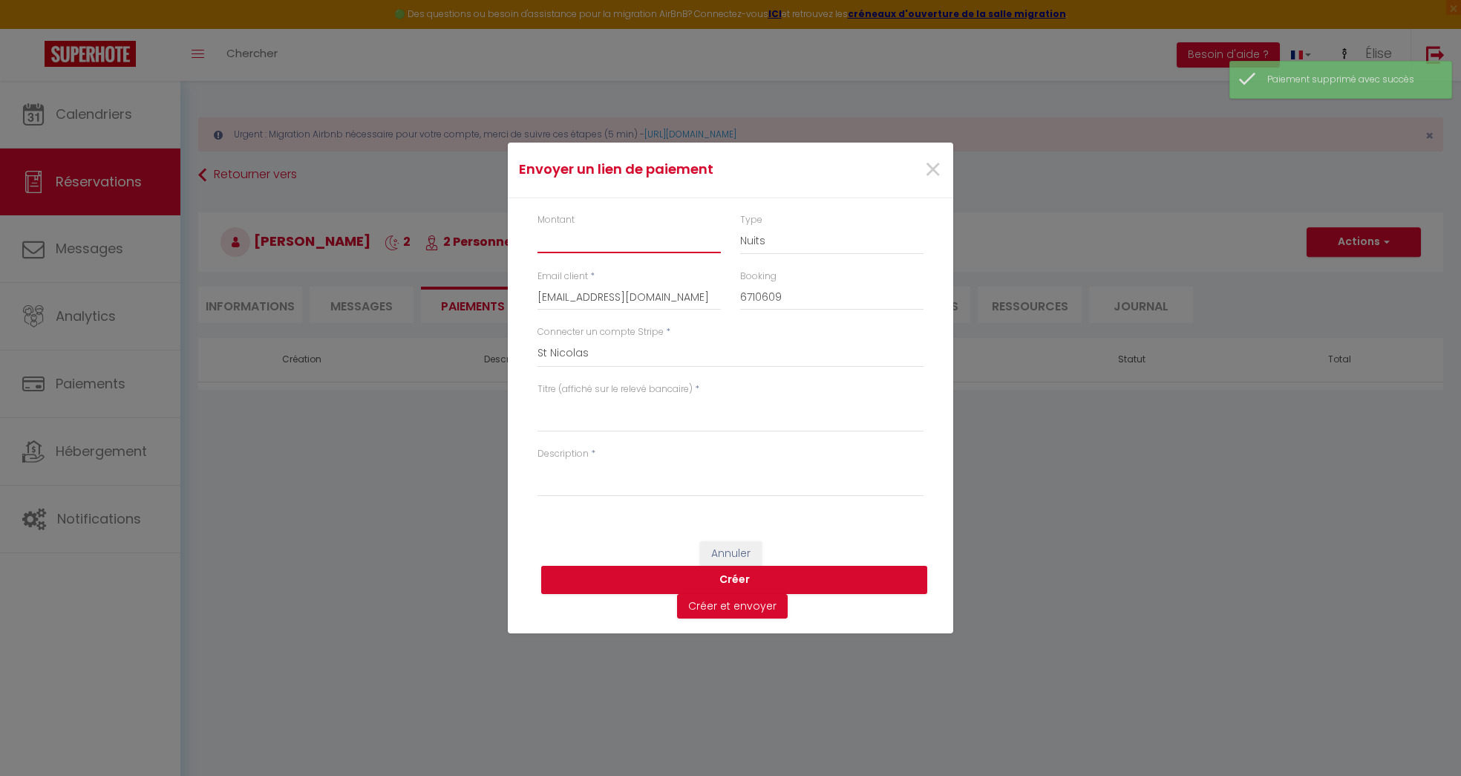
click at [609, 238] on input "Montant" at bounding box center [628, 239] width 183 height 27
click at [557, 238] on input "116?98" at bounding box center [628, 239] width 183 height 27
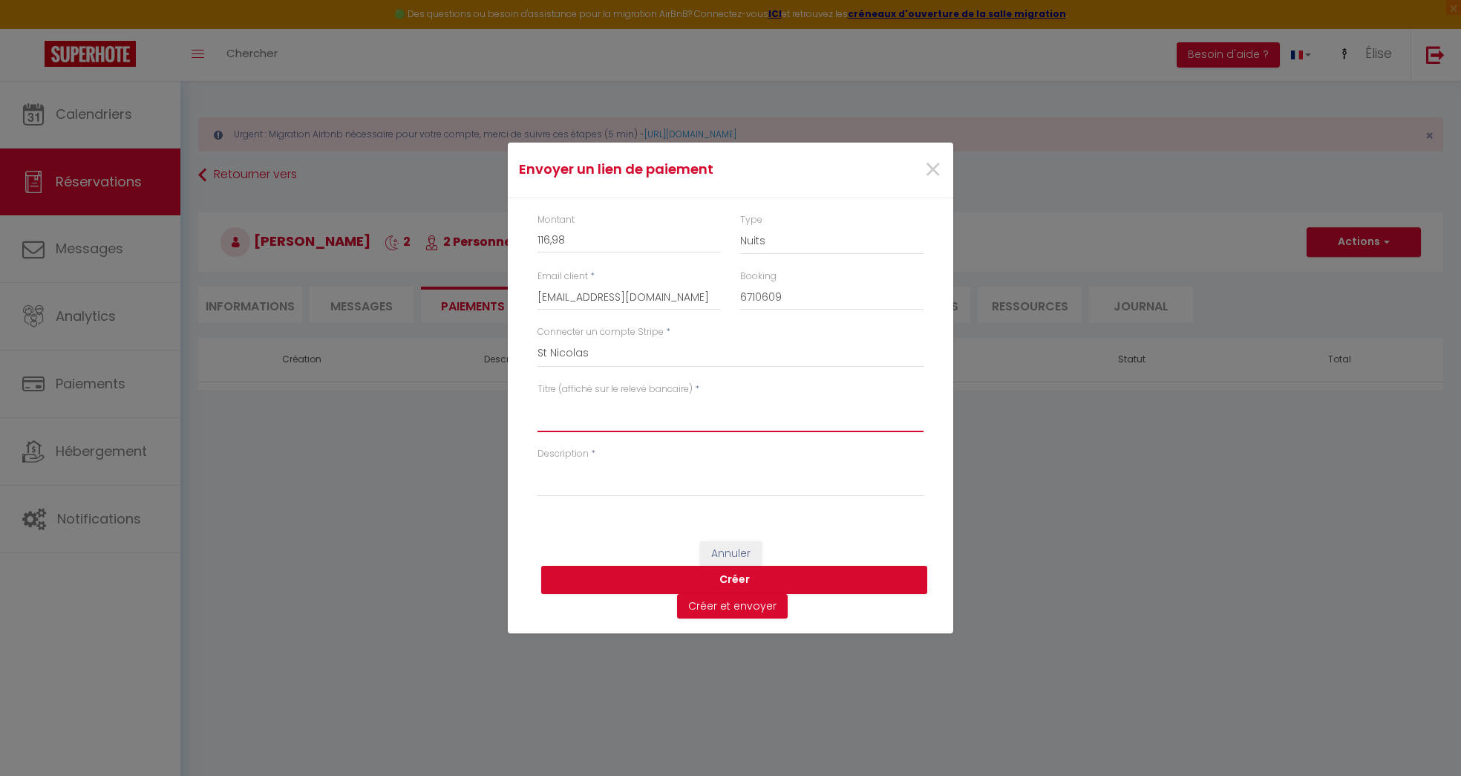
click at [651, 432] on textarea "Titre (affiché sur le relevé bancaire)" at bounding box center [730, 414] width 386 height 36
drag, startPoint x: 649, startPoint y: 413, endPoint x: 529, endPoint y: 413, distance: 120.3
click at [529, 413] on div "Titre (affiché sur le relevé bancaire) * Nuits [PERSON_NAME]" at bounding box center [730, 414] width 405 height 65
click at [669, 413] on textarea "Nuits [PERSON_NAME]" at bounding box center [730, 414] width 386 height 36
click at [629, 409] on textarea "Nuits [PERSON_NAME]" at bounding box center [730, 414] width 386 height 36
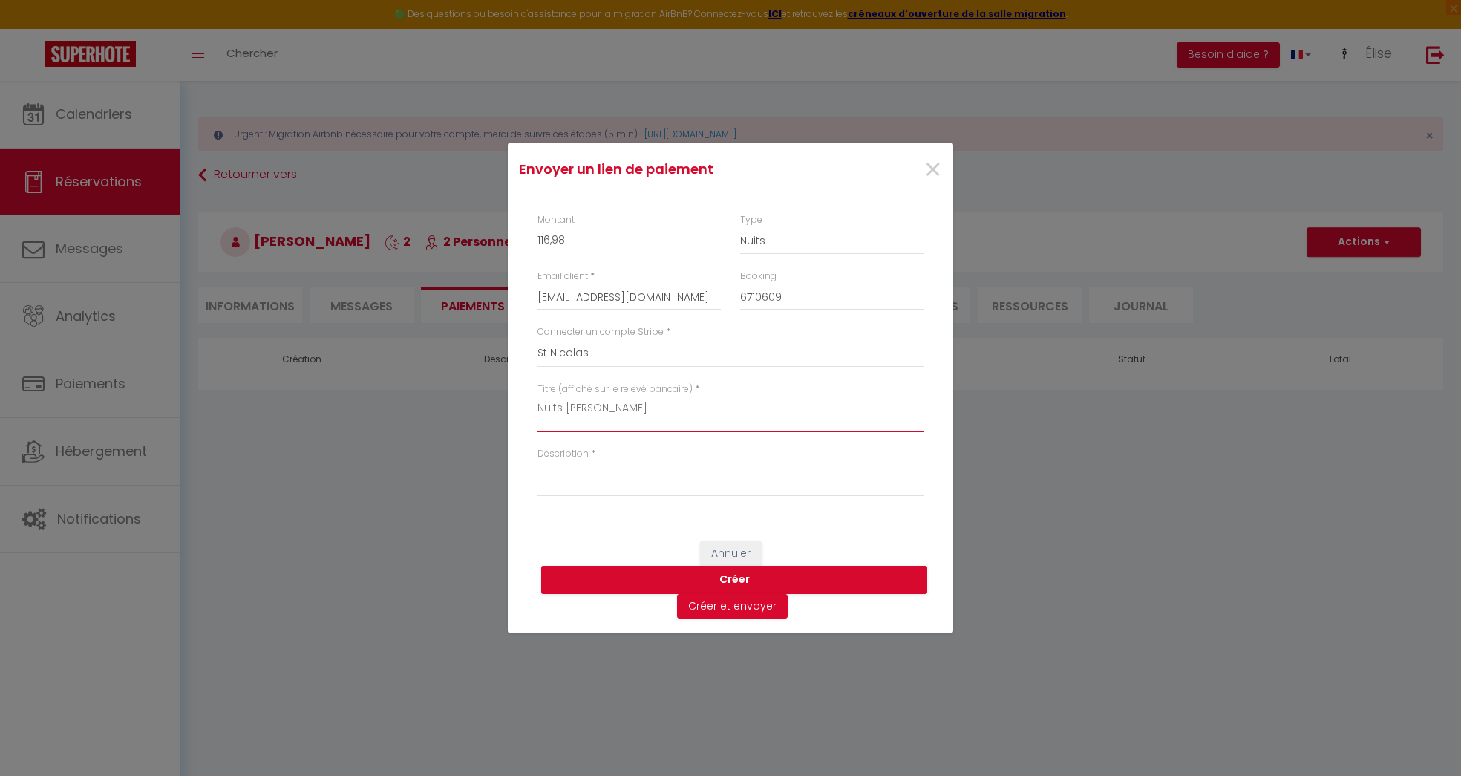
click at [629, 409] on textarea "Nuits [PERSON_NAME]" at bounding box center [730, 414] width 386 height 36
click at [608, 482] on textarea "Description" at bounding box center [730, 479] width 386 height 36
paste textarea "Nuits [PERSON_NAME]"
click at [739, 578] on button "Créer" at bounding box center [734, 580] width 386 height 28
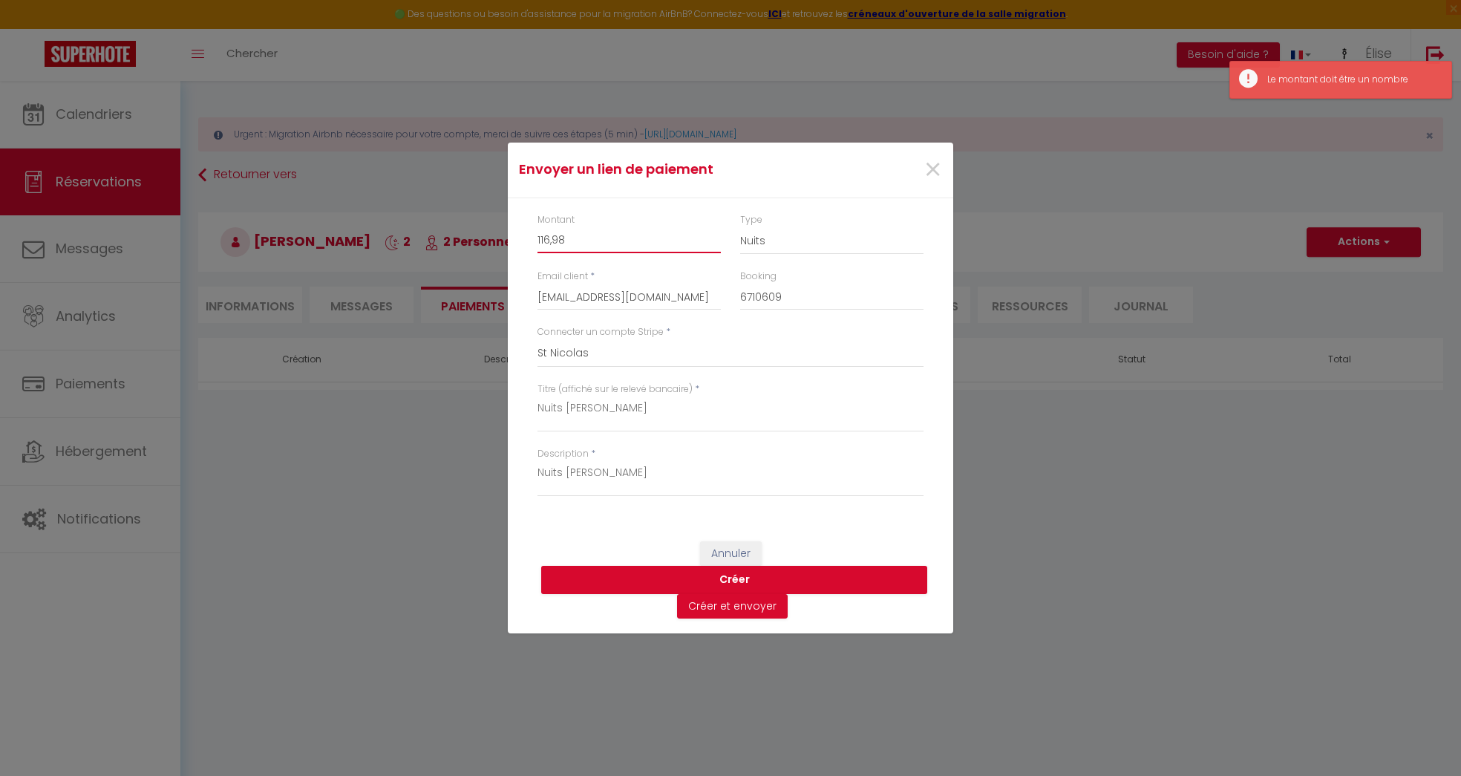
click at [615, 250] on input "116,98" at bounding box center [628, 239] width 183 height 27
click at [552, 241] on input "116,98" at bounding box center [628, 239] width 183 height 27
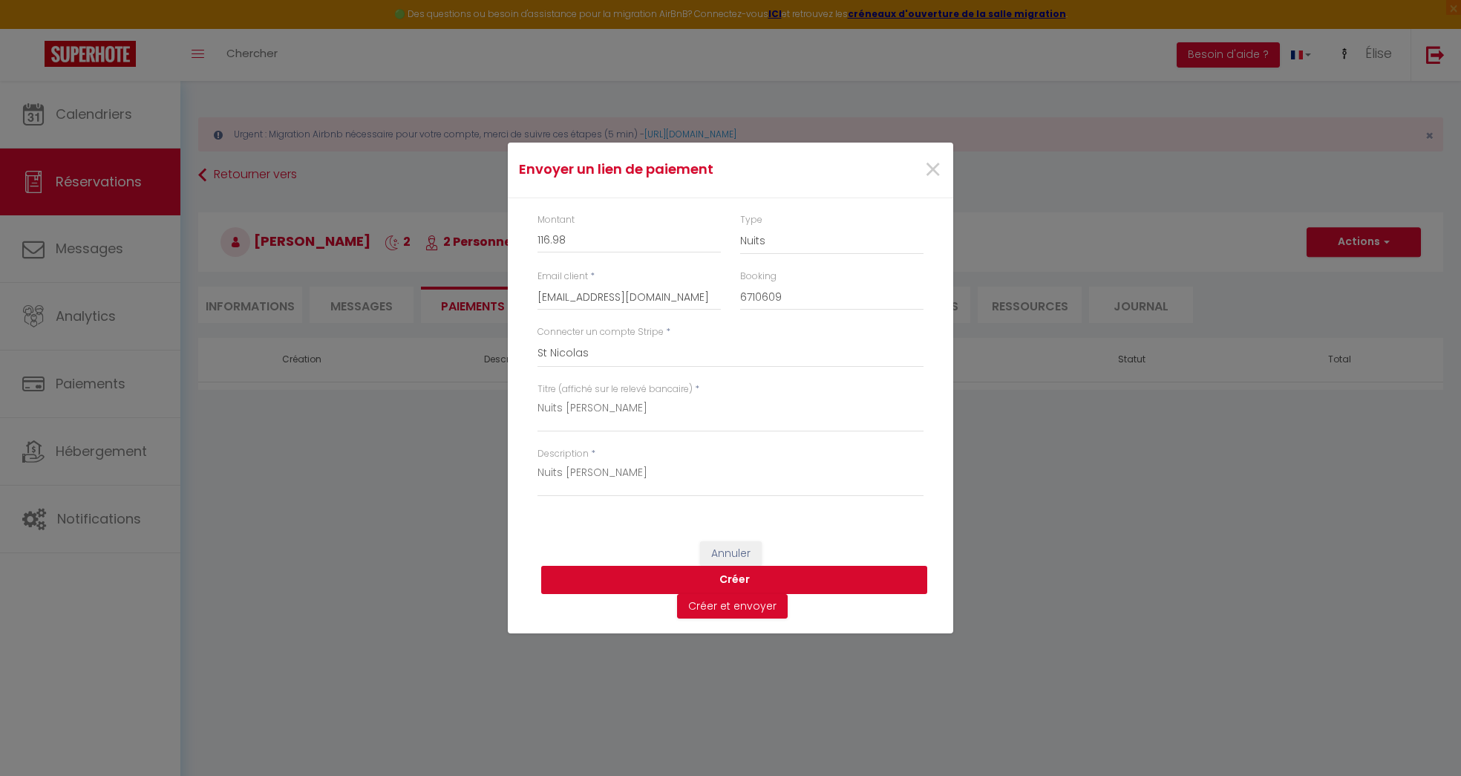
click at [743, 572] on button "Créer" at bounding box center [734, 580] width 386 height 28
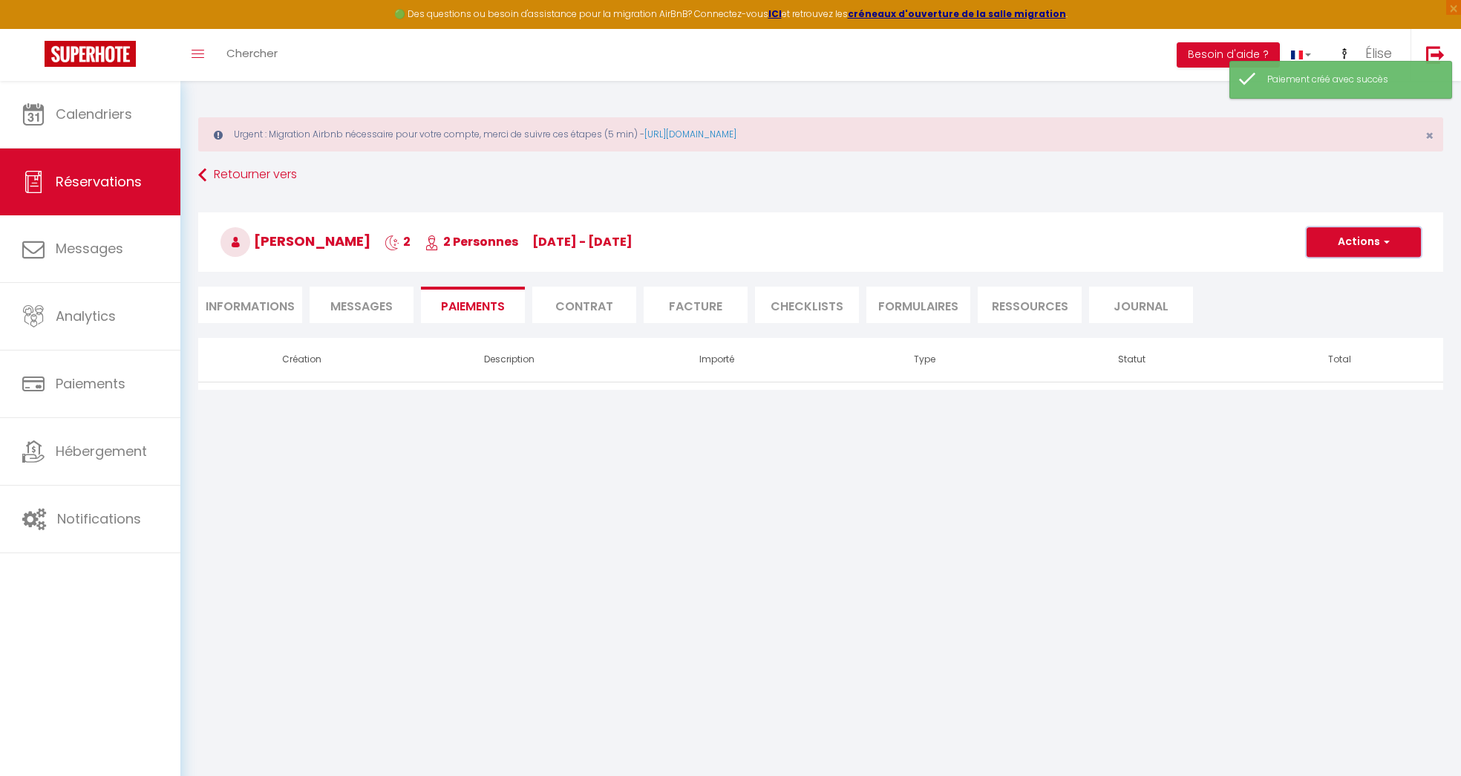
click at [1349, 249] on button "Actions" at bounding box center [1363, 242] width 114 height 30
click at [286, 305] on li "Informations" at bounding box center [250, 305] width 104 height 36
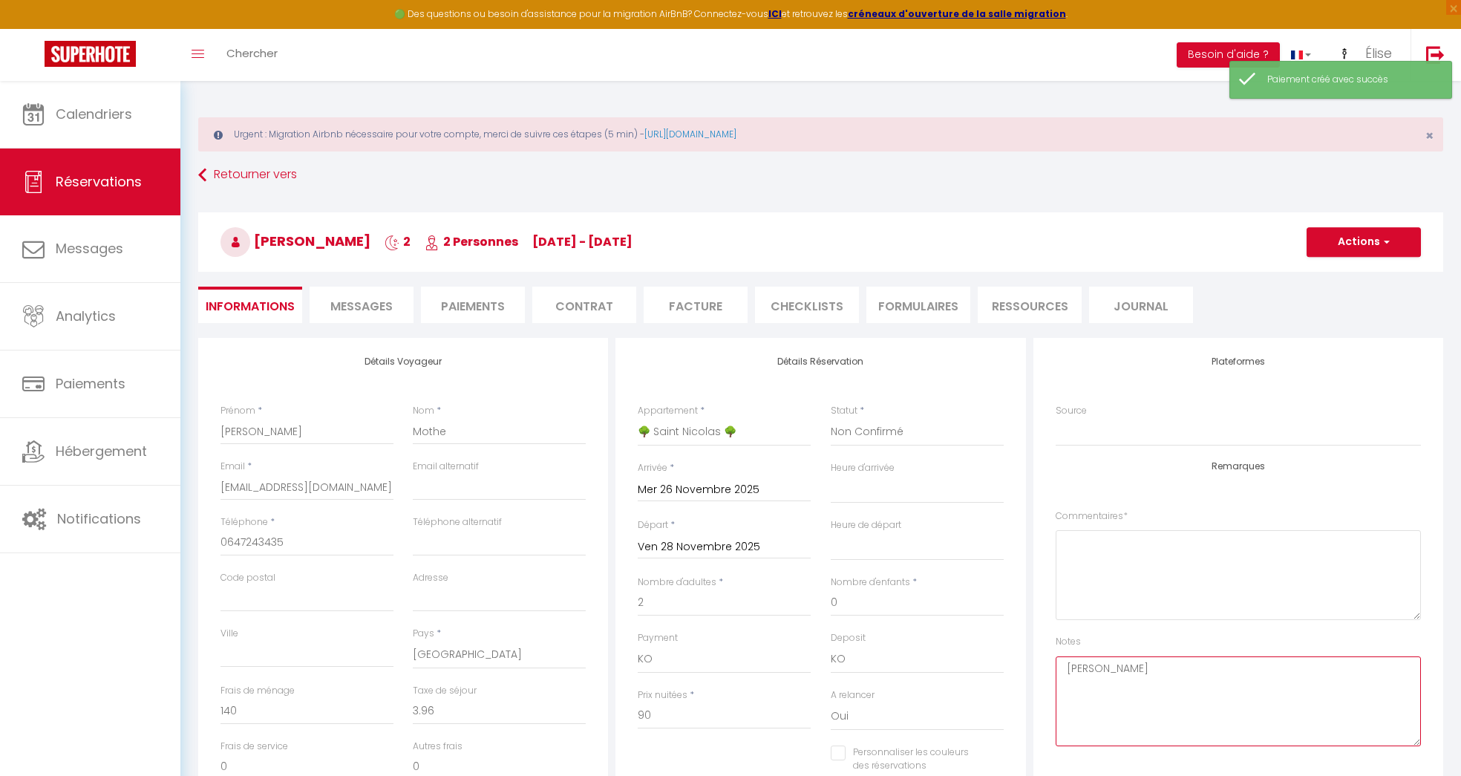
drag, startPoint x: 1207, startPoint y: 660, endPoint x: 1050, endPoint y: 660, distance: 157.4
click at [1047, 660] on div "Plateformes Source Direct [DOMAIN_NAME] [DOMAIN_NAME] Chalet montagne Expedia G…" at bounding box center [1238, 559] width 410 height 442
click at [1095, 667] on textarea "[PERSON_NAME]" at bounding box center [1238, 701] width 365 height 90
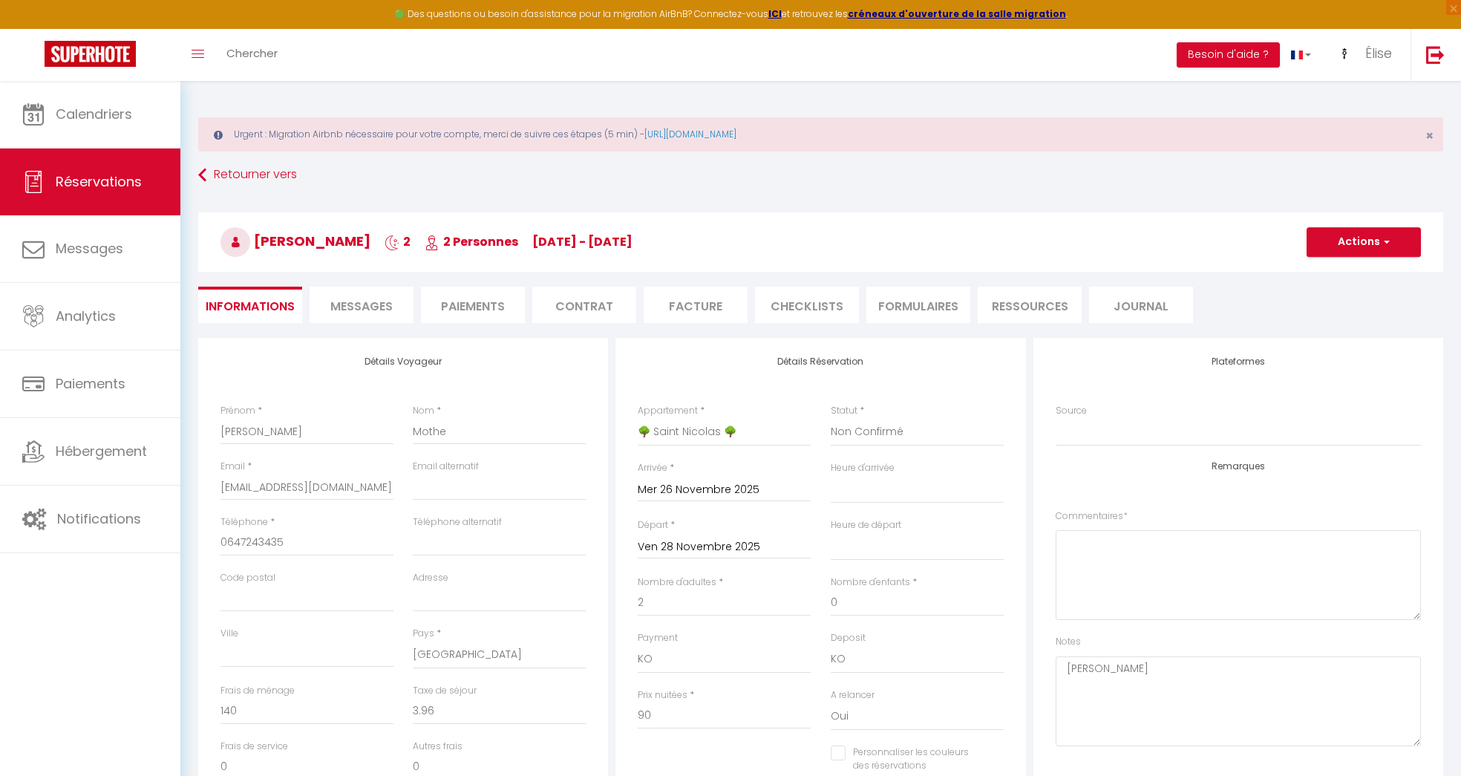
click at [480, 308] on li "Paiements" at bounding box center [473, 305] width 104 height 36
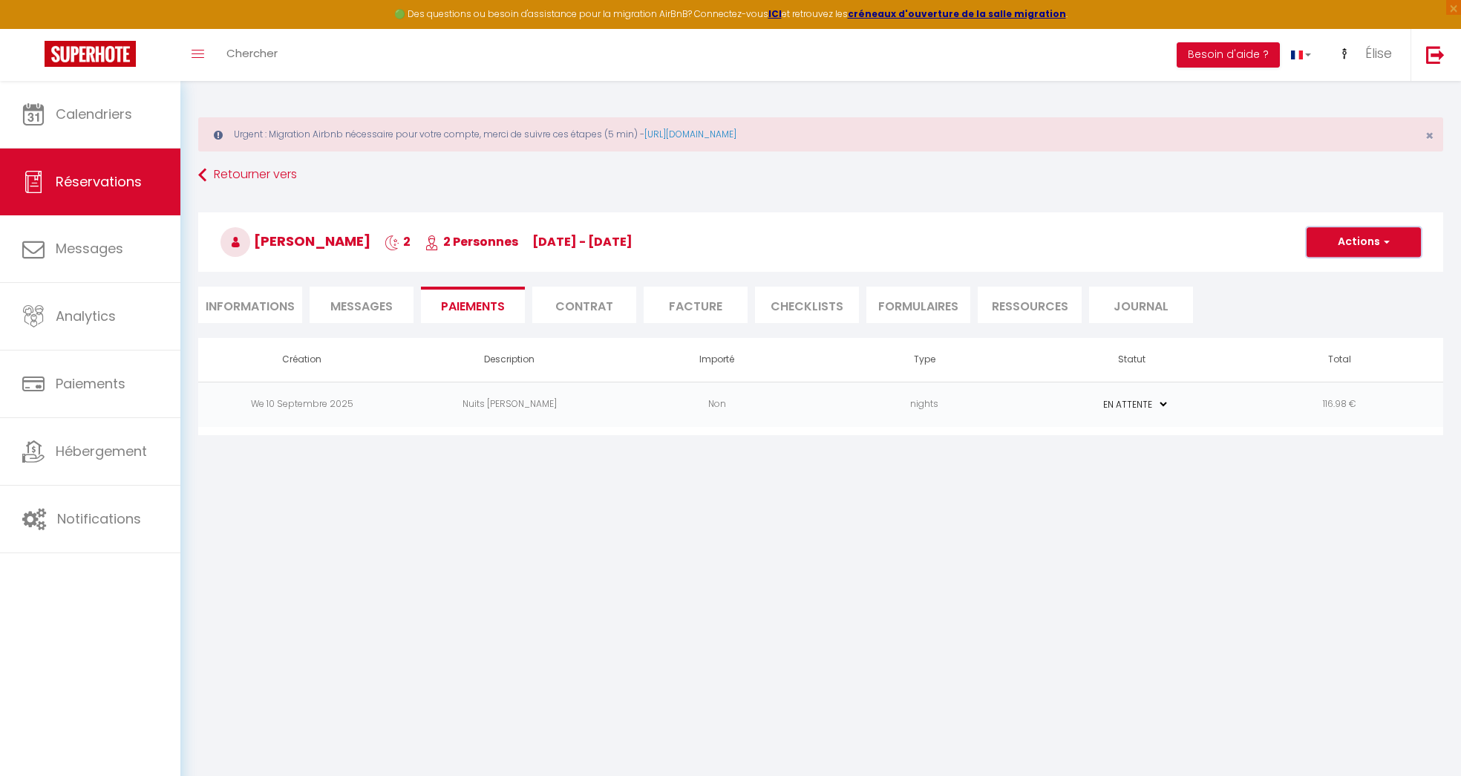
click at [1381, 236] on span "button" at bounding box center [1384, 241] width 9 height 13
click at [1350, 307] on link "Créer nouveau lien paiement" at bounding box center [1381, 313] width 183 height 19
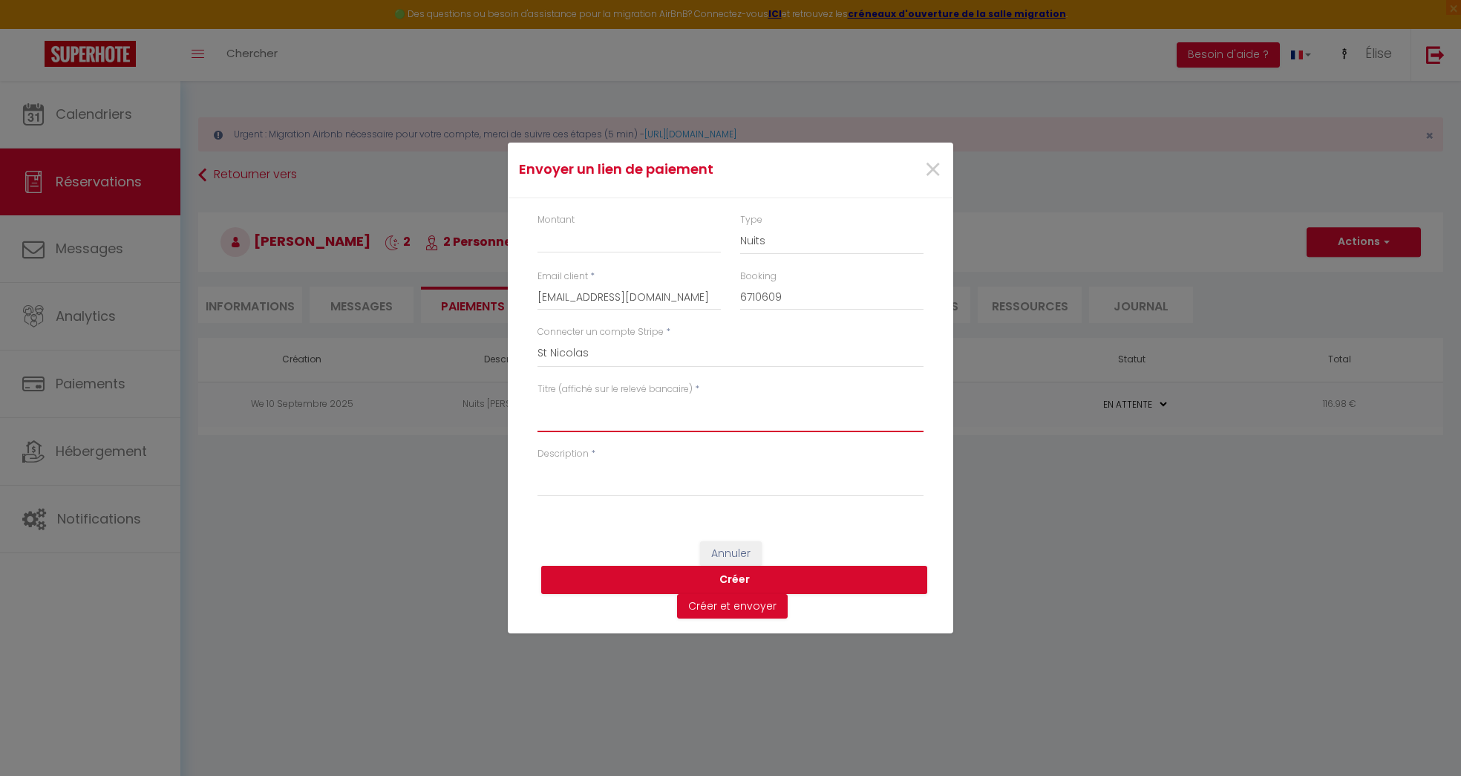
click at [648, 419] on textarea "Titre (affiché sur le relevé bancaire)" at bounding box center [730, 414] width 386 height 36
paste textarea "[PERSON_NAME]"
click at [626, 405] on textarea "Nuit [PERSON_NAME]" at bounding box center [730, 414] width 386 height 36
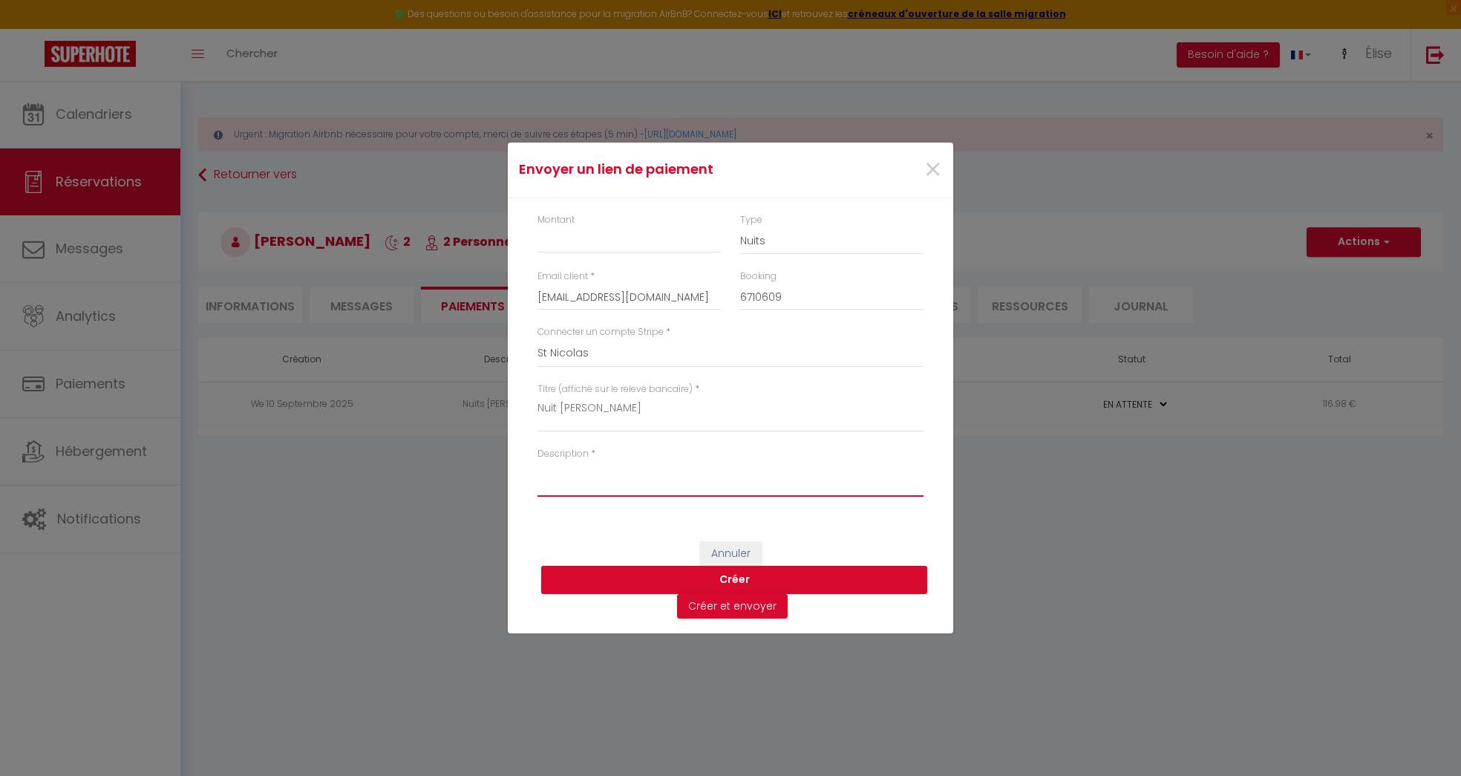
click at [561, 481] on textarea "Description" at bounding box center [730, 479] width 386 height 36
paste textarea "Nuit [PERSON_NAME]"
click at [607, 233] on input "Montant" at bounding box center [628, 239] width 183 height 27
click at [849, 571] on button "Créer" at bounding box center [734, 580] width 386 height 28
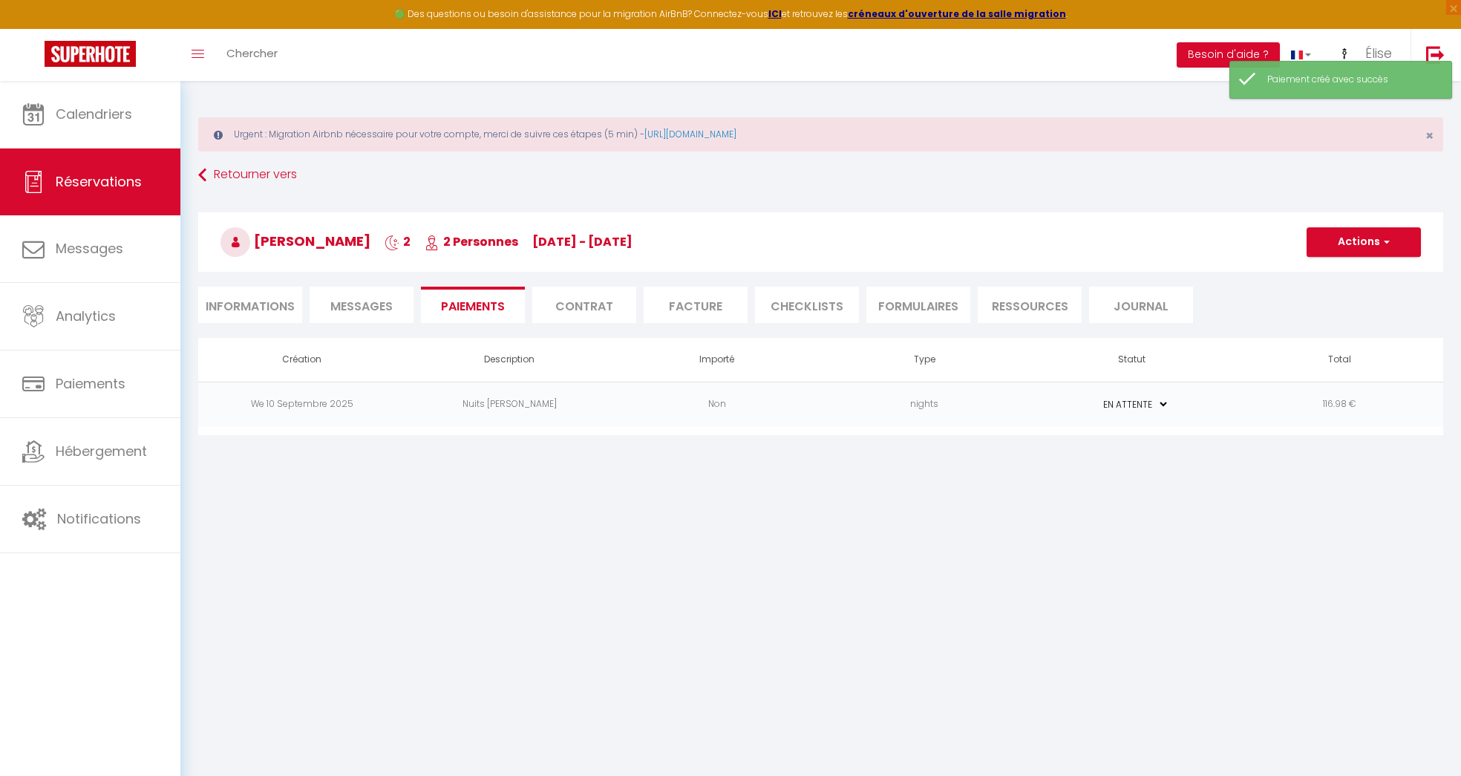
click at [1265, 406] on td "116.98 €" at bounding box center [1340, 404] width 208 height 45
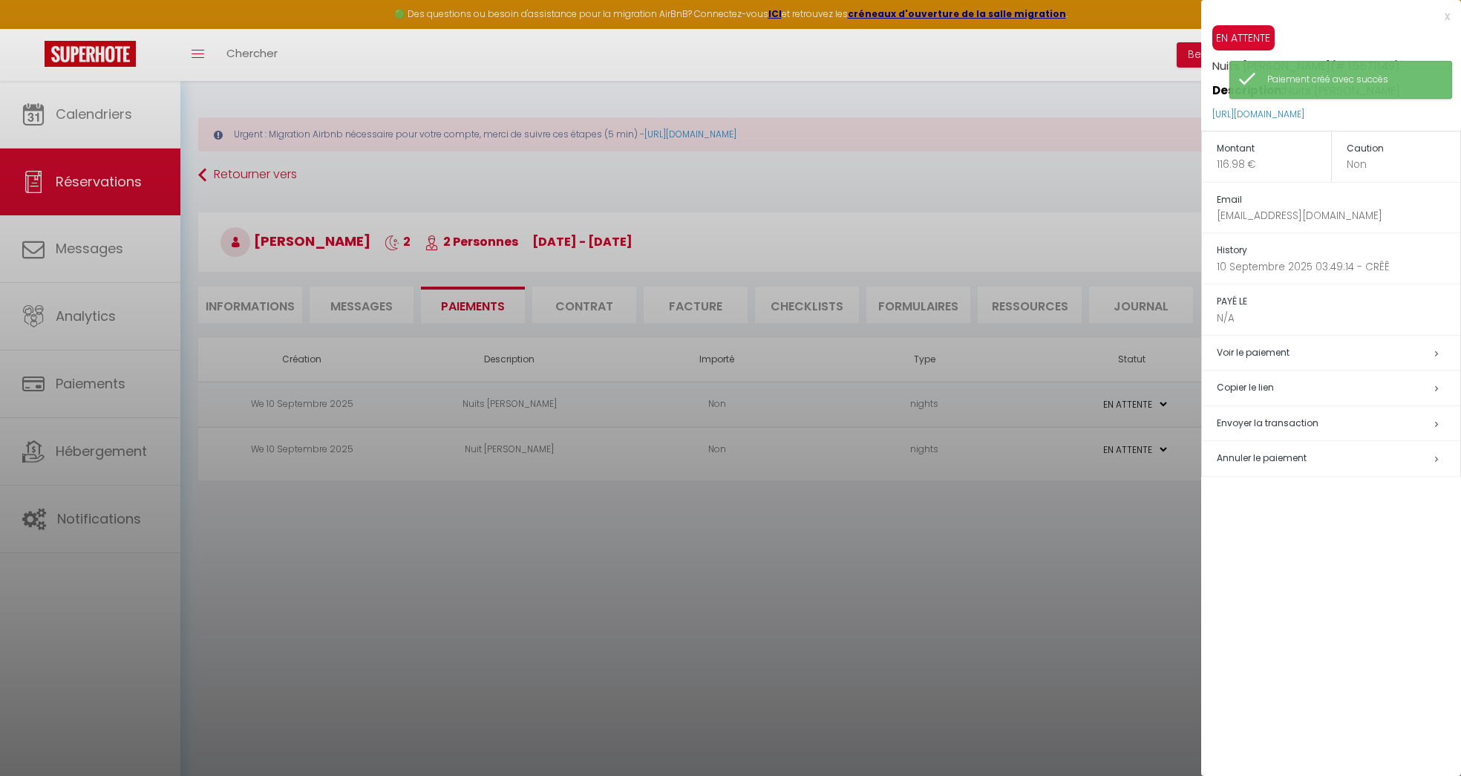
click at [1256, 457] on span "Annuler le paiement" at bounding box center [1262, 457] width 90 height 13
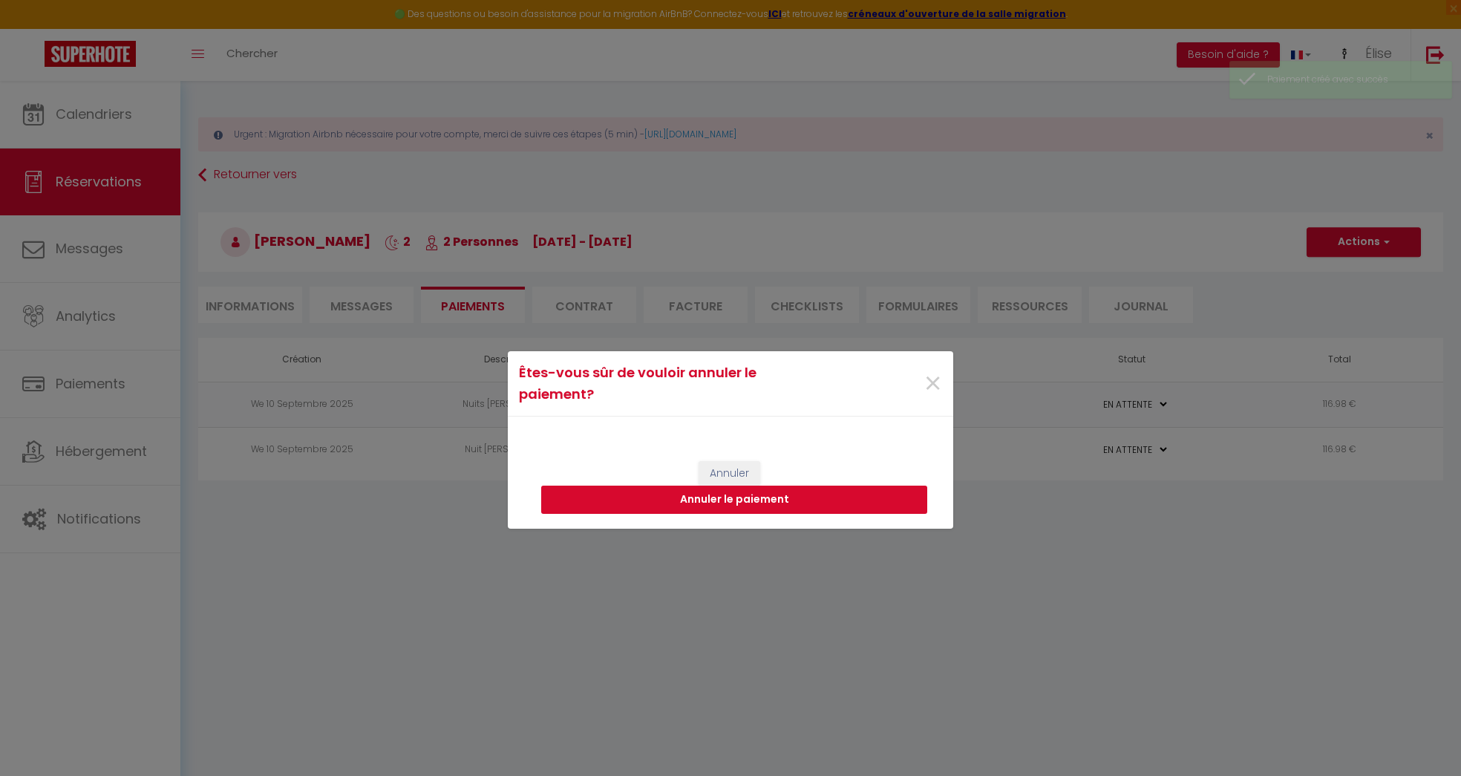
click at [845, 497] on button "Annuler le paiement" at bounding box center [734, 499] width 386 height 28
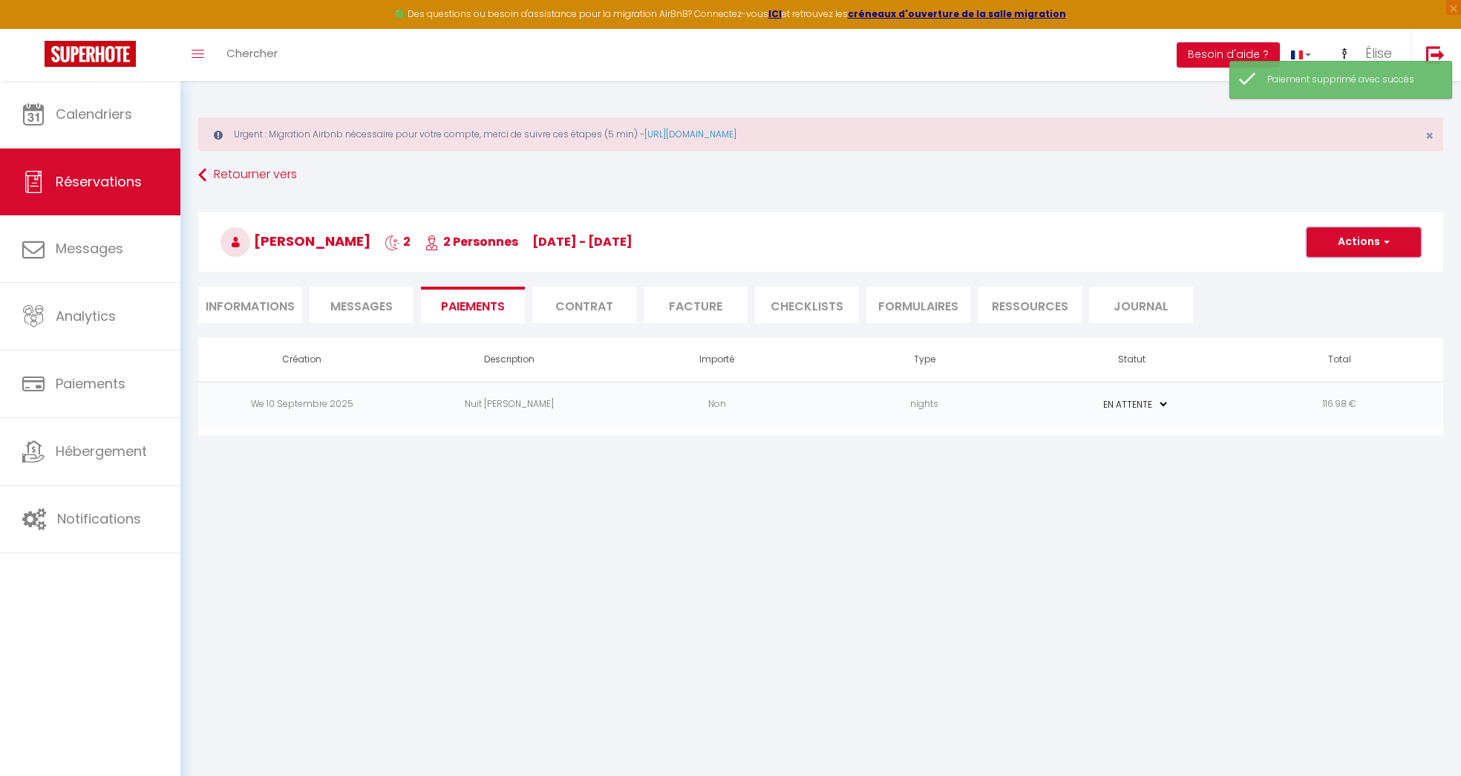
click at [1373, 238] on button "Actions" at bounding box center [1363, 242] width 114 height 30
click at [1347, 313] on link "Créer nouveau lien paiement" at bounding box center [1381, 313] width 183 height 19
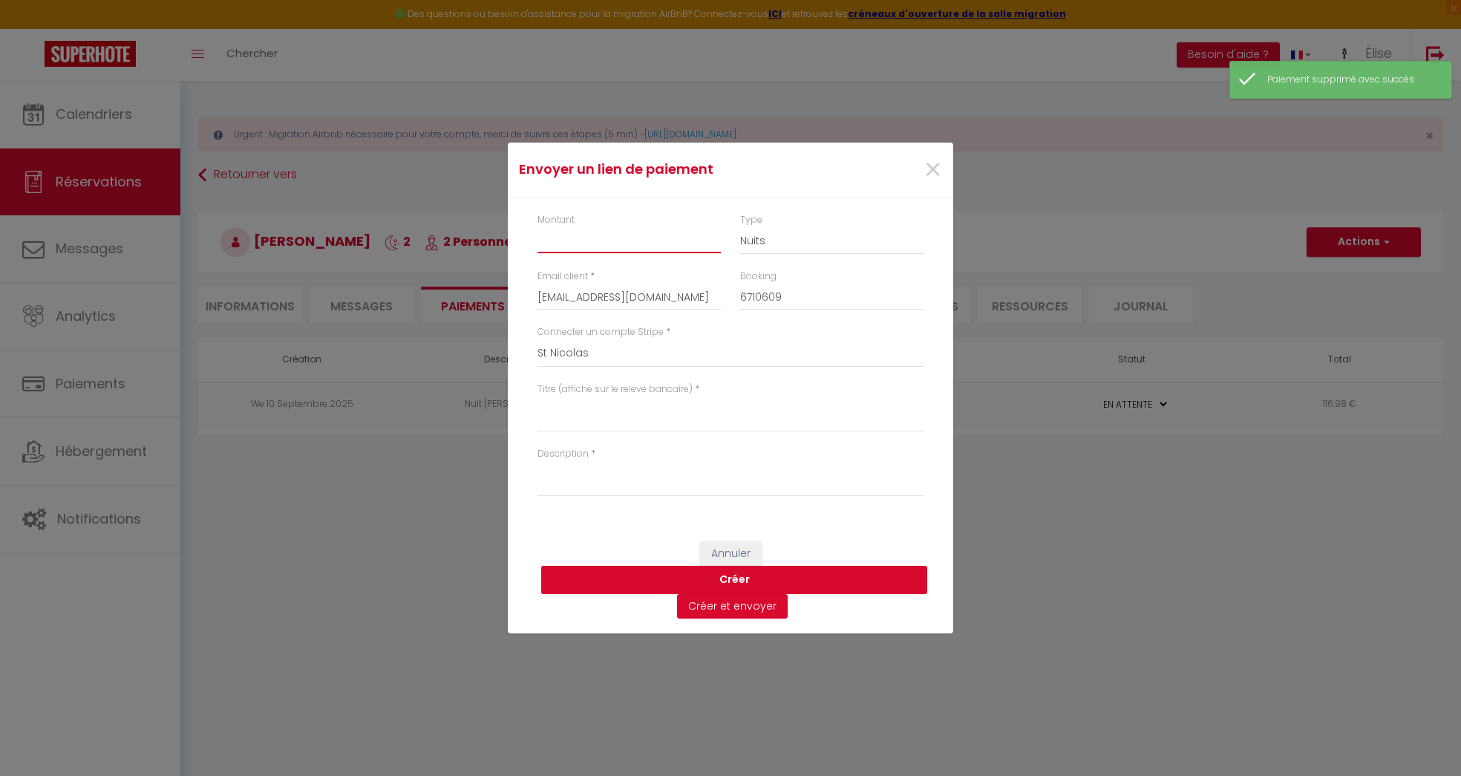
click at [660, 246] on input "Montant" at bounding box center [628, 239] width 183 height 27
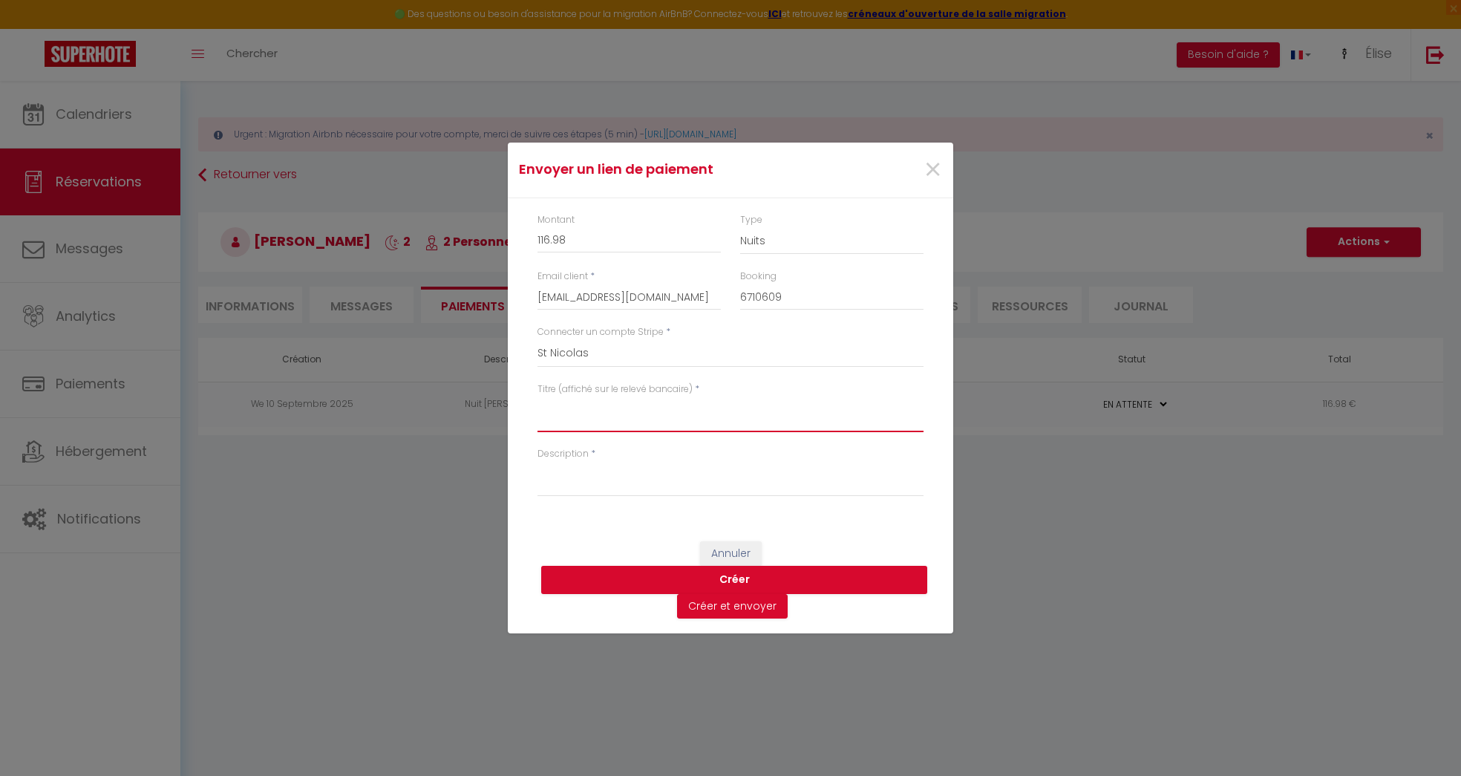
click at [615, 431] on textarea "Titre (affiché sur le relevé bancaire)" at bounding box center [730, 414] width 386 height 36
click at [606, 408] on textarea "Nuit [PERSON_NAME]" at bounding box center [730, 414] width 386 height 36
click at [597, 488] on textarea "Description" at bounding box center [730, 479] width 386 height 36
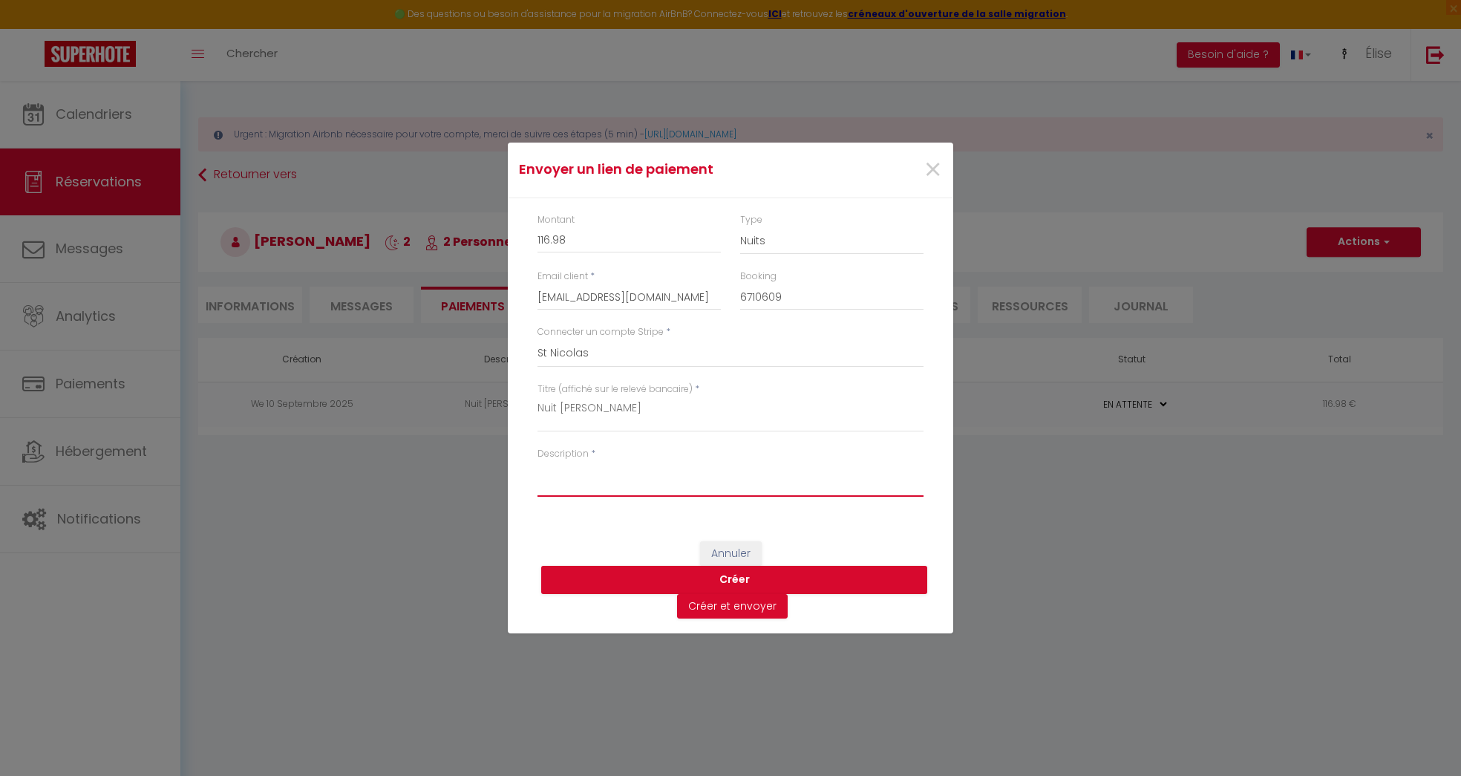
paste textarea "Nuit [PERSON_NAME]"
click at [750, 578] on button "Créer" at bounding box center [734, 580] width 386 height 28
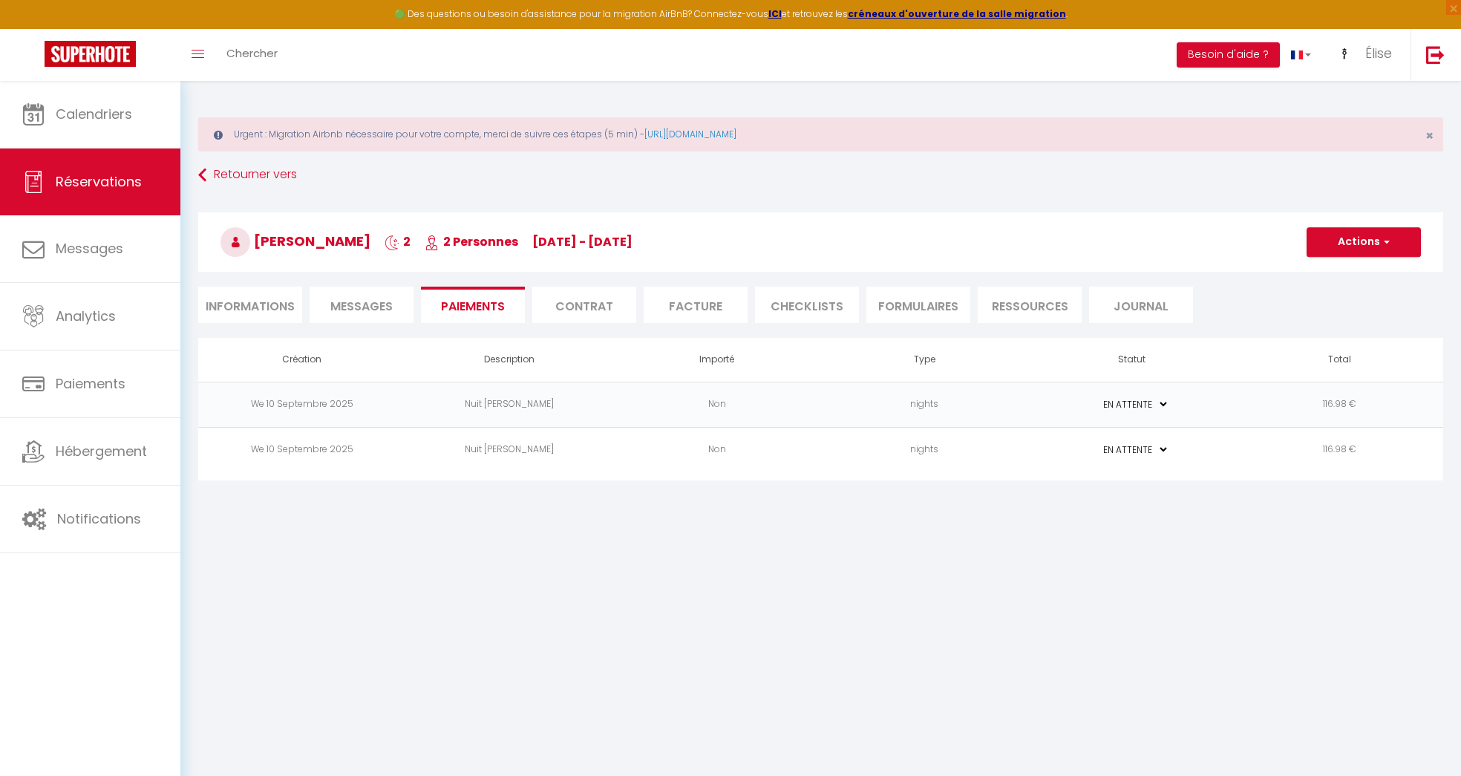
click at [281, 306] on li "Informations" at bounding box center [250, 305] width 104 height 36
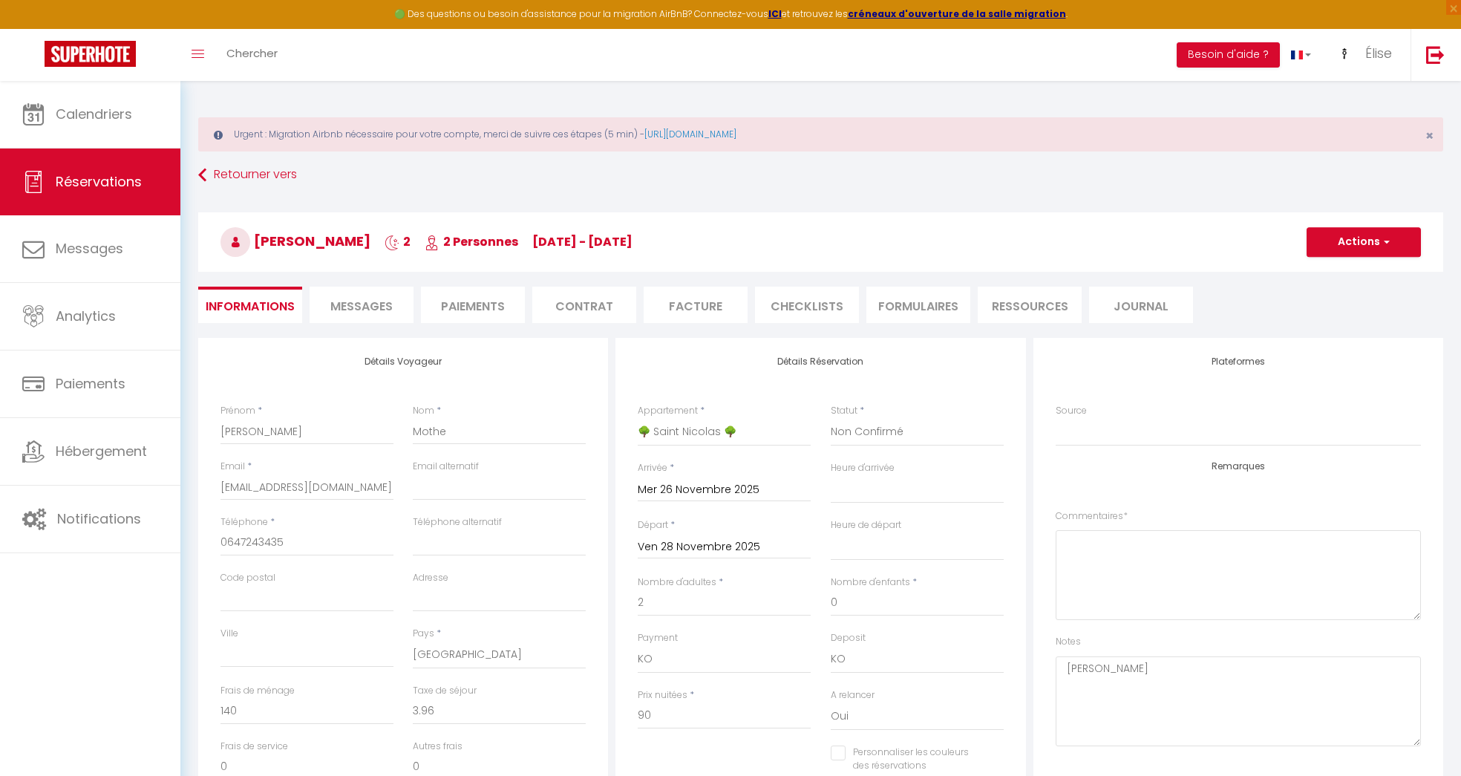
click at [710, 296] on li "Facture" at bounding box center [696, 305] width 104 height 36
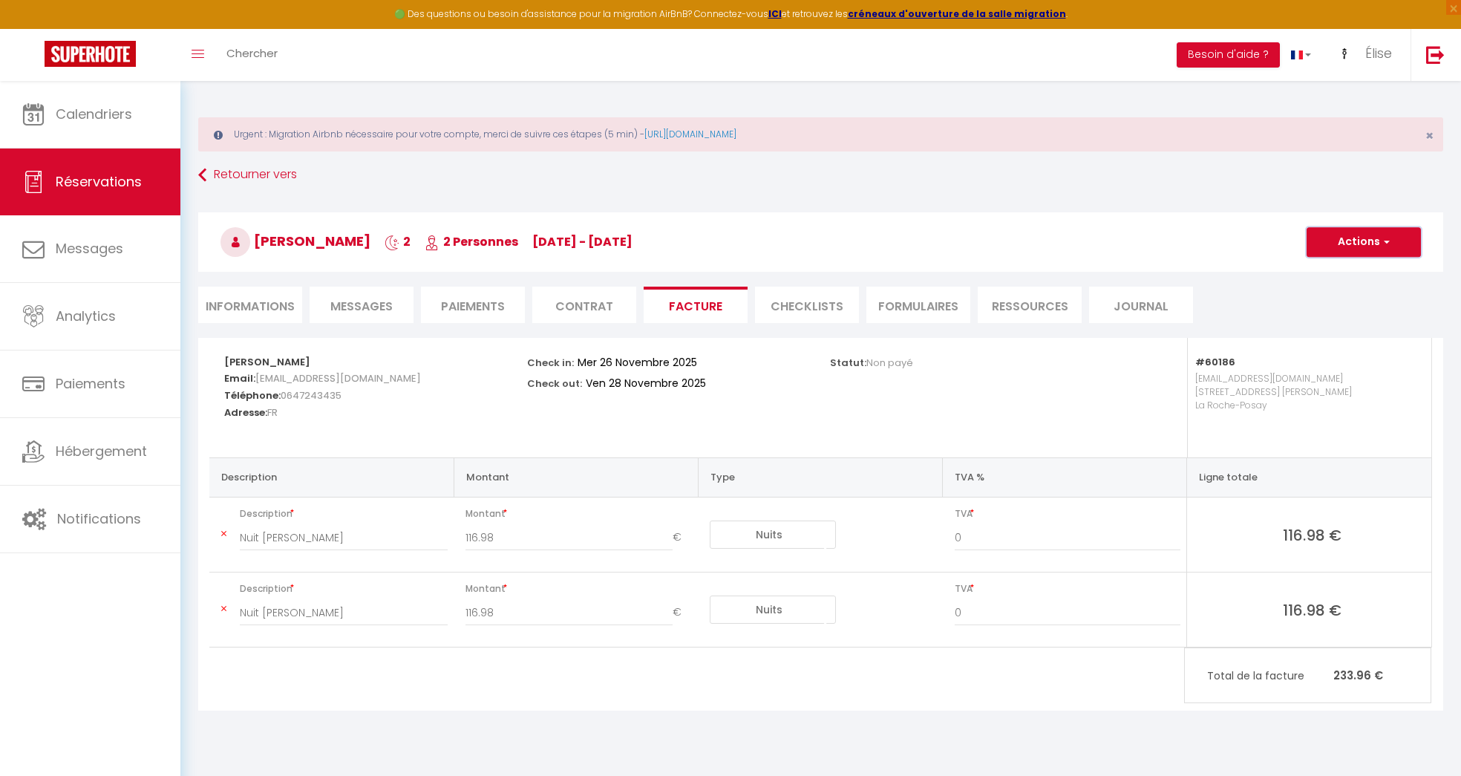
click at [1371, 238] on button "Actions" at bounding box center [1363, 242] width 114 height 30
click at [1345, 294] on link "Aperçu et éditer" at bounding box center [1352, 293] width 125 height 19
click at [1352, 247] on button "Actions" at bounding box center [1363, 242] width 114 height 30
click at [1049, 189] on div "Retourner vers [PERSON_NAME] 2 2 Personnes [DATE] - [DATE] Actions Enregistrer …" at bounding box center [821, 250] width 1264 height 176
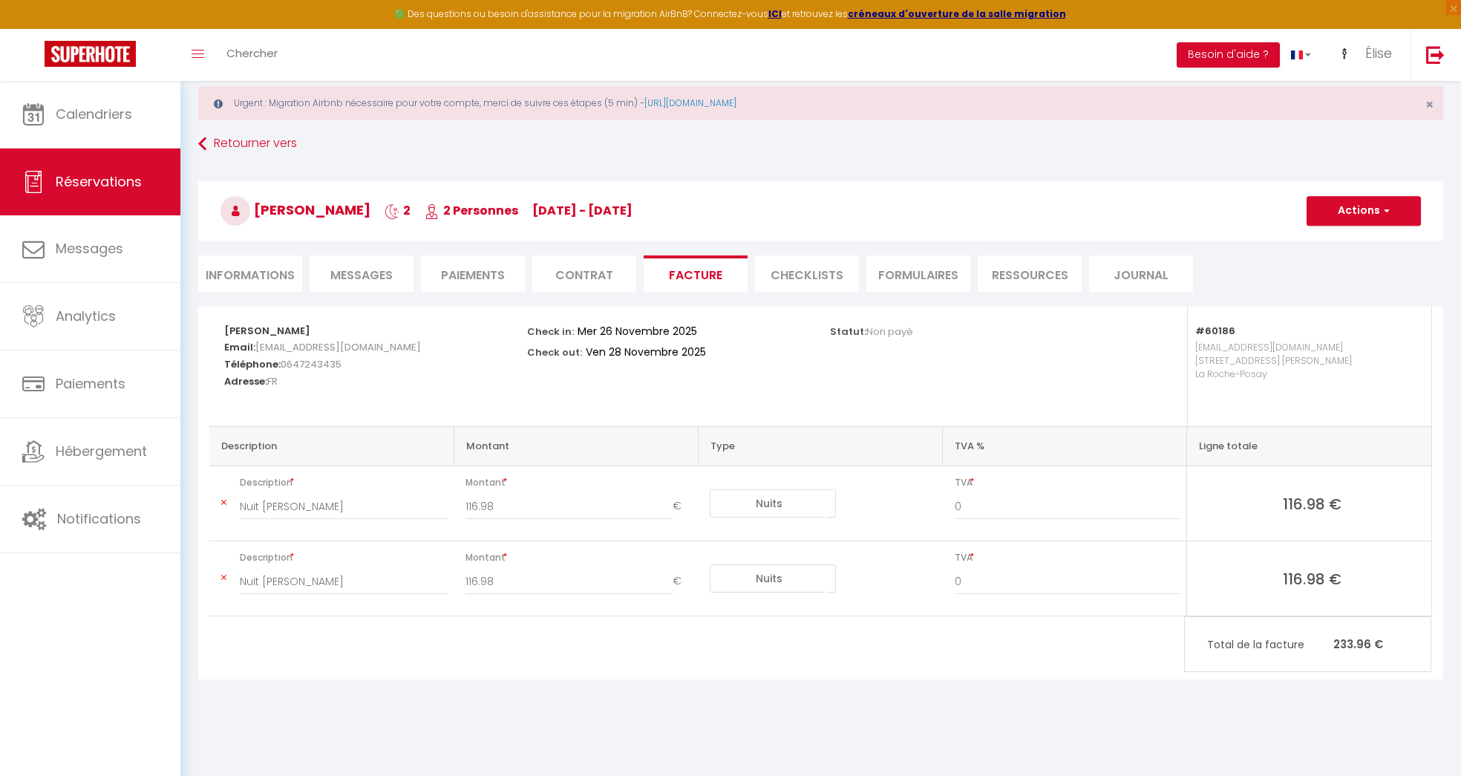
scroll to position [39, 0]
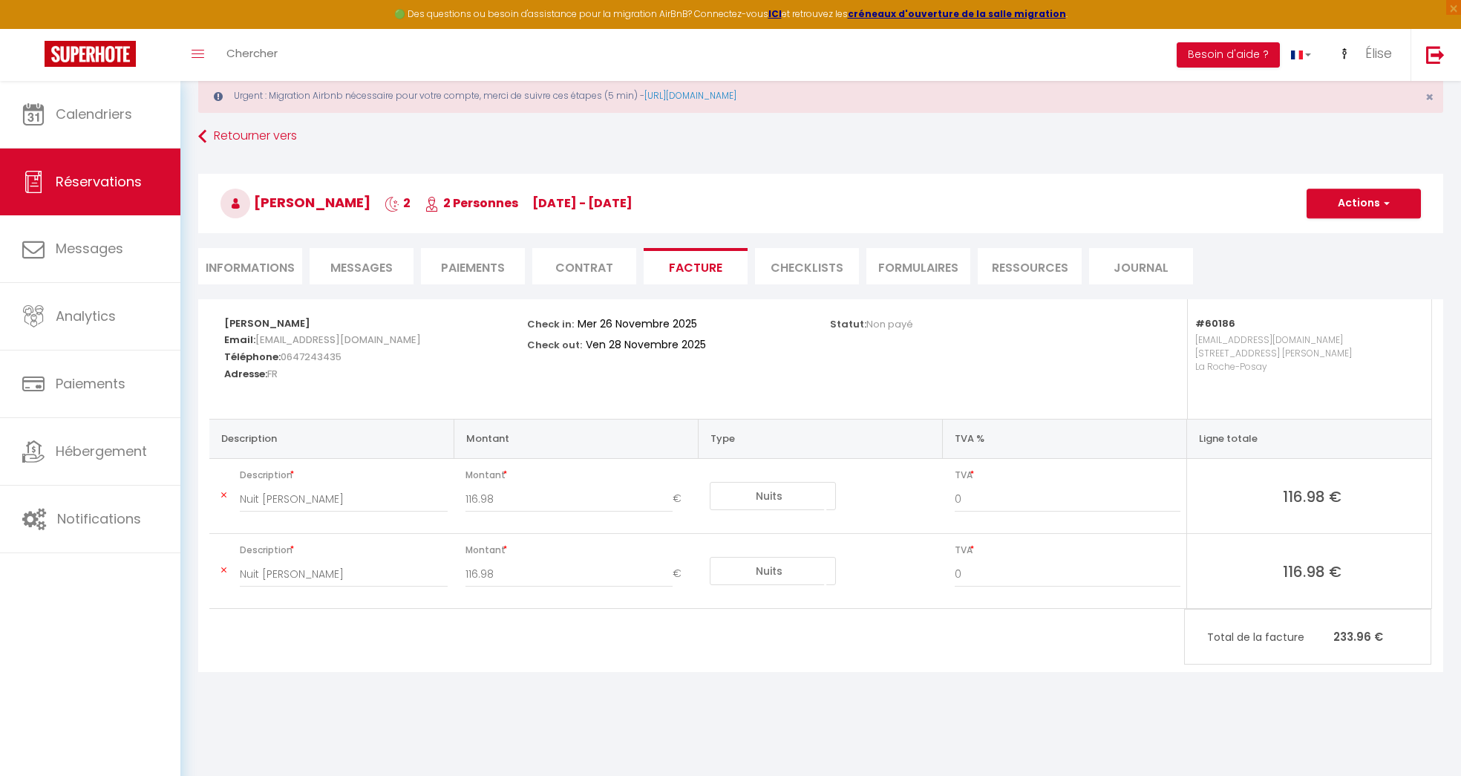
click at [485, 266] on li "Paiements" at bounding box center [473, 266] width 104 height 36
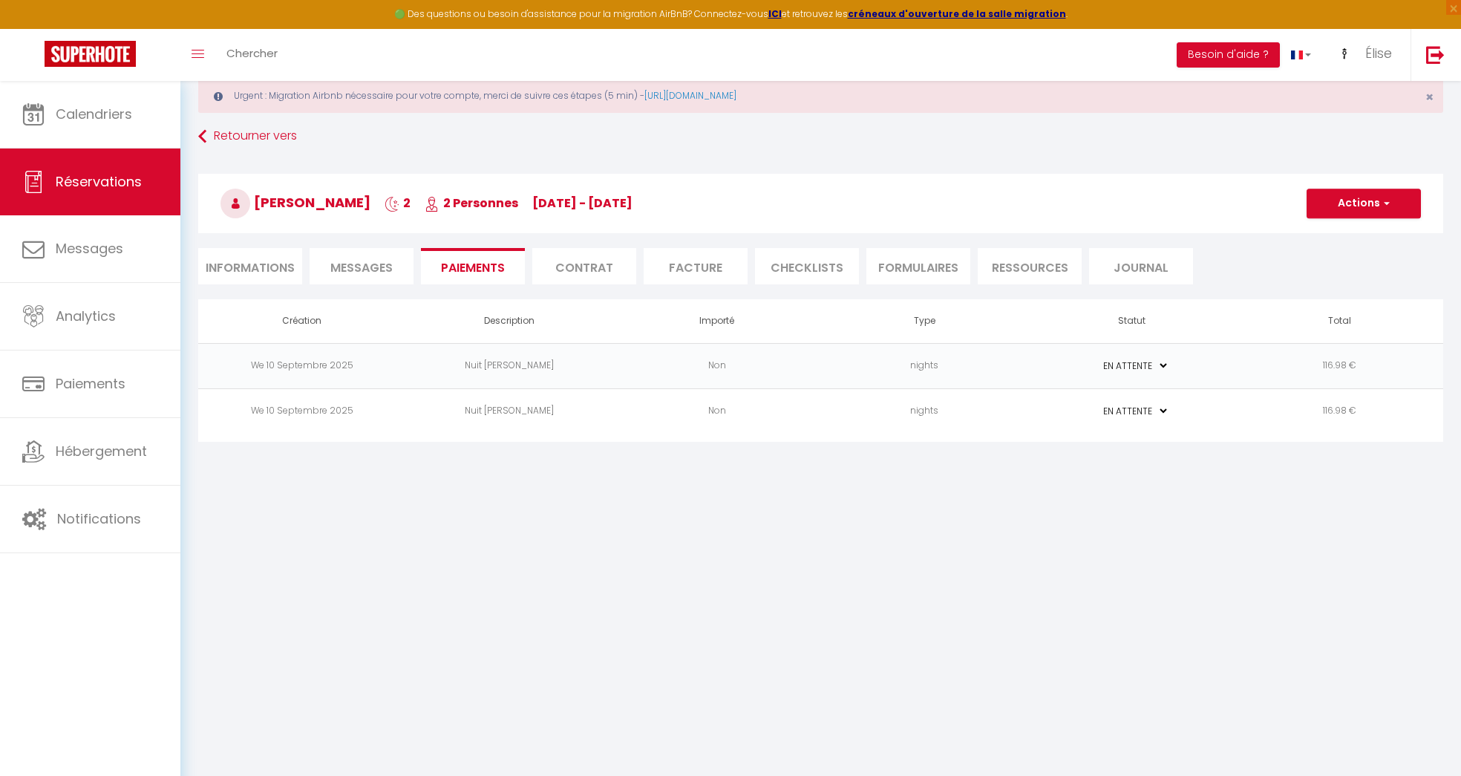
click at [1308, 362] on td "116.98 €" at bounding box center [1340, 365] width 208 height 45
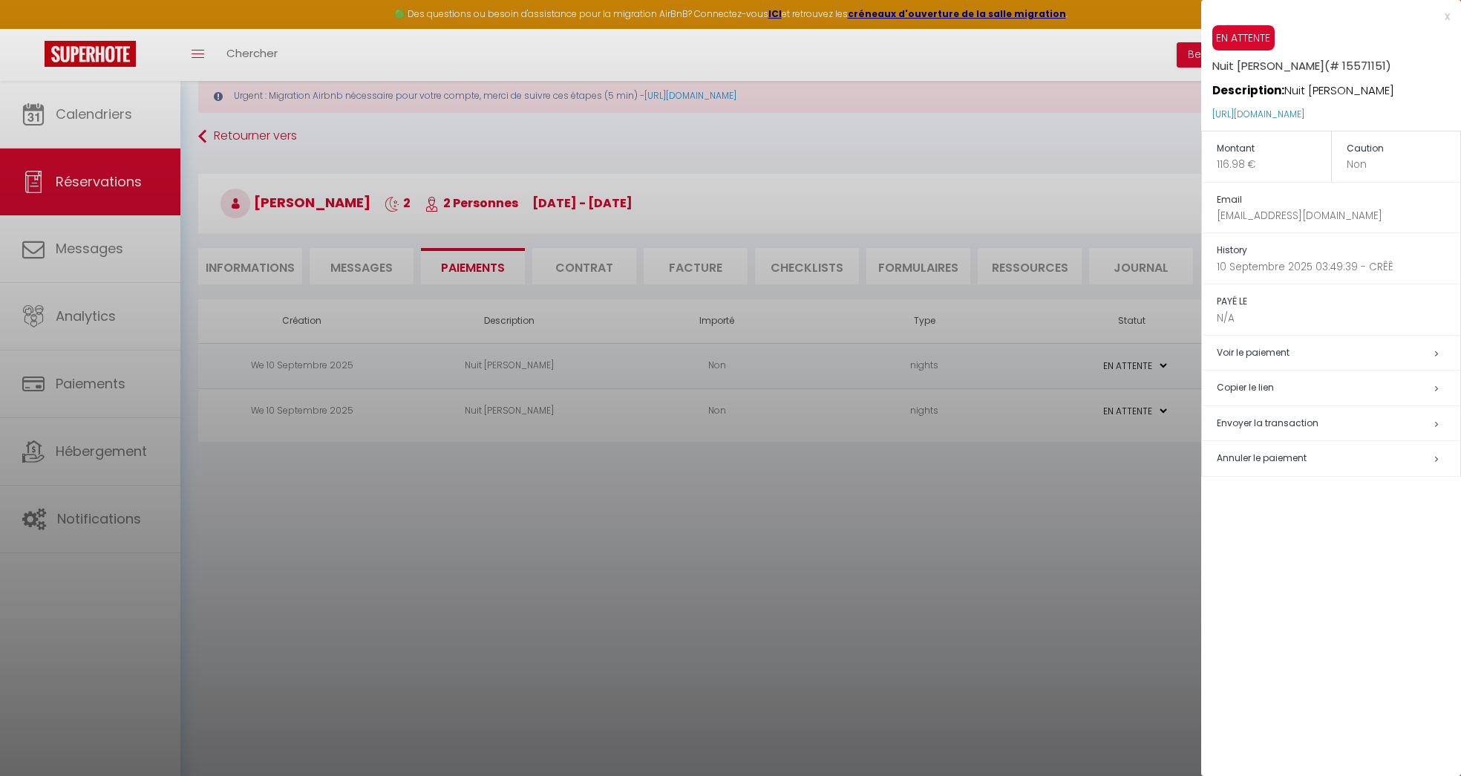
click at [1249, 425] on span "Envoyer la transaction" at bounding box center [1268, 422] width 102 height 13
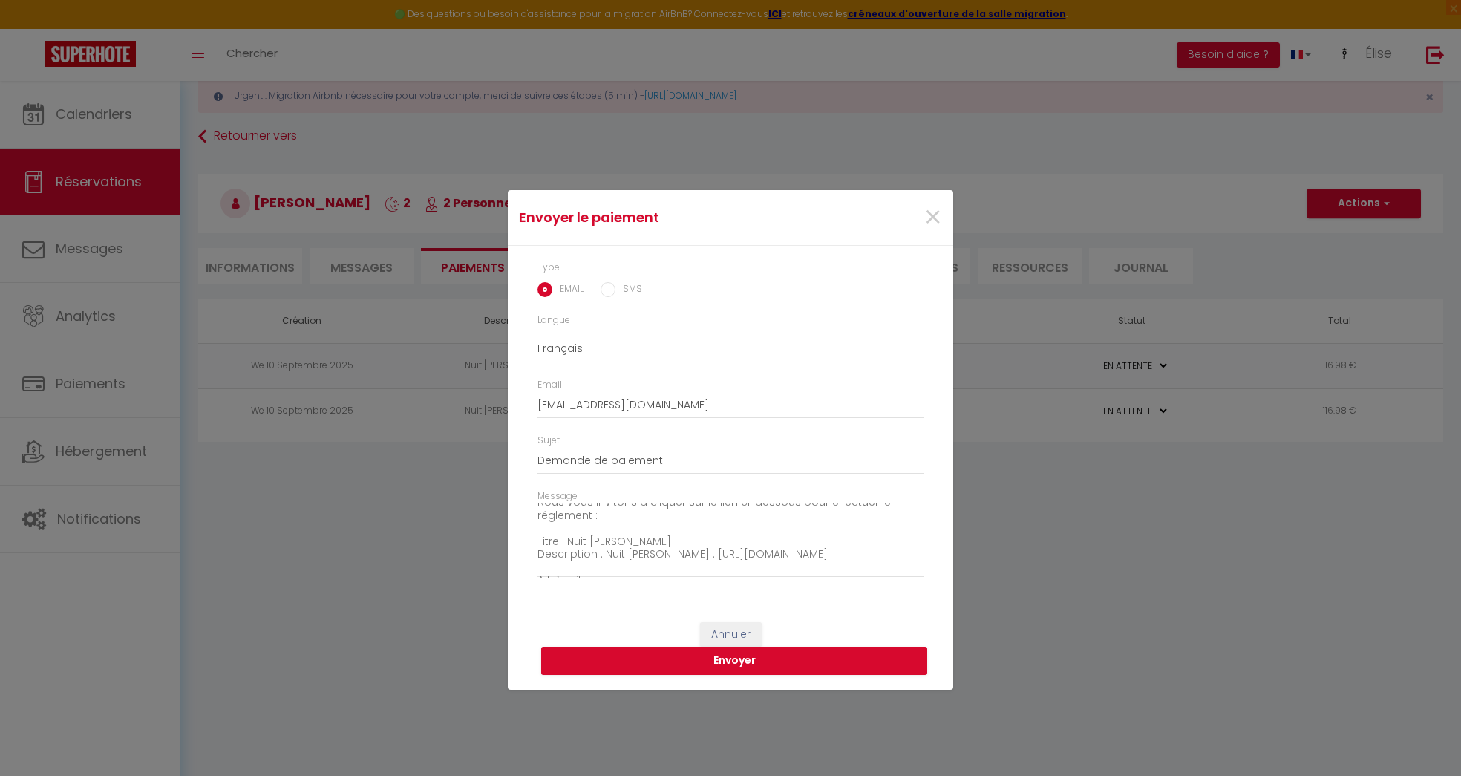
scroll to position [39, 0]
click at [759, 661] on button "Envoyer" at bounding box center [734, 661] width 386 height 28
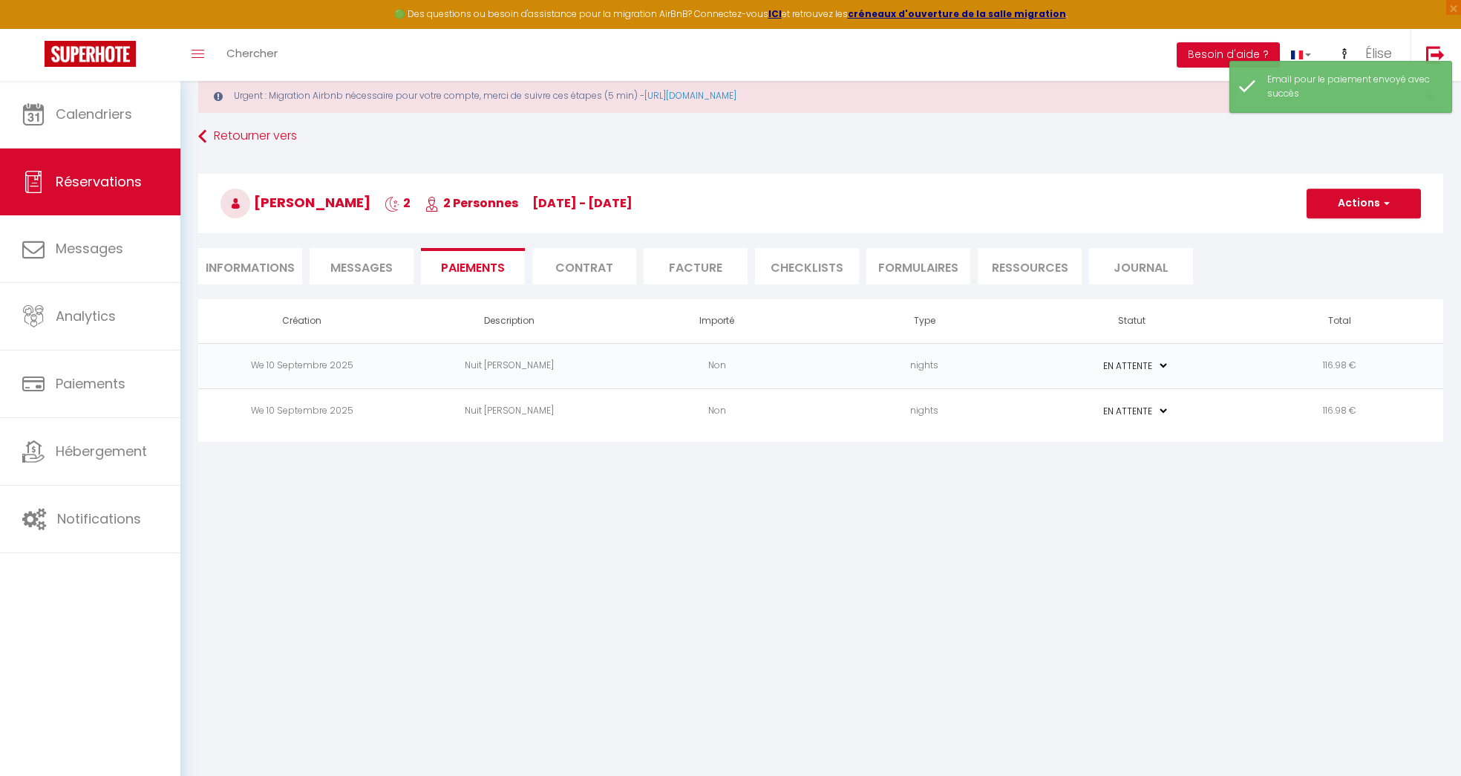
click at [1070, 413] on td "PAYÉ EN ATTENTE" at bounding box center [1132, 410] width 208 height 45
click at [989, 410] on td "nights" at bounding box center [925, 410] width 208 height 45
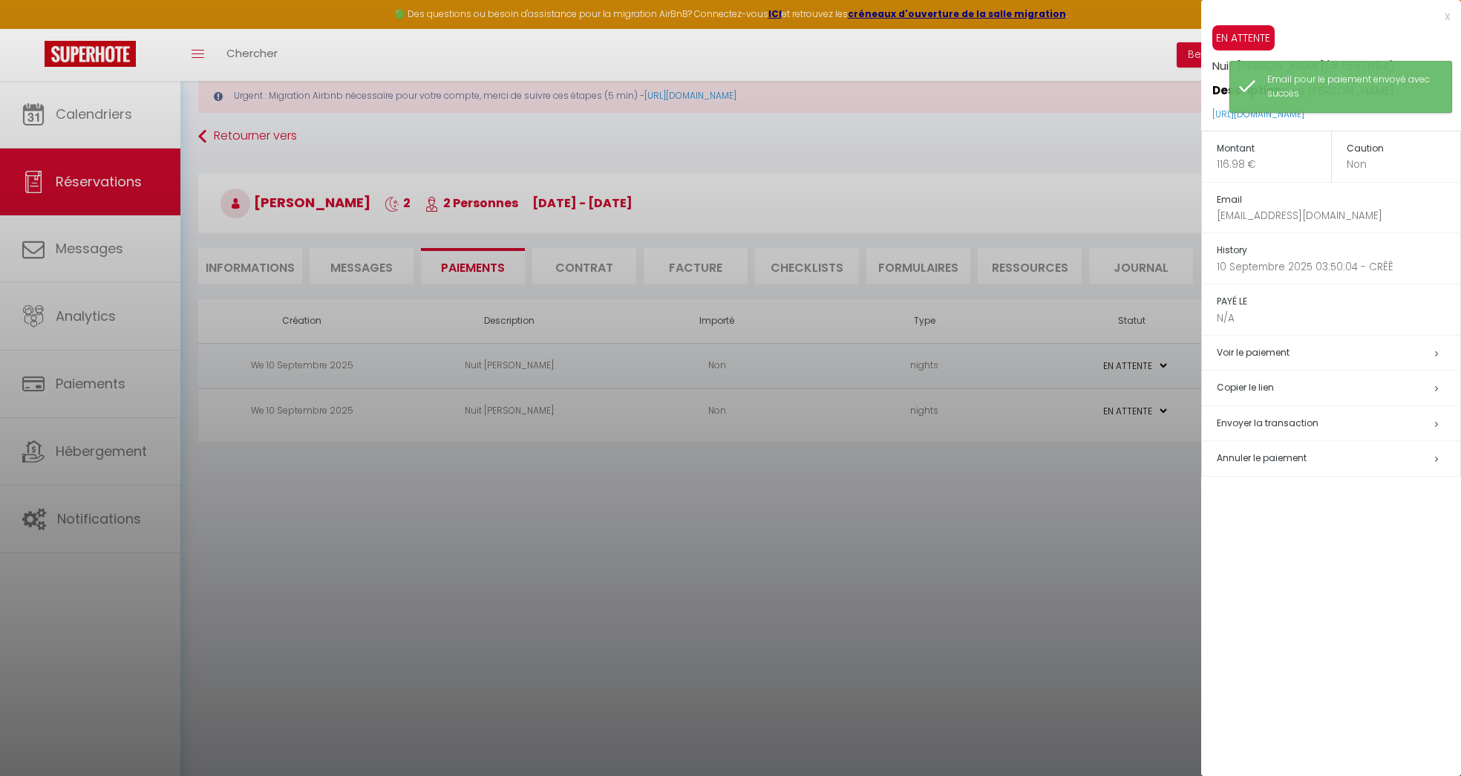
click at [1307, 419] on span "Envoyer la transaction" at bounding box center [1268, 422] width 102 height 13
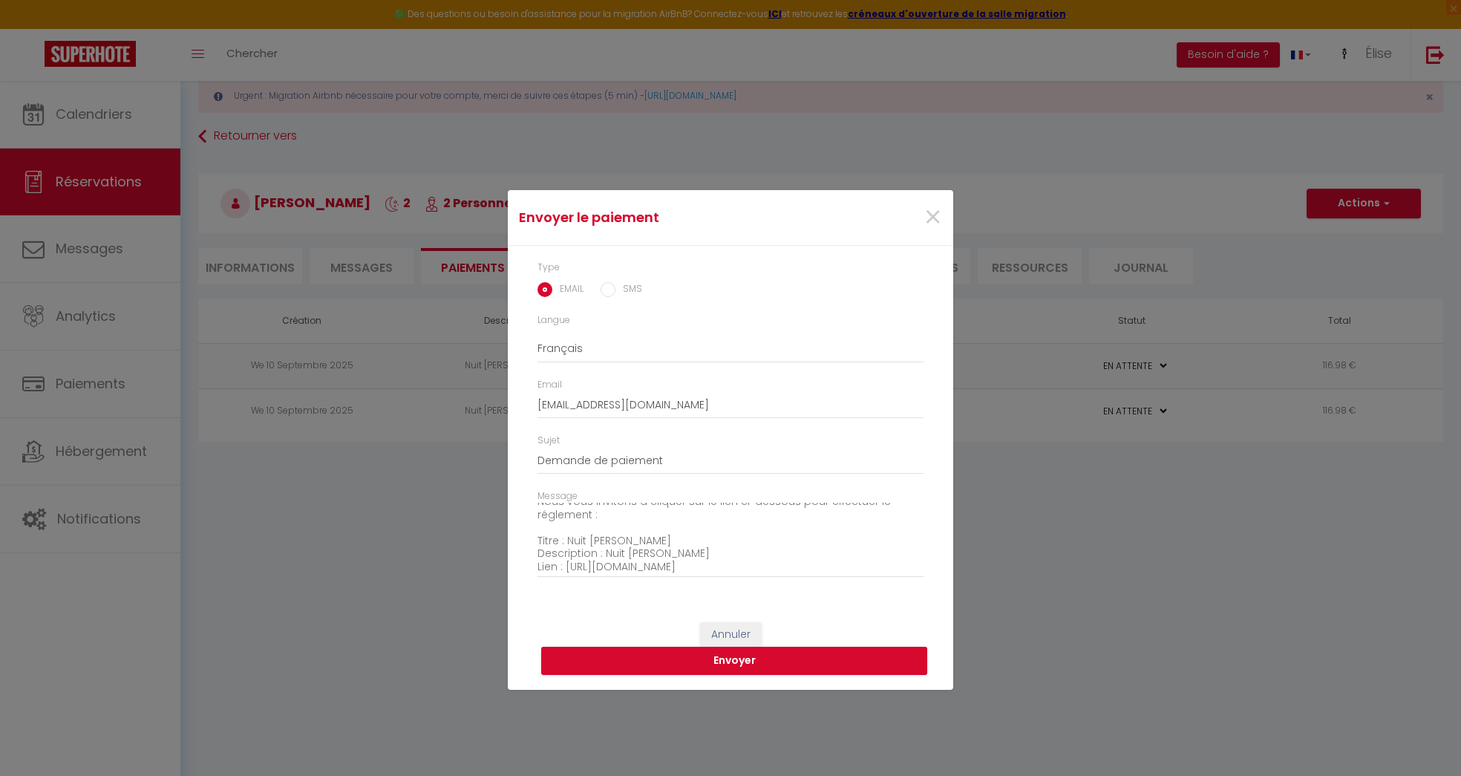
scroll to position [103, 0]
click at [791, 666] on button "Envoyer" at bounding box center [734, 661] width 386 height 28
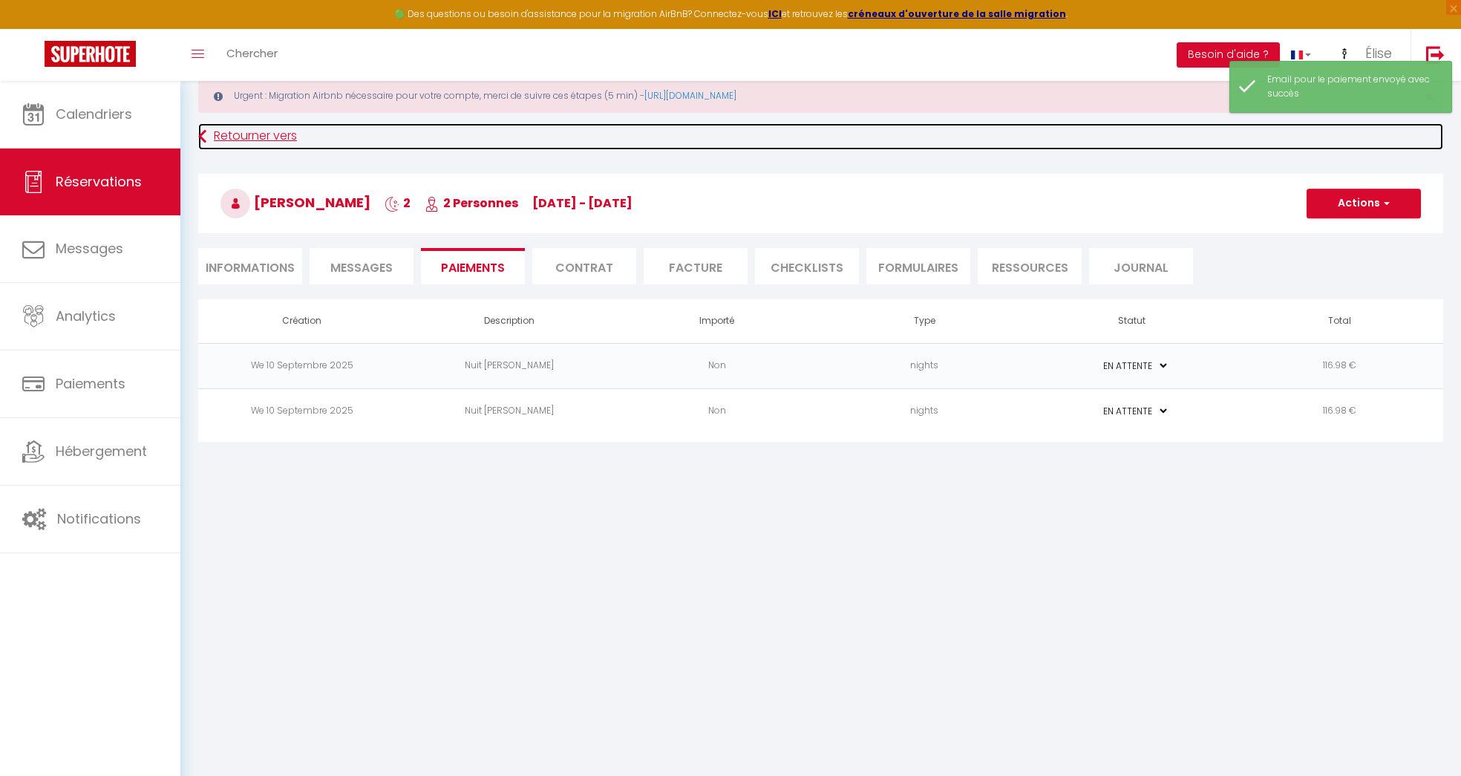
click at [256, 131] on link "Retourner vers" at bounding box center [820, 136] width 1245 height 27
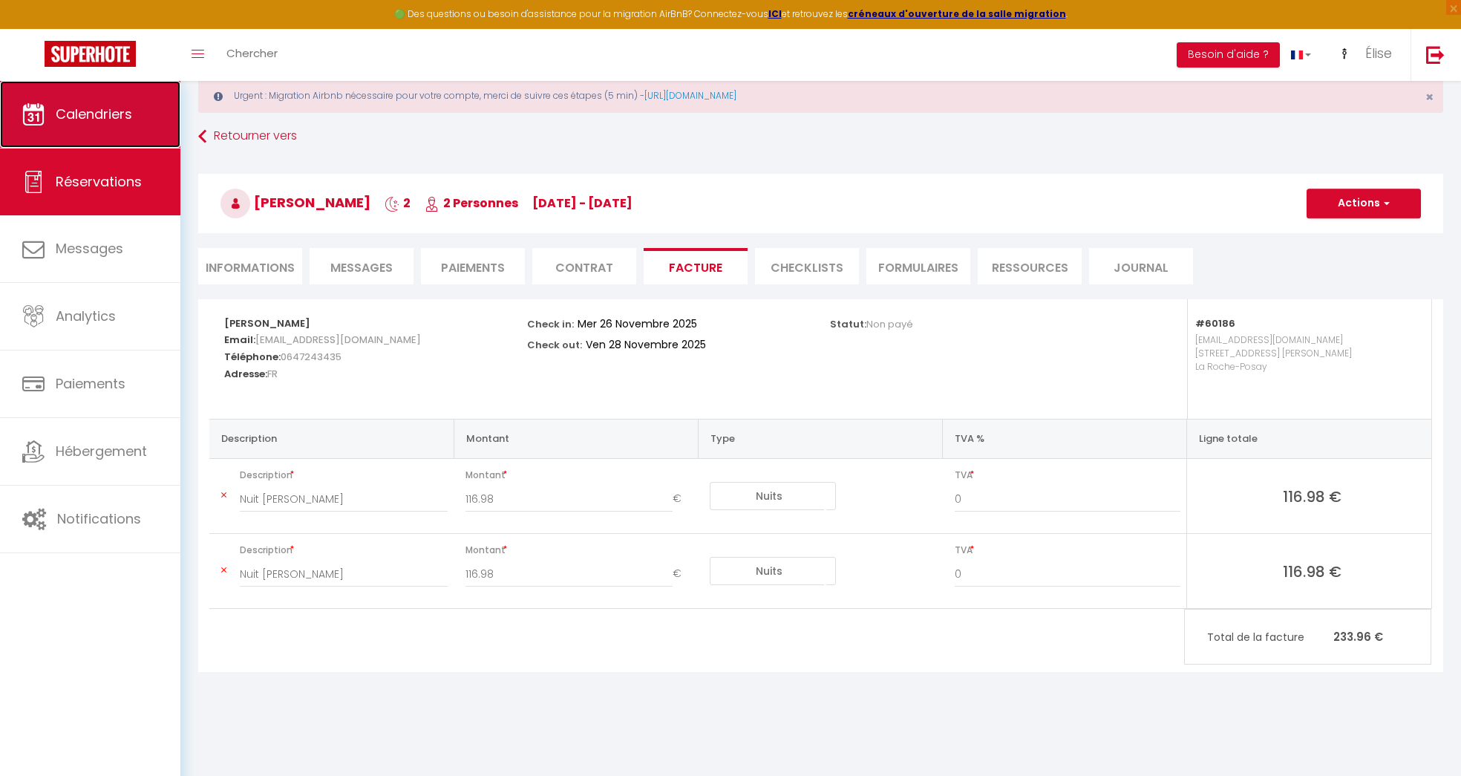
click at [111, 125] on link "Calendriers" at bounding box center [90, 114] width 180 height 67
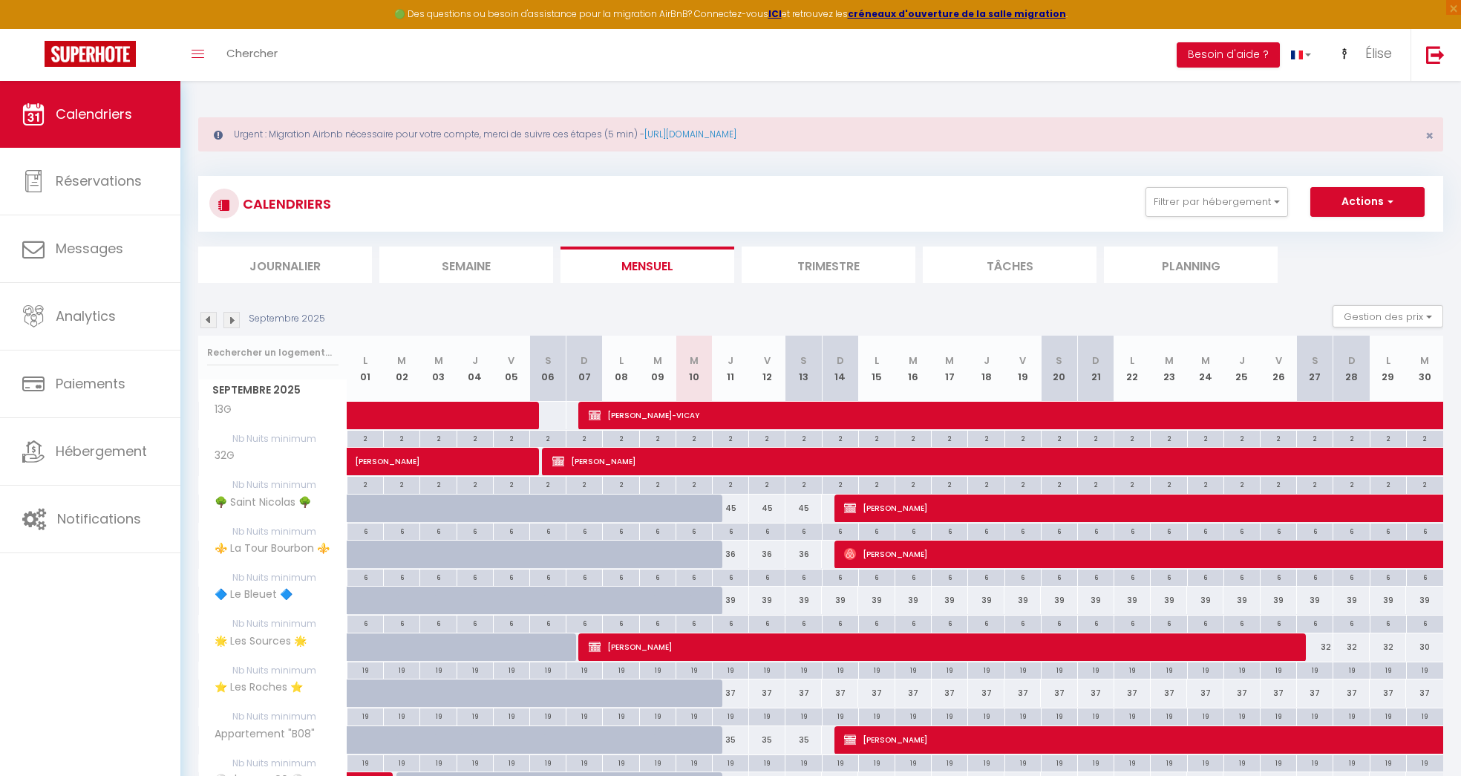
click at [229, 316] on img at bounding box center [231, 320] width 16 height 16
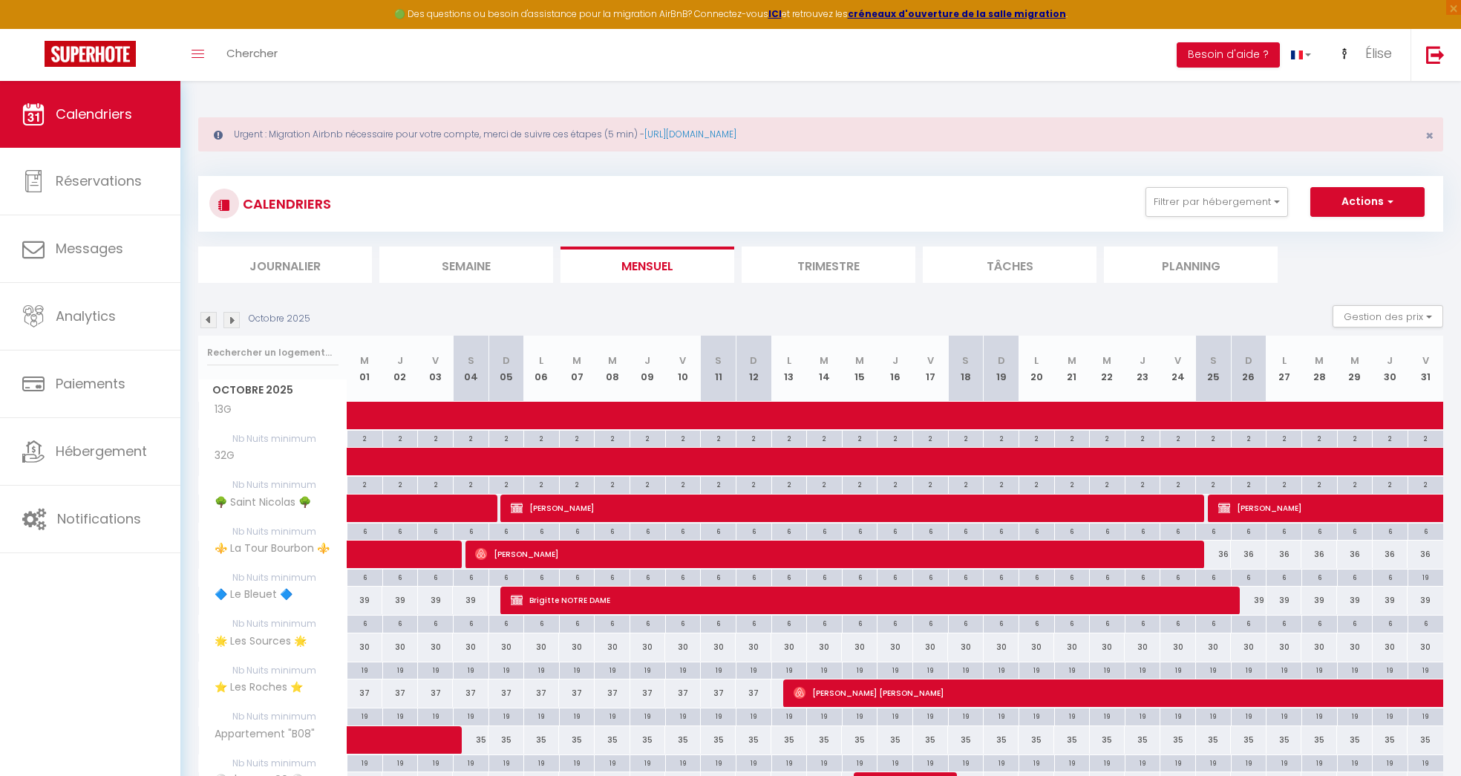
click at [238, 316] on img at bounding box center [231, 320] width 16 height 16
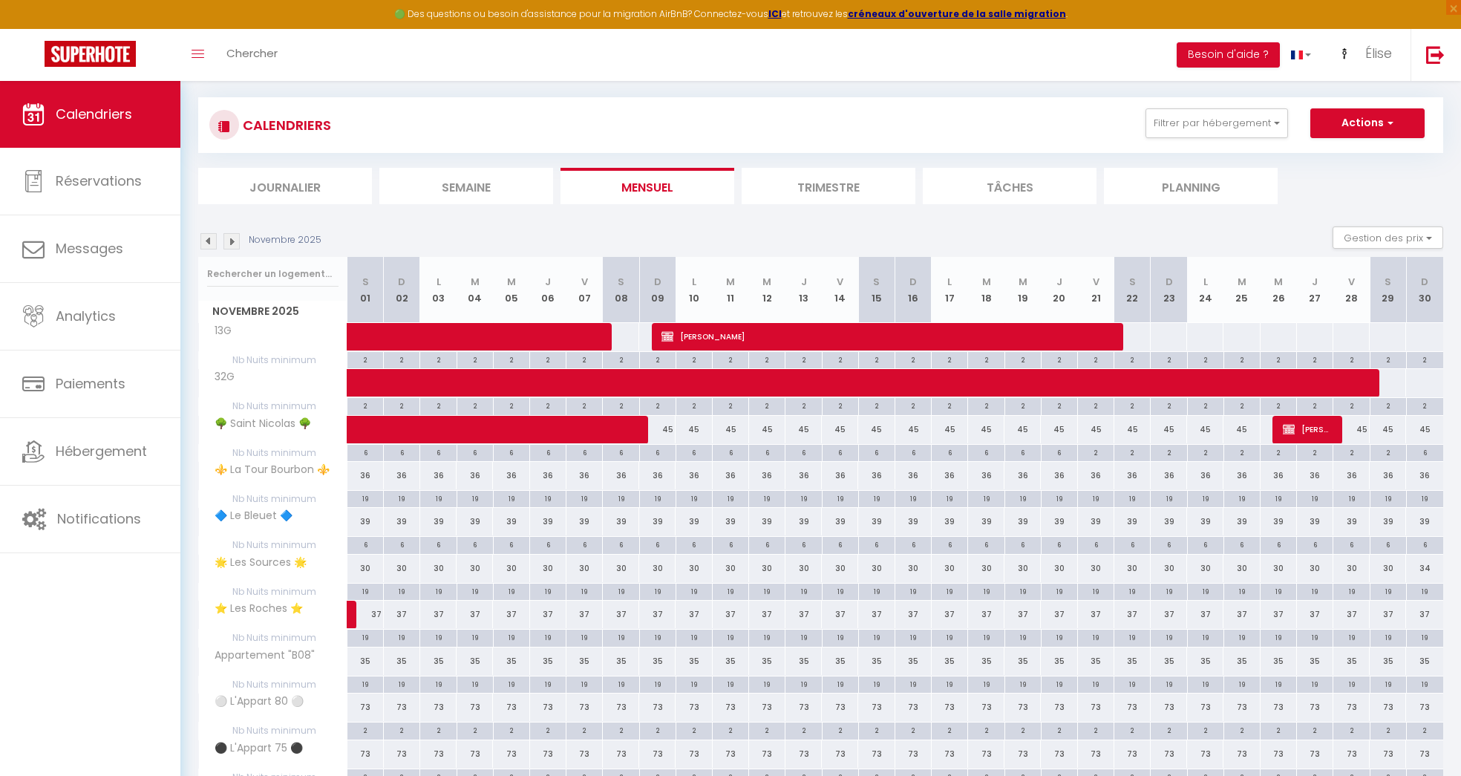
scroll to position [82, 0]
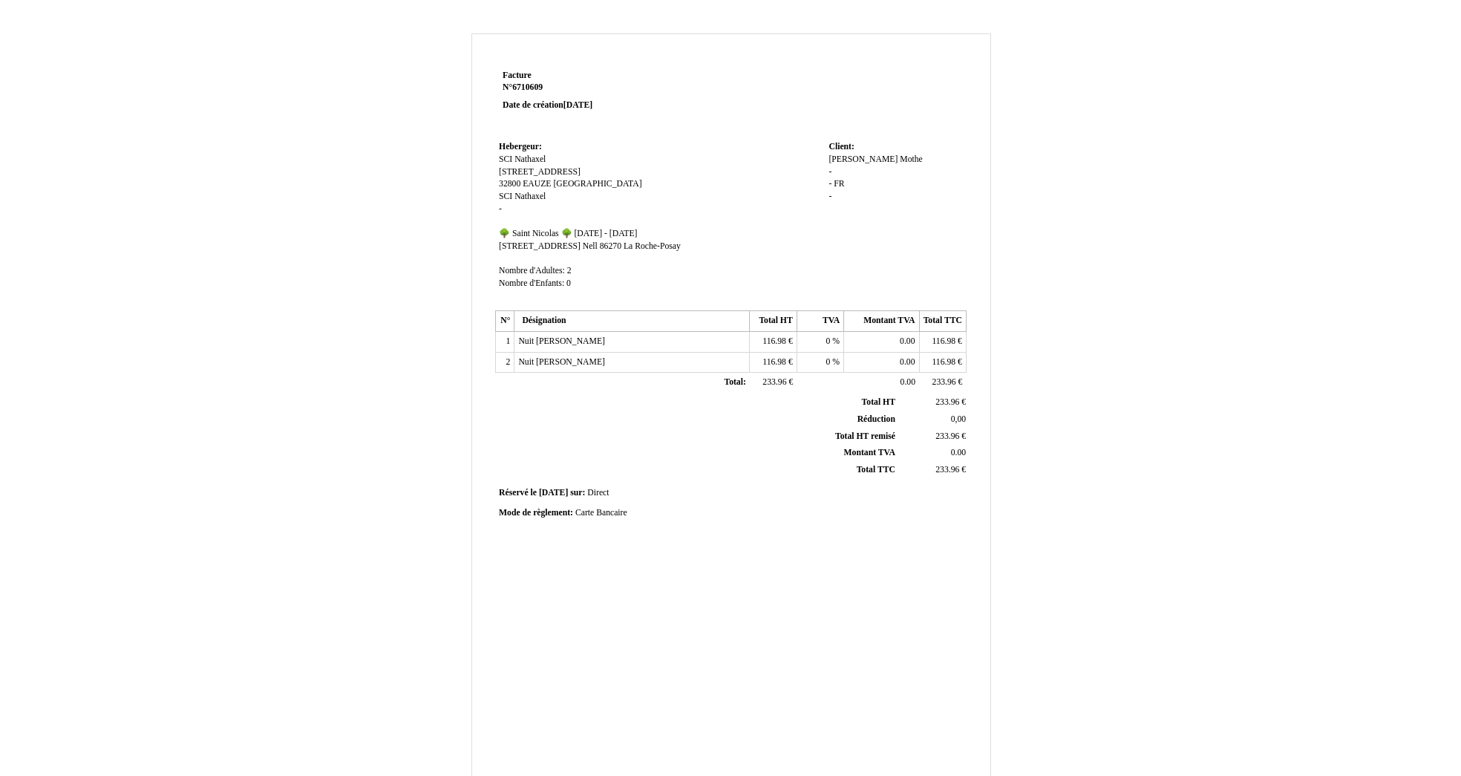
click at [835, 169] on div "[PERSON_NAME] - - FR FR -" at bounding box center [895, 185] width 134 height 62
click at [834, 174] on div "[PERSON_NAME] - - FR FR -" at bounding box center [895, 185] width 134 height 62
click at [817, 174] on td "Hebergeur: Hebergeur: SCI Nathaxel SCI Nathaxel [STREET_ADDRESS] [STREET_ADDRES…" at bounding box center [660, 221] width 330 height 169
click at [854, 159] on span "[PERSON_NAME]" at bounding box center [862, 159] width 69 height 10
click at [836, 201] on div "[PERSON_NAME] - - FR FR -" at bounding box center [895, 192] width 134 height 77
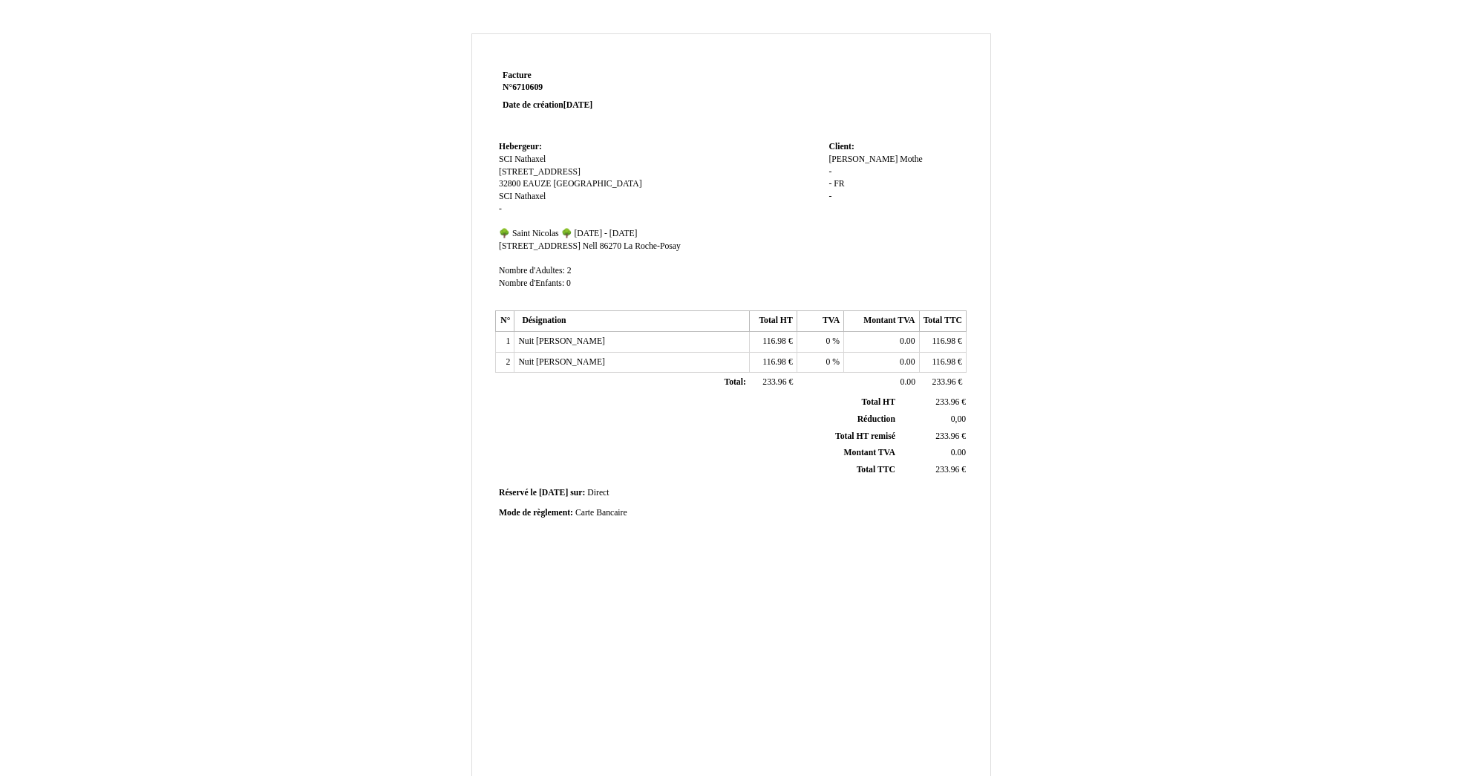
click at [835, 177] on div "[PERSON_NAME] - - FR FR -" at bounding box center [895, 185] width 134 height 62
click at [526, 182] on span "EAUZE" at bounding box center [537, 184] width 28 height 10
click at [580, 249] on span "[STREET_ADDRESS] [PERSON_NAME]" at bounding box center [548, 249] width 99 height 10
click at [831, 160] on span "[PERSON_NAME]" at bounding box center [862, 159] width 69 height 10
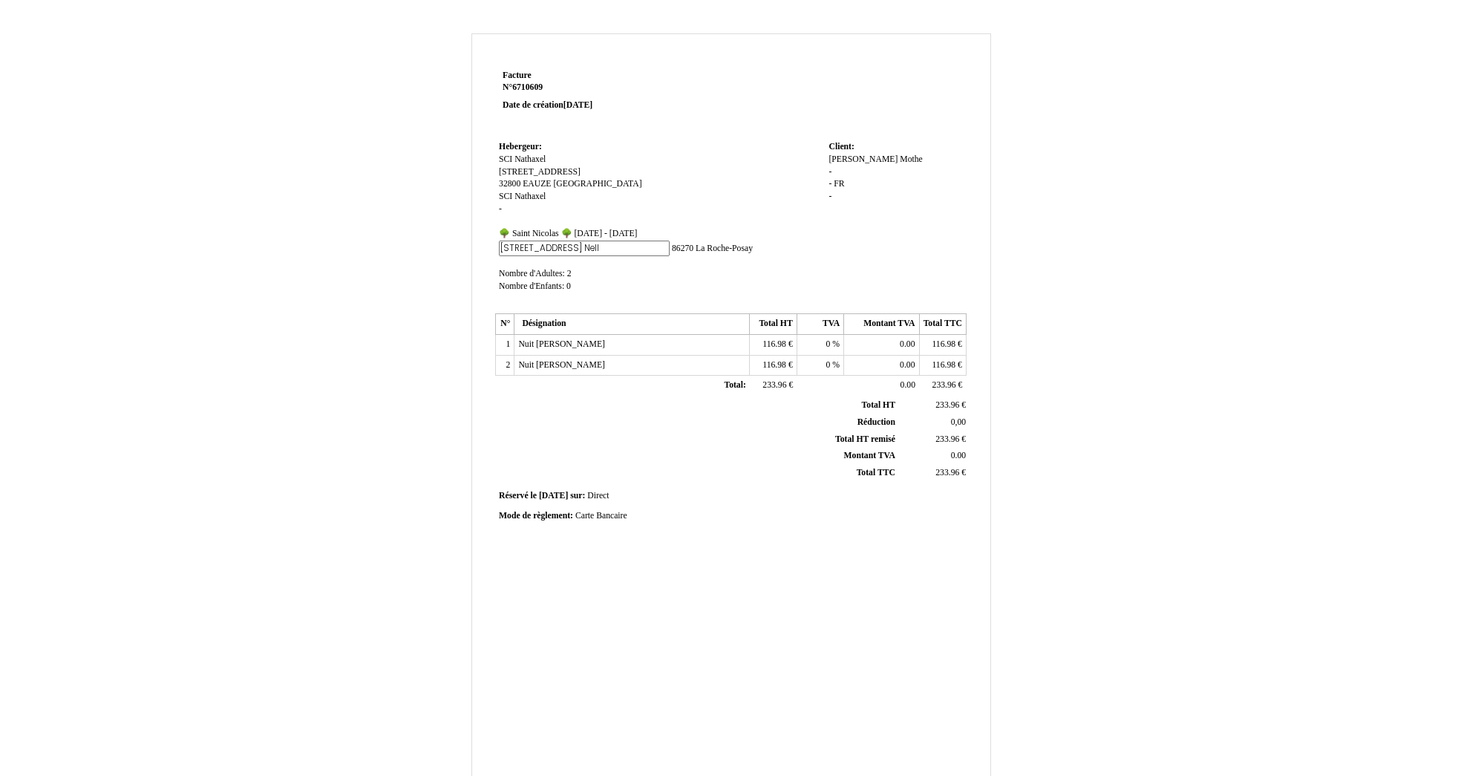
scroll to position [0, 0]
click at [831, 160] on input "[PERSON_NAME]" at bounding box center [913, 162] width 171 height 16
click at [875, 186] on div "Aurélie Aurélie Mothe Mothe - - FR FR -" at bounding box center [895, 192] width 134 height 77
click at [865, 173] on span "Centre Thermal La Roche PosayAurélie" at bounding box center [873, 165] width 90 height 22
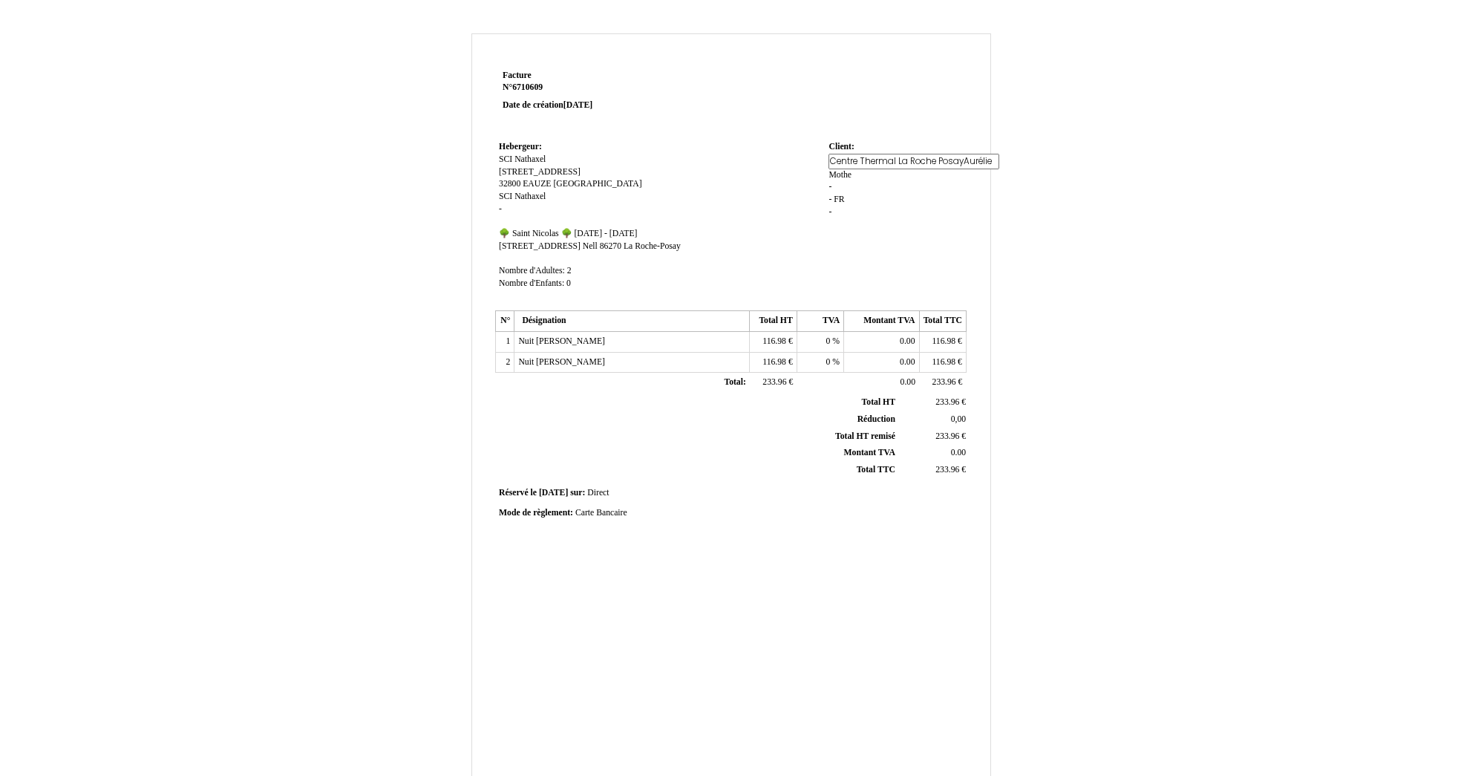
click at [887, 158] on input "Centre Thermal La Roche PosayAurélie" at bounding box center [913, 162] width 171 height 16
type input "Centre Thermal La Roche Posay - Aurélie"
click at [943, 200] on div "Centre Thermal La Roche PosayAurélie Centre Thermal La Roche PosayAurélie Mothe…" at bounding box center [895, 192] width 134 height 77
click at [880, 173] on div "Centre Thermal La Roche Posay - Aurélie Centre Thermal La Roche Posay - Aurélie…" at bounding box center [895, 191] width 134 height 74
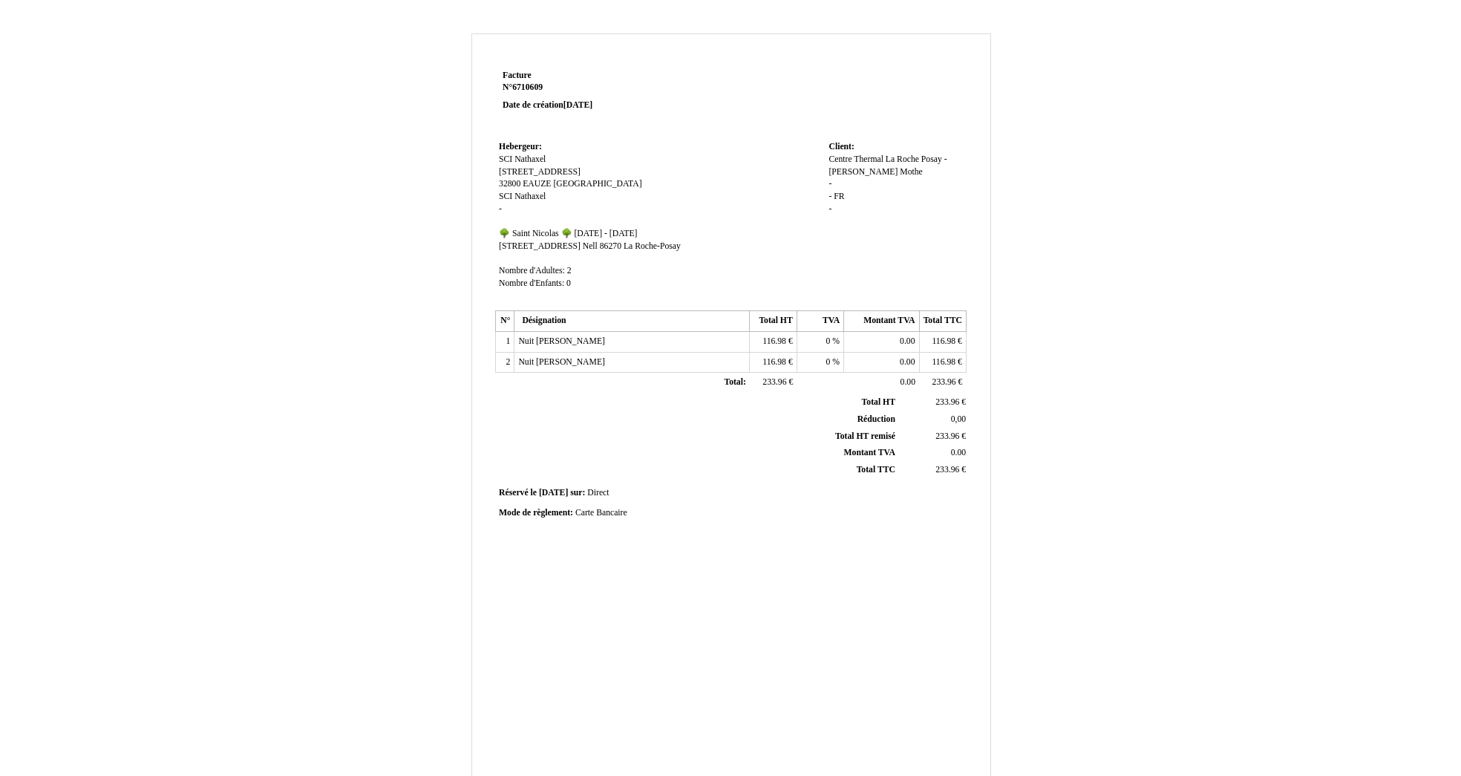
click at [900, 171] on span "Mothe" at bounding box center [911, 172] width 23 height 10
paste input "Nuit [PERSON_NAME]"
click at [943, 178] on input "Mothe - Cécile Dhuma" at bounding box center [913, 186] width 171 height 16
type input "Mothe - Cécile Duhamel"
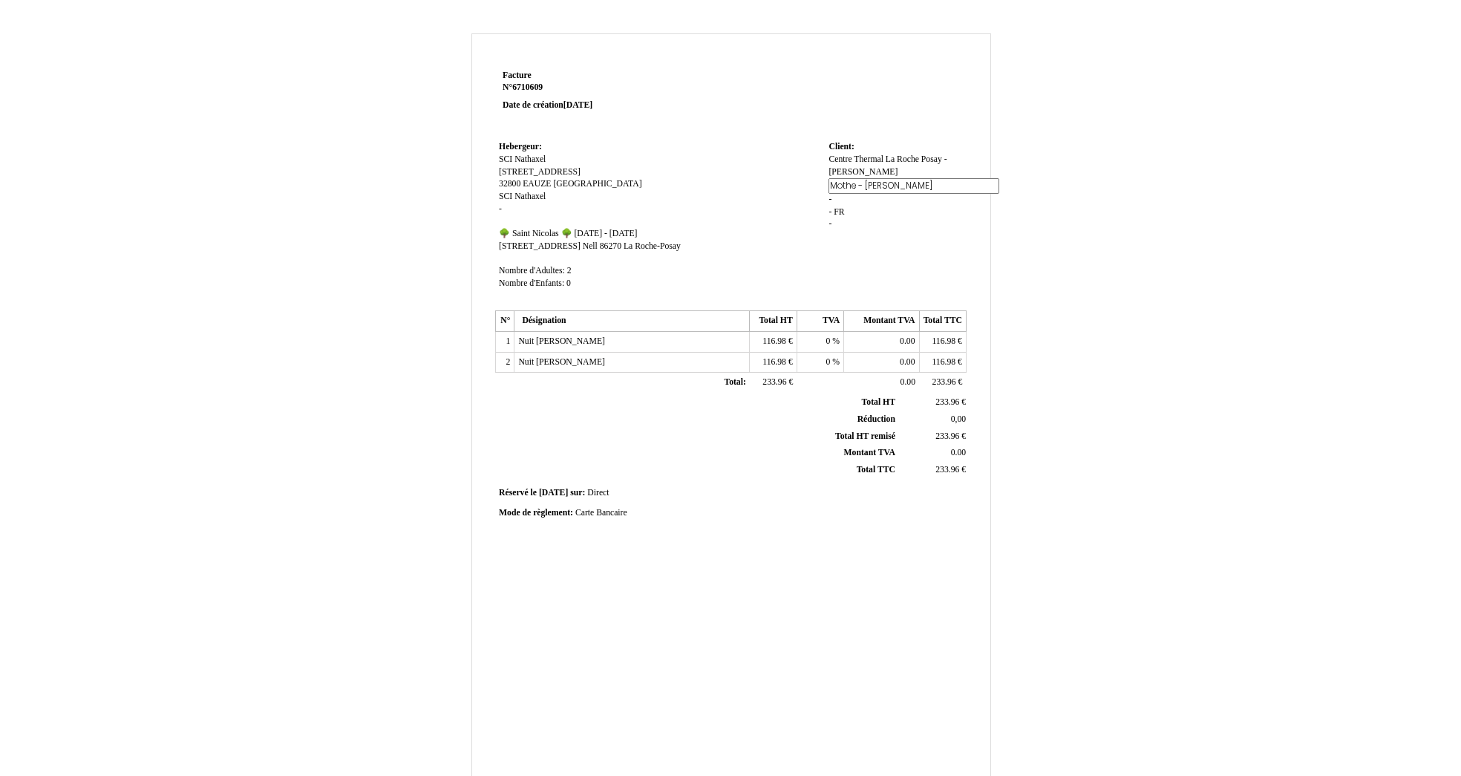
scroll to position [0, 0]
click at [1069, 247] on div "Facture Facture N° 6710609 6710609 Date de création 10 September 2025 Hebergeur…" at bounding box center [731, 464] width 868 height 862
